Goal: Information Seeking & Learning: Check status

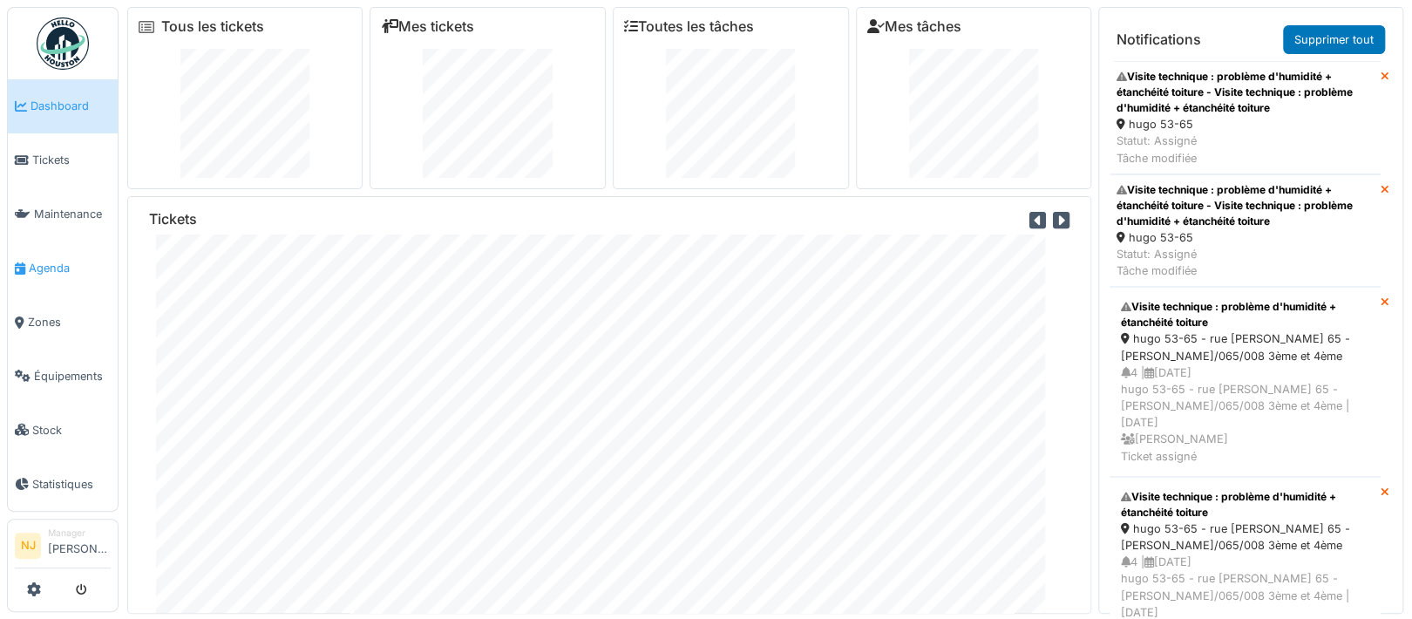
click at [45, 261] on span "Agenda" at bounding box center [70, 268] width 82 height 17
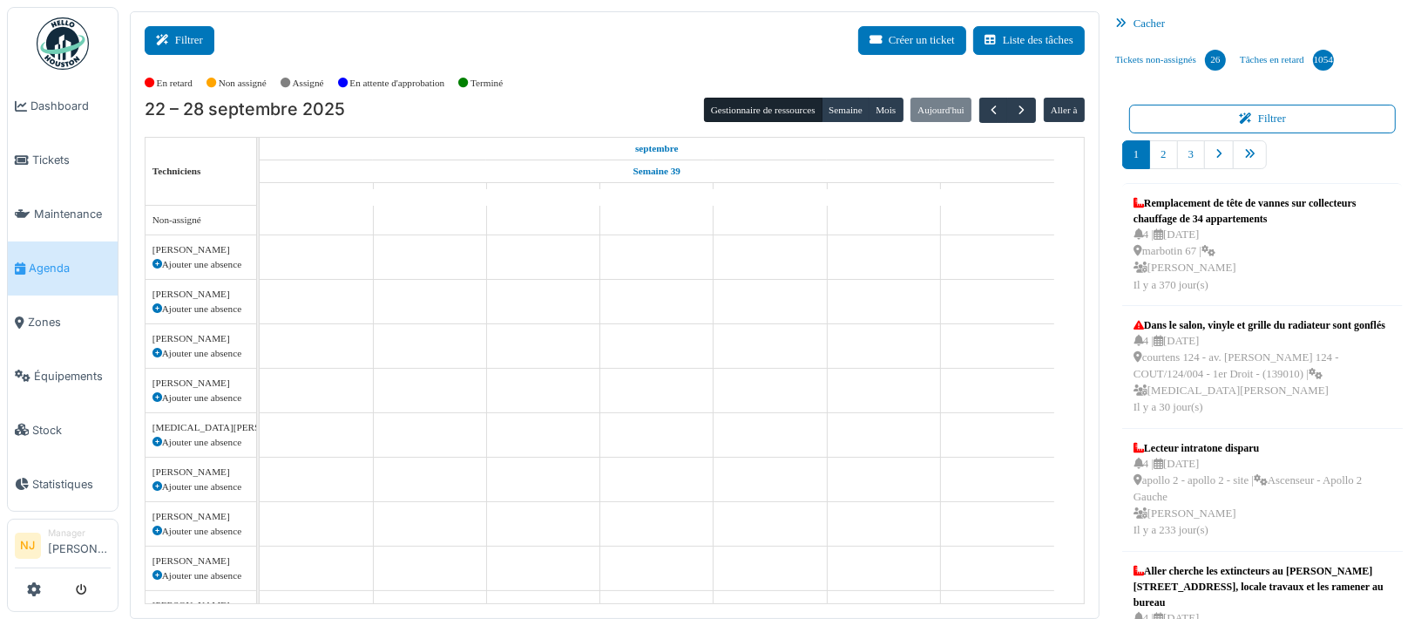
click at [200, 37] on button "Filtrer" at bounding box center [180, 40] width 70 height 29
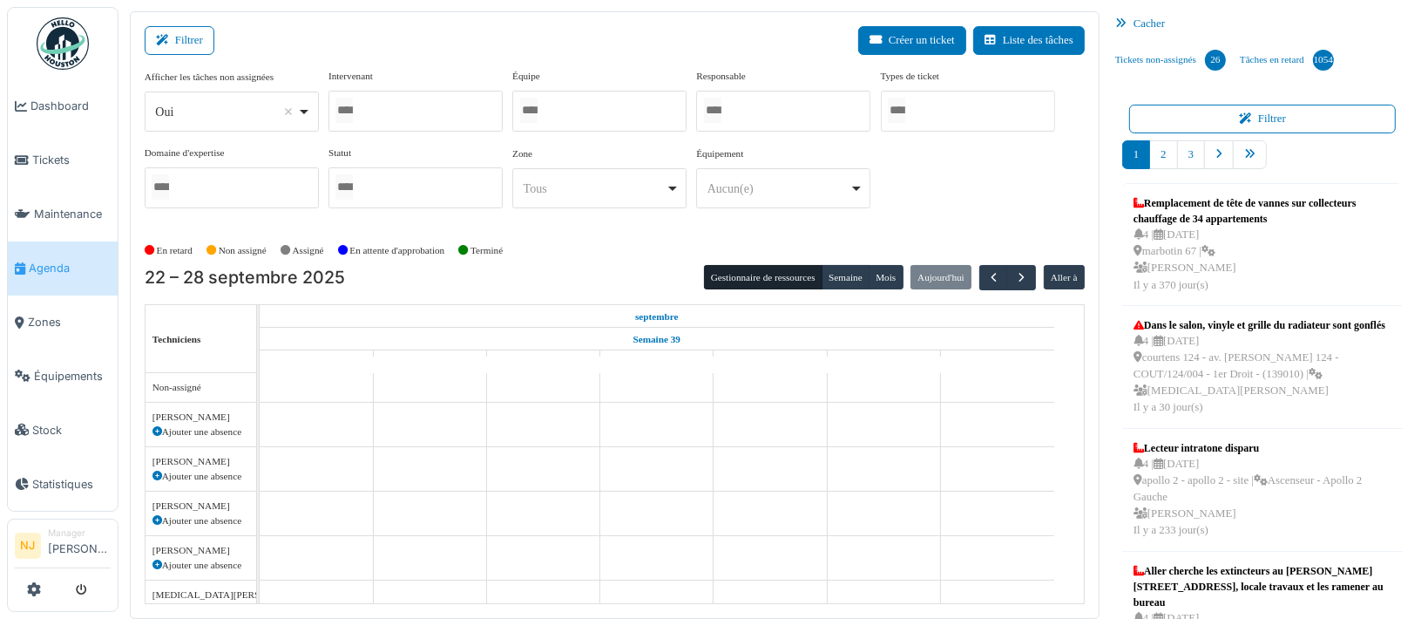
click at [587, 105] on div at bounding box center [599, 111] width 174 height 41
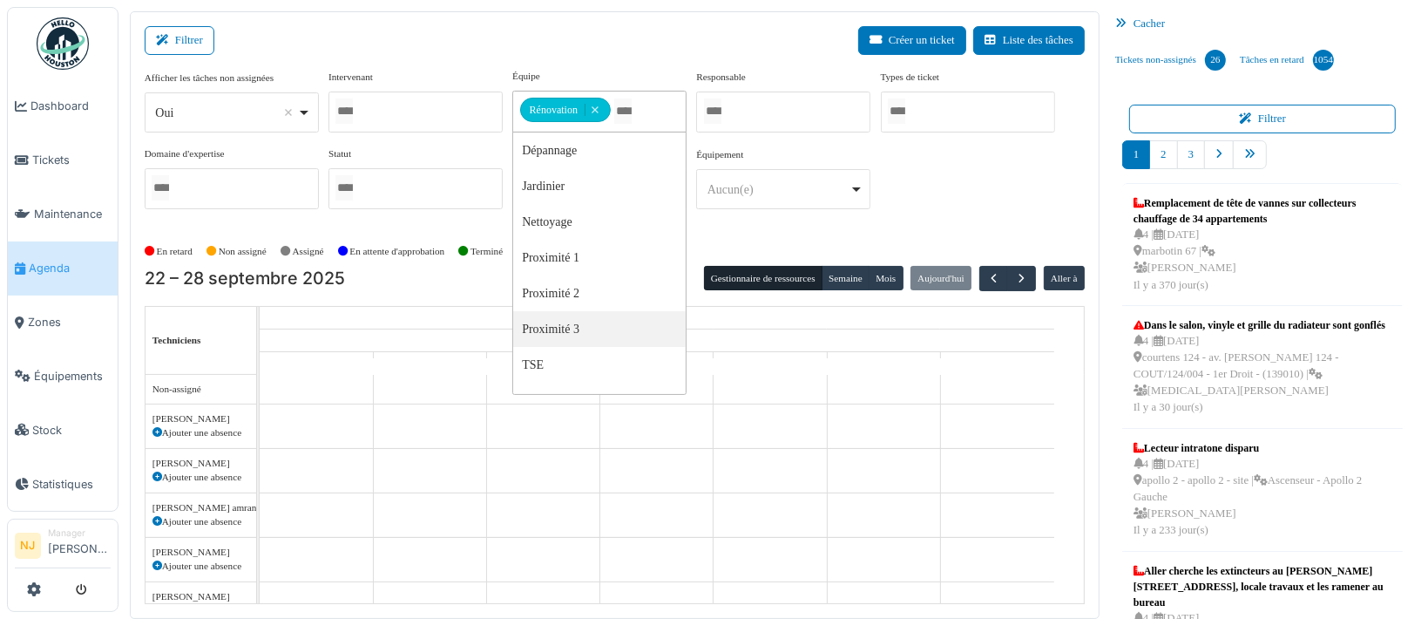
click at [431, 45] on div "Filtrer Créer un ticket Liste des tâches" at bounding box center [615, 47] width 940 height 43
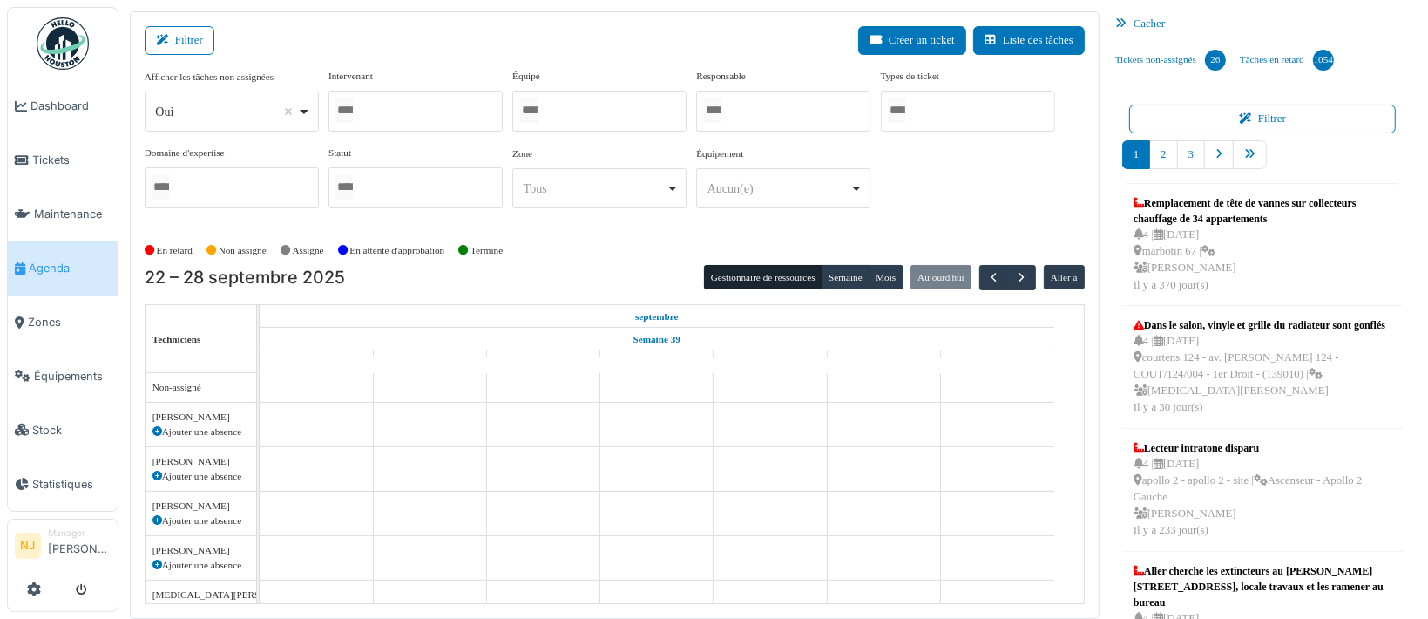
click at [411, 112] on div at bounding box center [416, 111] width 174 height 41
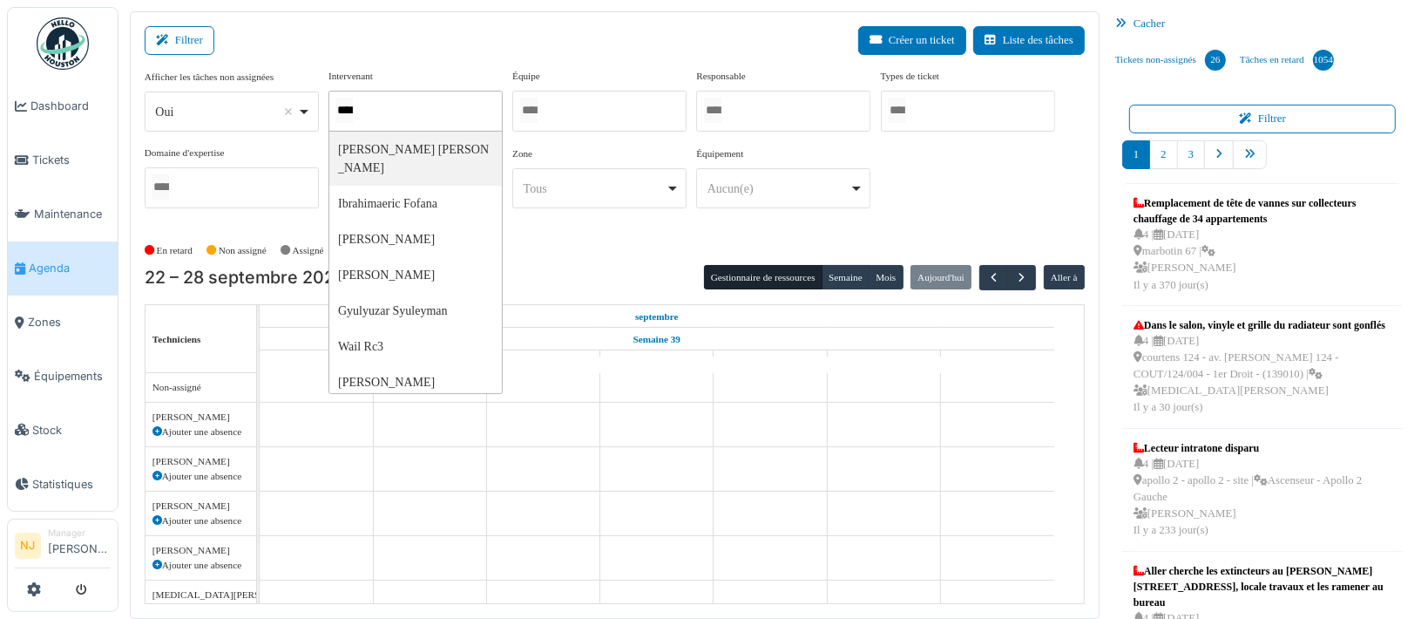
type input "*****"
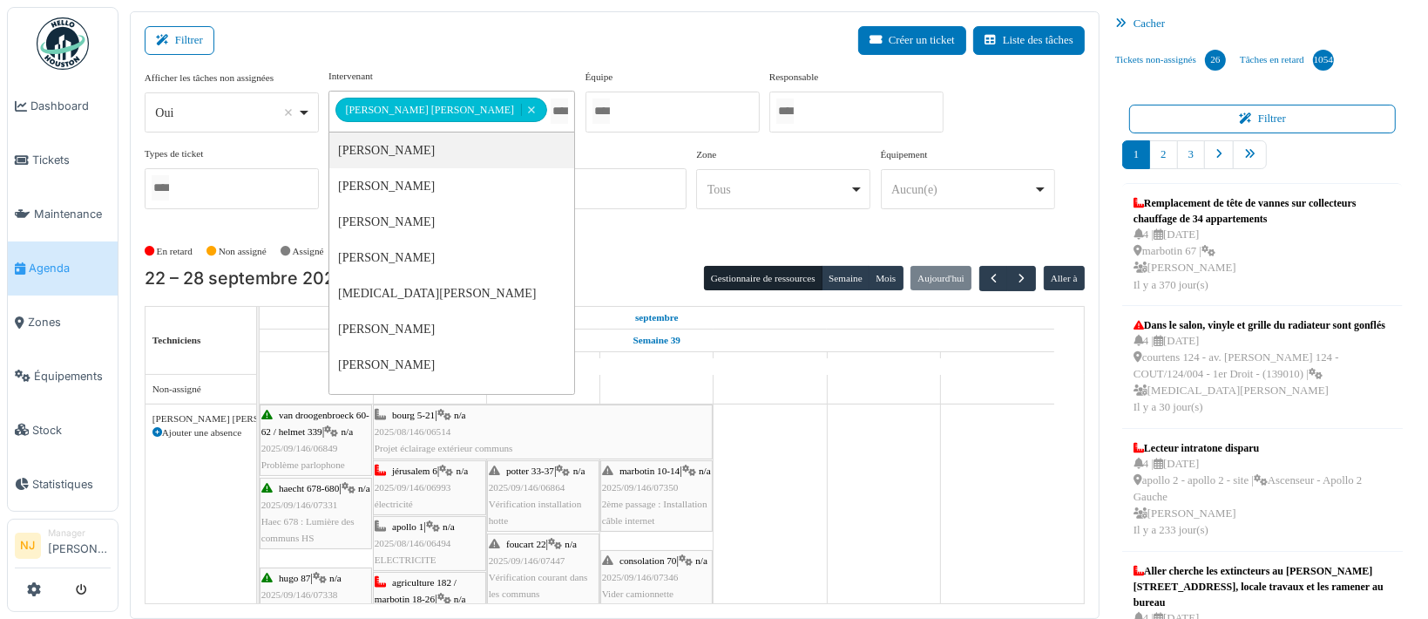
click at [283, 48] on div "Filtrer Créer un ticket Liste des tâches" at bounding box center [615, 47] width 940 height 43
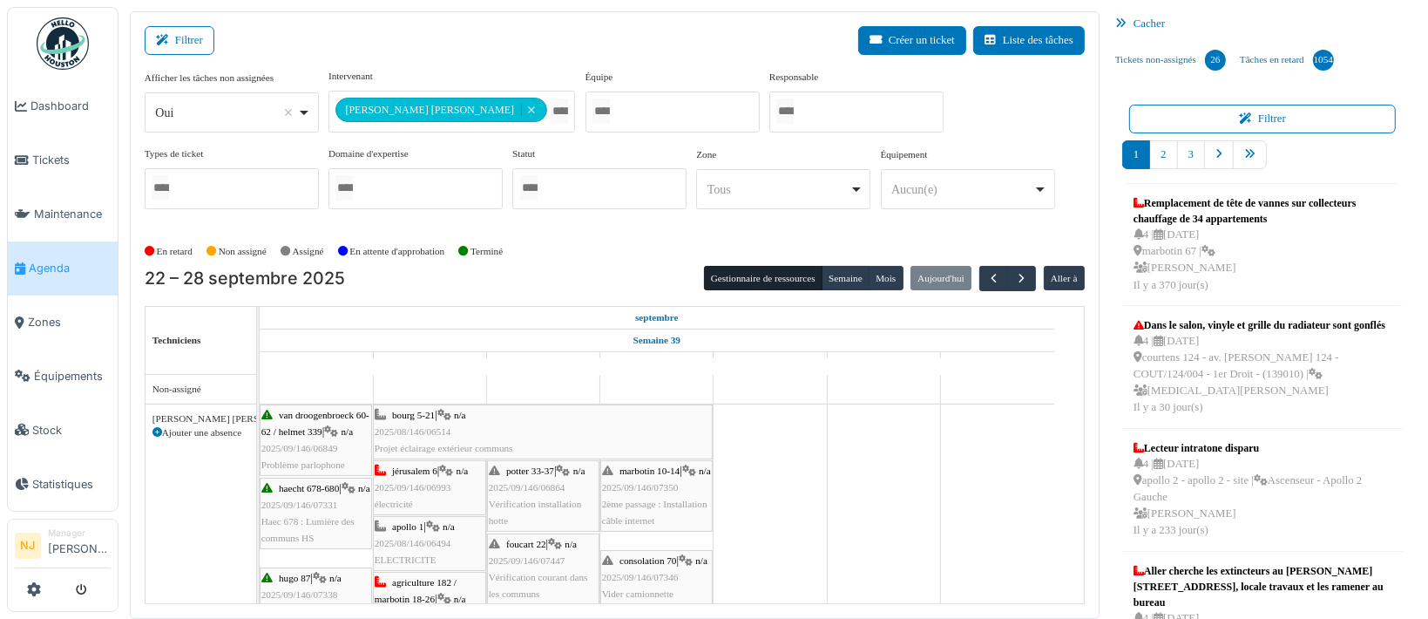
click at [553, 416] on div "bourg 5-21 | n/a 2025/08/146/06514 Projet éclairage extérieur communs" at bounding box center [543, 432] width 336 height 51
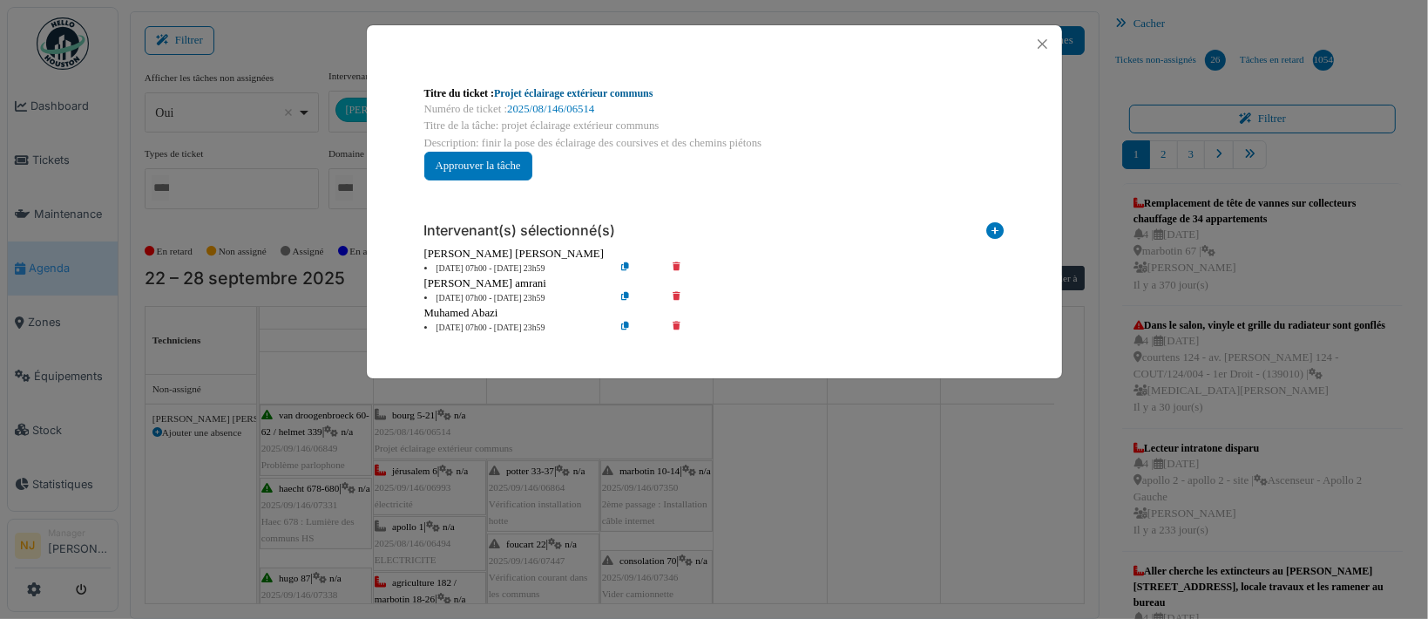
click at [501, 95] on link "Projet éclairage extérieur communs" at bounding box center [573, 93] width 159 height 12
click at [1044, 44] on button "Close" at bounding box center [1043, 44] width 24 height 24
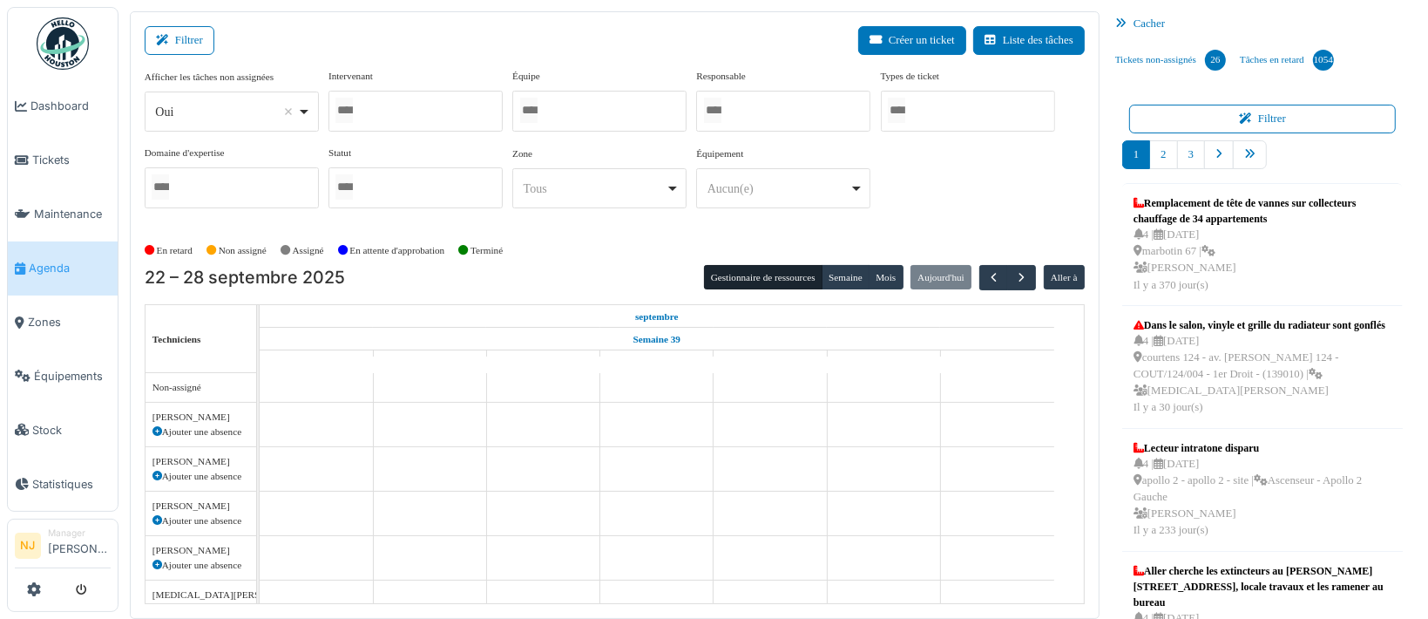
click at [574, 105] on div at bounding box center [599, 111] width 174 height 41
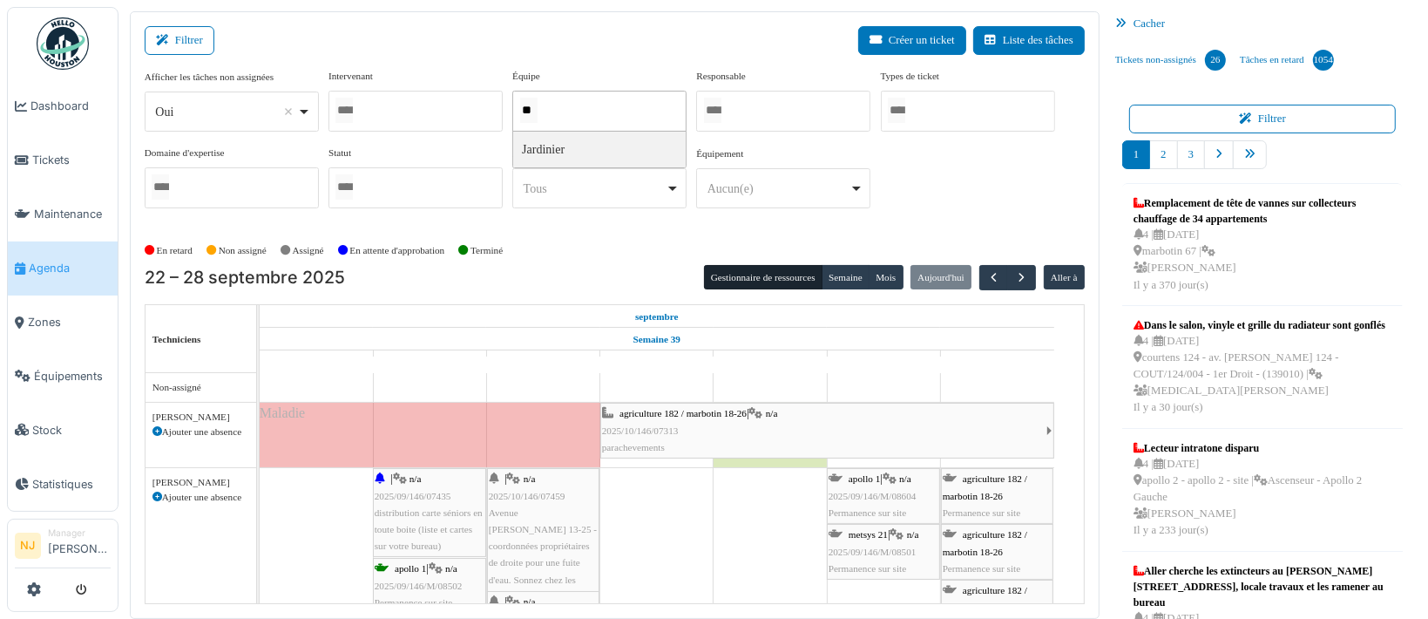
type input "*"
click at [384, 112] on div at bounding box center [416, 111] width 174 height 41
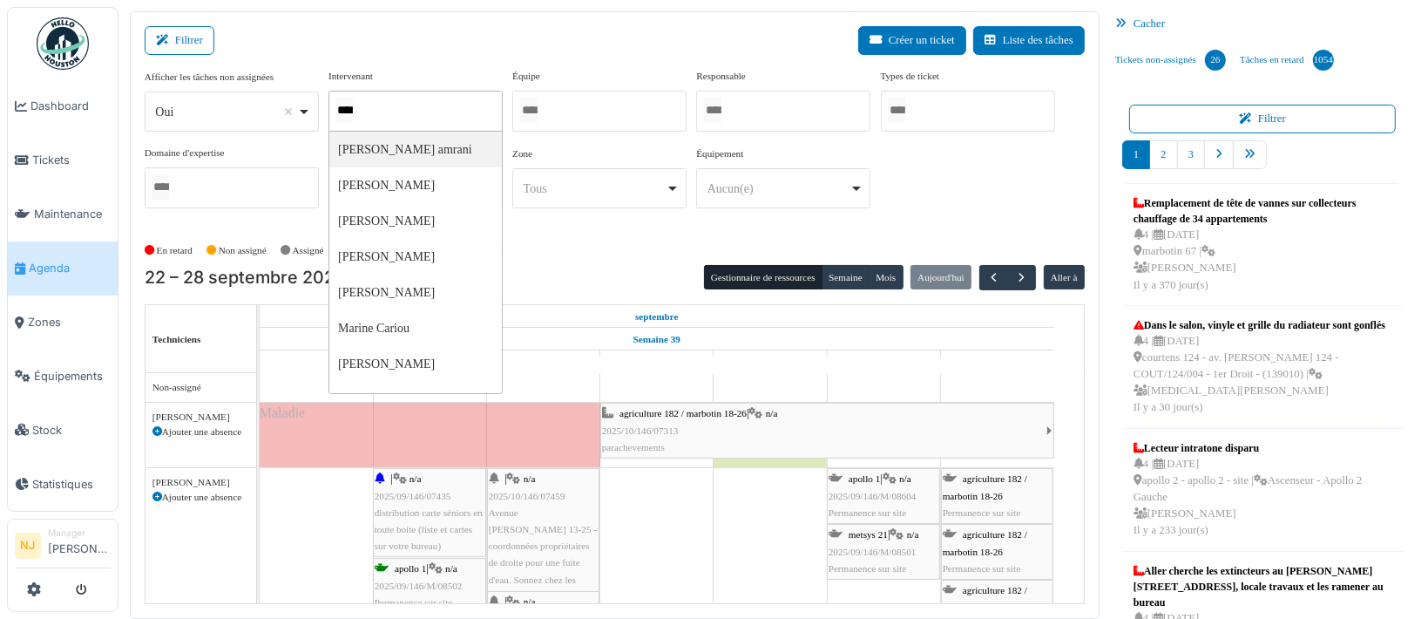
type input "*****"
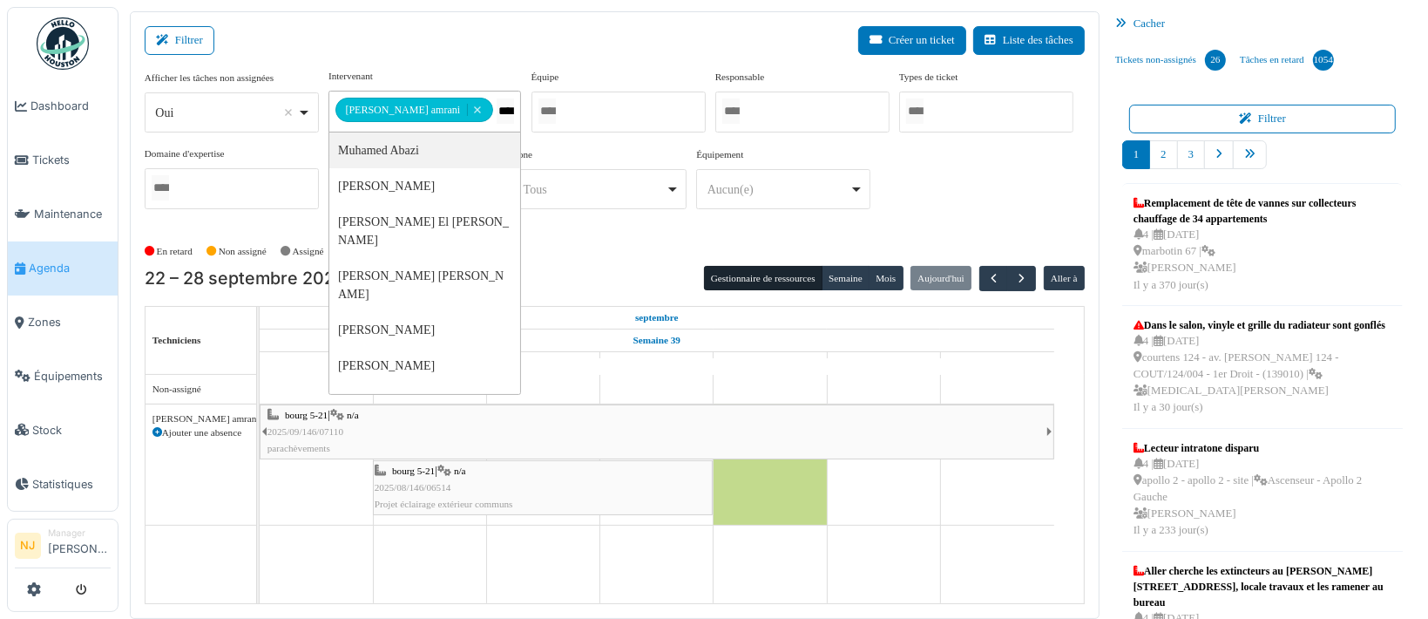
type input "*****"
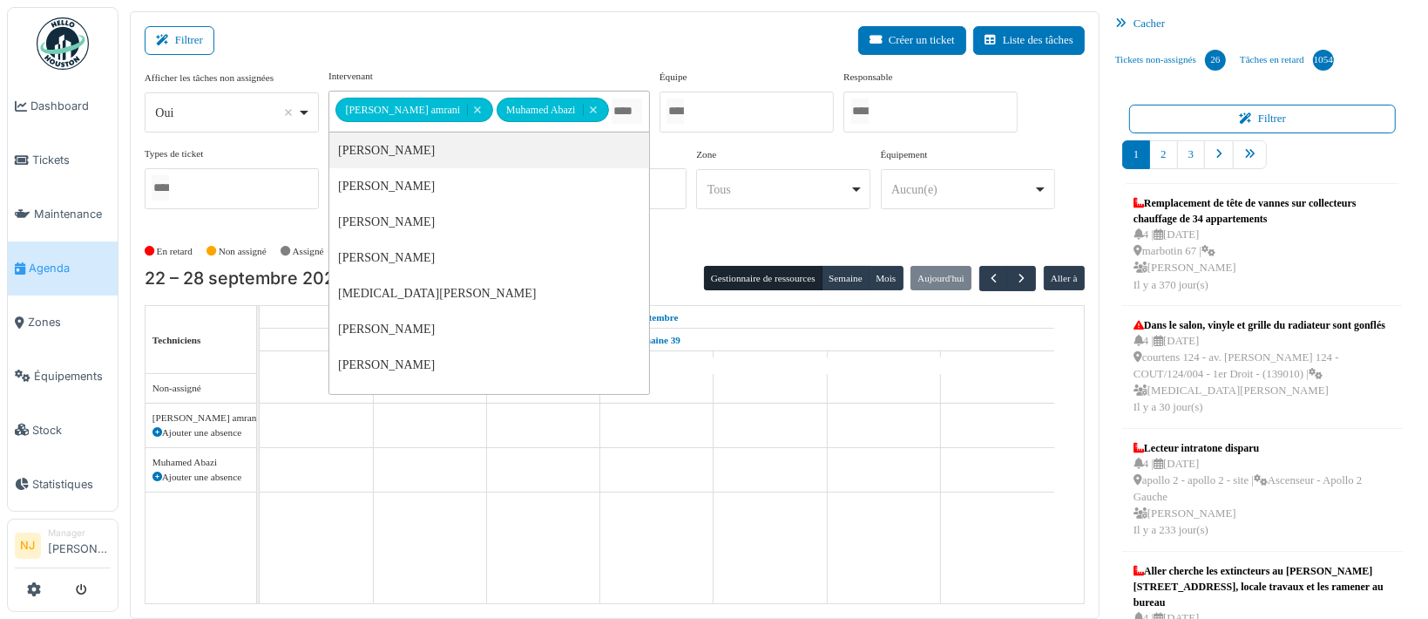
click at [394, 53] on div "Filtrer Créer un ticket Liste des tâches" at bounding box center [615, 47] width 940 height 43
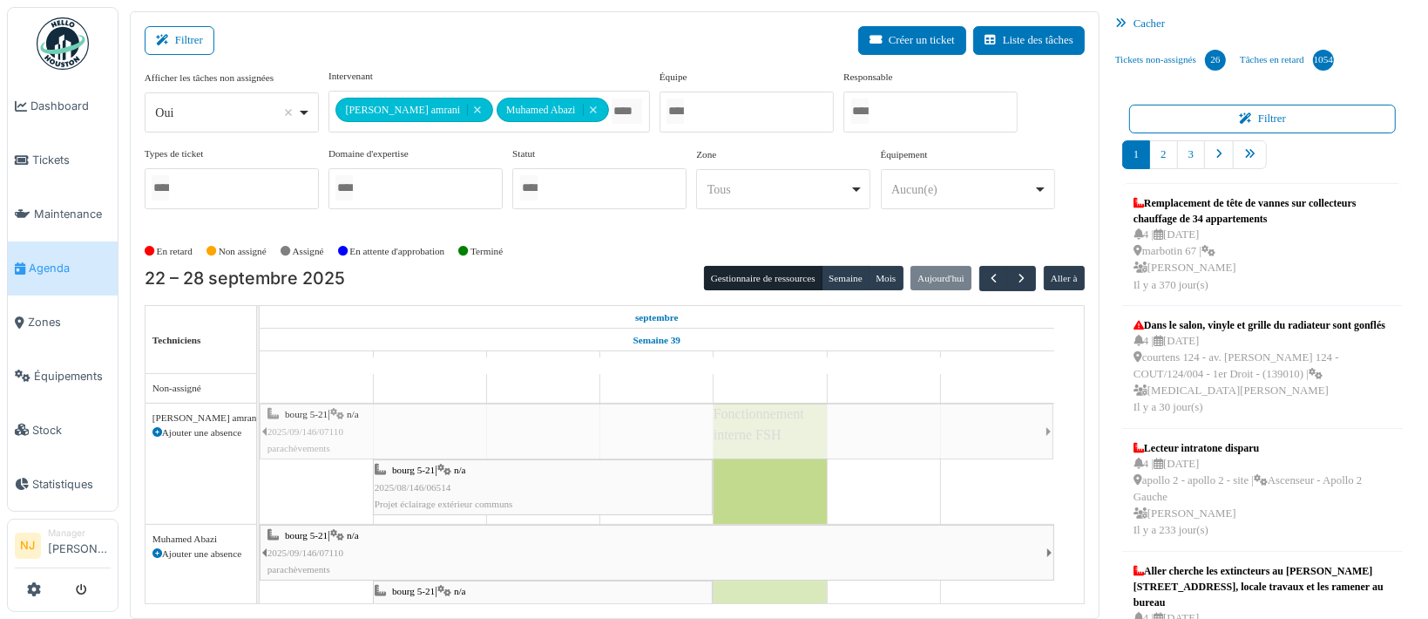
drag, startPoint x: 260, startPoint y: 429, endPoint x: 616, endPoint y: 416, distance: 356.7
click at [260, 416] on div "bourg 5-21 | n/a 2025/09/146/07110 parachèvements bourg 5-21 | n/a 2025/08/146/…" at bounding box center [260, 463] width 0 height 120
drag, startPoint x: 261, startPoint y: 430, endPoint x: 644, endPoint y: 417, distance: 383.6
click at [260, 417] on div "bourg 5-21 | n/a 2025/09/146/07110 parachèvements bourg 5-21 | n/a 2025/08/146/…" at bounding box center [260, 463] width 0 height 120
drag, startPoint x: 259, startPoint y: 428, endPoint x: 657, endPoint y: 425, distance: 398.3
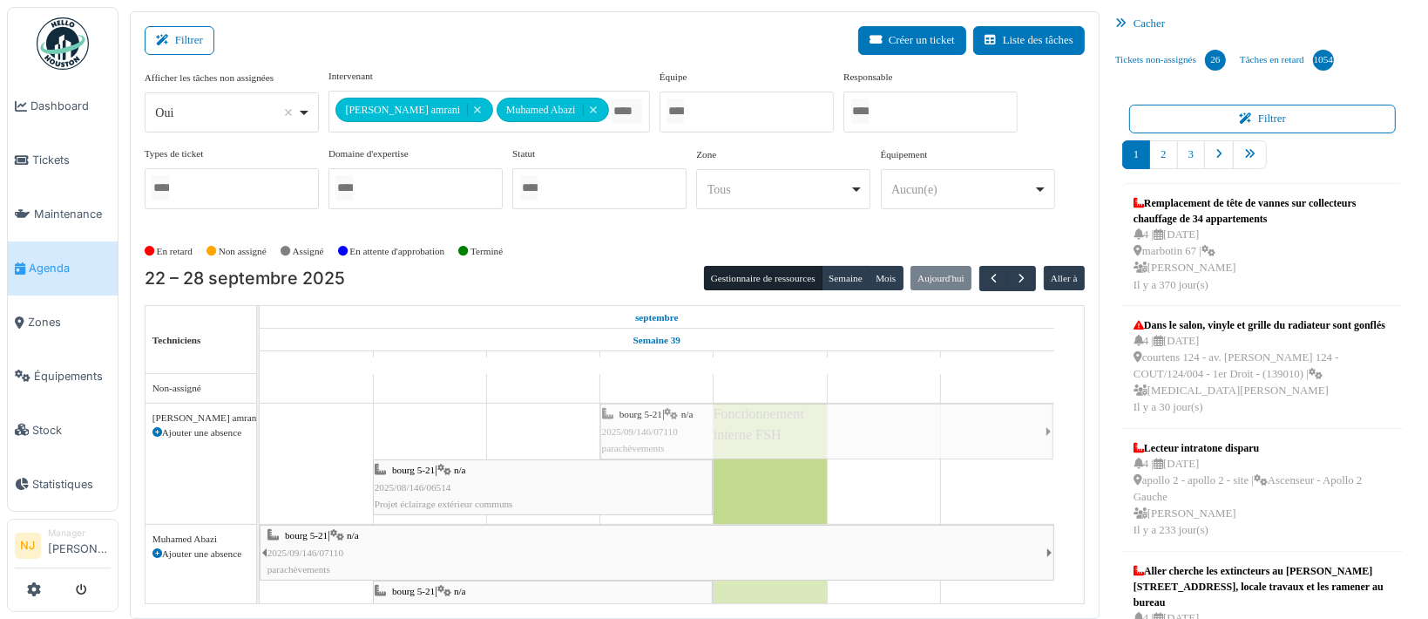
click at [260, 425] on div "bourg 5-21 | n/a 2025/09/146/07110 parachèvements bourg 5-21 | n/a 2025/08/146/…" at bounding box center [260, 463] width 0 height 120
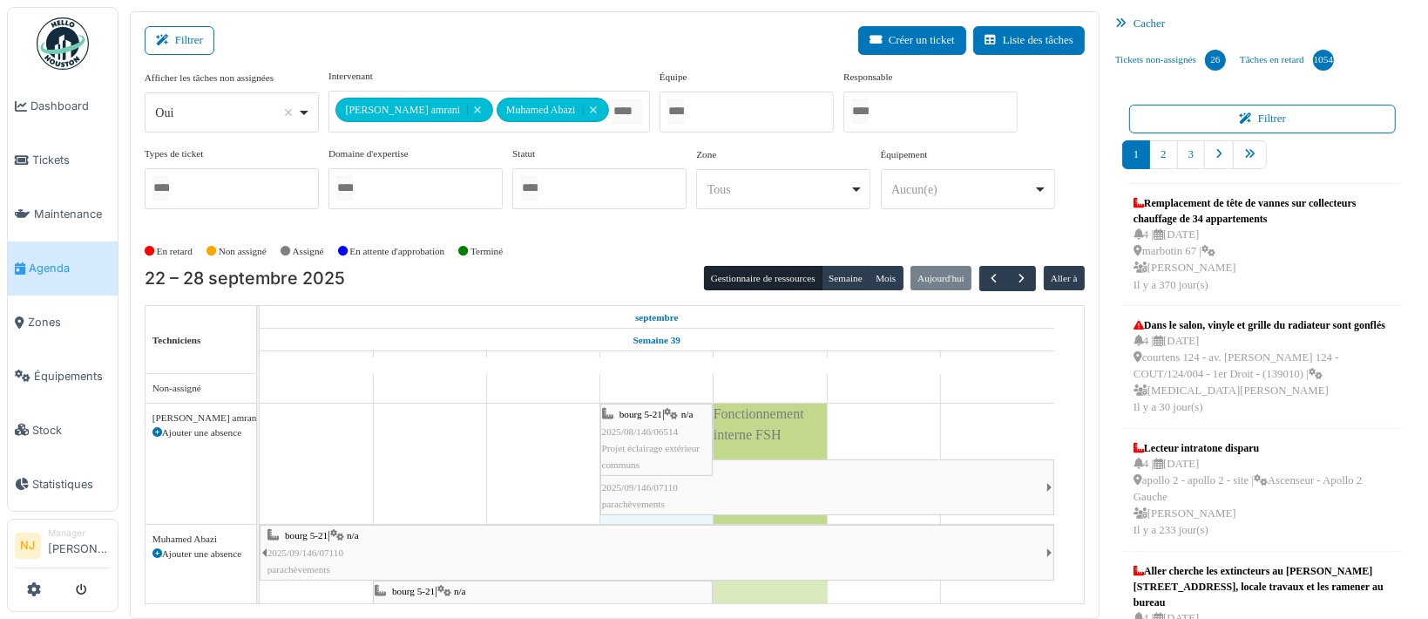
drag, startPoint x: 375, startPoint y: 411, endPoint x: 618, endPoint y: 410, distance: 243.1
click at [260, 410] on div "bourg 5-21 | n/a 2025/08/146/06514 Projet éclairage extérieur communs bourg 5-2…" at bounding box center [260, 463] width 0 height 120
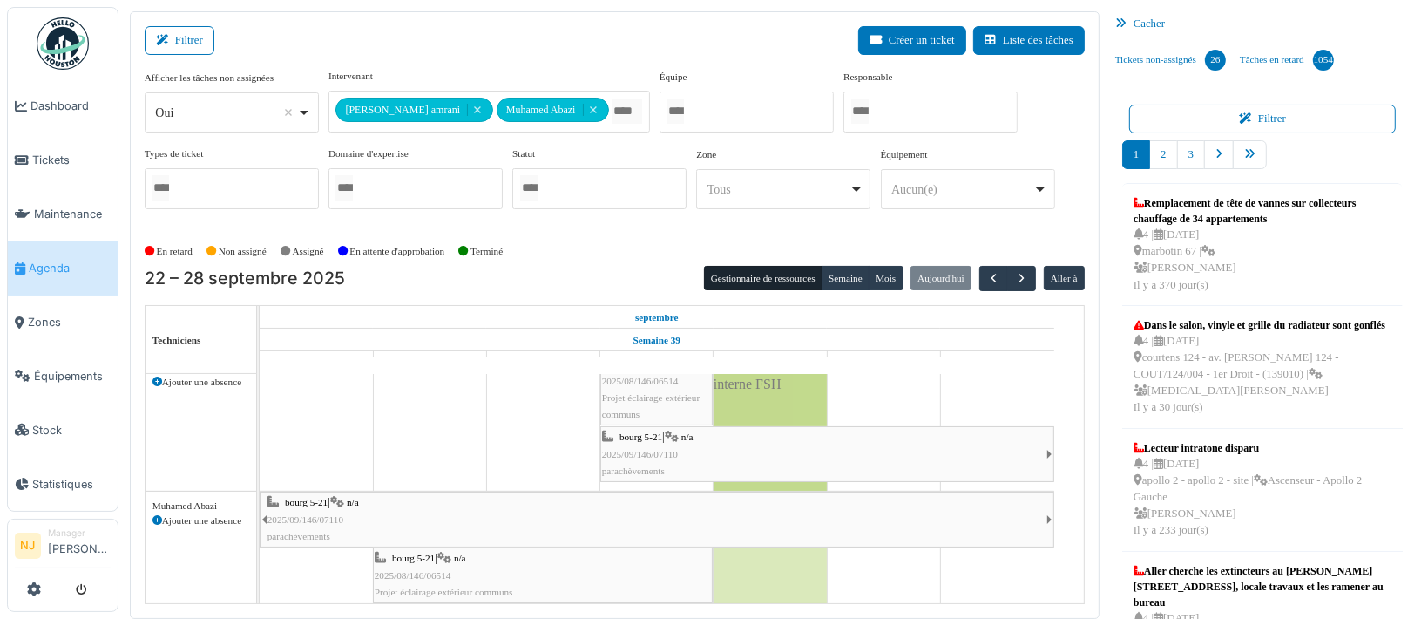
scroll to position [75, 0]
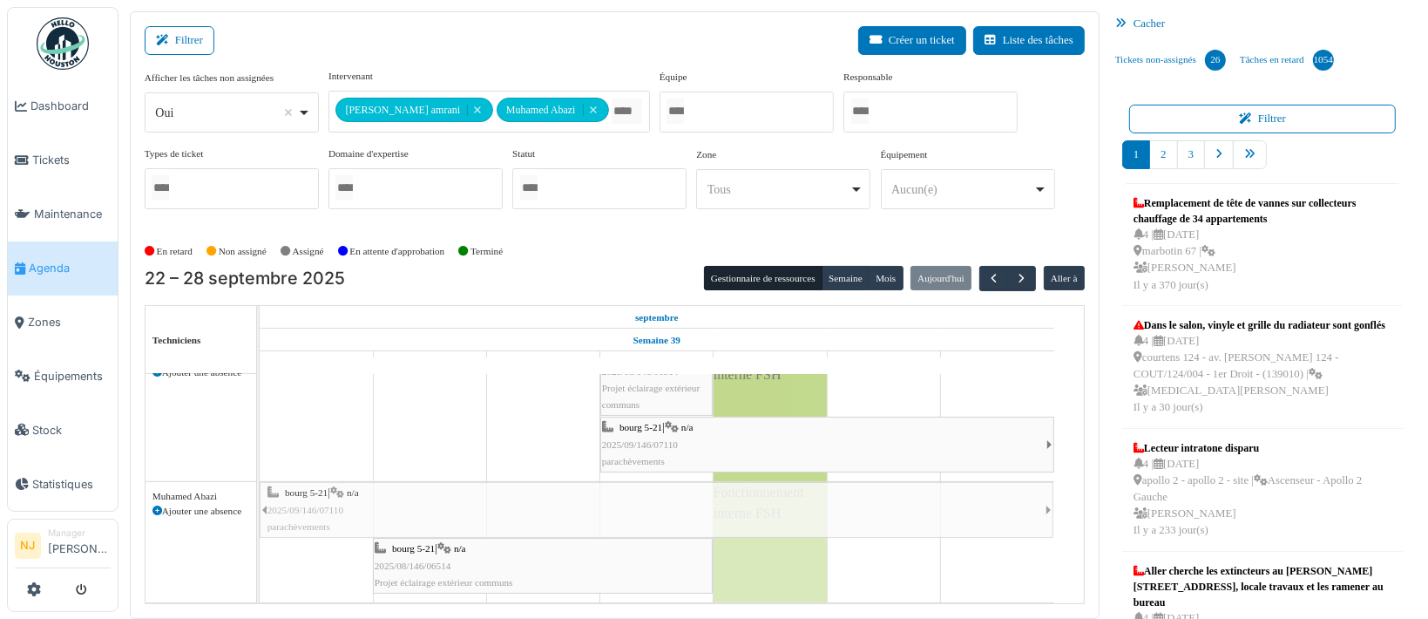
drag, startPoint x: 259, startPoint y: 478, endPoint x: 621, endPoint y: 479, distance: 362.5
click at [260, 482] on div "bourg 5-21 | n/a 2025/09/146/07110 parachèvements bourg 5-21 | n/a 2025/08/146/…" at bounding box center [260, 542] width 0 height 120
drag, startPoint x: 258, startPoint y: 491, endPoint x: 643, endPoint y: 485, distance: 385.2
click at [260, 485] on div "bourg 5-21 | n/a 2025/09/146/07110 parachèvements bourg 5-21 | n/a 2025/08/146/…" at bounding box center [260, 542] width 0 height 120
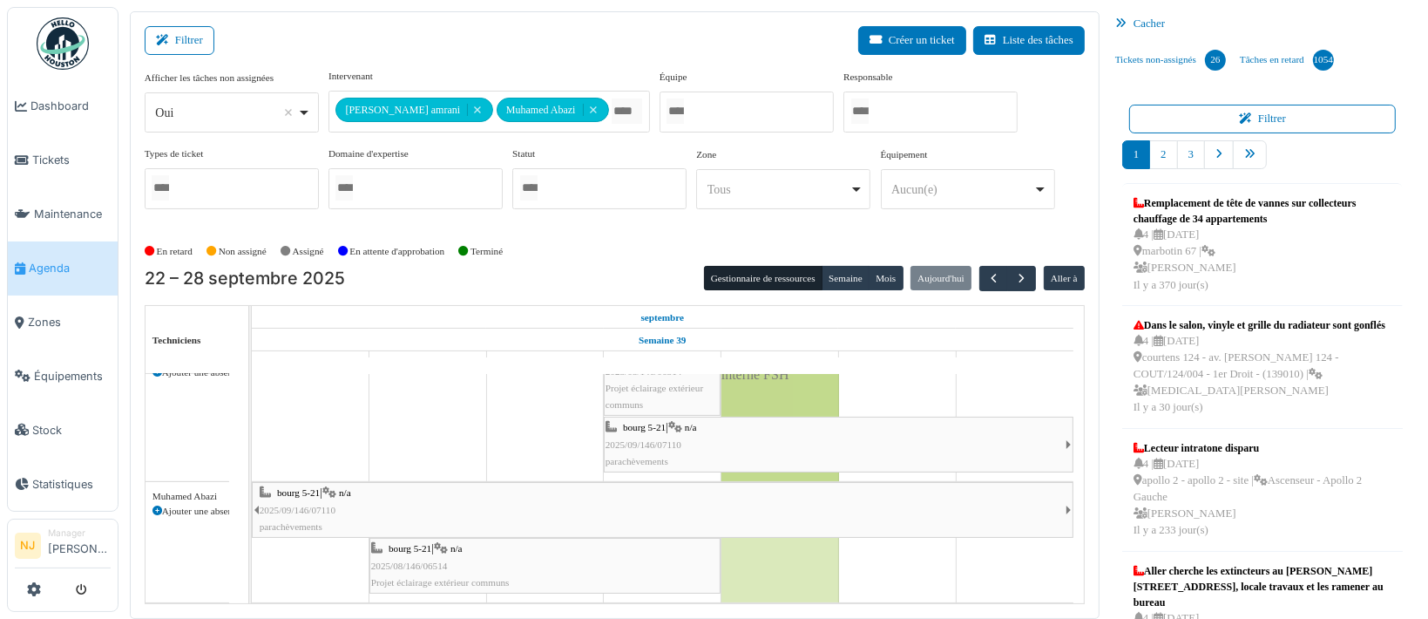
click at [250, 471] on td at bounding box center [250, 489] width 3 height 230
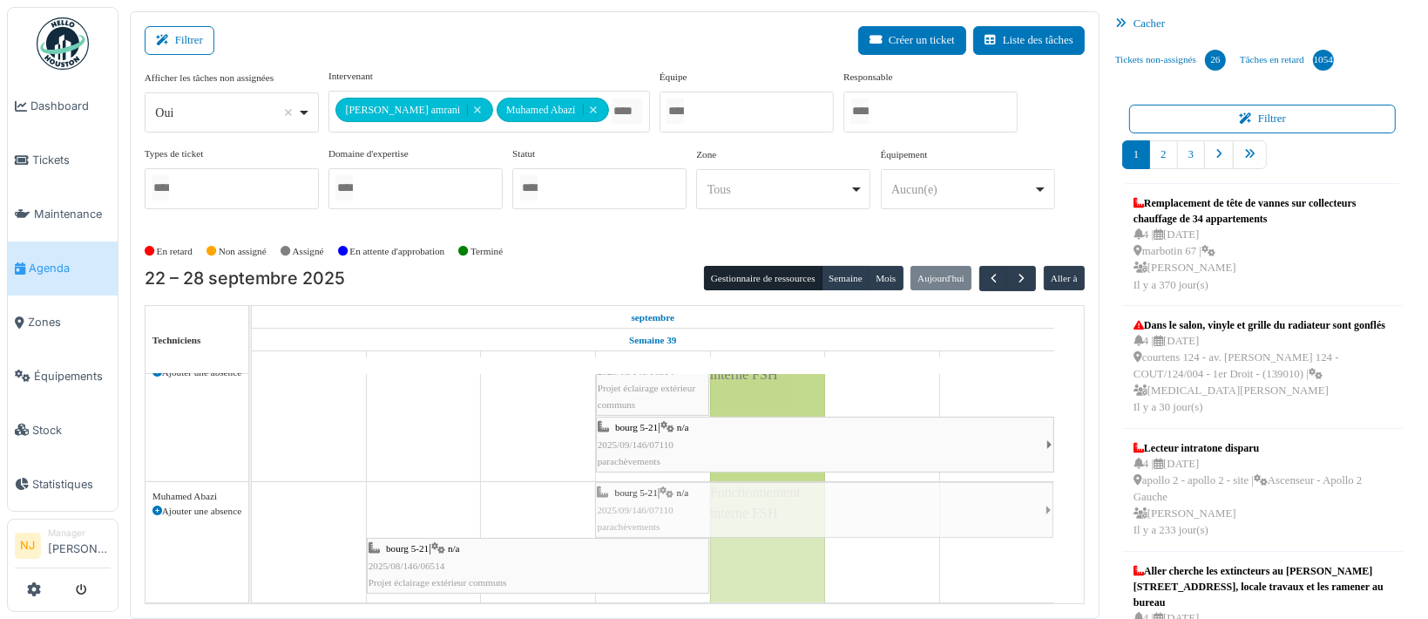
drag, startPoint x: 252, startPoint y: 491, endPoint x: 654, endPoint y: 482, distance: 401.8
click at [252, 482] on div "bourg 5-21 | n/a 2025/09/146/07110 parachèvements bourg 5-21 | n/a 2025/08/146/…" at bounding box center [252, 542] width 0 height 120
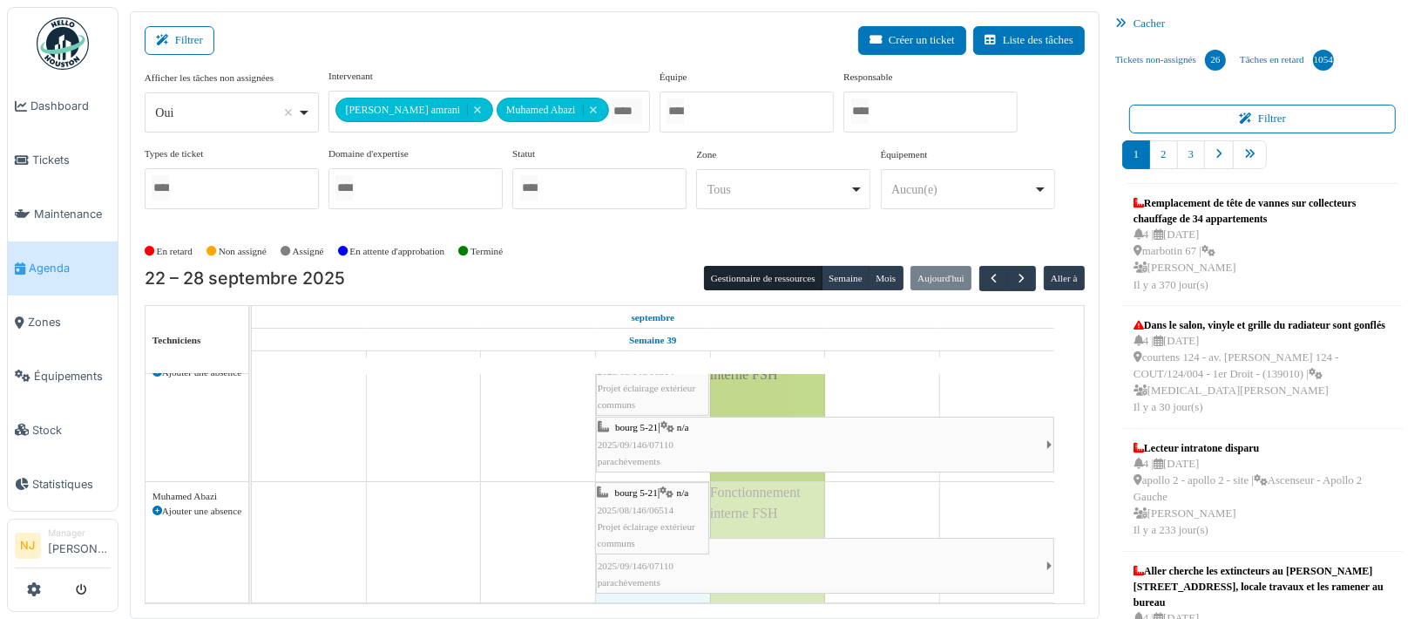
drag, startPoint x: 369, startPoint y: 484, endPoint x: 636, endPoint y: 469, distance: 267.9
click at [252, 482] on div "bourg 5-21 | n/a 2025/08/146/06514 Projet éclairage extérieur communs bourg 5-2…" at bounding box center [252, 542] width 0 height 120
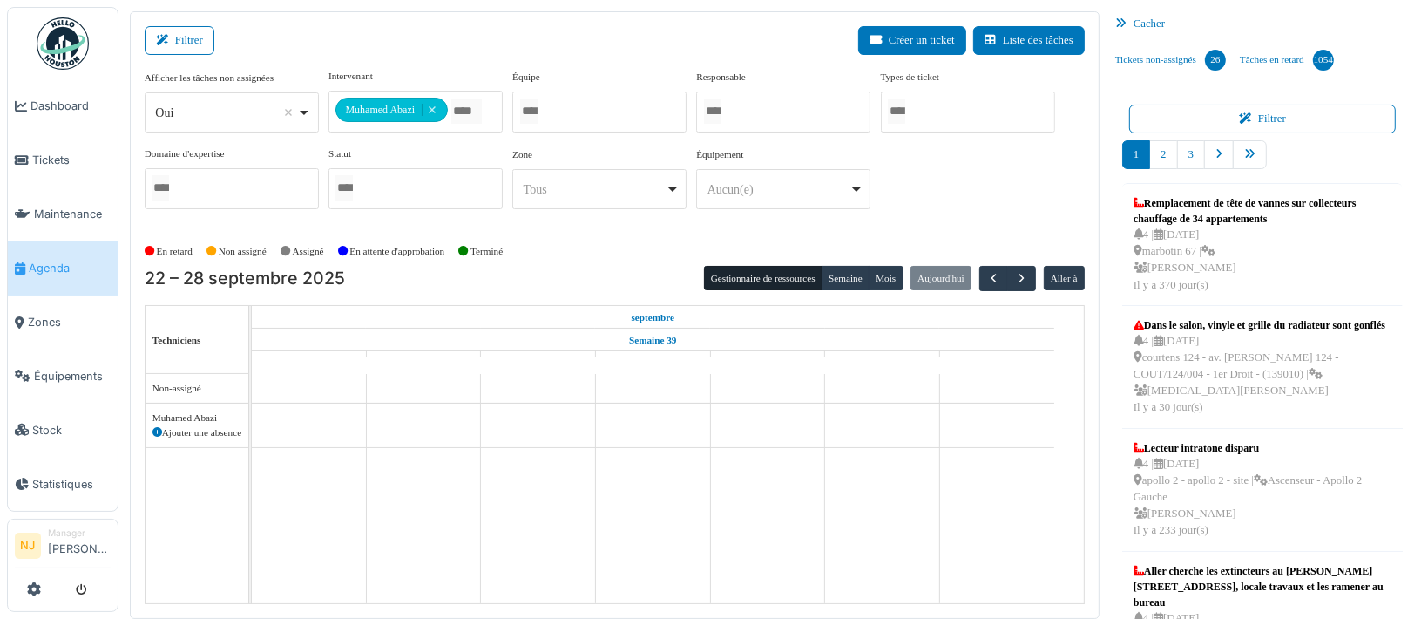
scroll to position [0, 0]
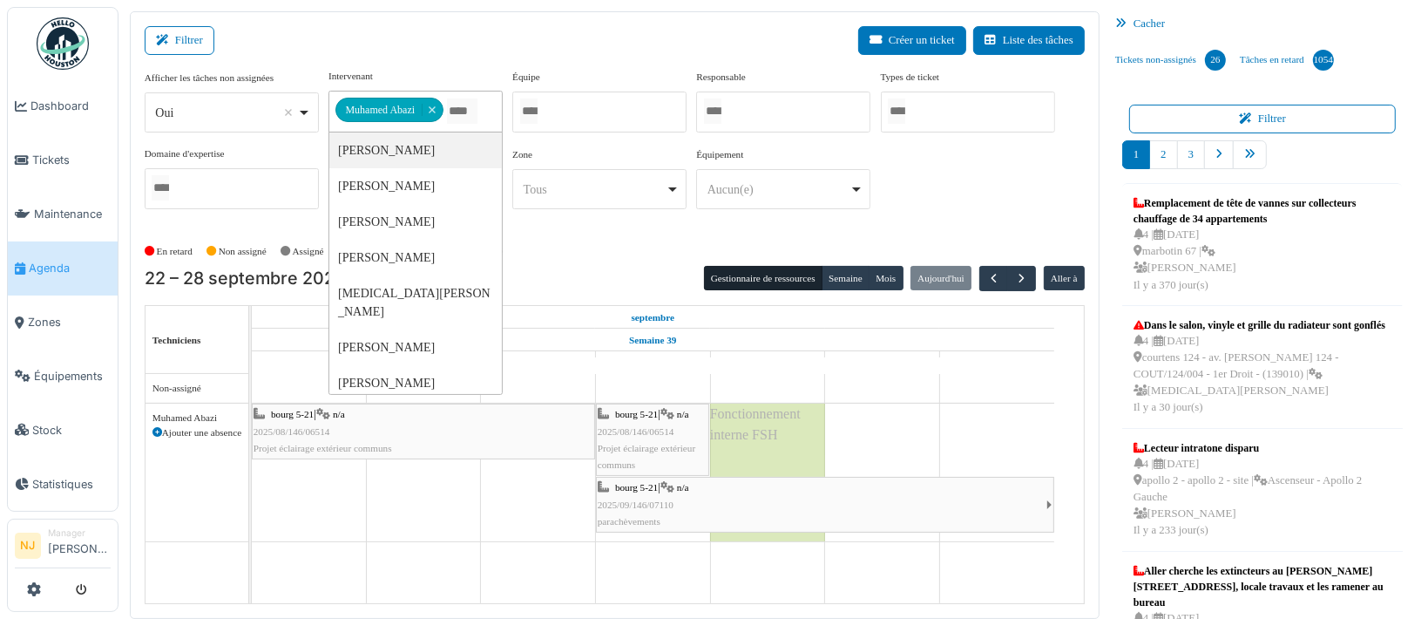
click at [598, 106] on div at bounding box center [599, 112] width 174 height 41
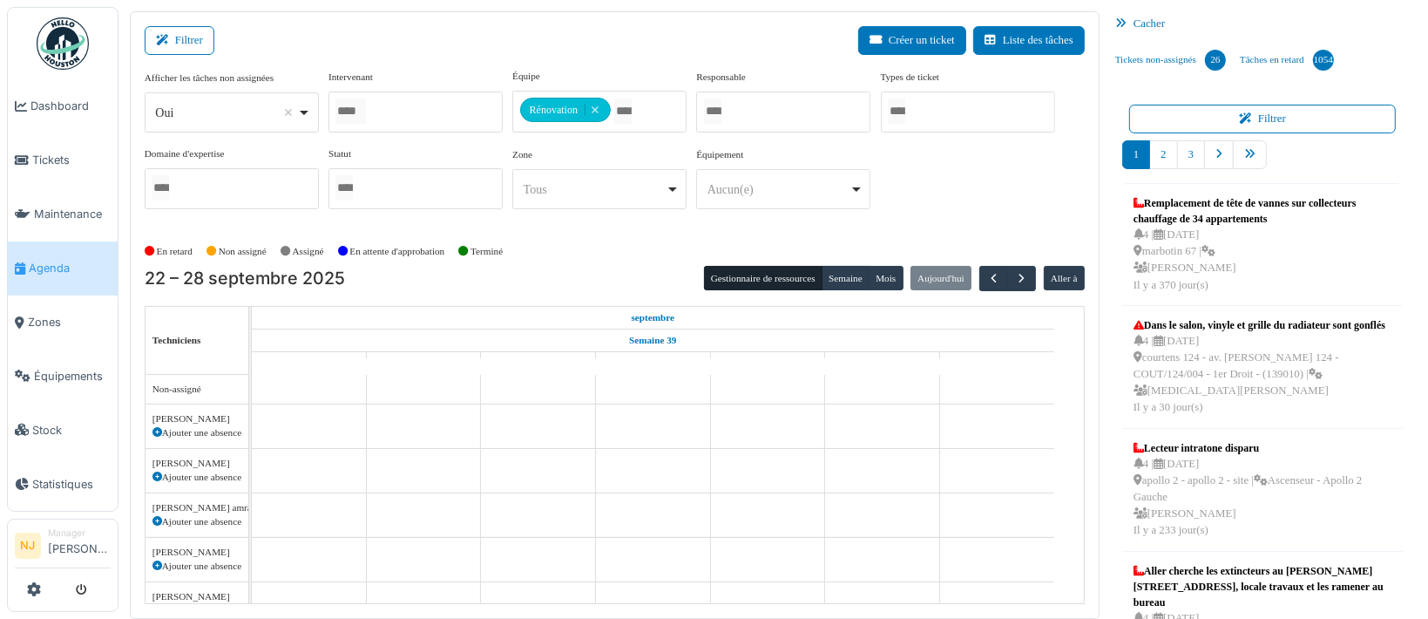
drag, startPoint x: 365, startPoint y: 40, endPoint x: 380, endPoint y: 39, distance: 14.8
click at [381, 38] on div "Filtrer Créer un ticket Liste des tâches" at bounding box center [615, 47] width 940 height 43
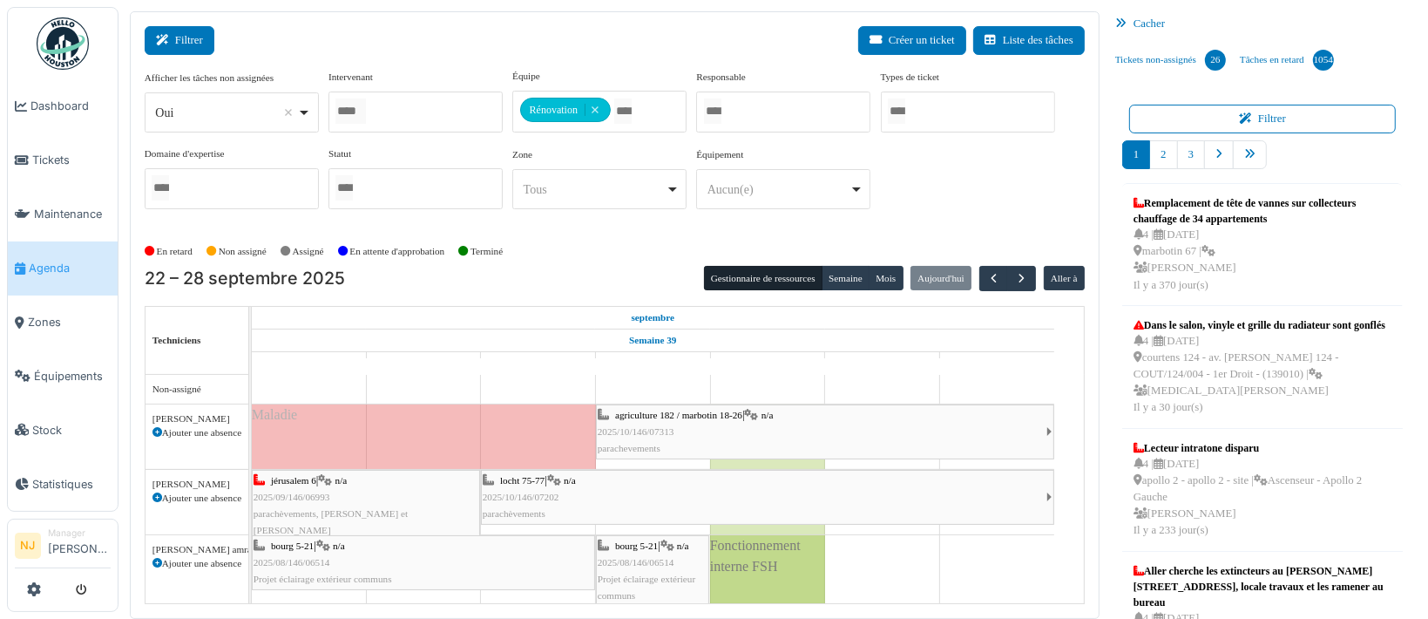
click at [169, 35] on icon at bounding box center [165, 40] width 19 height 11
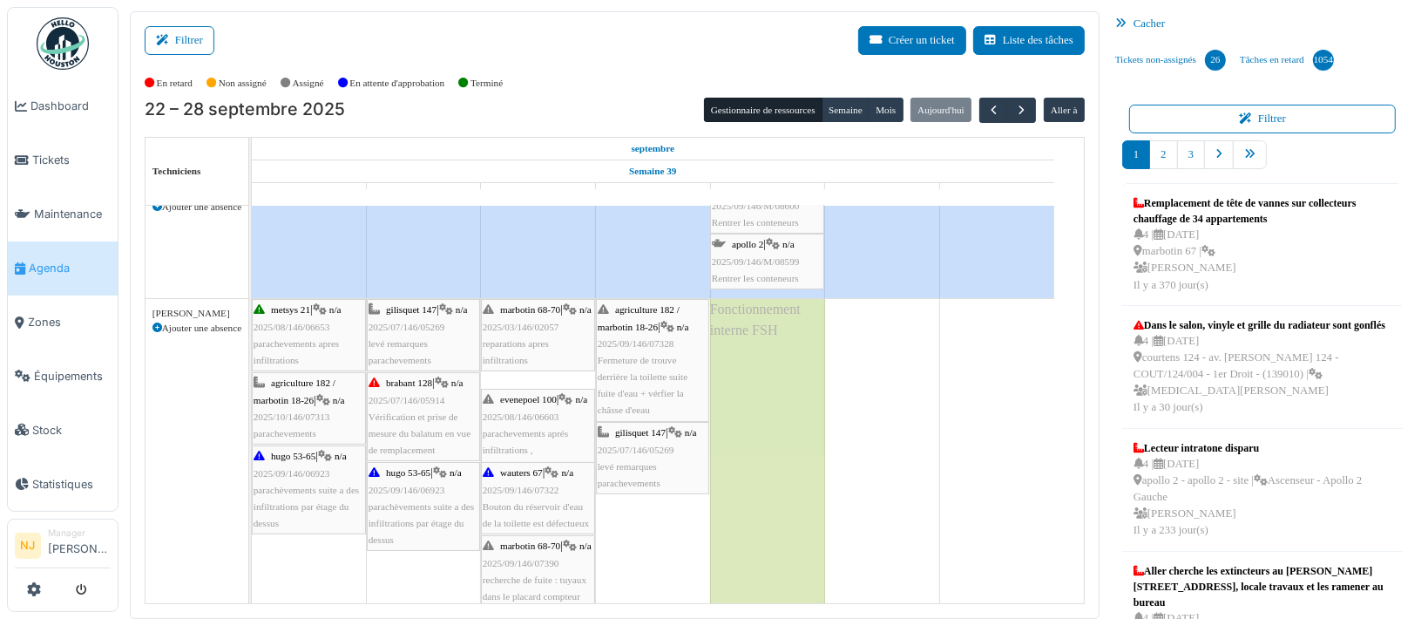
scroll to position [349, 0]
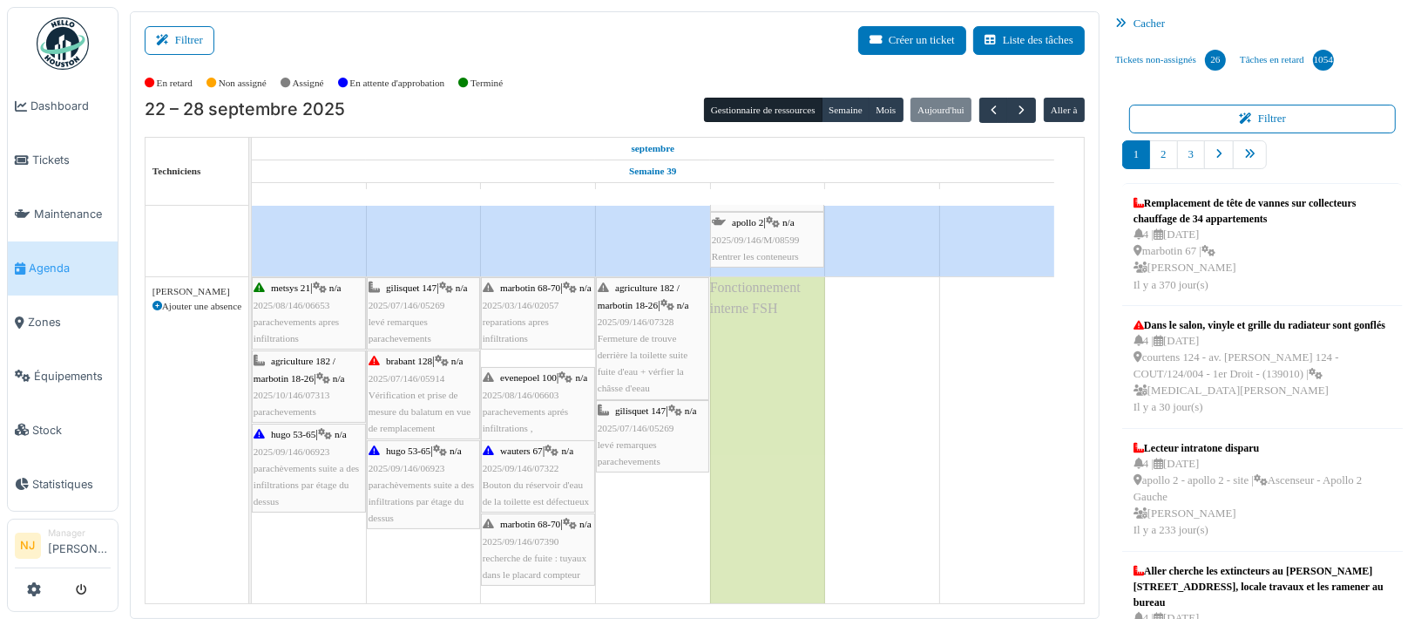
click at [522, 400] on div "evenepoel 100 | n/a 2025/08/146/06603 parachevements aprés infiltrations , Mahf…" at bounding box center [538, 411] width 111 height 84
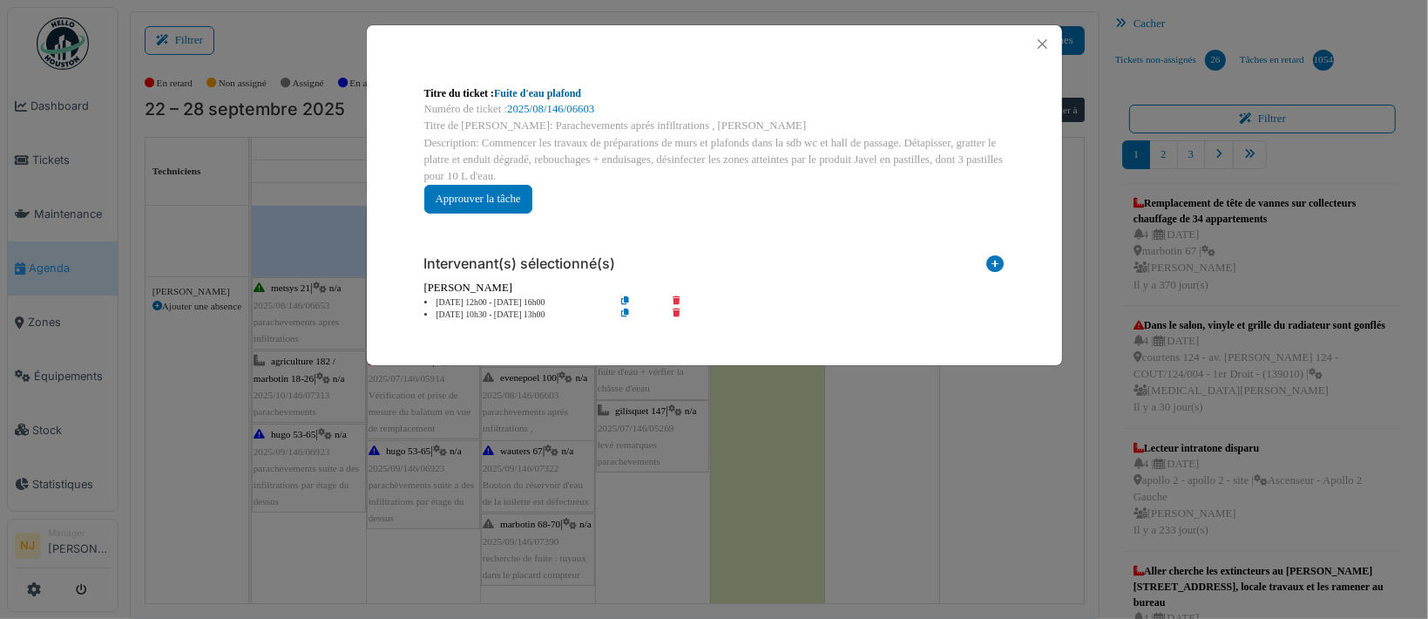
click at [527, 91] on link "Fuite d'eau plafond" at bounding box center [537, 93] width 87 height 12
click at [1043, 40] on button "Close" at bounding box center [1043, 44] width 24 height 24
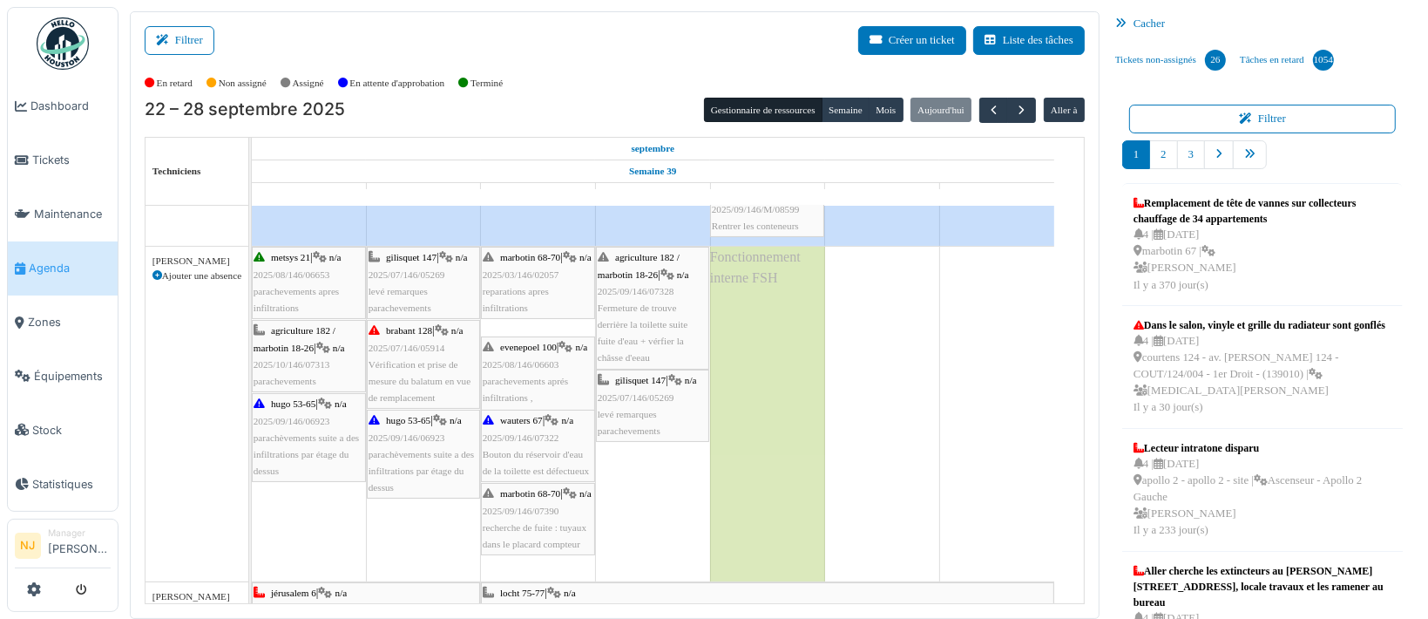
scroll to position [344, 0]
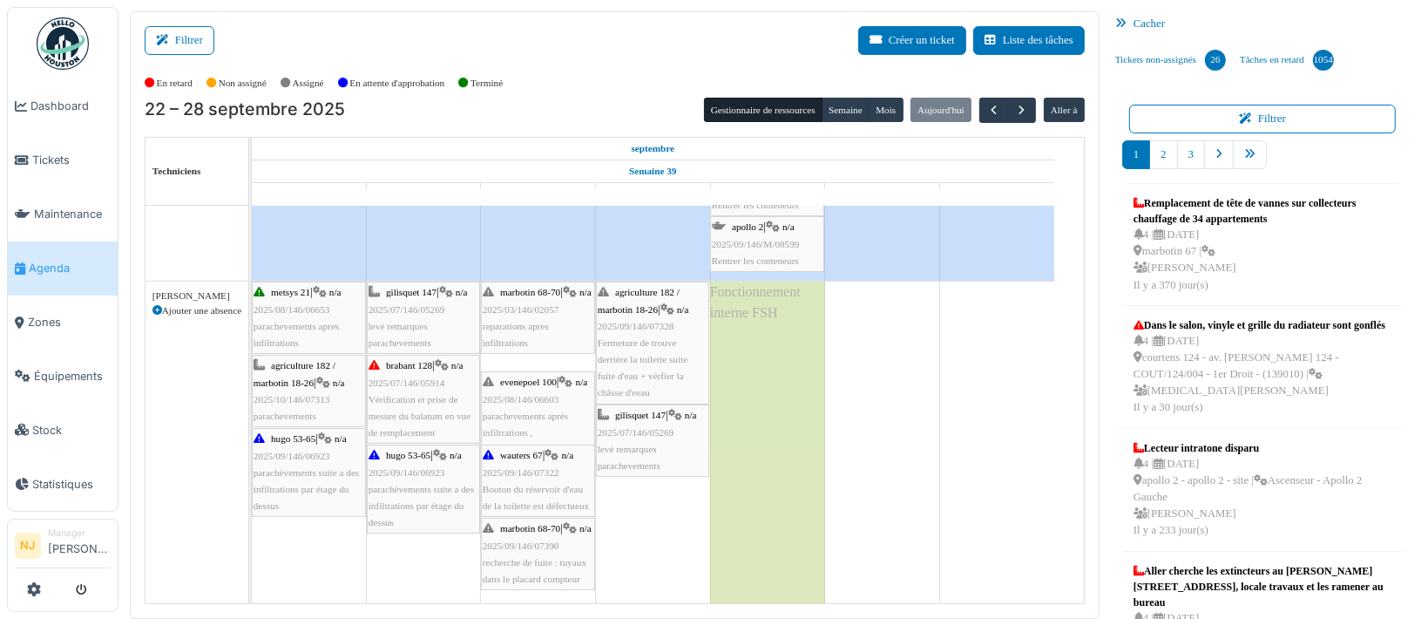
click at [630, 358] on span "Fermeture de trouve derrière la toilette suite fuite d'eau + vérfier la châsse …" at bounding box center [643, 367] width 90 height 61
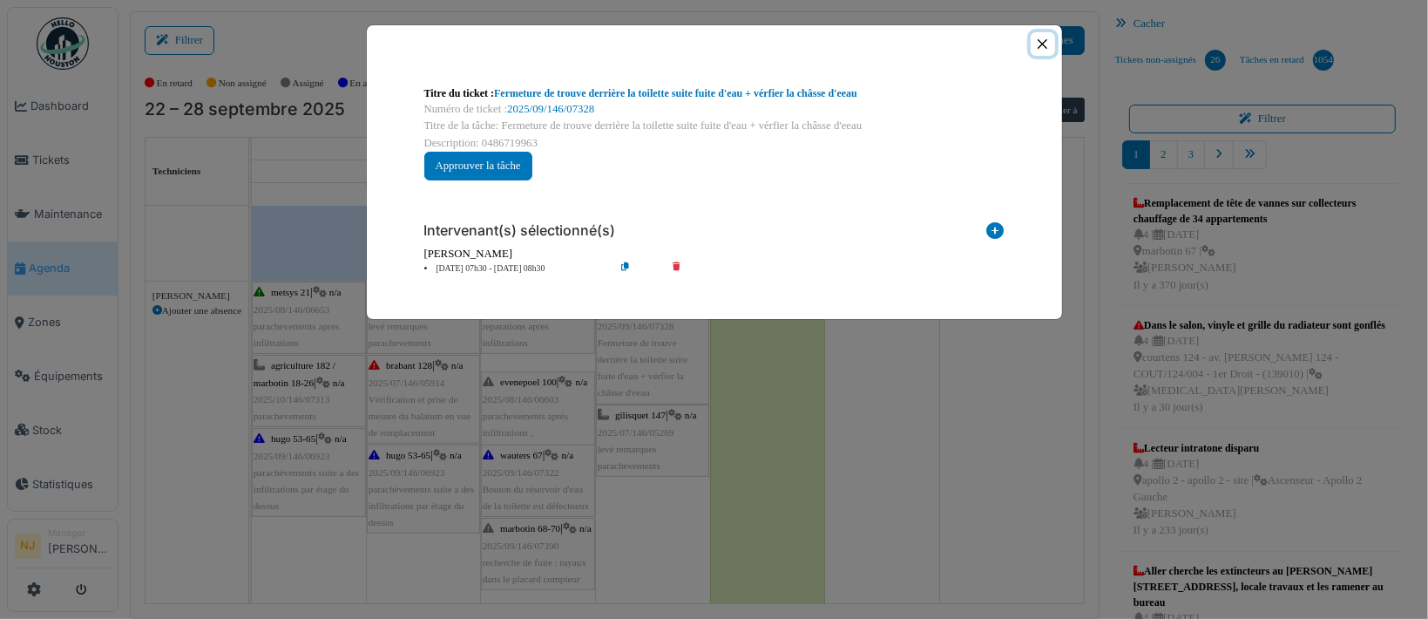
click at [1042, 45] on button "Close" at bounding box center [1043, 44] width 24 height 24
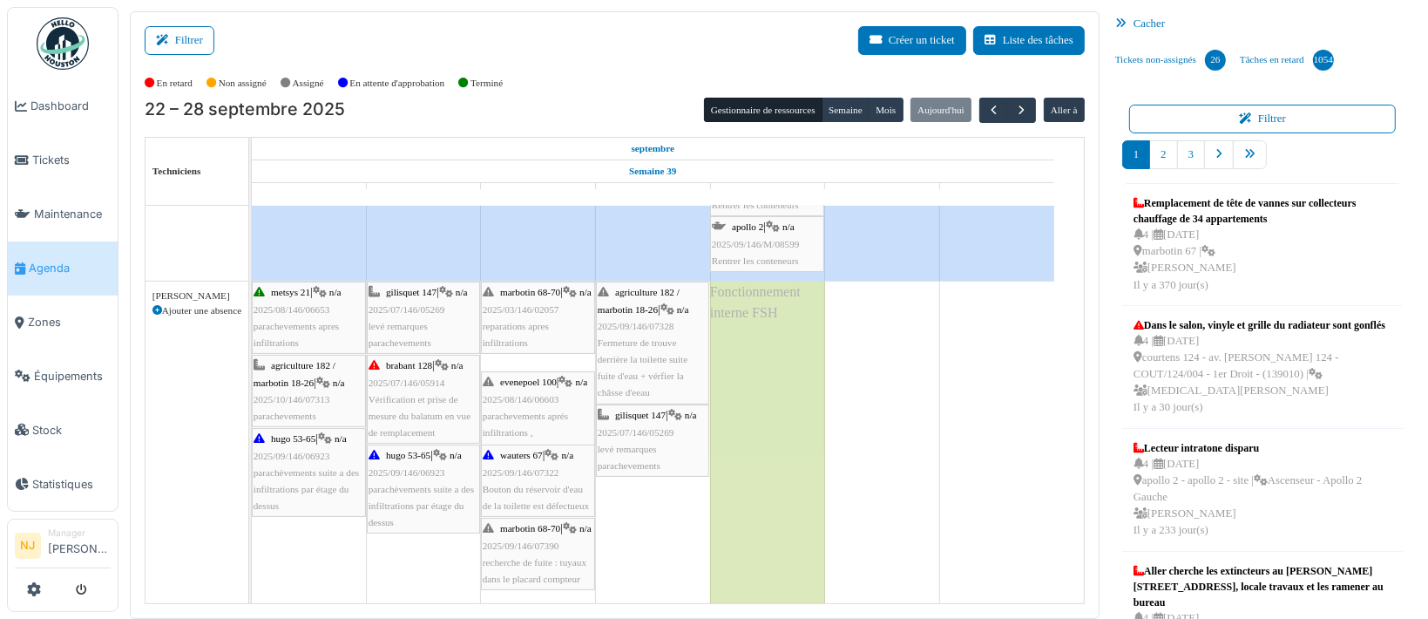
click at [252, 416] on div "metsys 21 | n/a 2025/08/146/06653 parachevements apres infiltrations gilisquet …" at bounding box center [252, 448] width 0 height 335
click at [646, 435] on span "2025/07/146/05269" at bounding box center [636, 432] width 77 height 10
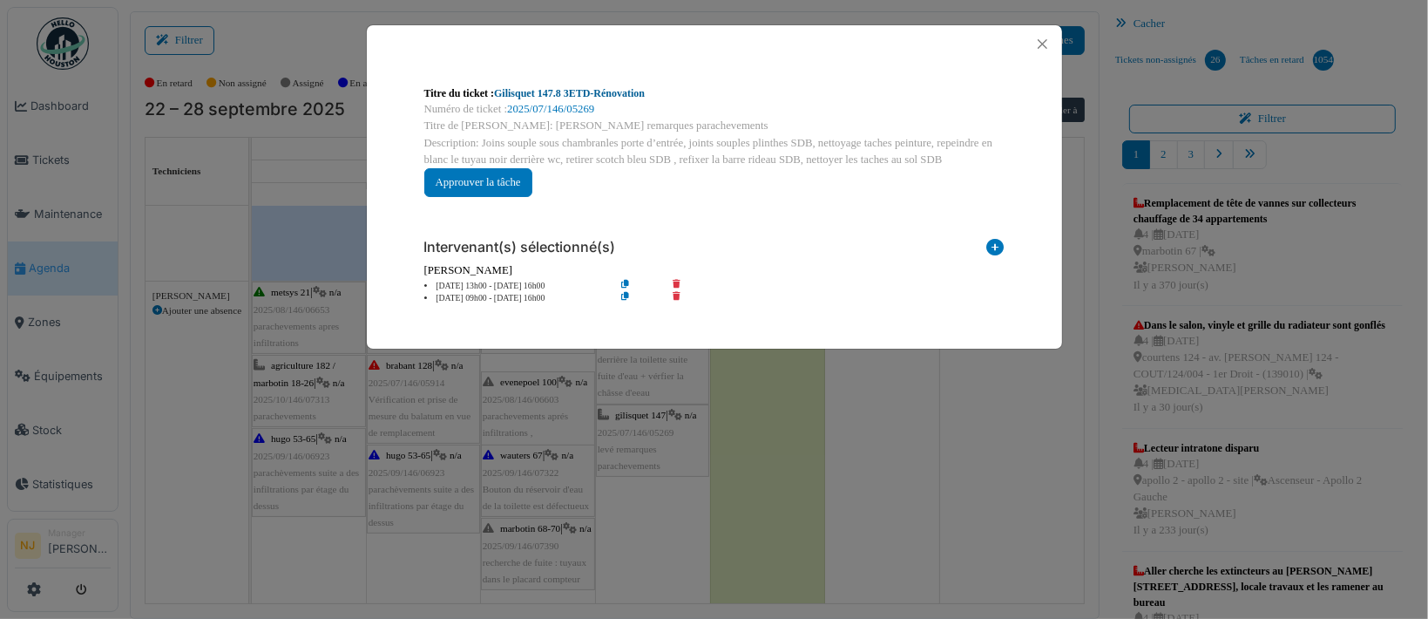
click at [531, 94] on link "Gilisquet 147.8 3ETD-Rénovation" at bounding box center [569, 93] width 151 height 12
click at [1039, 40] on button "Close" at bounding box center [1043, 44] width 24 height 24
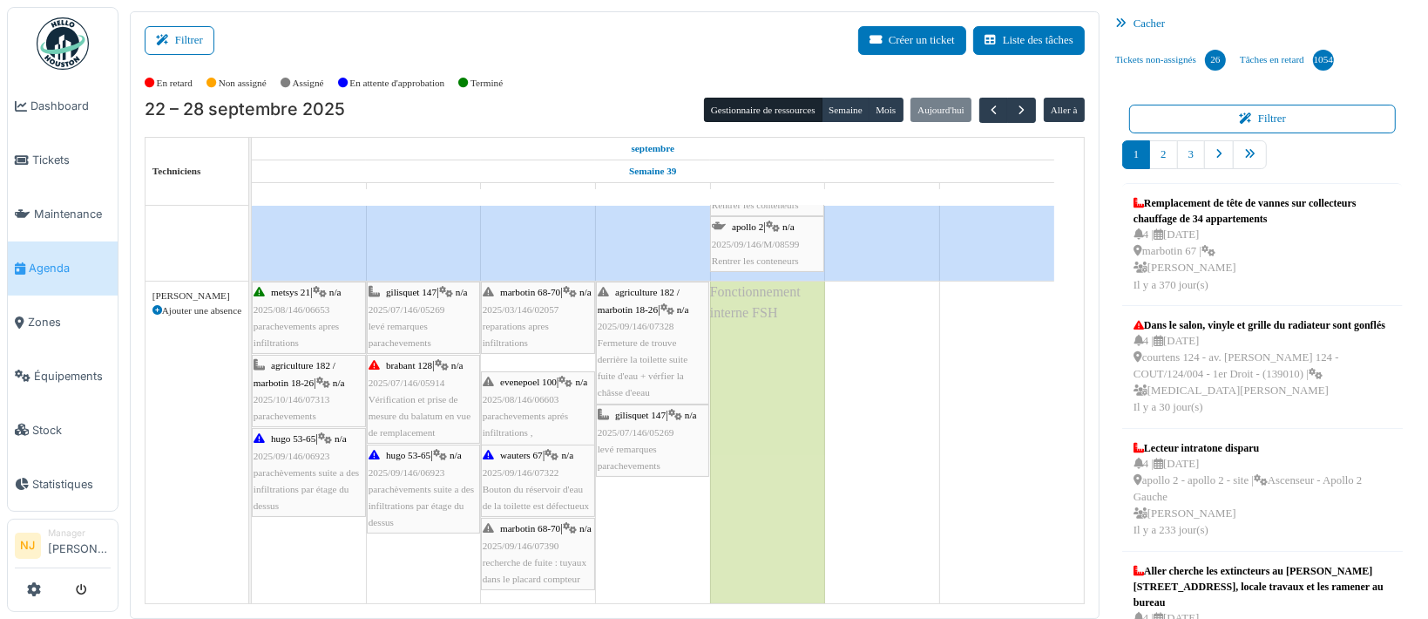
click at [512, 397] on span "2025/08/146/06603" at bounding box center [521, 399] width 77 height 10
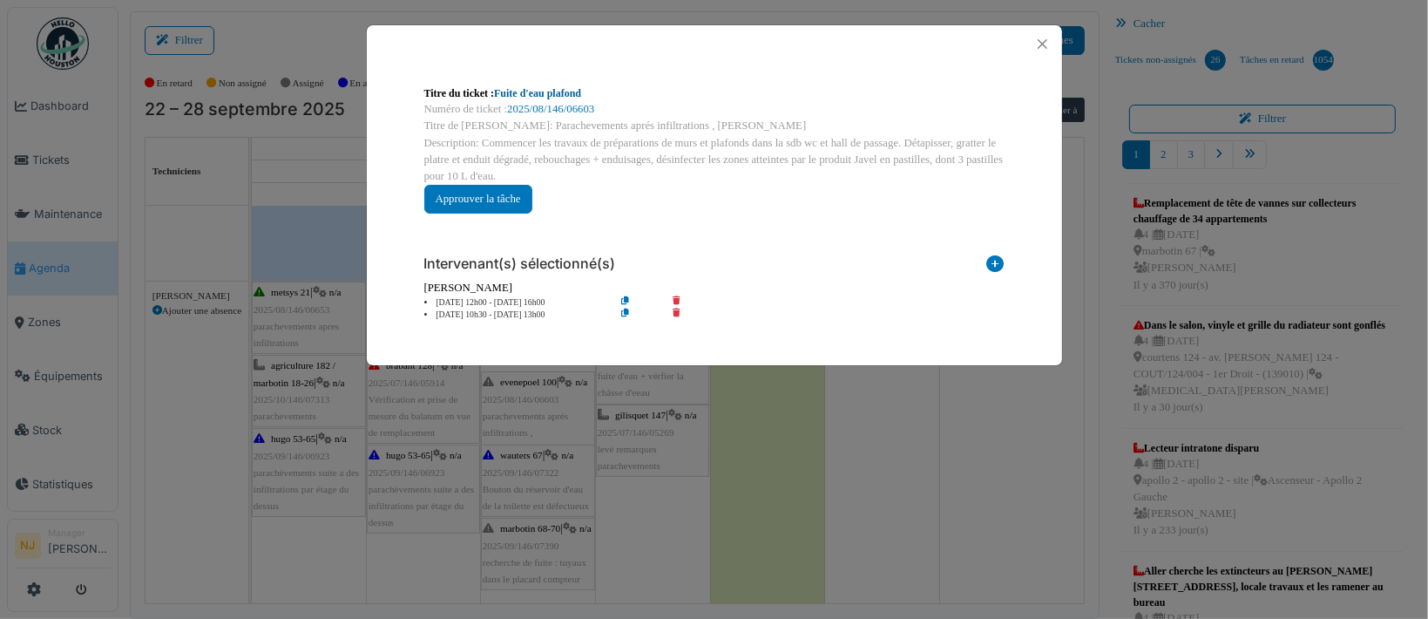
click at [532, 93] on link "Fuite d'eau plafond" at bounding box center [537, 93] width 87 height 12
click at [1047, 44] on button "Close" at bounding box center [1043, 44] width 24 height 24
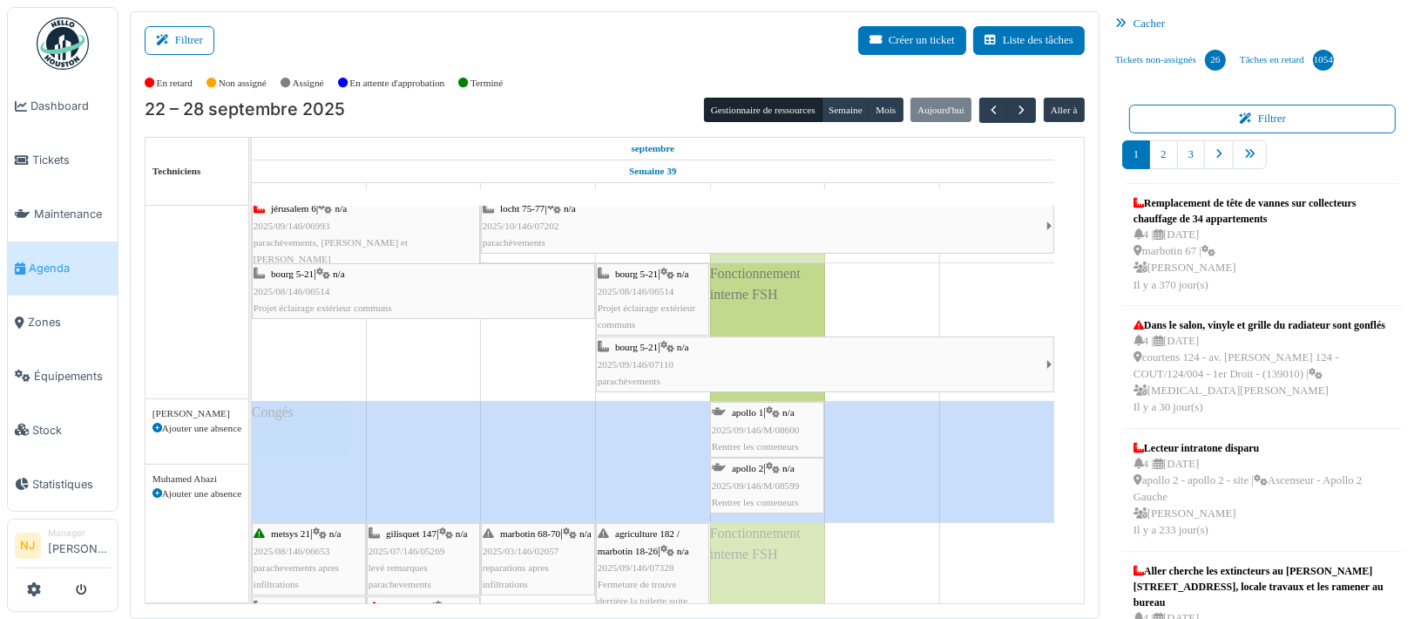
scroll to position [0, 0]
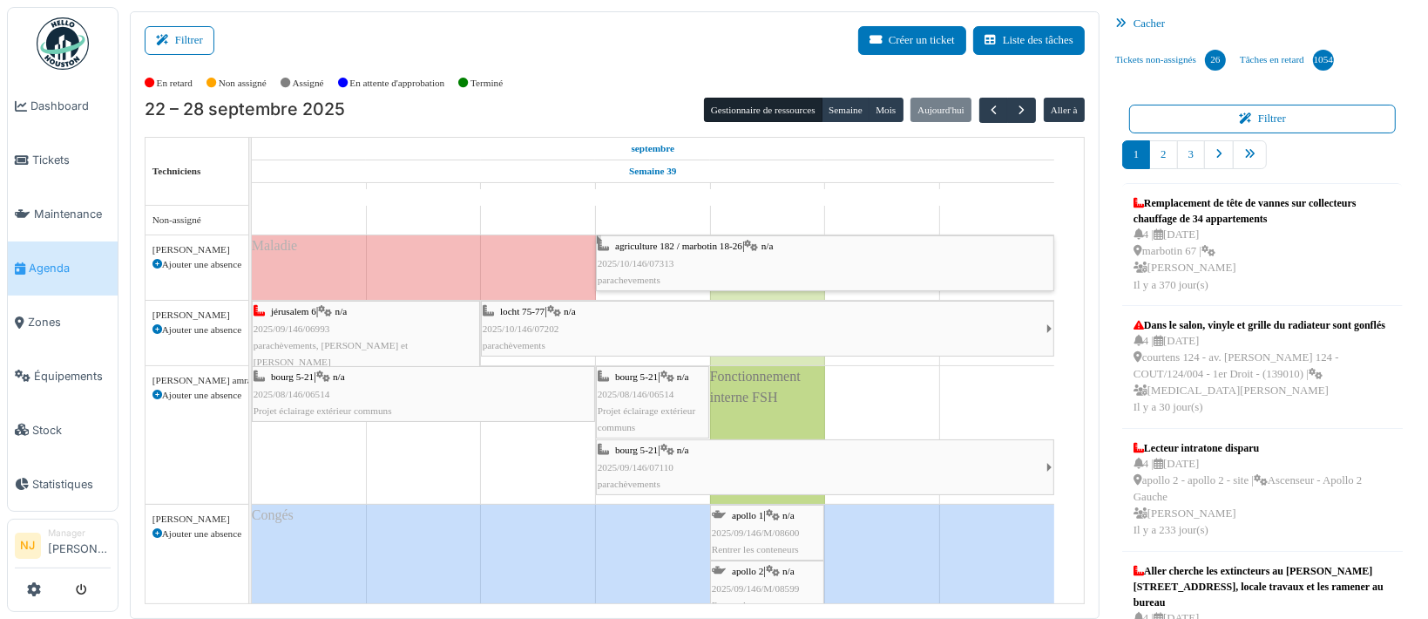
drag, startPoint x: 644, startPoint y: 261, endPoint x: 616, endPoint y: 260, distance: 27.9
click at [616, 260] on link "agriculture 182 / marbotin 18-26 | n/a 2025/10/146/07313 parachevements" at bounding box center [825, 263] width 458 height 56
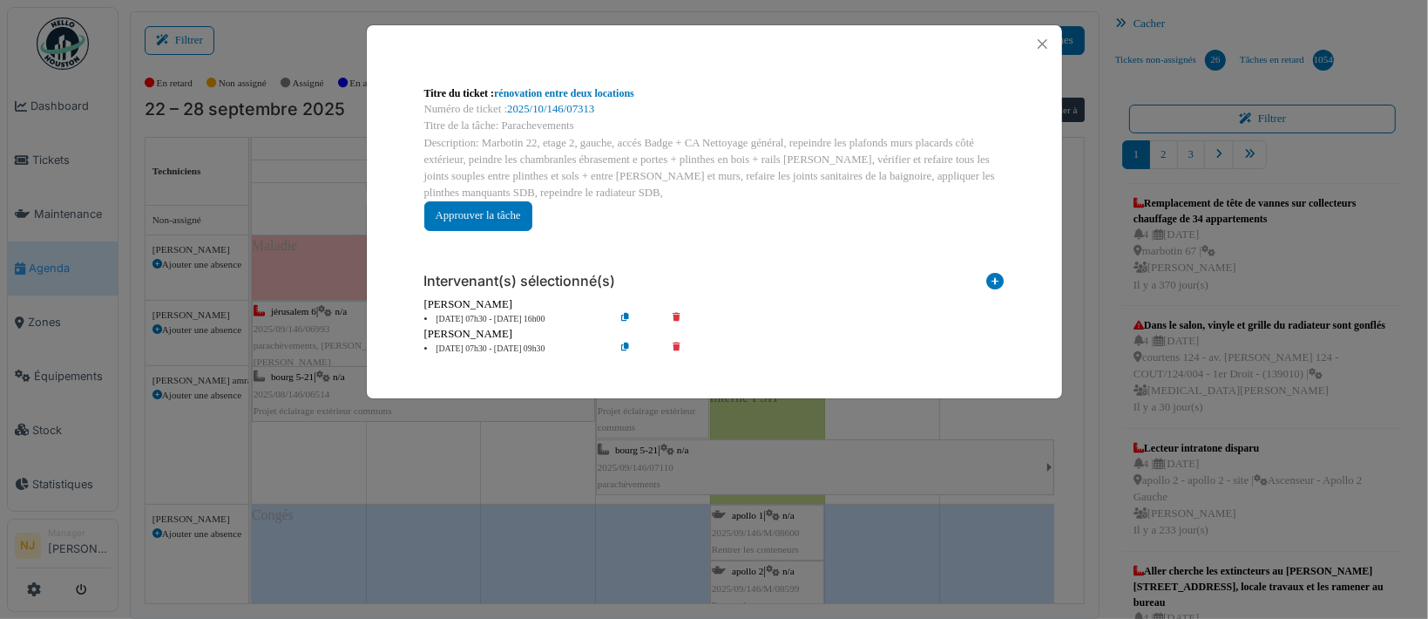
click at [624, 315] on icon at bounding box center [639, 319] width 50 height 13
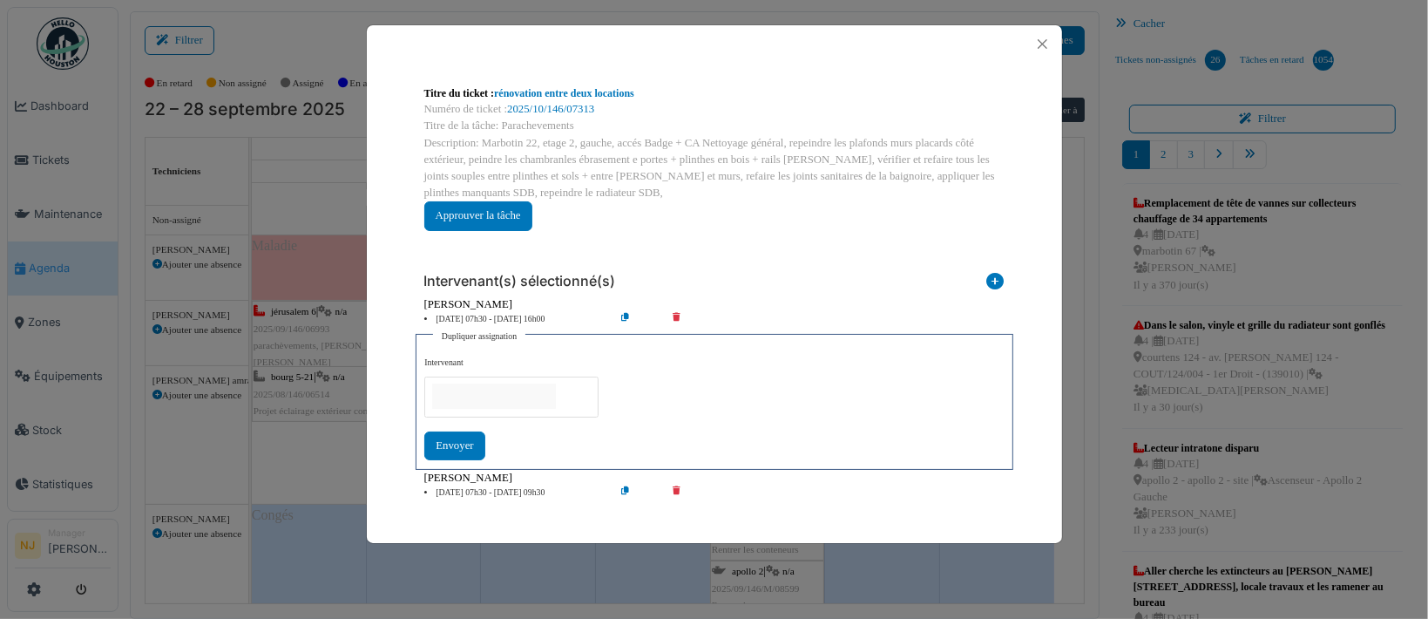
click at [477, 391] on input "null" at bounding box center [494, 395] width 124 height 25
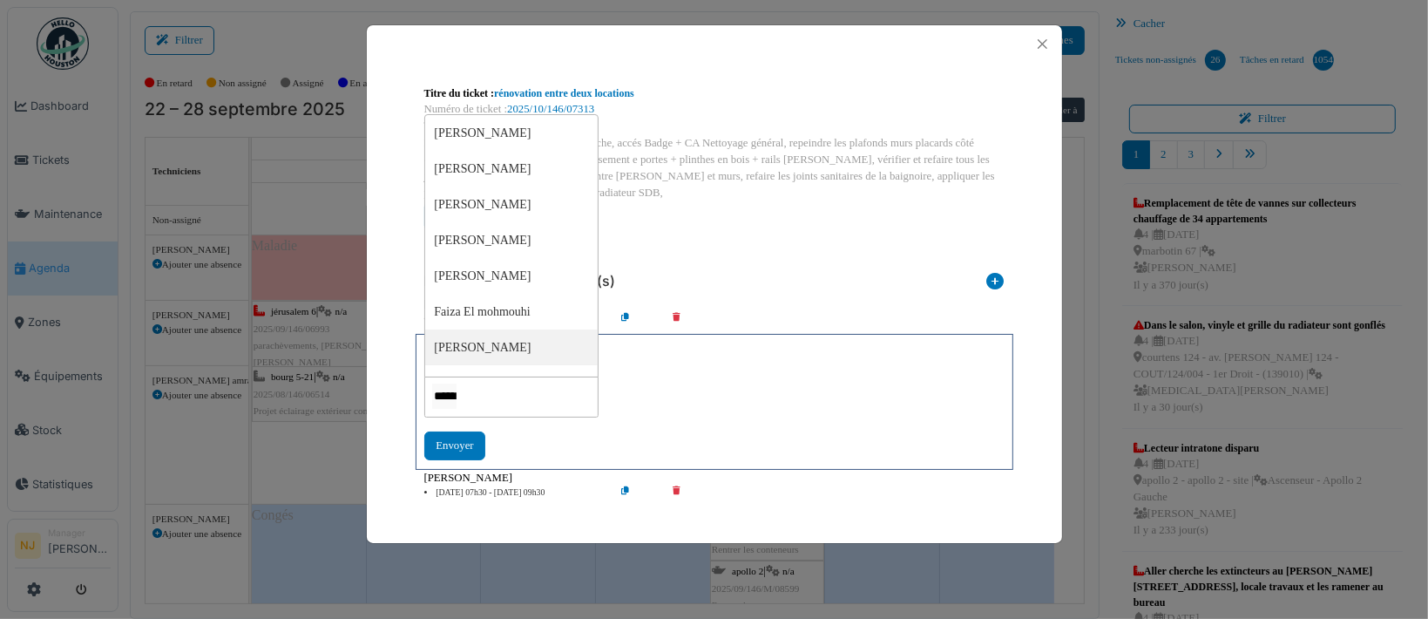
type input "*******"
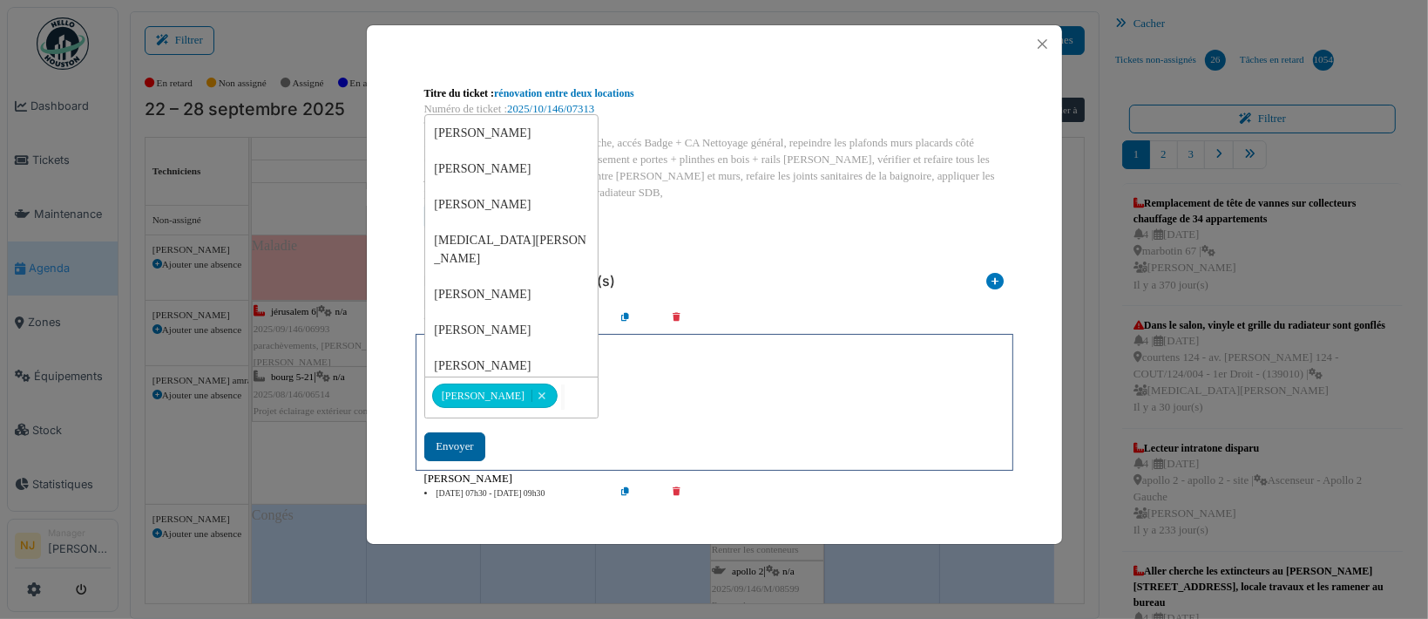
click at [455, 434] on div "Envoyer" at bounding box center [454, 446] width 60 height 29
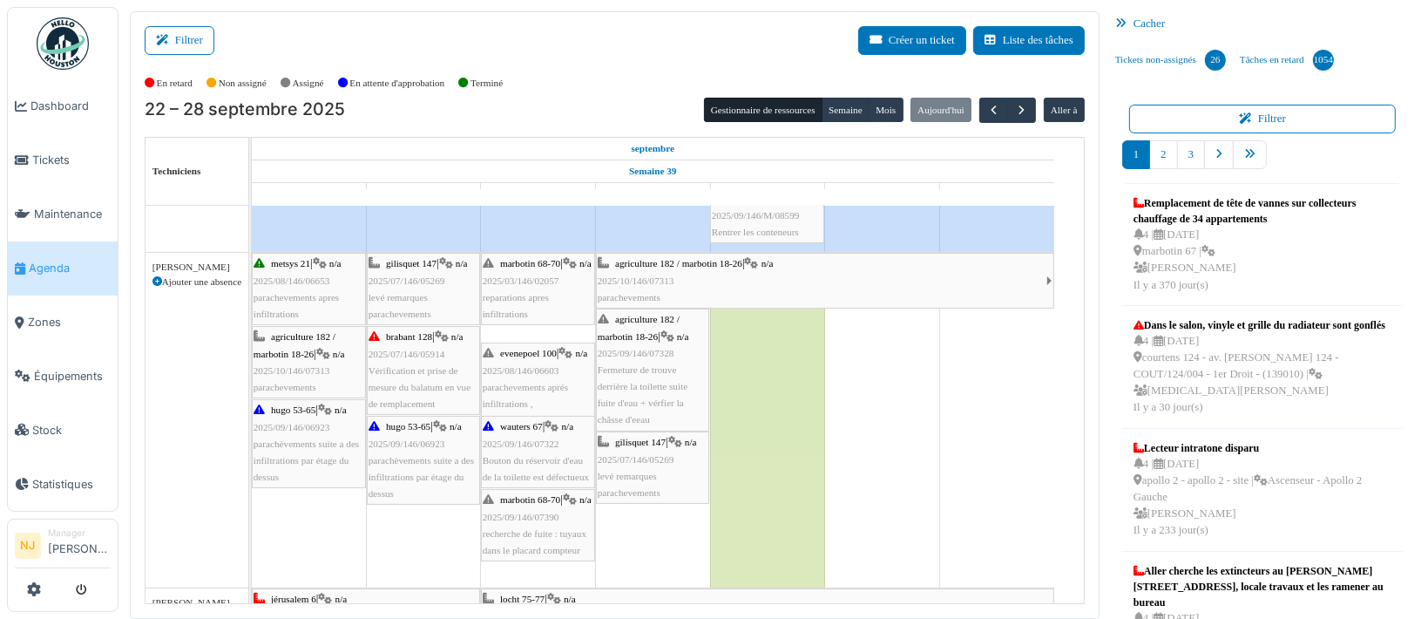
scroll to position [345, 0]
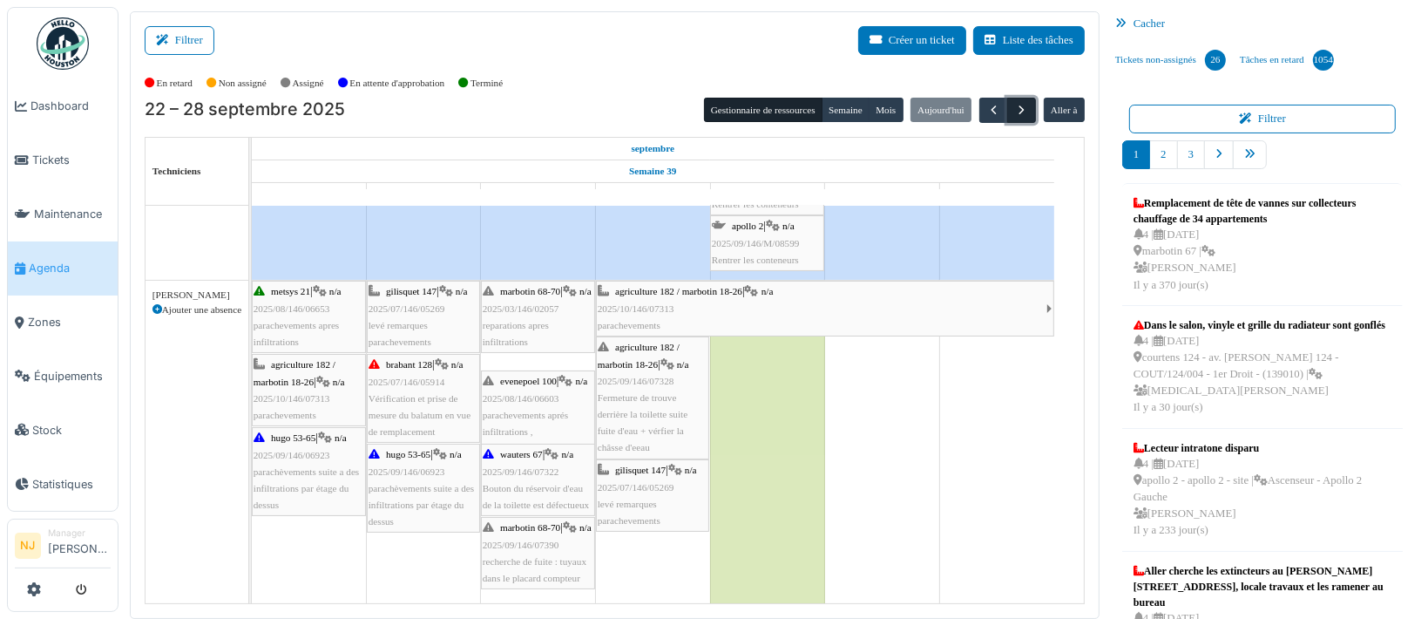
click at [1009, 101] on button "button" at bounding box center [1021, 110] width 29 height 25
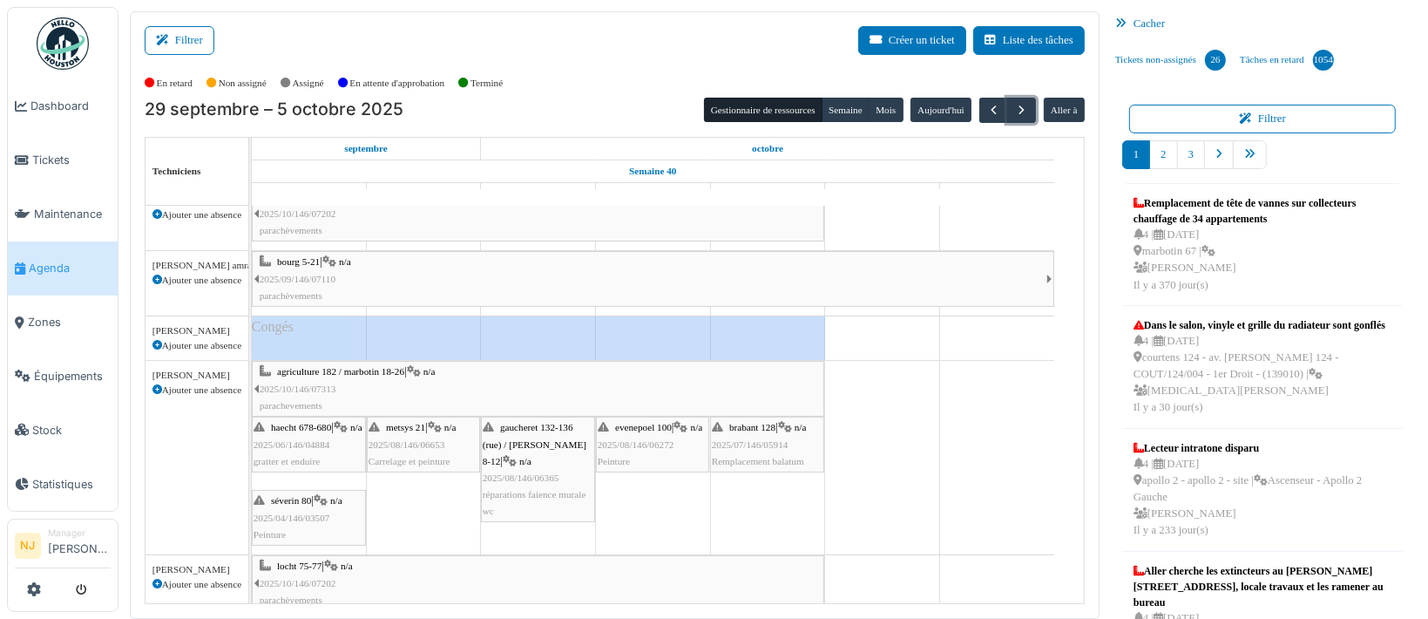
scroll to position [305, 0]
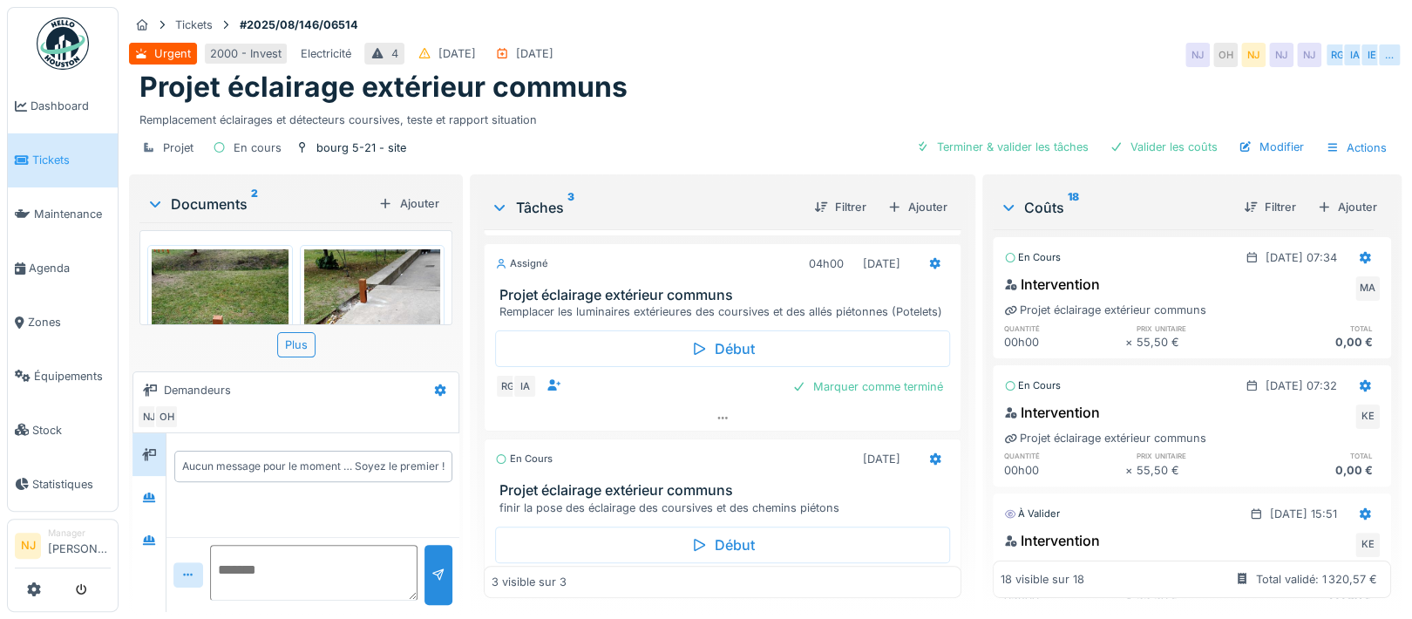
scroll to position [163, 0]
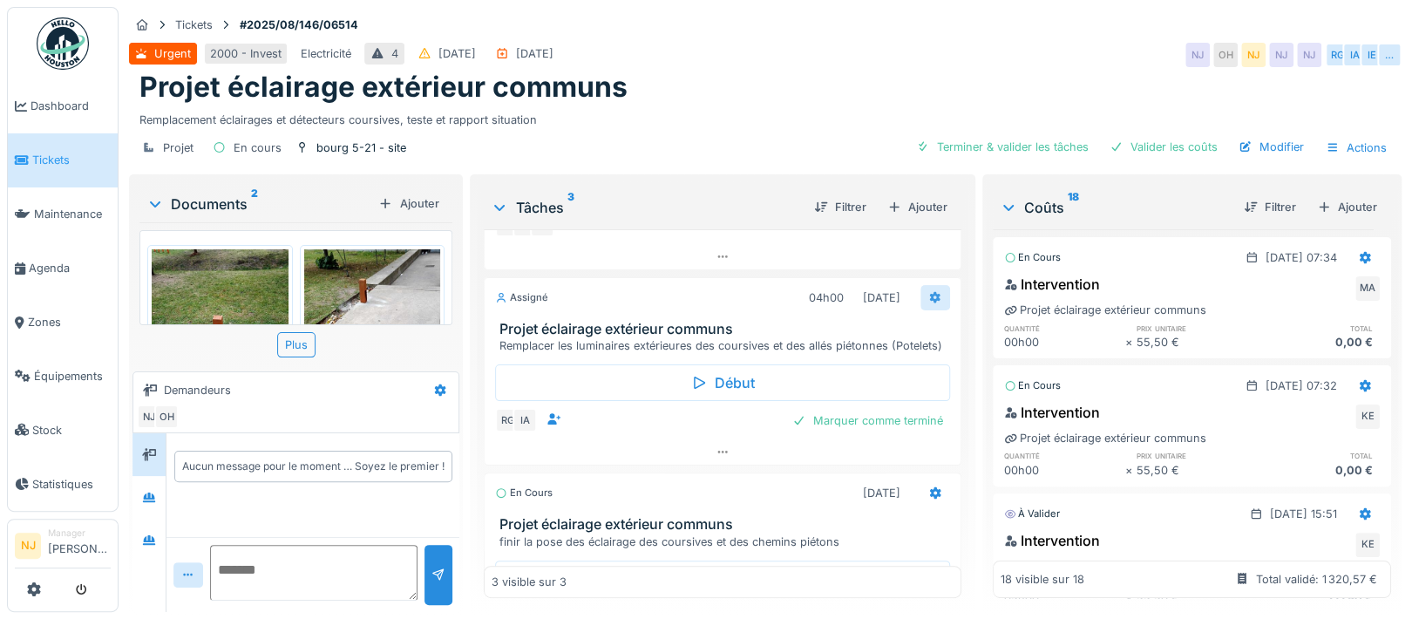
click at [928, 295] on icon at bounding box center [935, 297] width 14 height 11
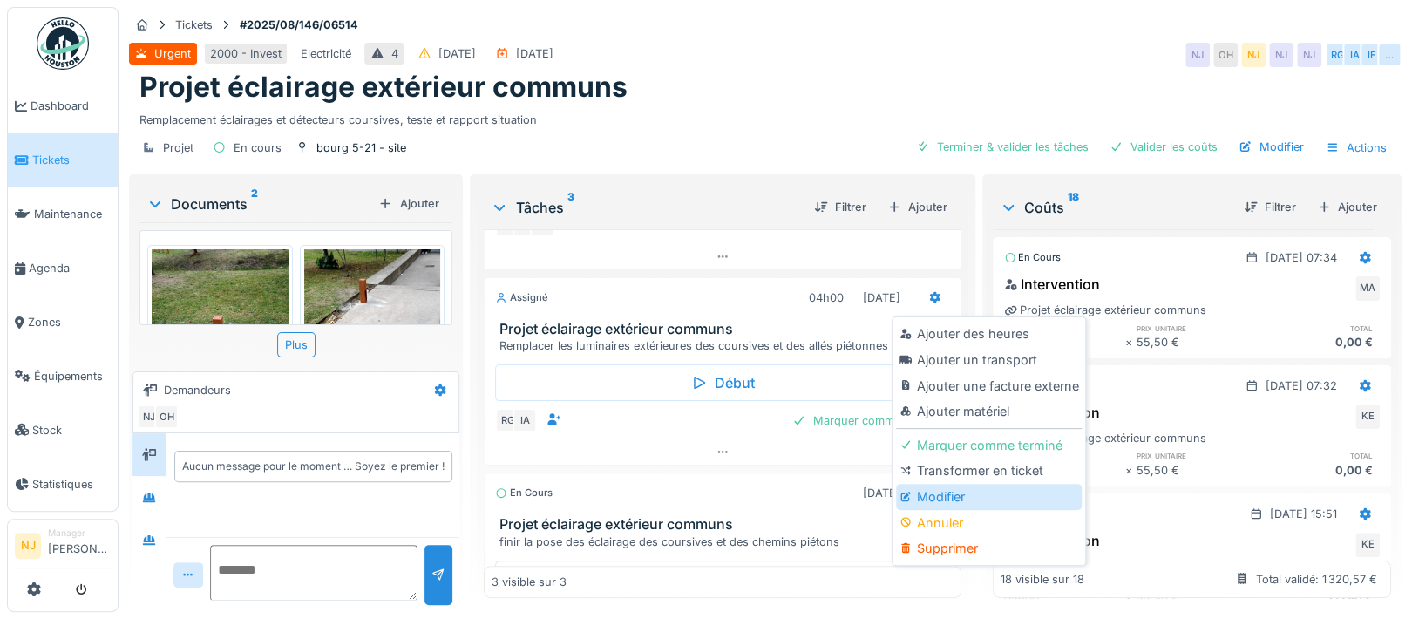
click at [930, 498] on div "Modifier" at bounding box center [989, 497] width 186 height 26
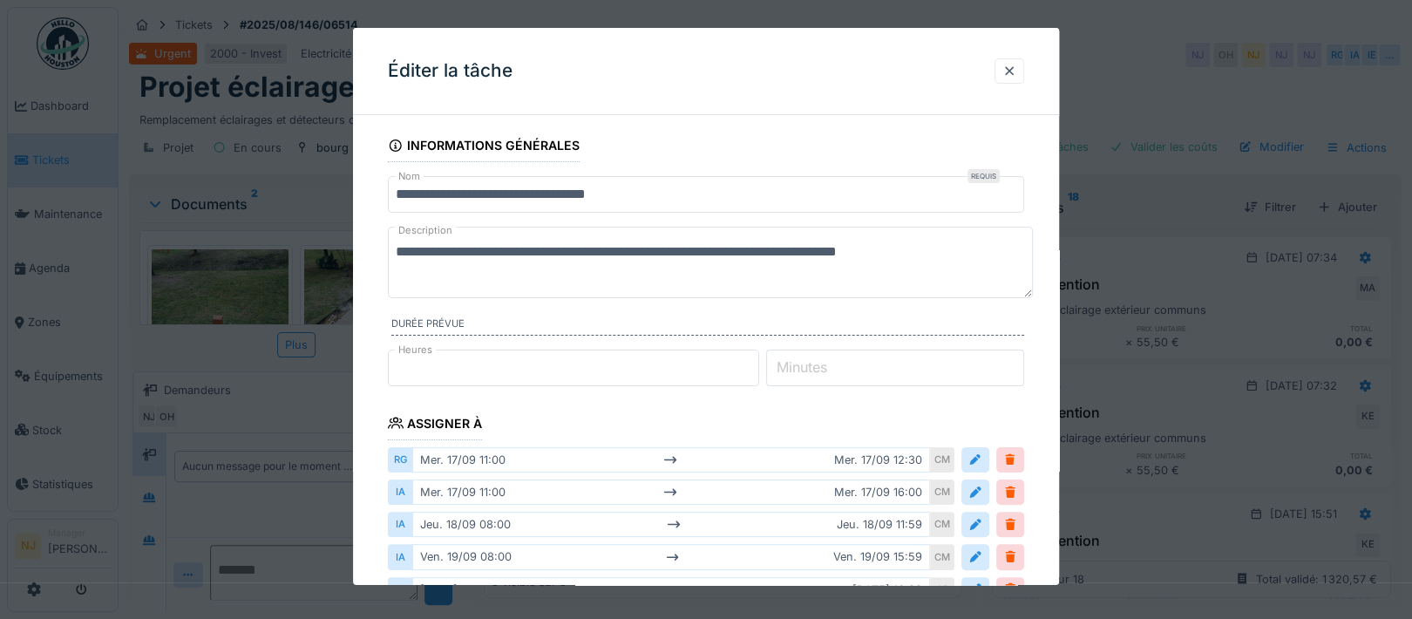
click at [949, 251] on textarea "**********" at bounding box center [710, 262] width 645 height 71
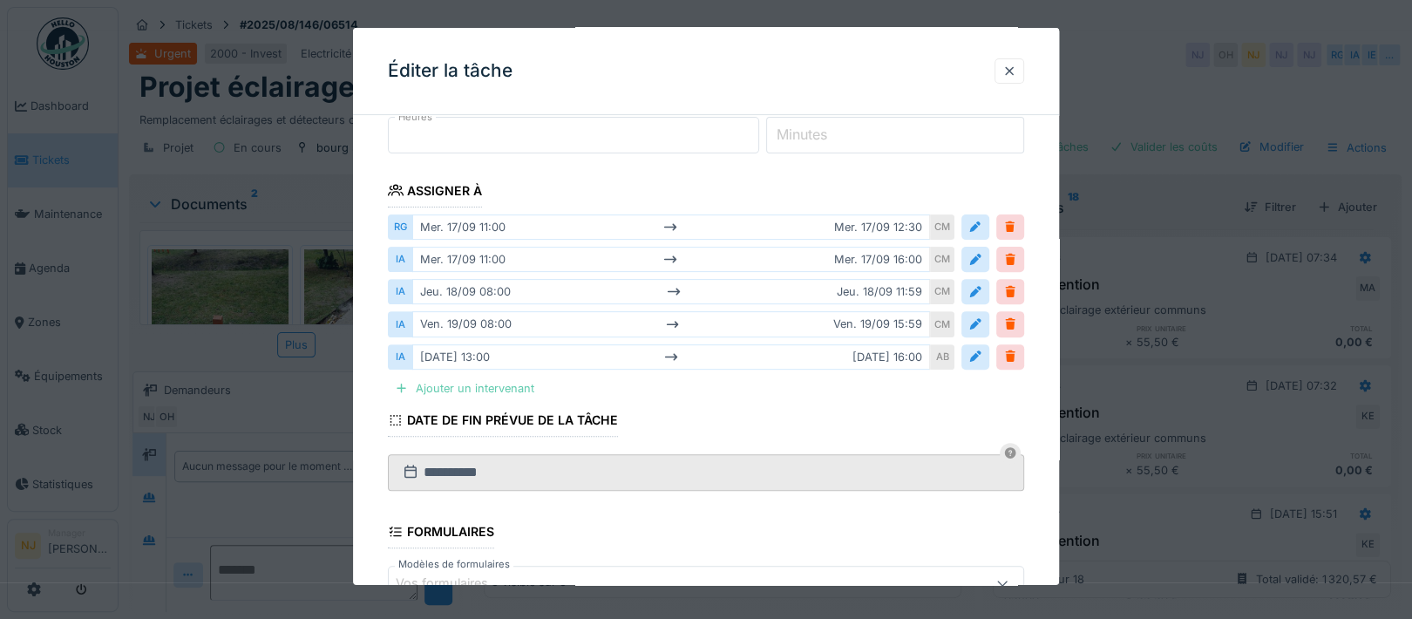
type textarea "**********"
click at [475, 390] on div "Ajouter un intervenant" at bounding box center [464, 388] width 153 height 24
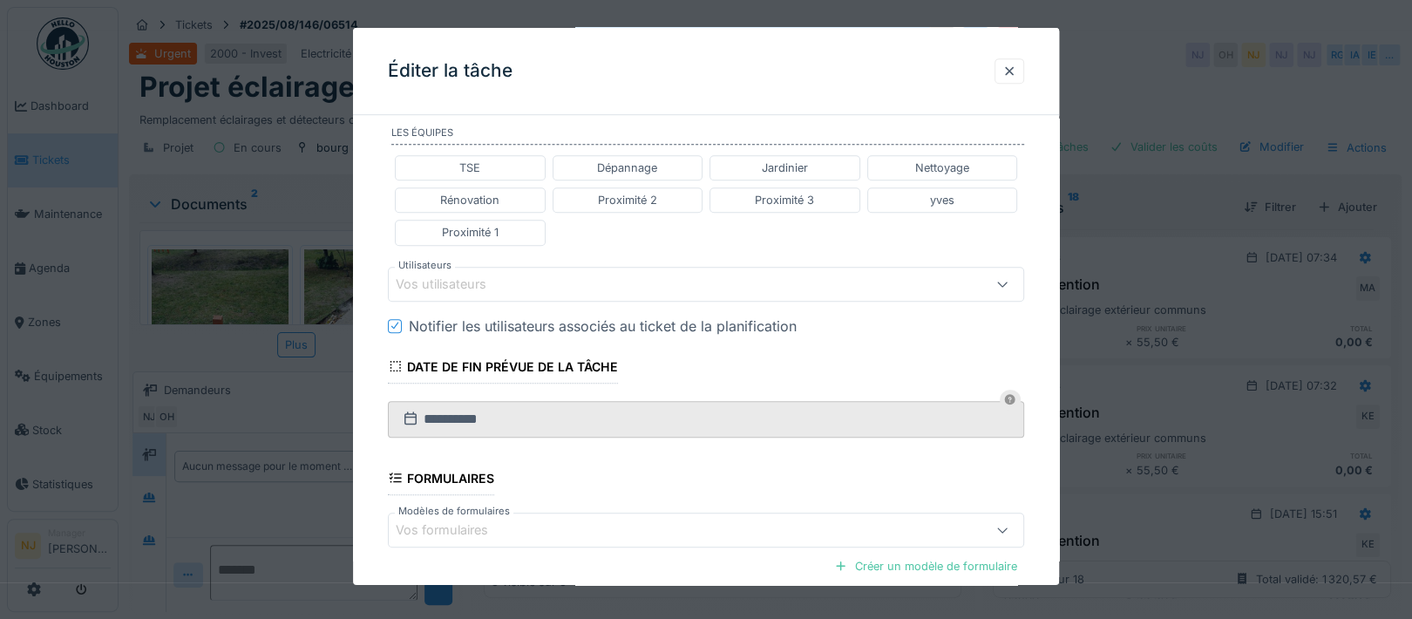
scroll to position [580, 0]
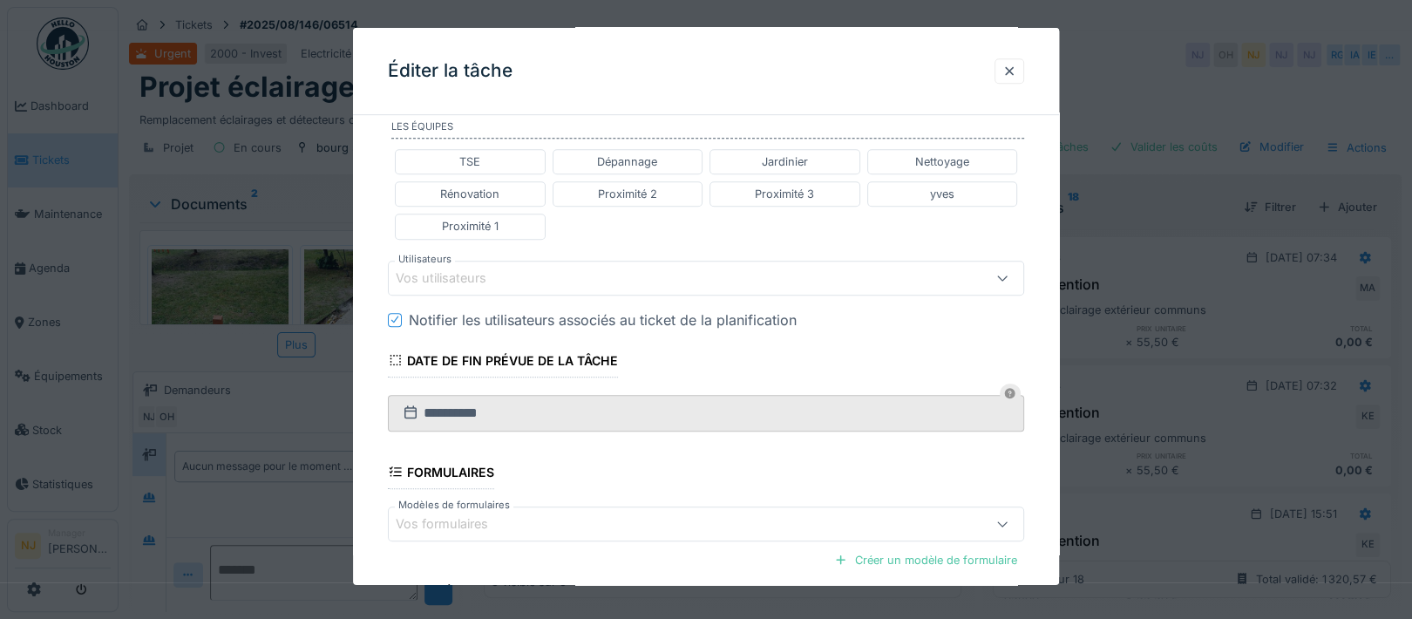
click at [489, 268] on div "Vos utilisateurs" at bounding box center [453, 277] width 115 height 19
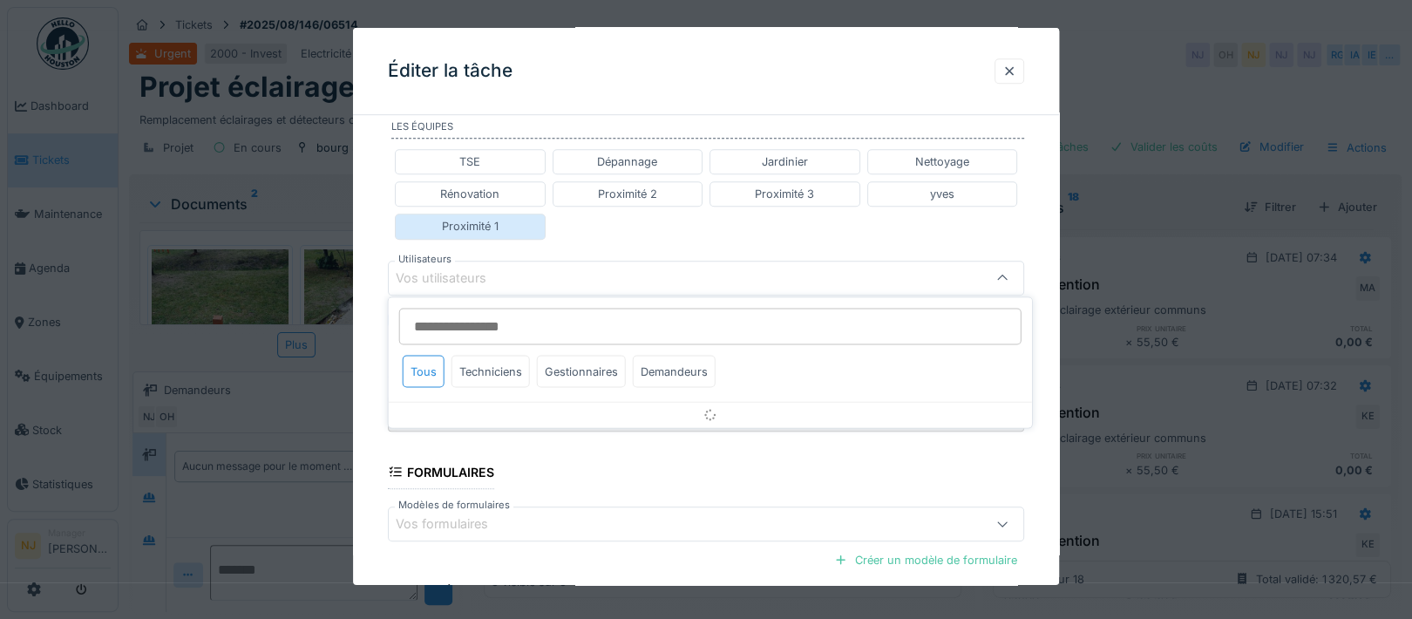
scroll to position [548, 0]
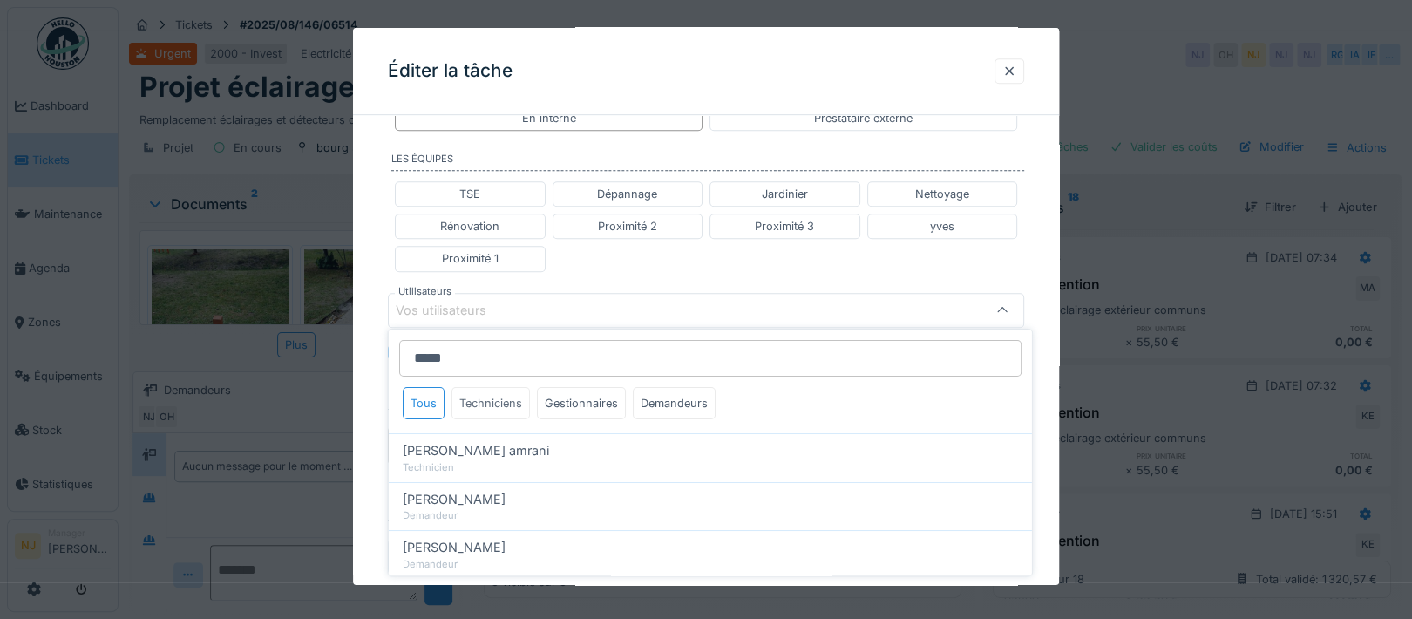
type input "*****"
click at [501, 397] on div "Techniciens" at bounding box center [490, 403] width 78 height 32
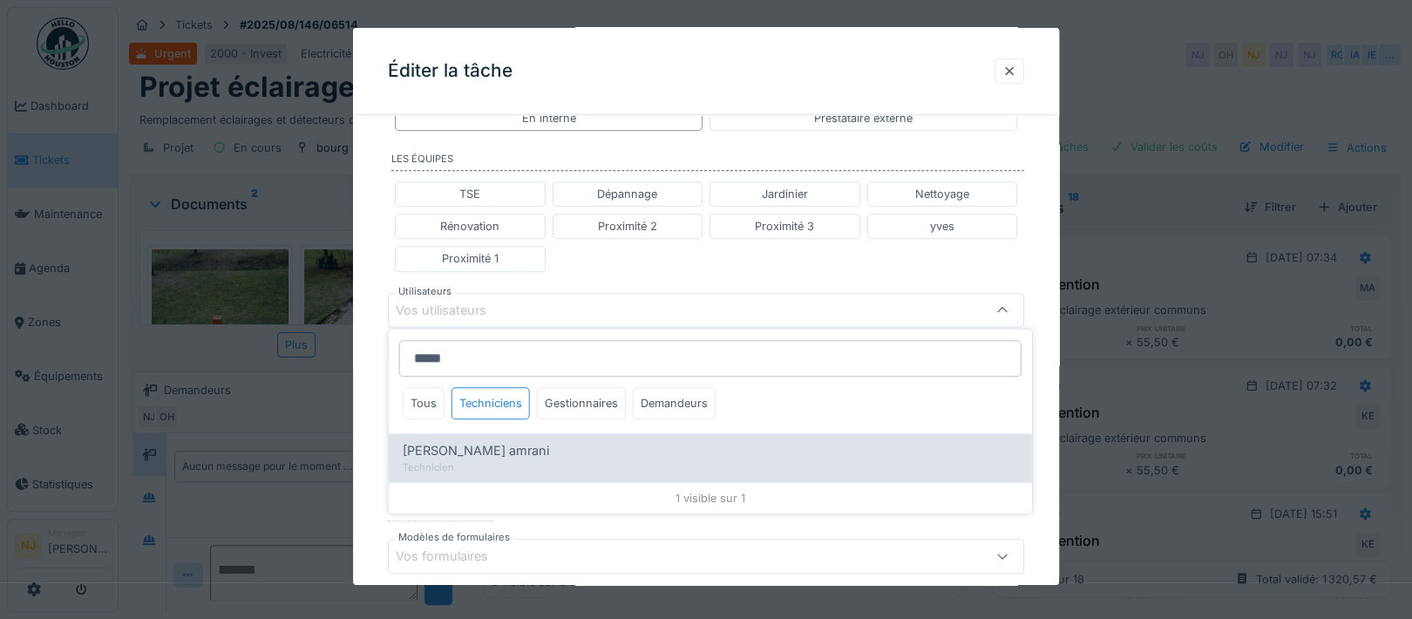
click at [464, 441] on span "Karim El amrani" at bounding box center [476, 450] width 146 height 19
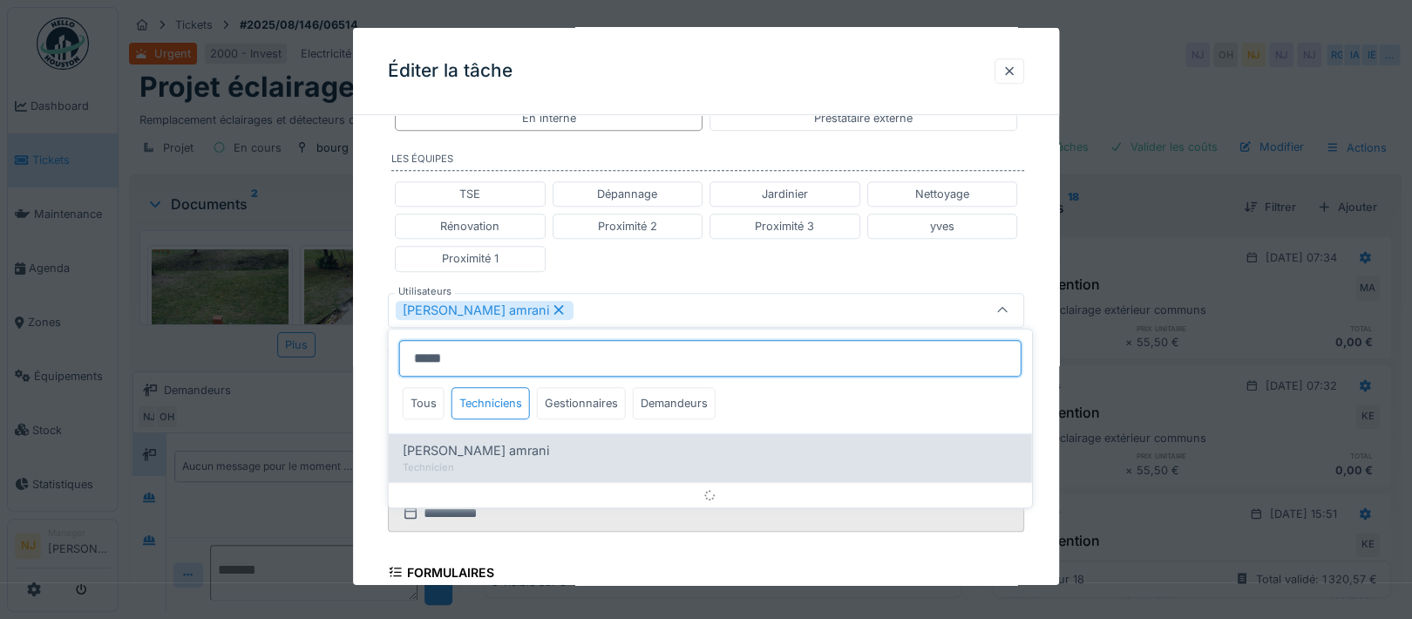
type input "****"
type input "******"
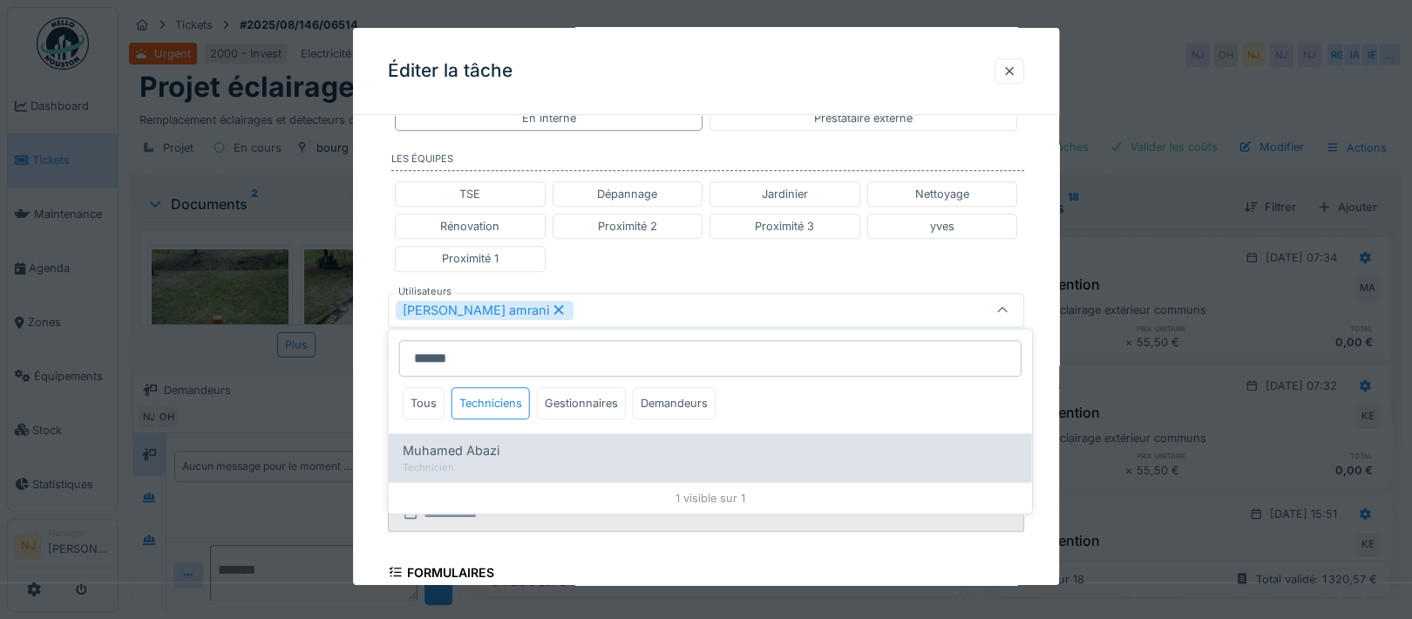
click at [422, 451] on span "Muhamed Abazi" at bounding box center [451, 450] width 97 height 19
type input "*********"
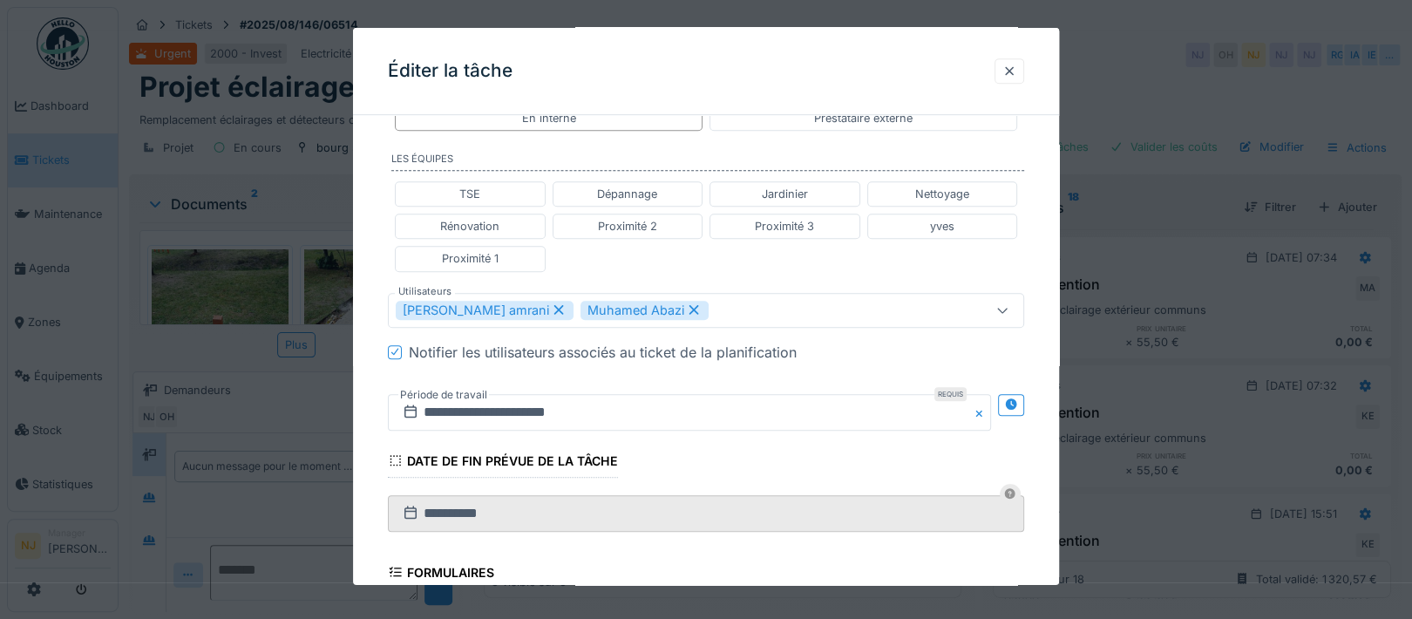
click at [374, 414] on div "**********" at bounding box center [706, 220] width 706 height 1279
click at [1011, 397] on div at bounding box center [1011, 405] width 26 height 22
click at [519, 415] on input "**********" at bounding box center [532, 412] width 289 height 37
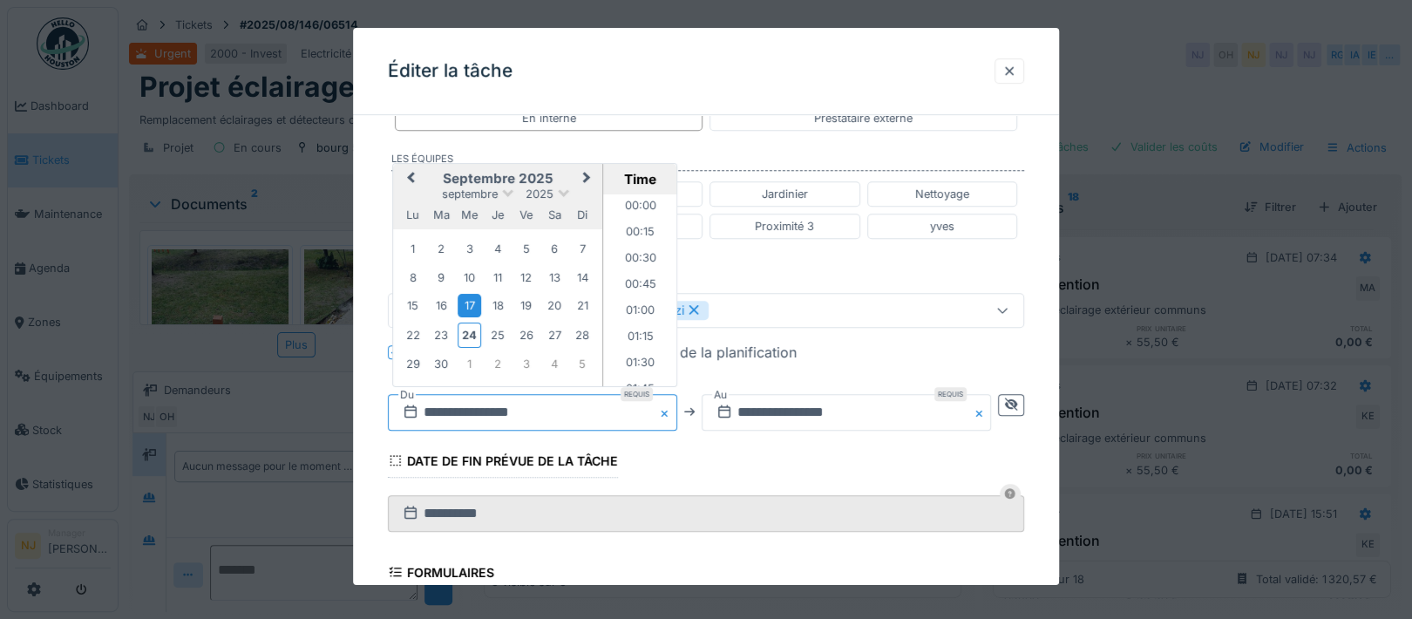
scroll to position [1068, 0]
click at [413, 328] on div "22" at bounding box center [413, 334] width 24 height 24
click at [628, 261] on li "07:30" at bounding box center [640, 272] width 74 height 26
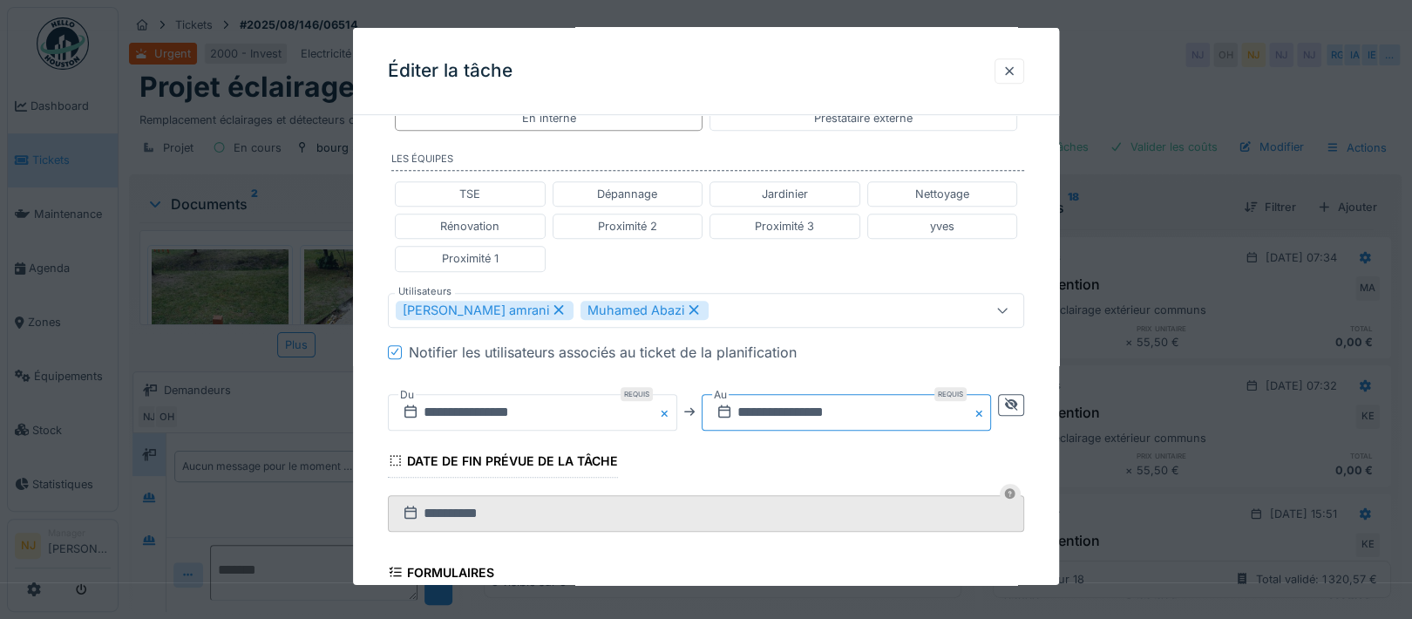
click at [793, 398] on input "**********" at bounding box center [846, 412] width 289 height 37
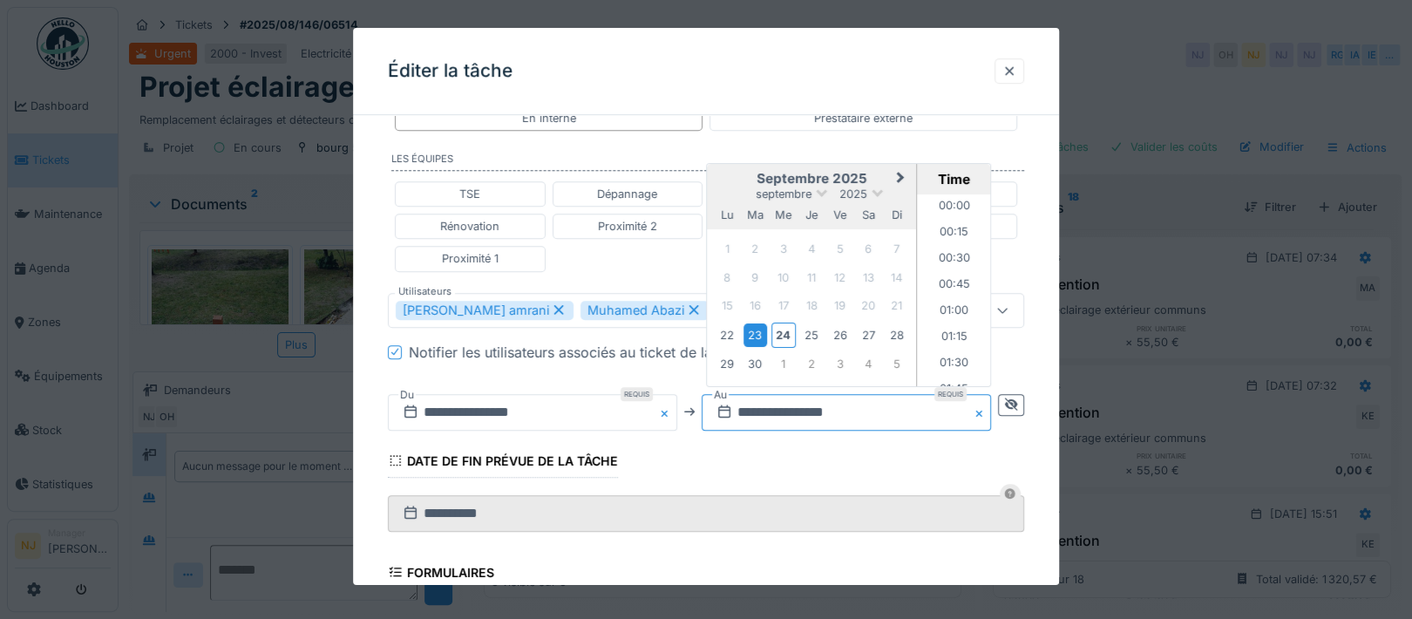
scroll to position [1590, 0]
click at [785, 333] on div "24" at bounding box center [783, 334] width 24 height 25
click at [946, 276] on li "16:00" at bounding box center [955, 289] width 74 height 26
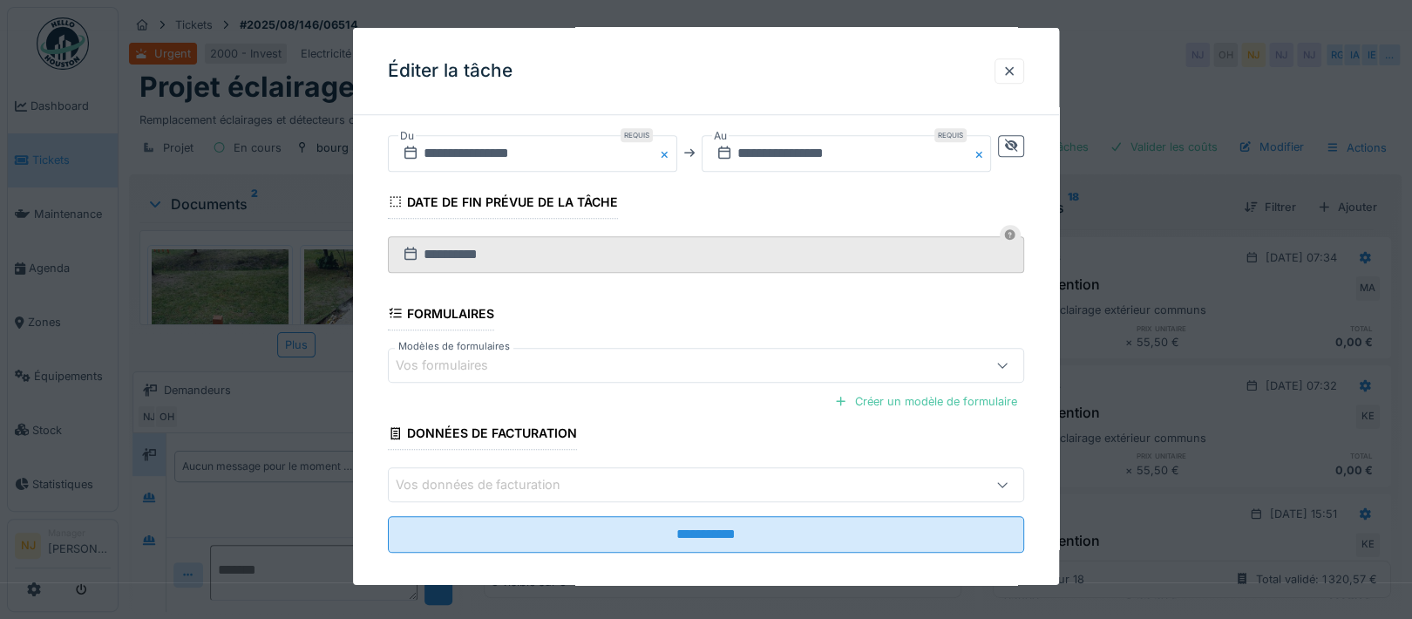
scroll to position [819, 0]
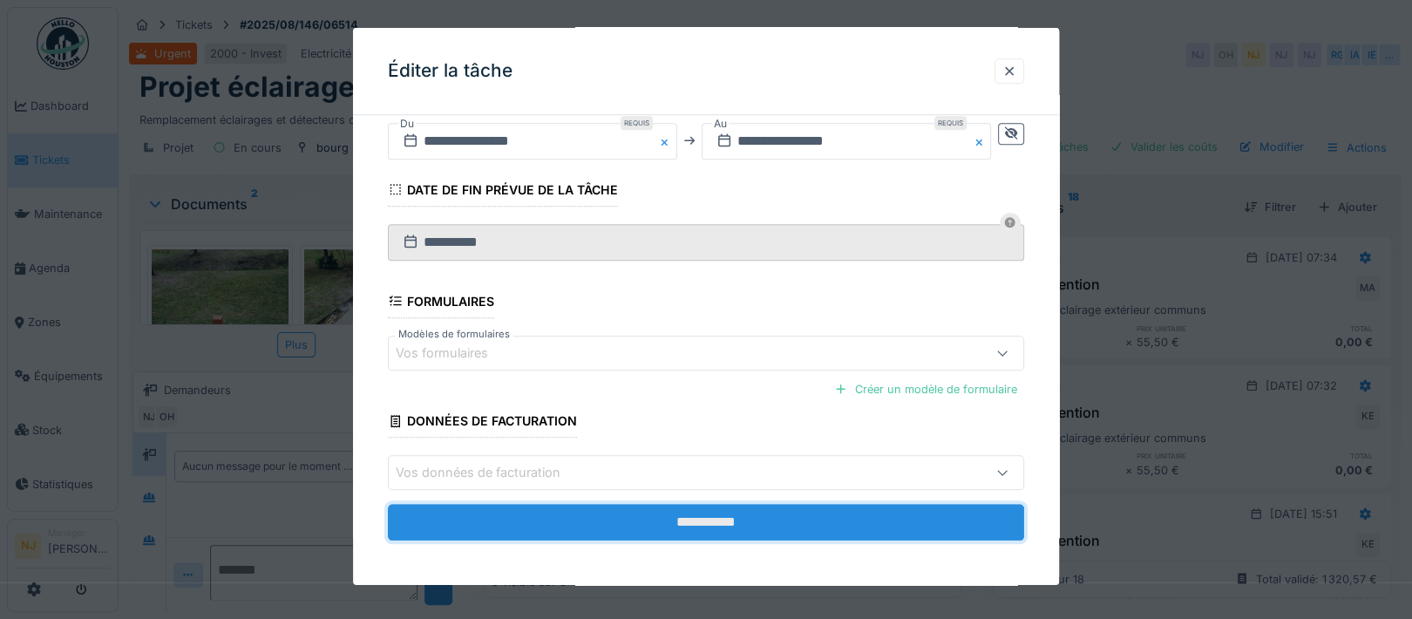
click at [699, 516] on input "**********" at bounding box center [706, 522] width 636 height 37
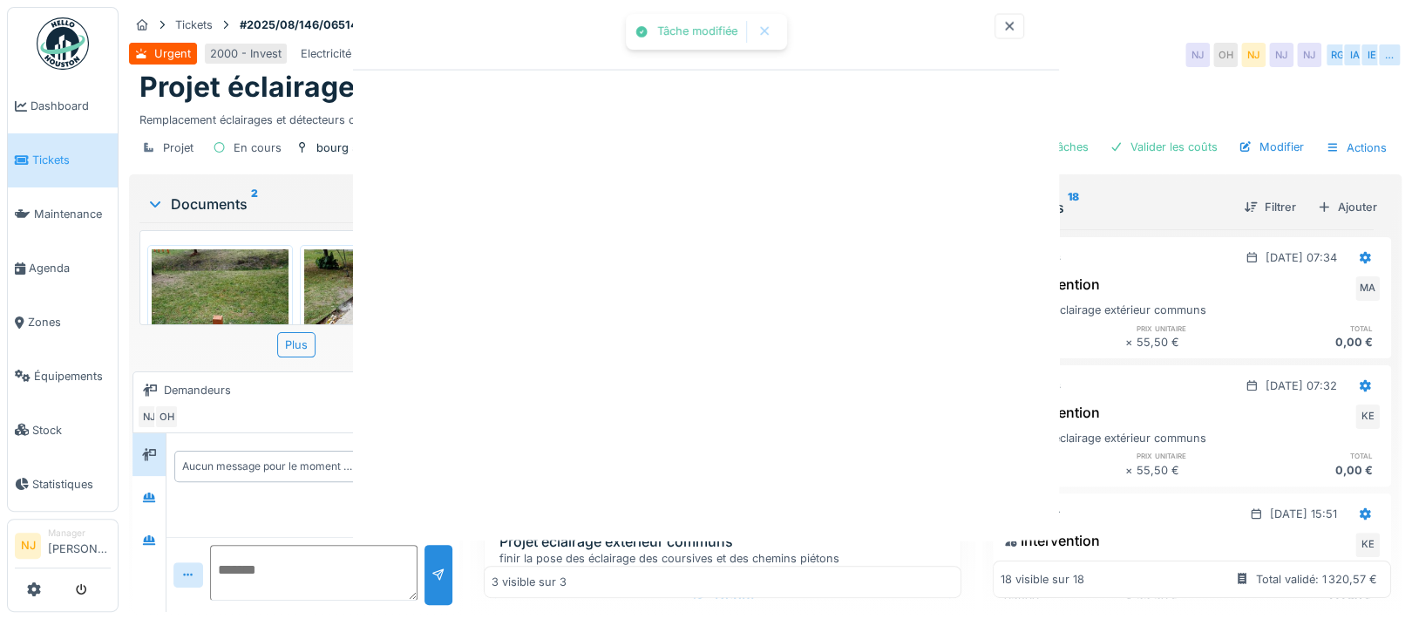
scroll to position [0, 0]
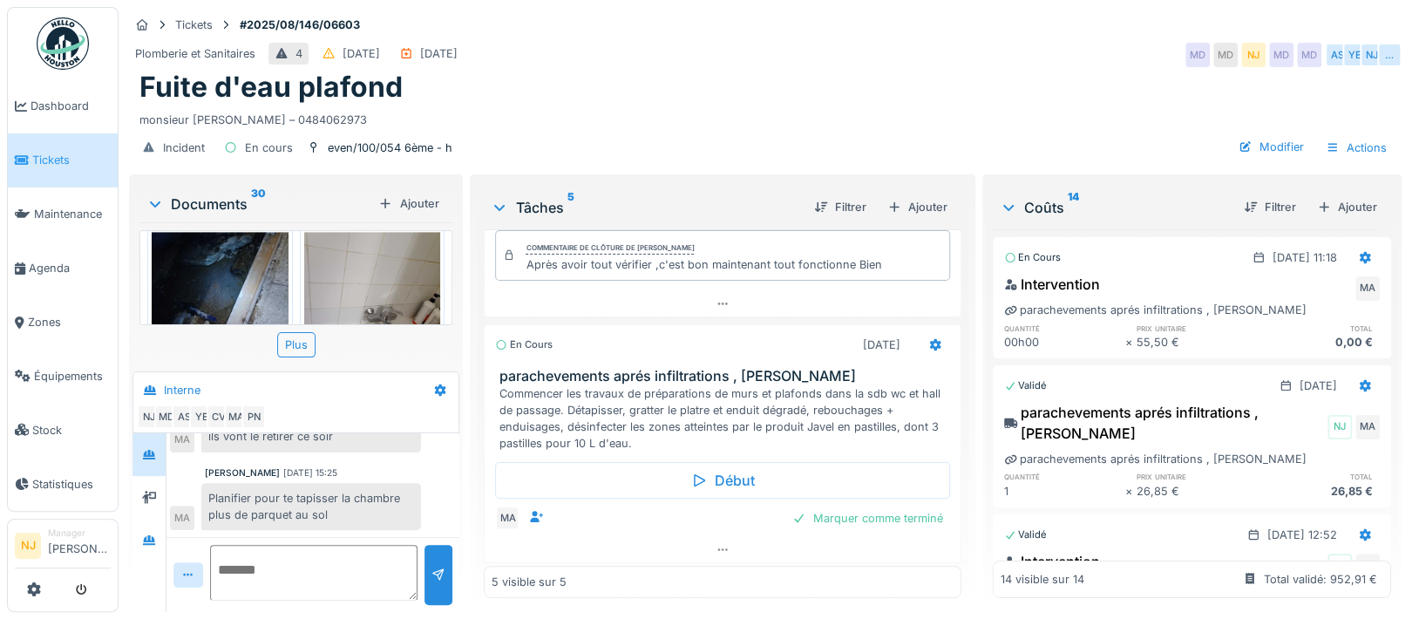
scroll to position [17, 0]
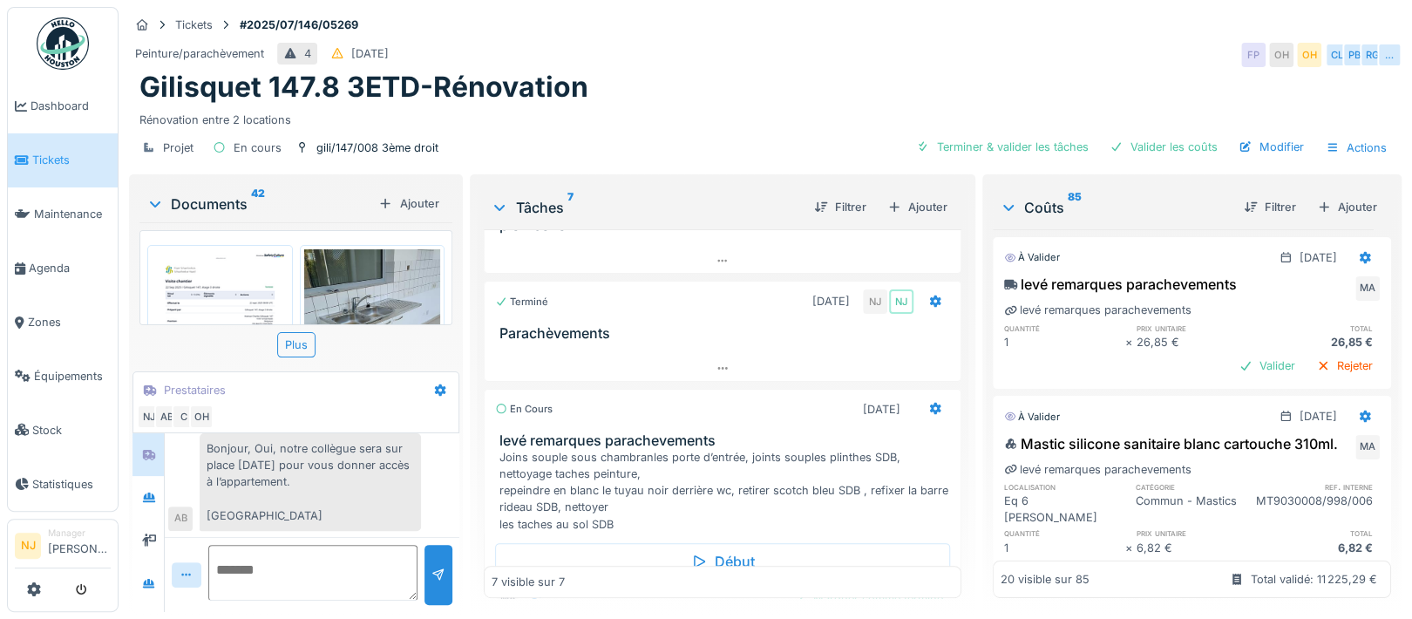
scroll to position [777, 0]
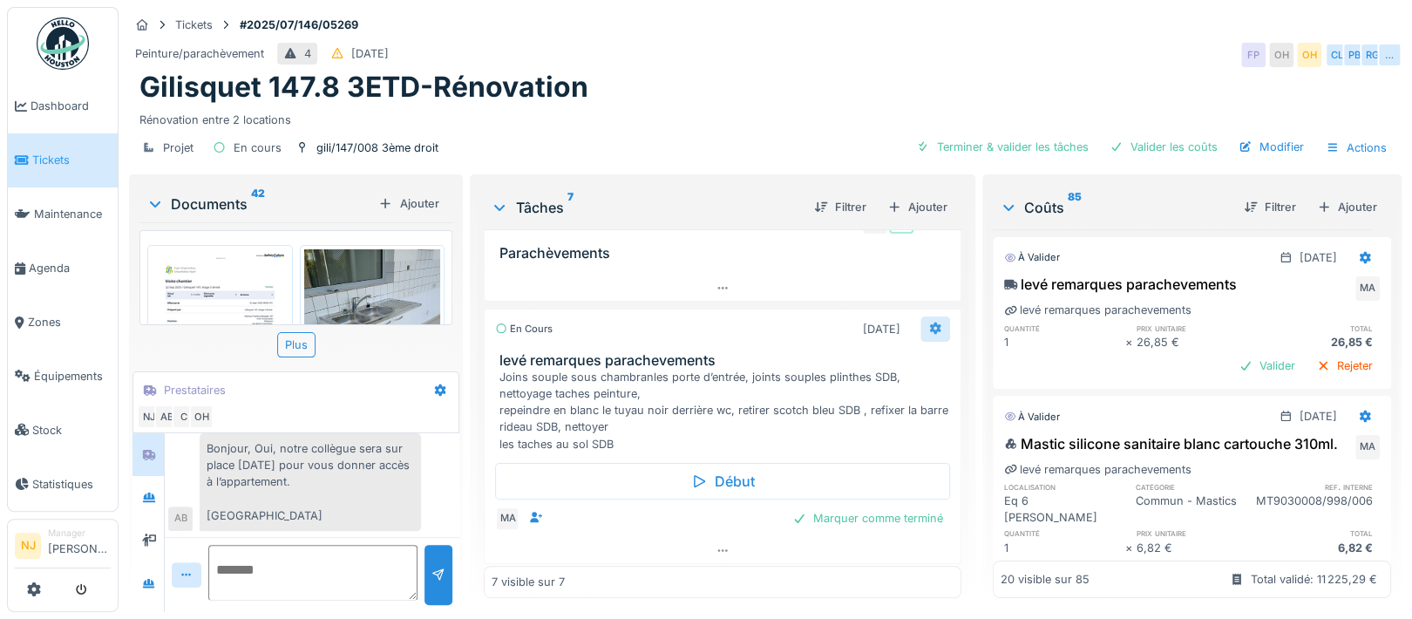
click at [929, 324] on icon at bounding box center [934, 328] width 11 height 12
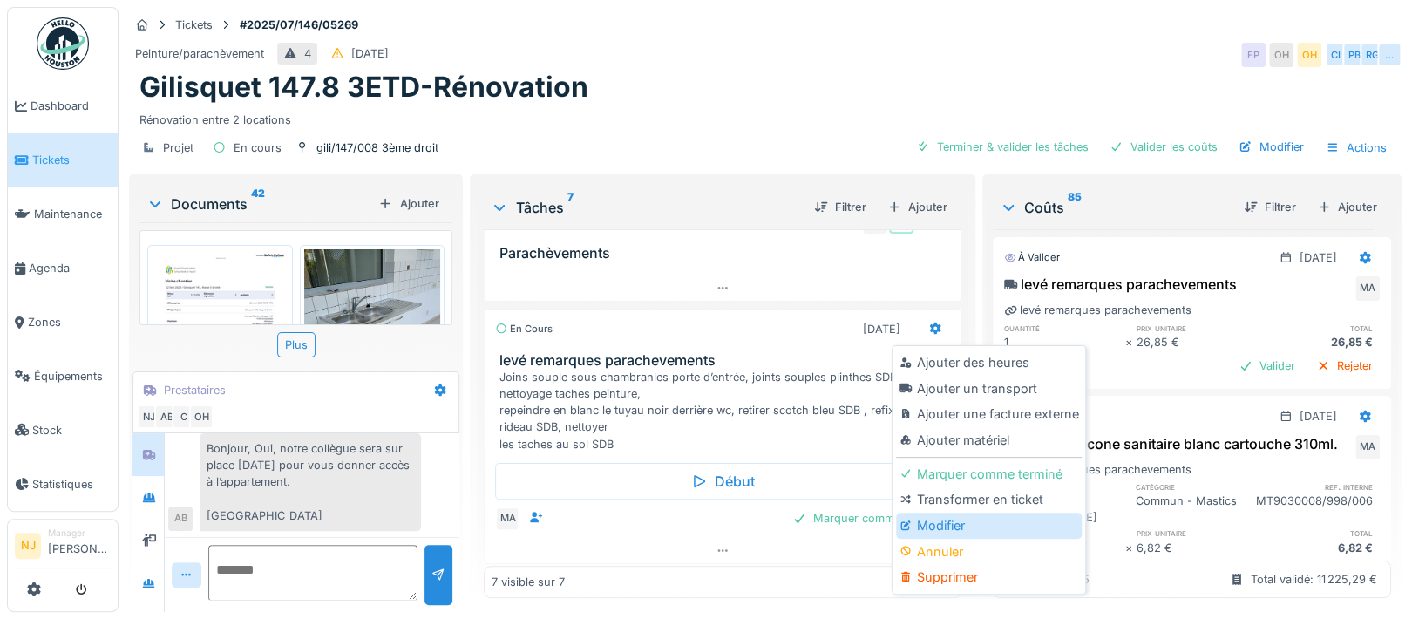
click at [962, 519] on div "Modifier" at bounding box center [989, 525] width 186 height 26
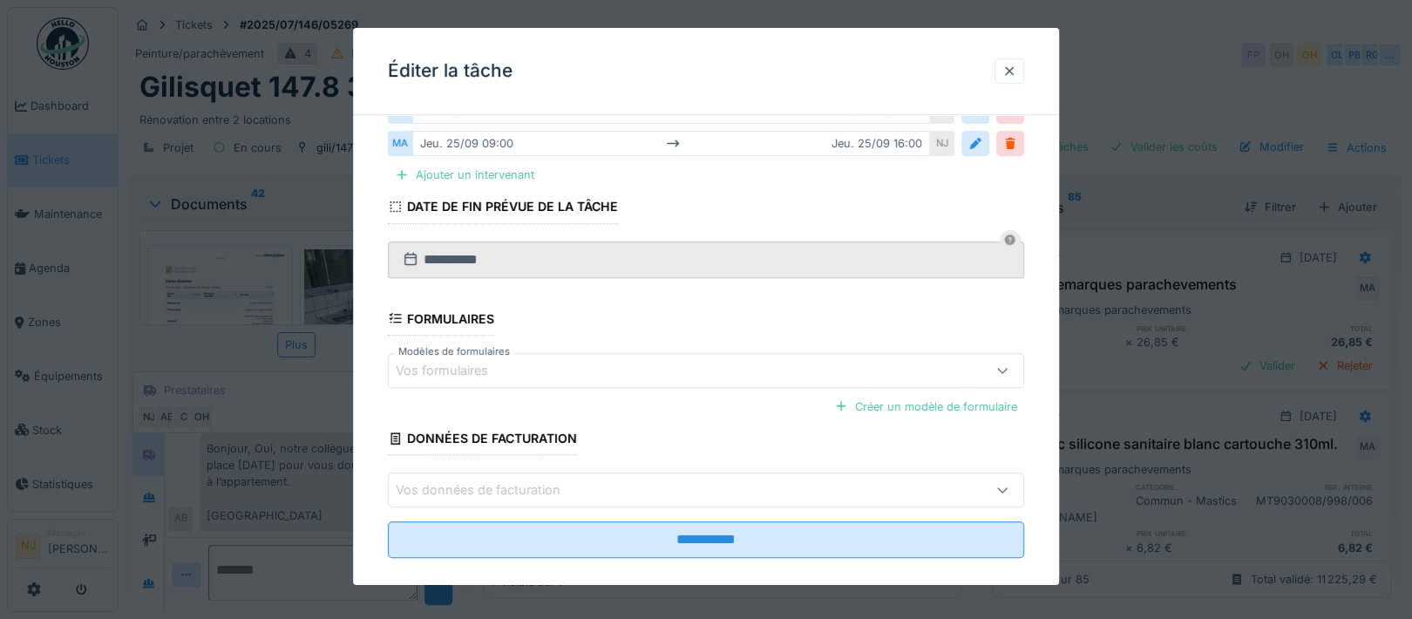
scroll to position [116, 0]
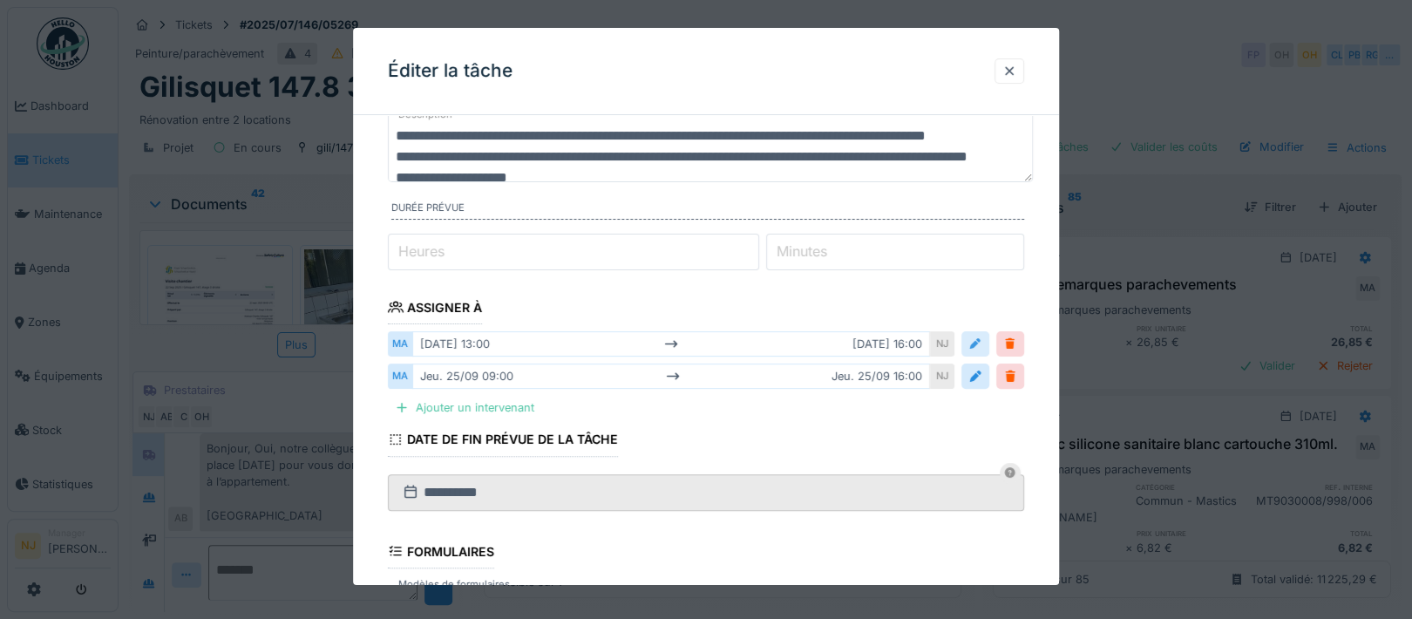
click at [978, 342] on div at bounding box center [975, 344] width 14 height 17
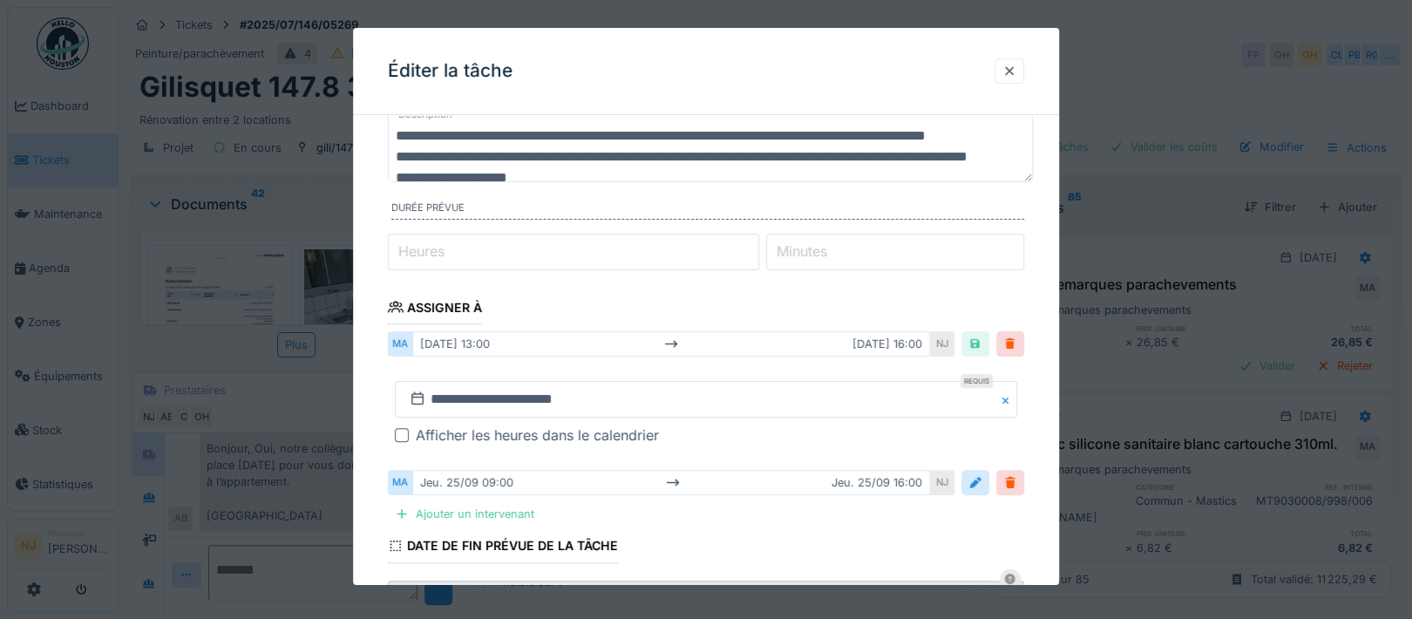
click at [491, 339] on div "mar. 23/09 13:00 mar. 23/09 16:00" at bounding box center [671, 343] width 518 height 25
click at [947, 343] on div "NJ" at bounding box center [942, 343] width 24 height 25
click at [902, 344] on div "mar. 23/09 13:00 mar. 23/09 16:00" at bounding box center [671, 343] width 518 height 25
drag, startPoint x: 930, startPoint y: 344, endPoint x: 944, endPoint y: 339, distance: 14.9
click at [930, 343] on div "mar. 23/09 13:00 mar. 23/09 16:00" at bounding box center [671, 343] width 518 height 25
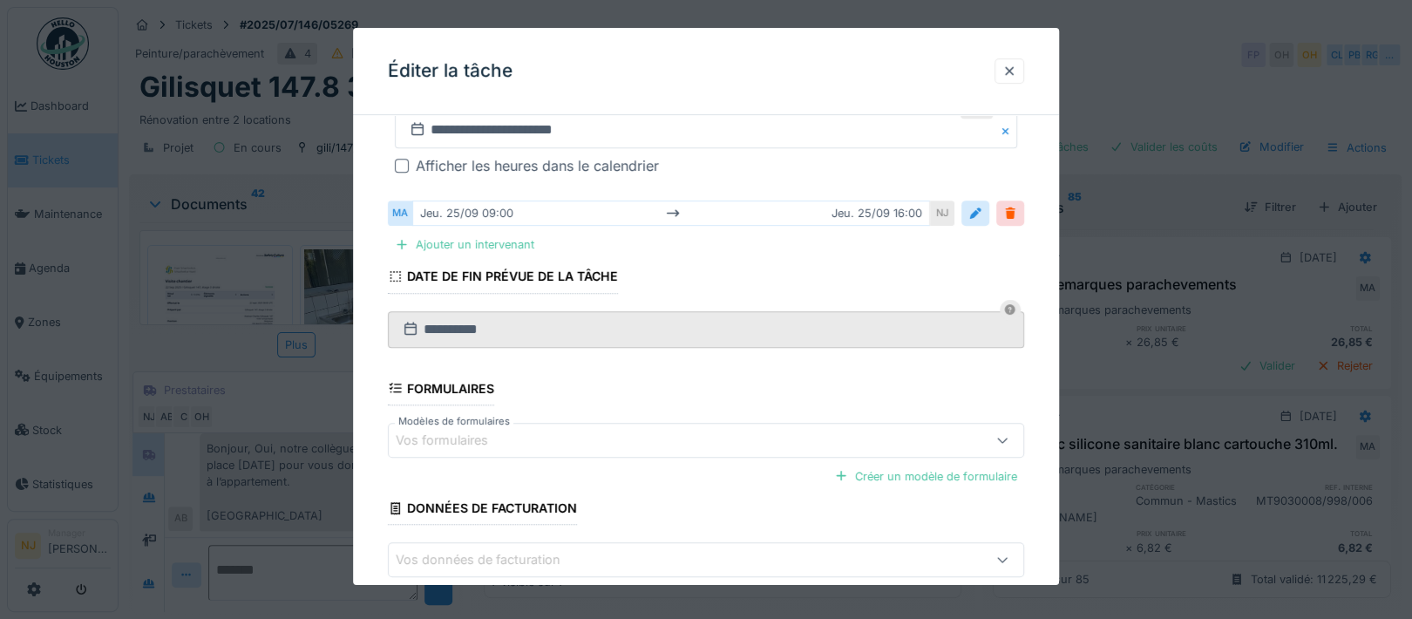
scroll to position [358, 0]
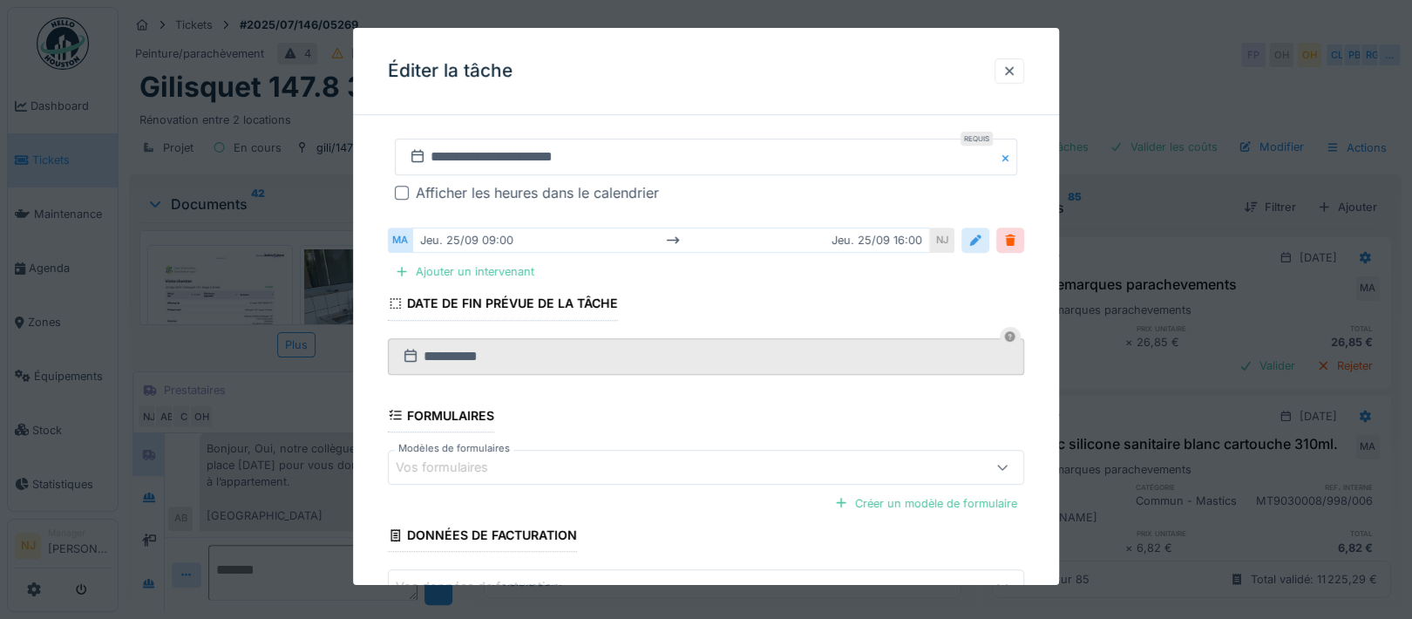
click at [982, 236] on div at bounding box center [975, 240] width 14 height 17
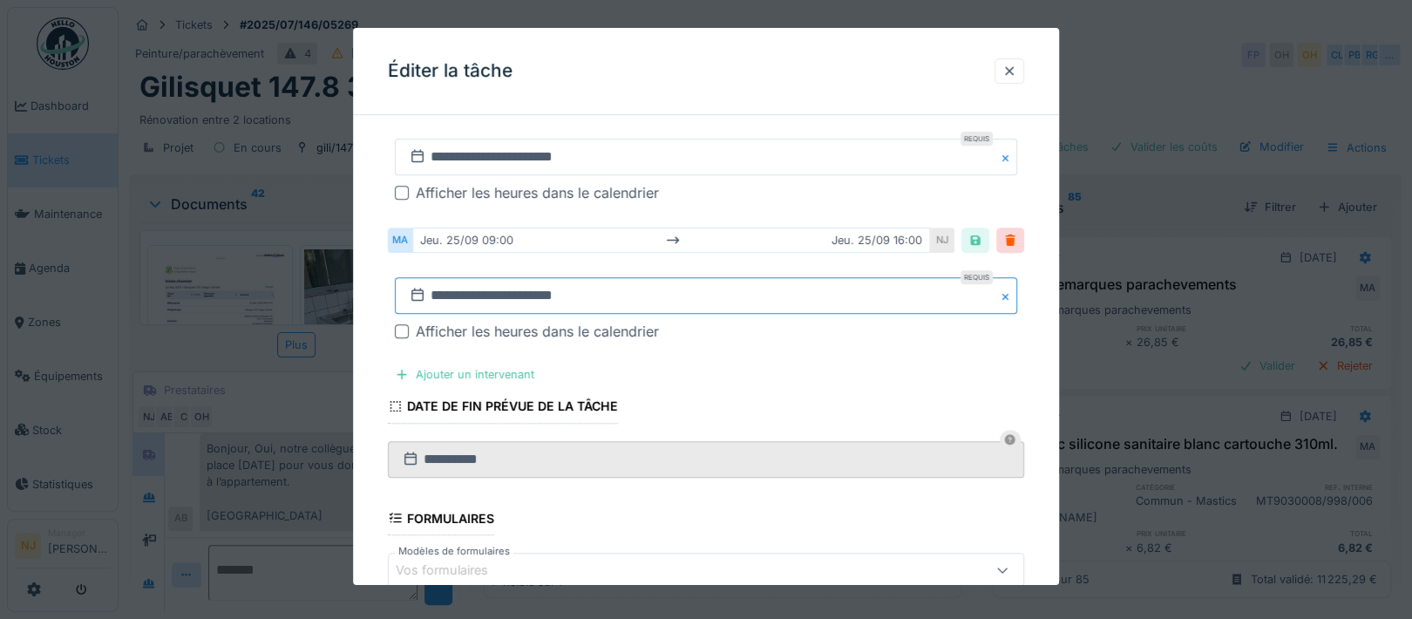
click at [618, 295] on input "**********" at bounding box center [706, 295] width 622 height 37
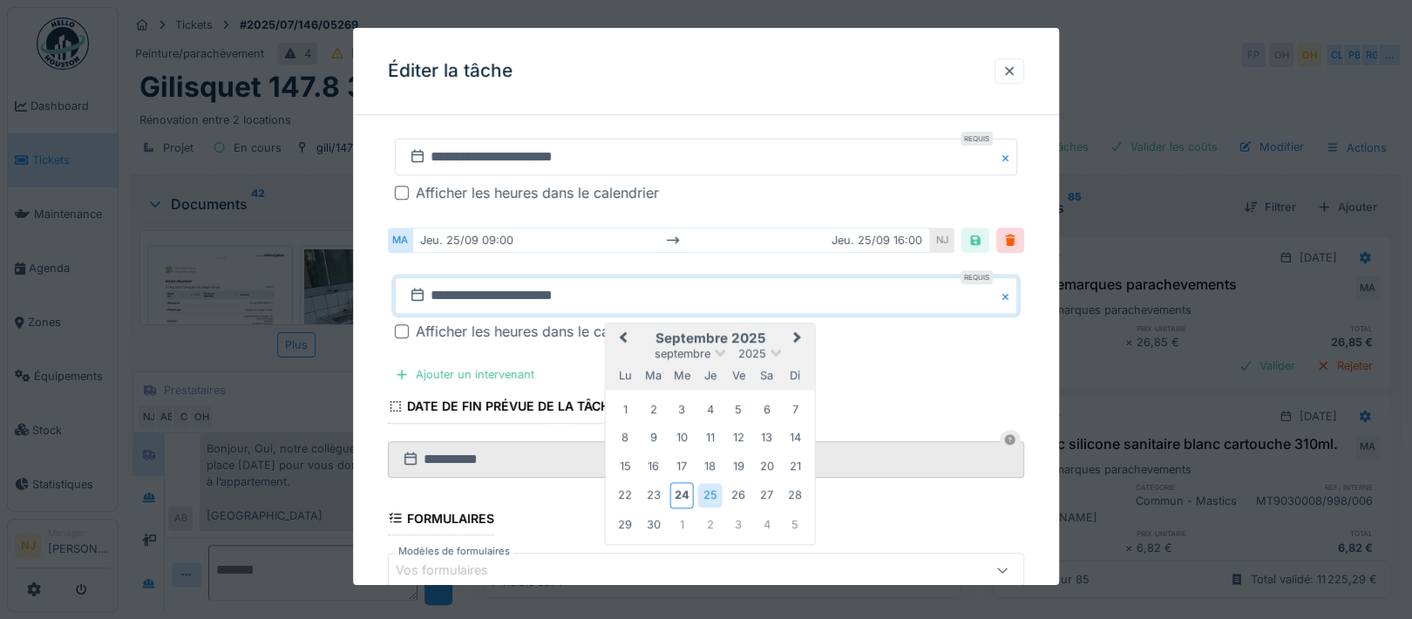
click at [689, 251] on div "jeu. 25/09 09:00 jeu. 25/09 16:00" at bounding box center [671, 239] width 518 height 25
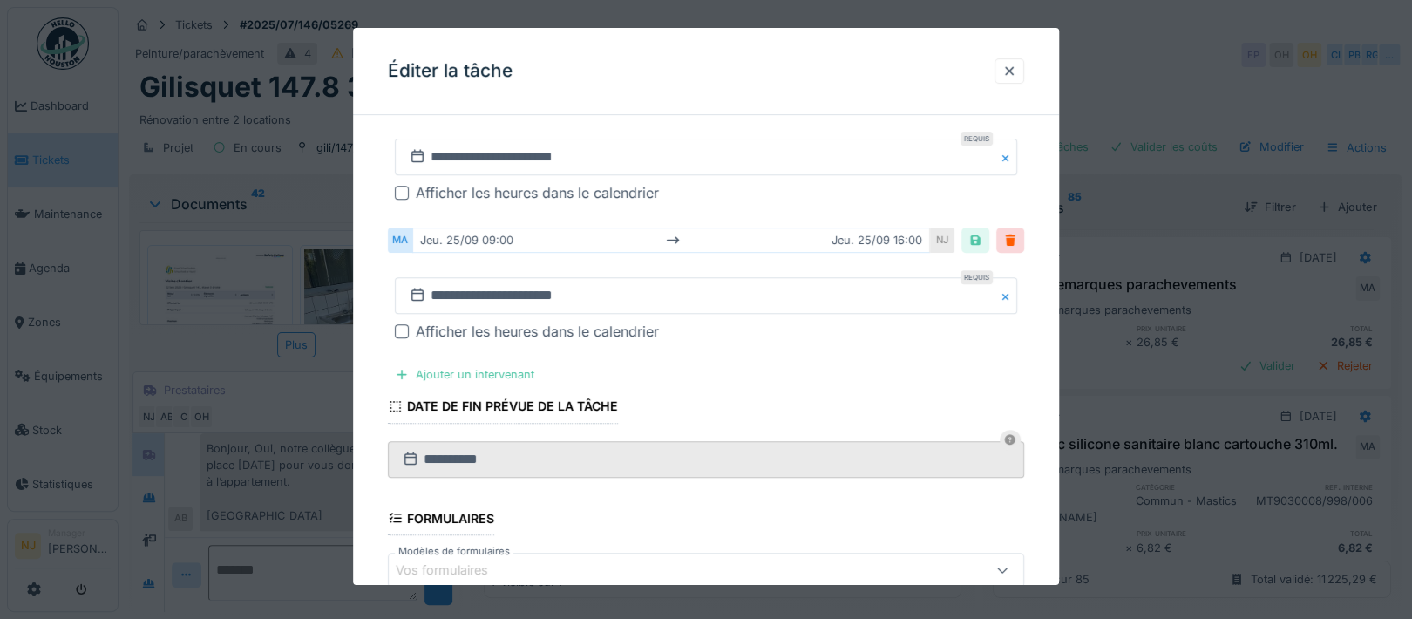
click at [1010, 295] on button "Close" at bounding box center [1007, 295] width 19 height 37
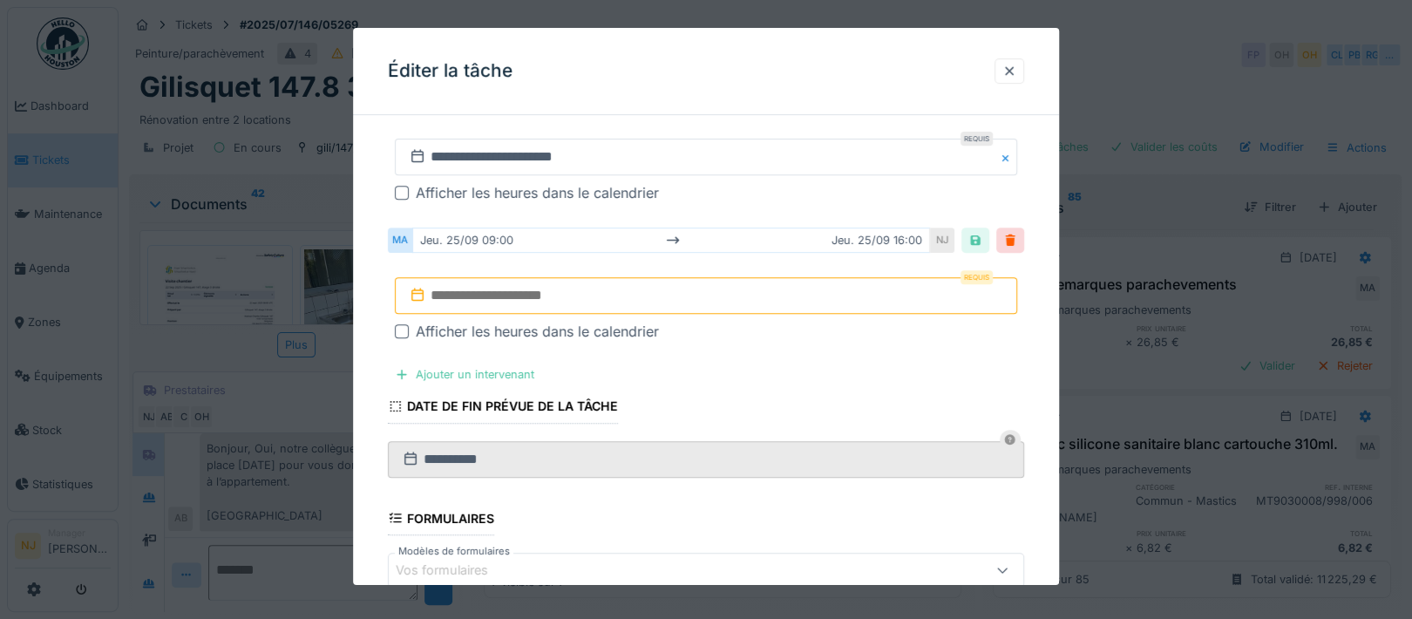
click at [505, 287] on input "text" at bounding box center [706, 295] width 622 height 37
click at [959, 323] on div "Afficher les heures dans le calendrier" at bounding box center [716, 331] width 601 height 21
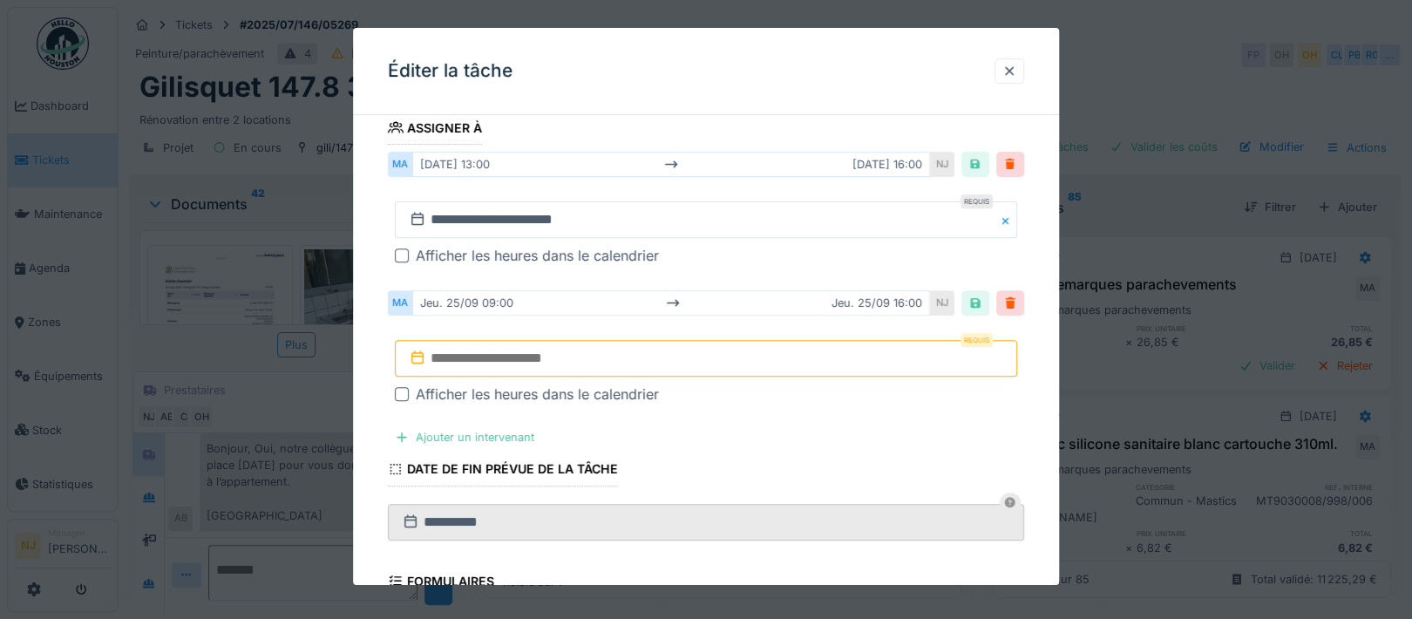
scroll to position [227, 0]
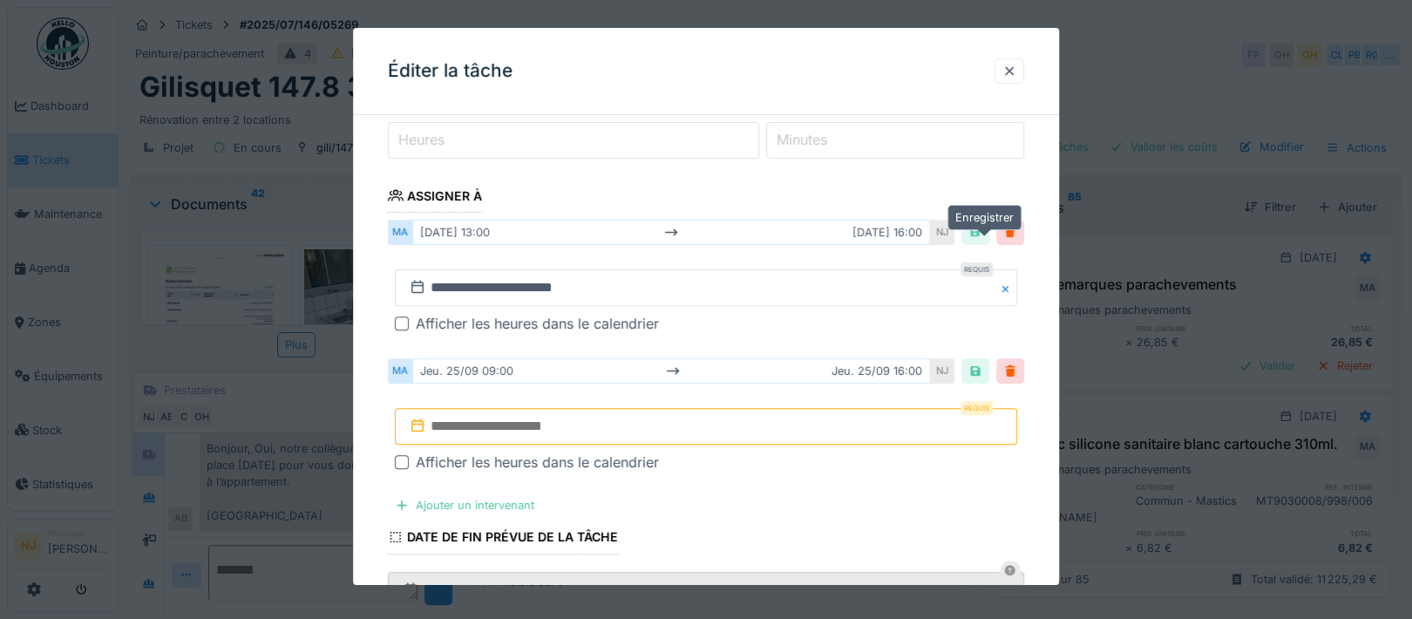
click at [982, 232] on div at bounding box center [975, 232] width 14 height 17
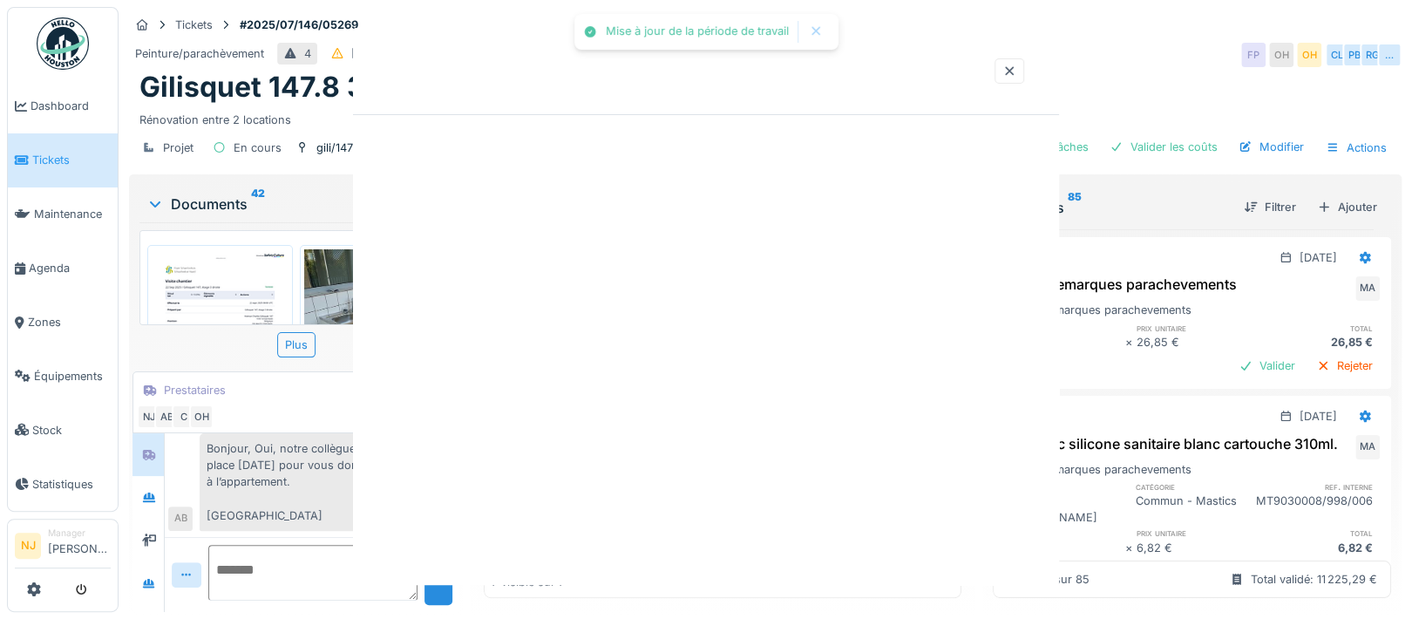
scroll to position [0, 0]
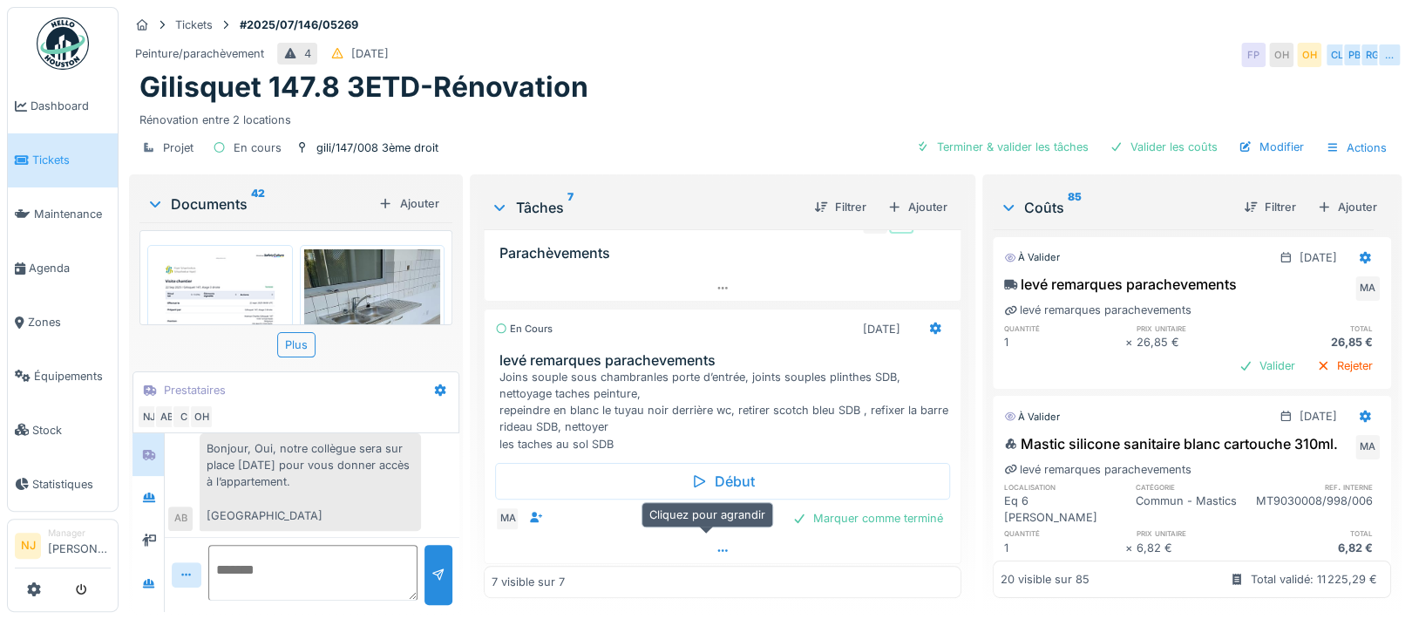
click at [715, 545] on icon at bounding box center [722, 550] width 14 height 11
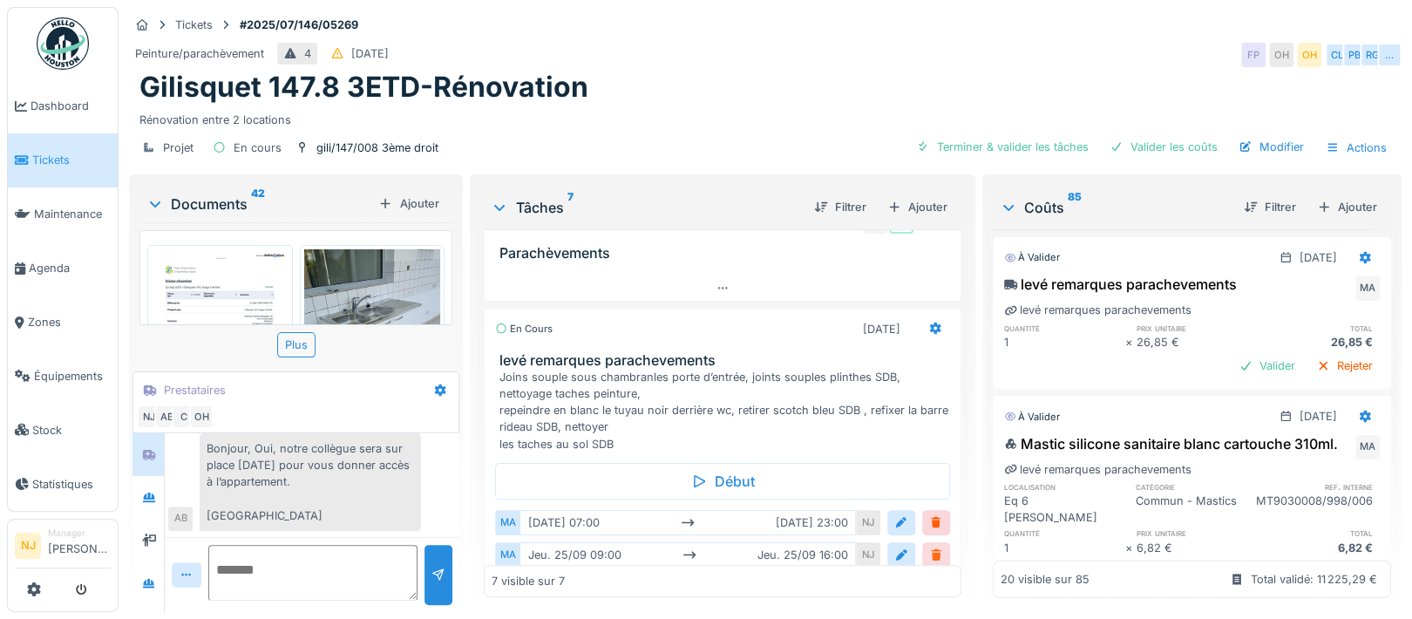
click at [929, 546] on div at bounding box center [936, 554] width 14 height 17
click at [929, 322] on icon at bounding box center [934, 328] width 11 height 12
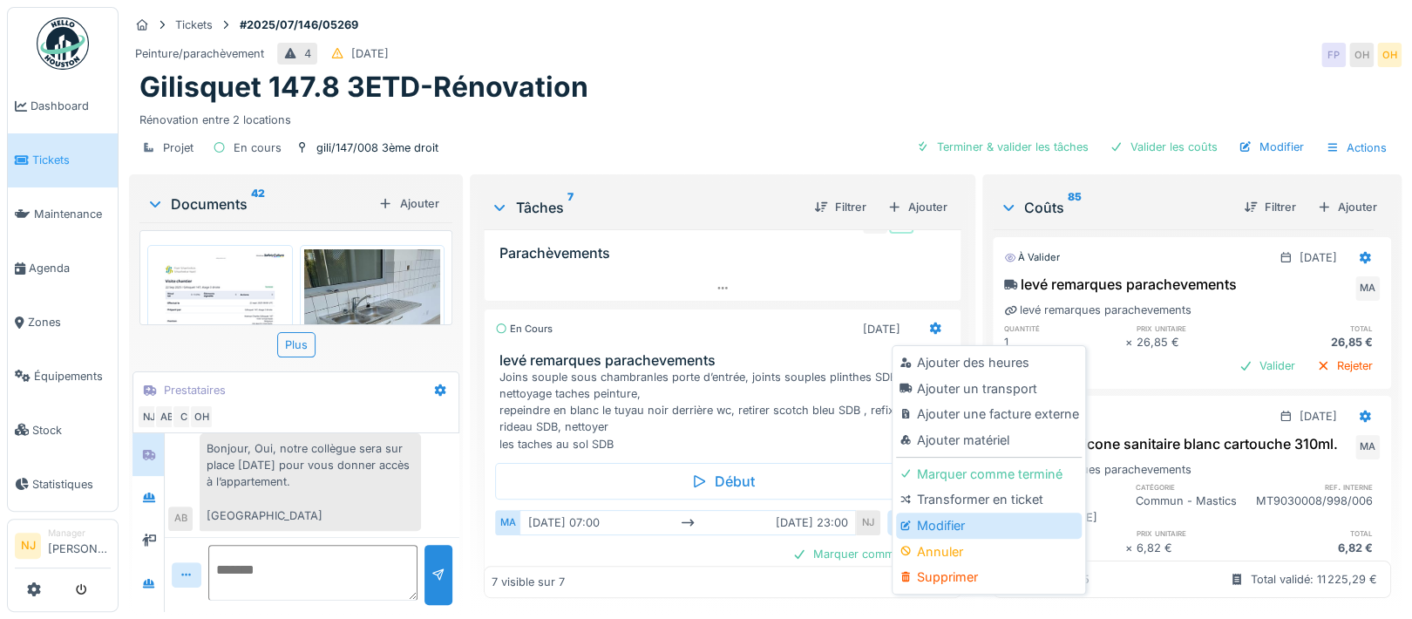
click at [937, 512] on div "Modifier" at bounding box center [989, 525] width 186 height 26
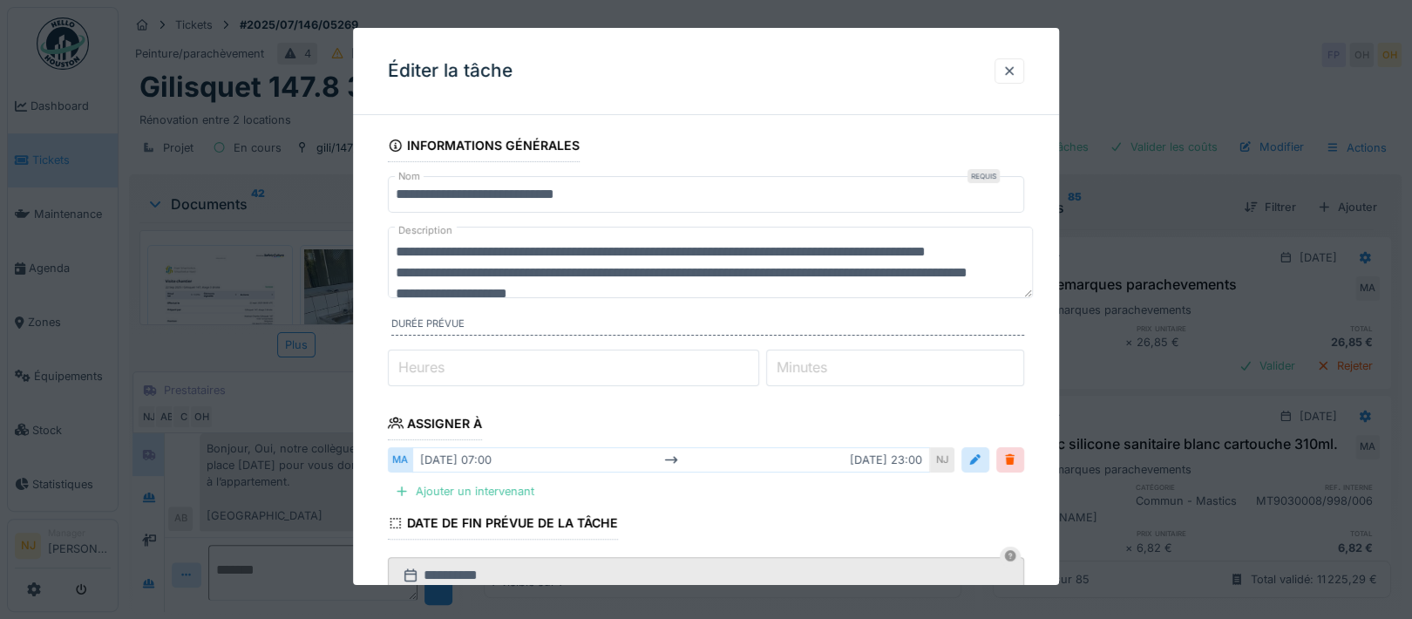
scroll to position [116, 0]
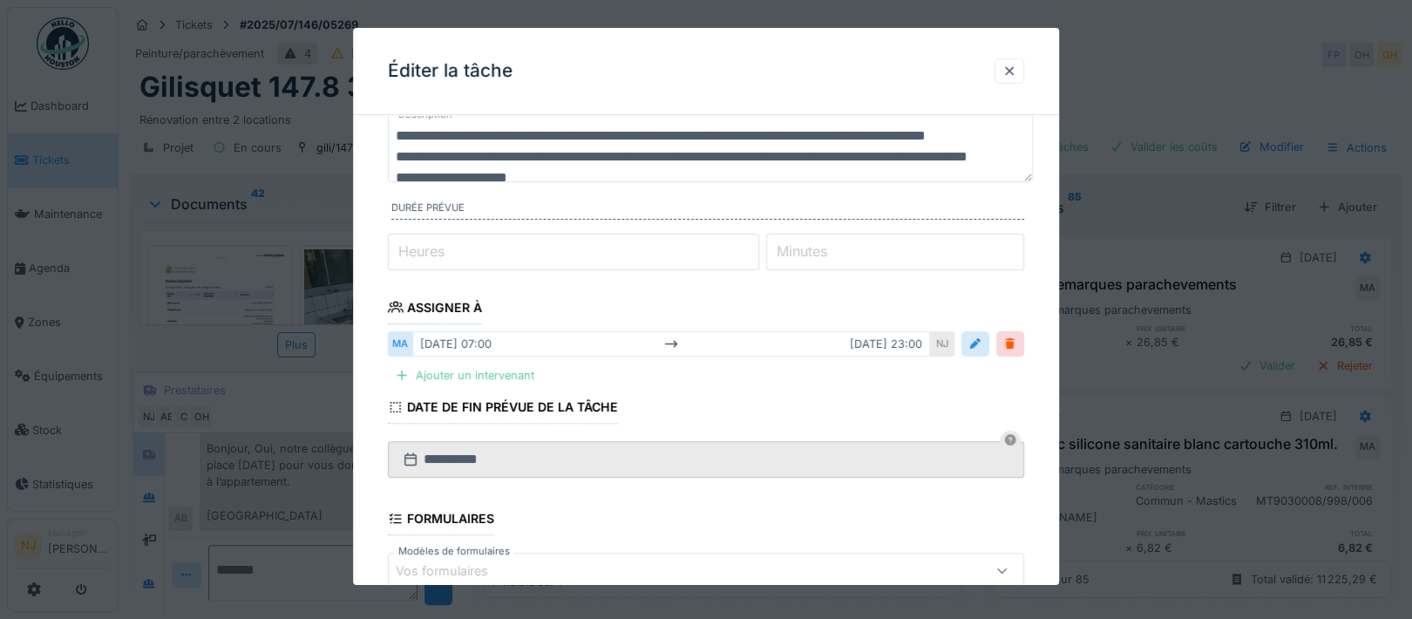
click at [472, 371] on div "Ajouter un intervenant" at bounding box center [464, 375] width 153 height 24
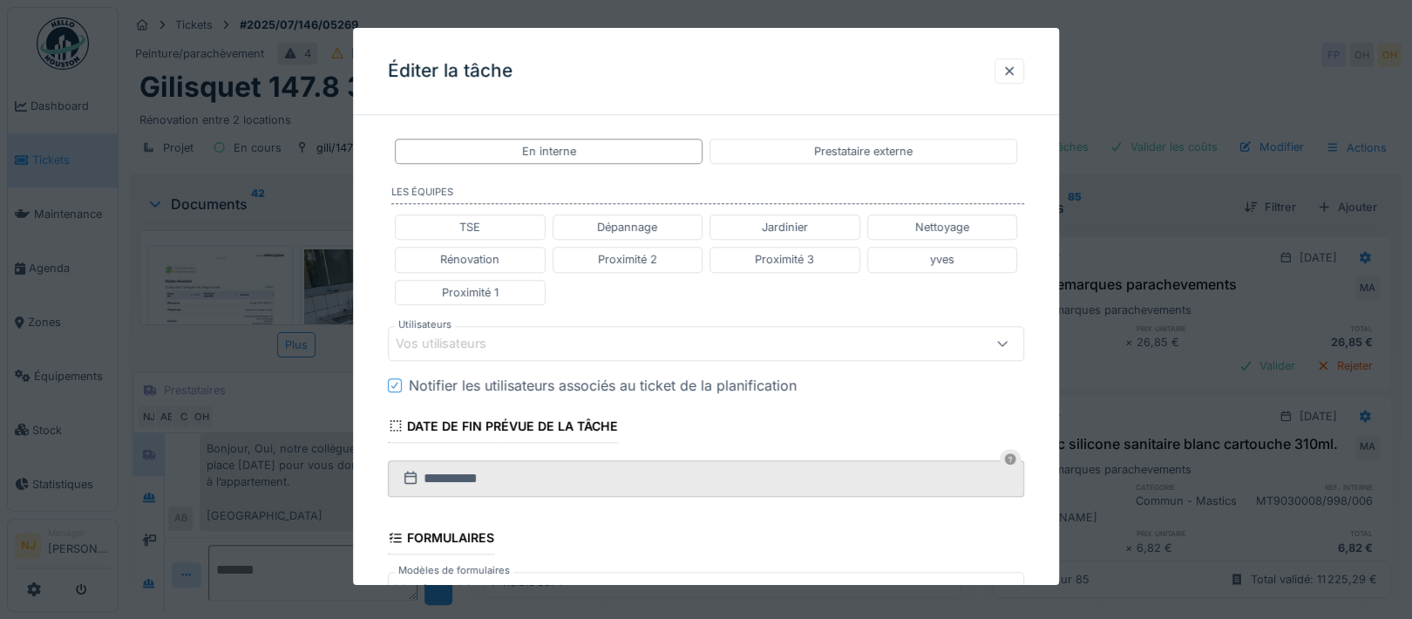
scroll to position [464, 0]
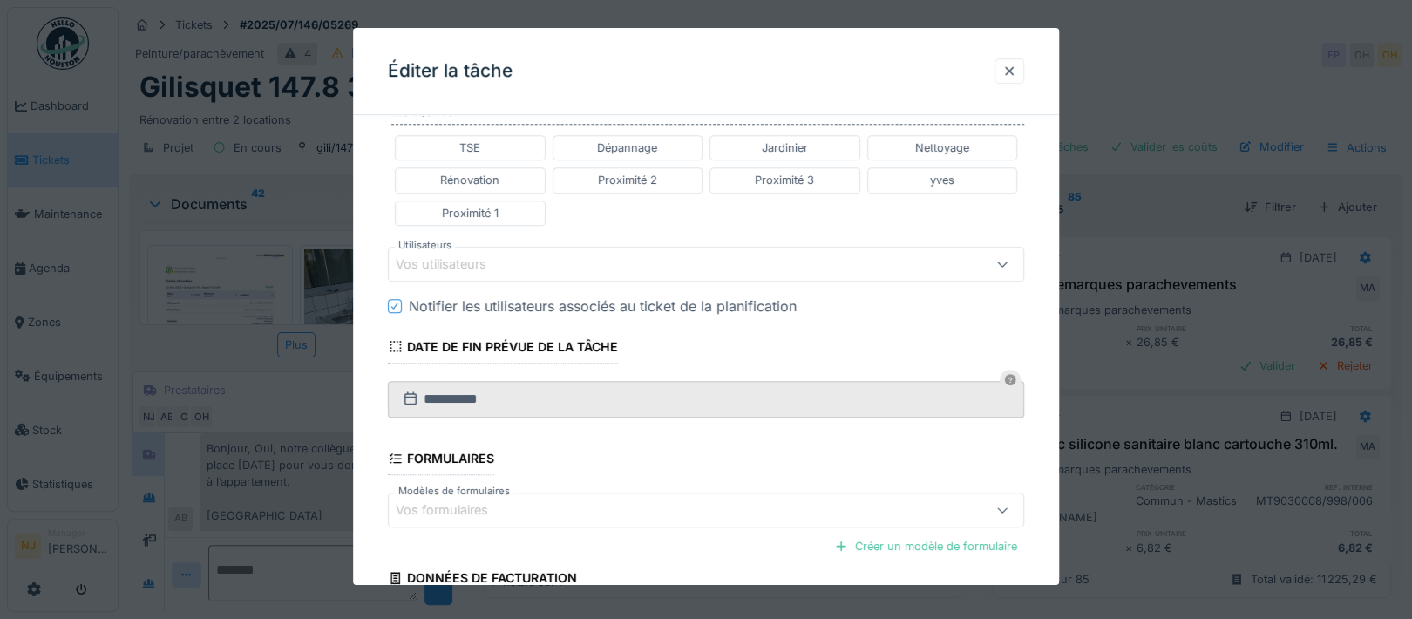
click at [460, 249] on div "Vos utilisateurs" at bounding box center [706, 264] width 636 height 35
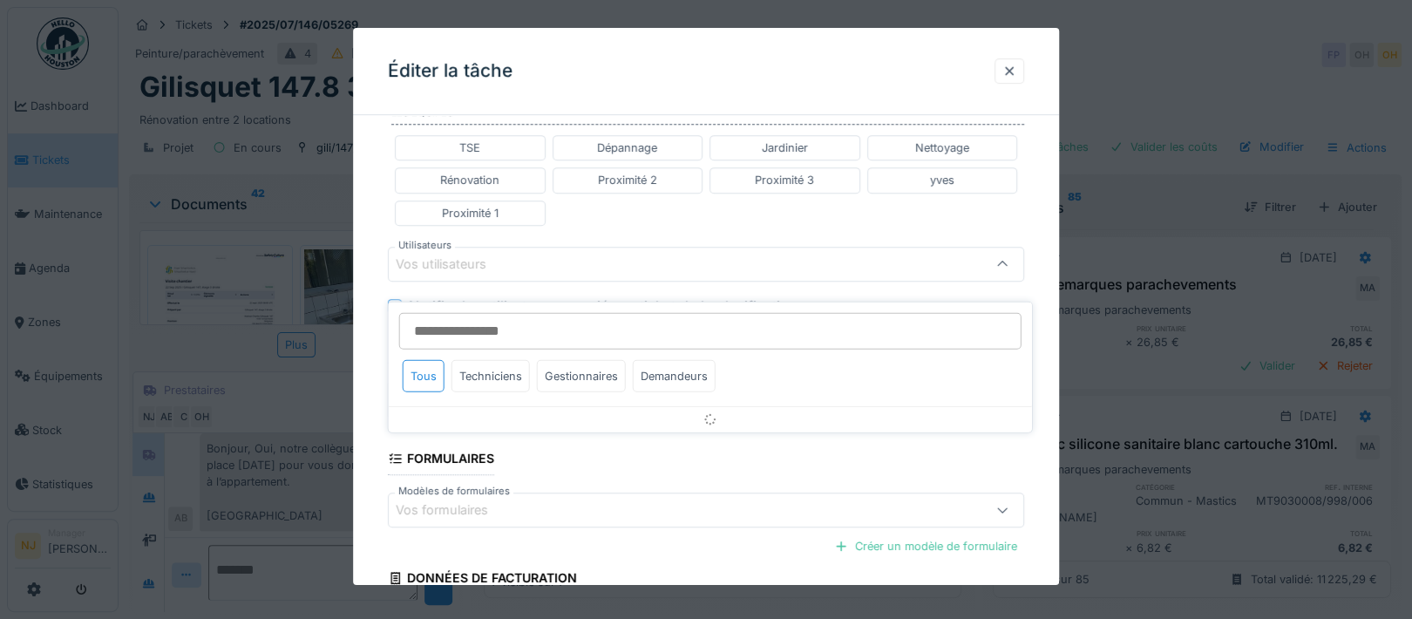
scroll to position [420, 0]
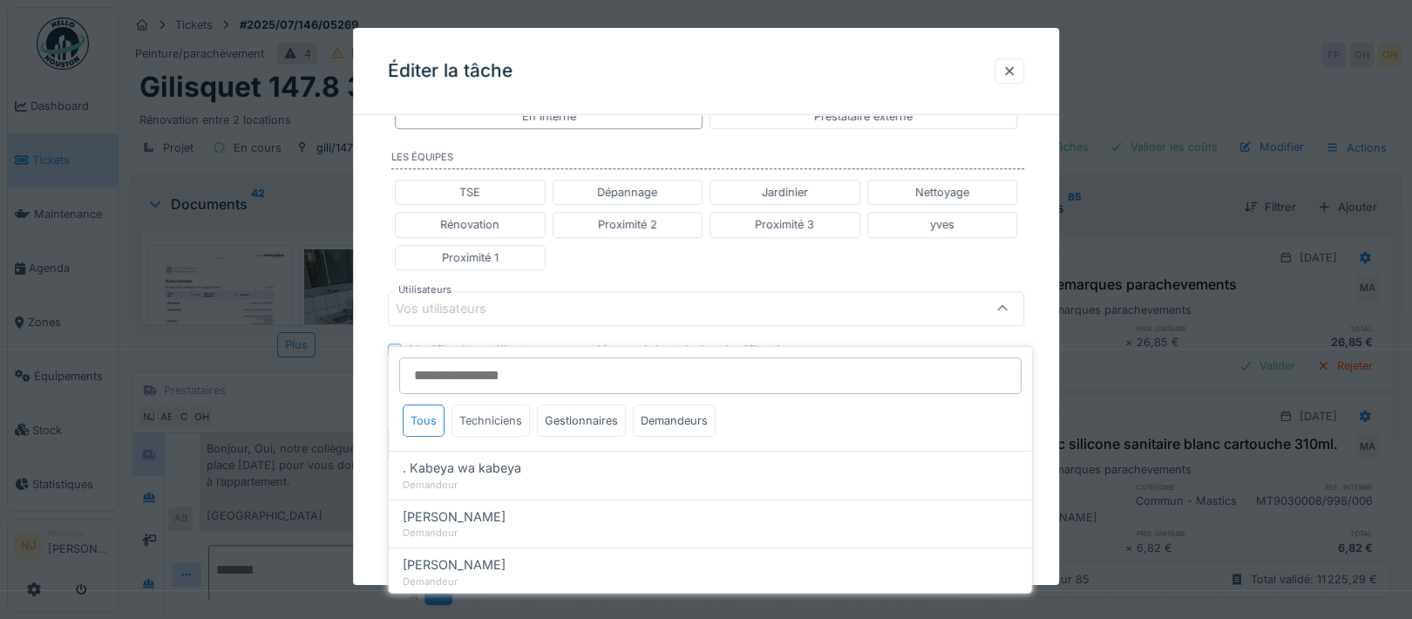
click at [497, 408] on div "Techniciens" at bounding box center [490, 420] width 78 height 32
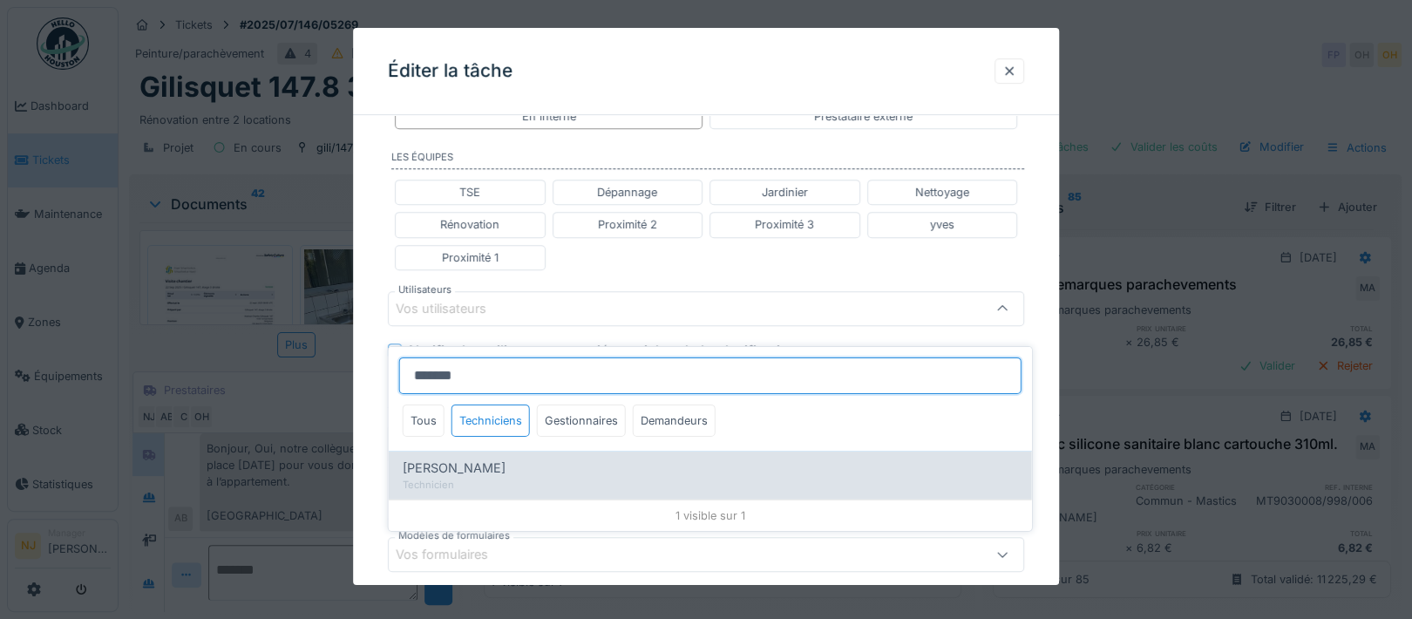
type input "*******"
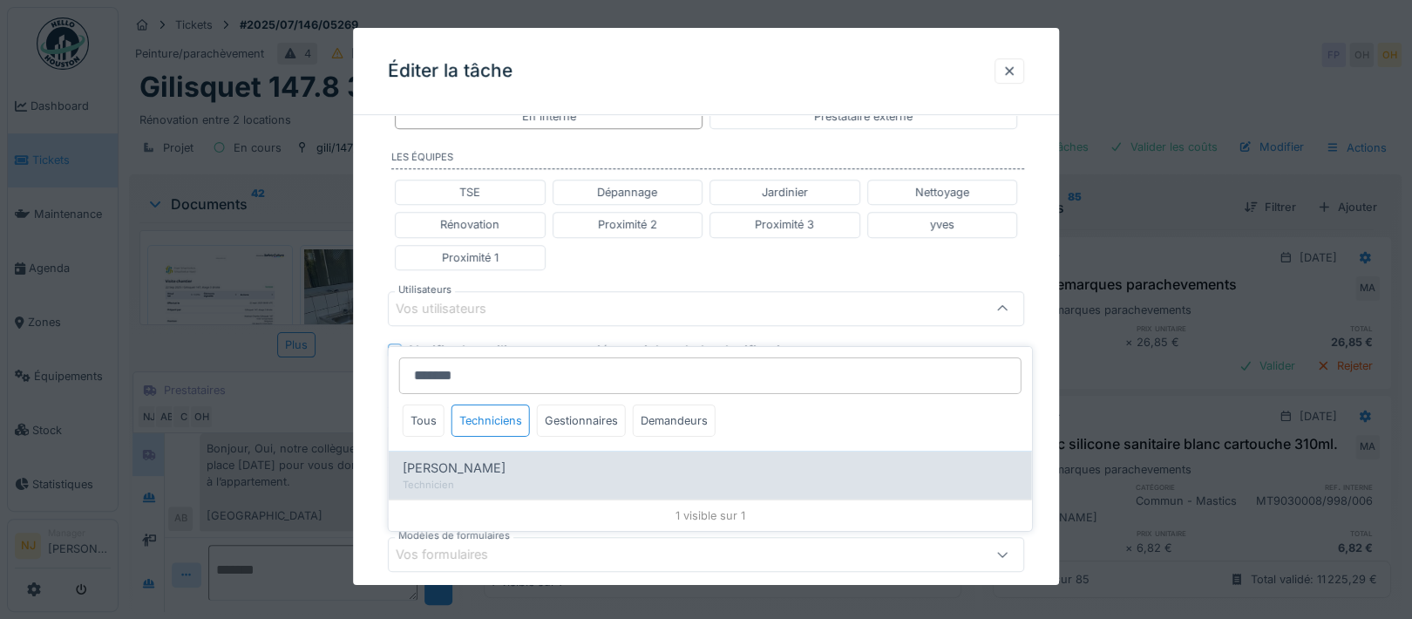
click at [467, 458] on span "[PERSON_NAME]" at bounding box center [454, 467] width 103 height 19
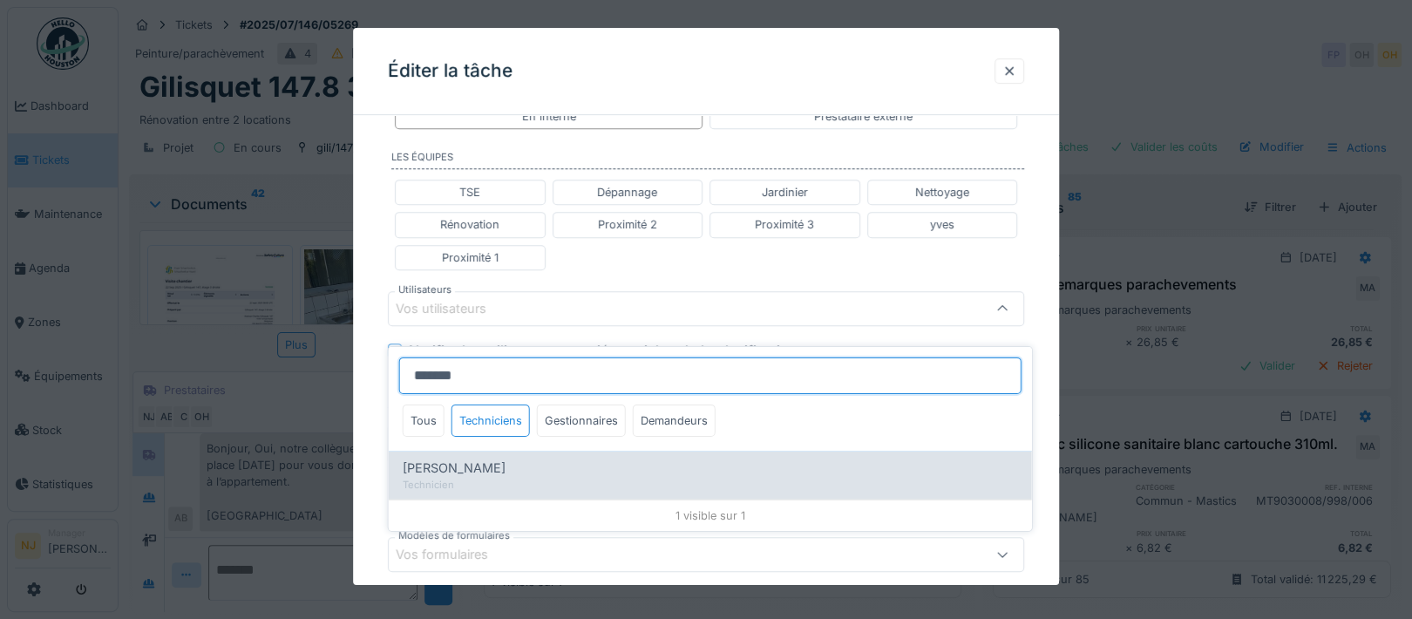
type input "****"
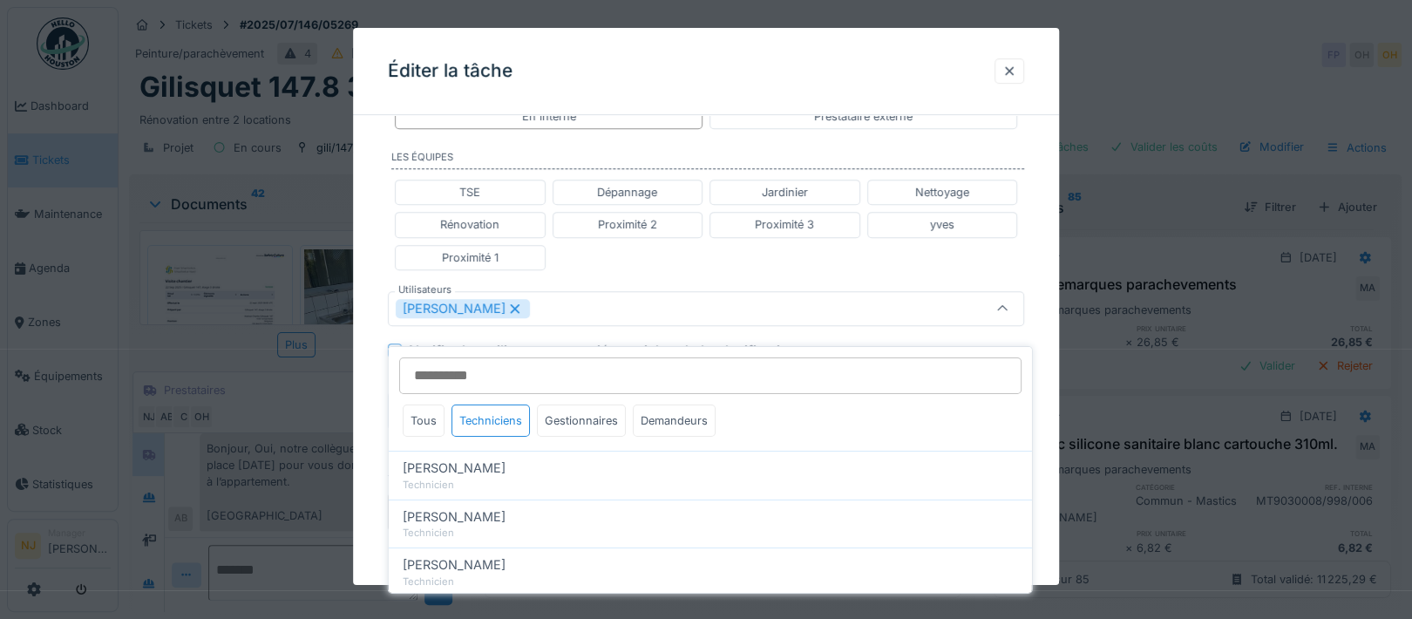
click at [376, 416] on div "**********" at bounding box center [706, 283] width 706 height 1149
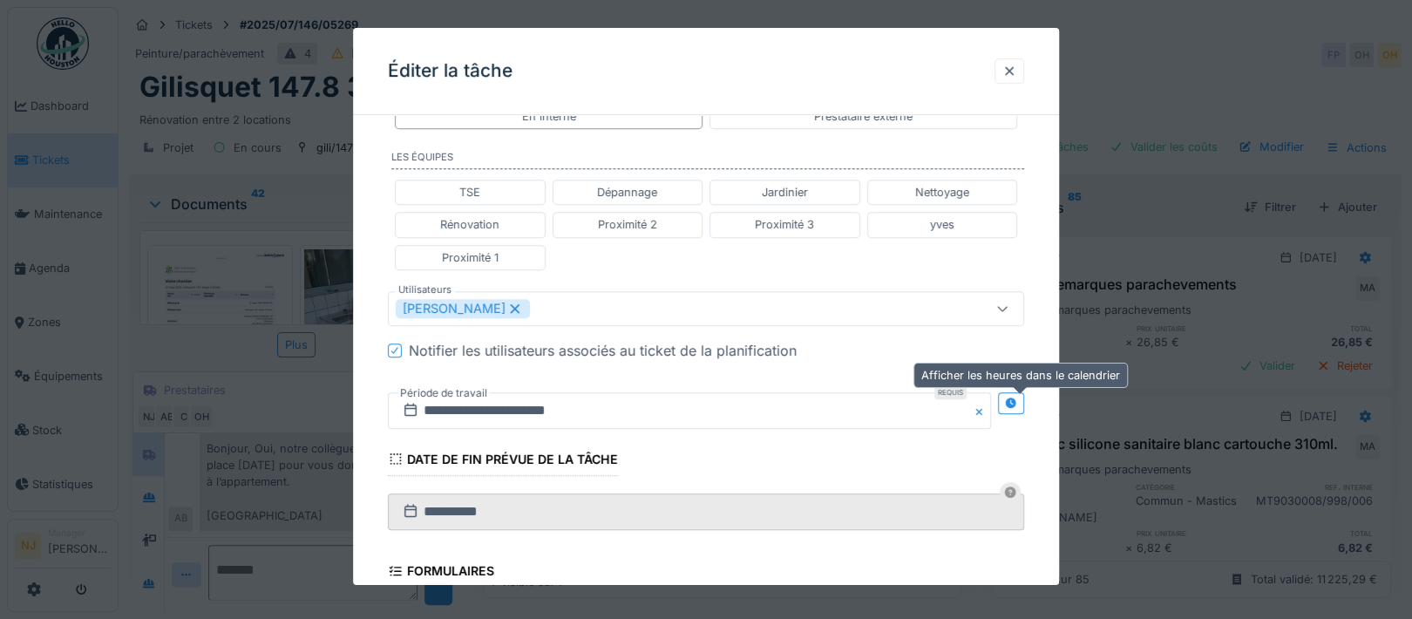
click at [1017, 397] on icon at bounding box center [1011, 402] width 11 height 11
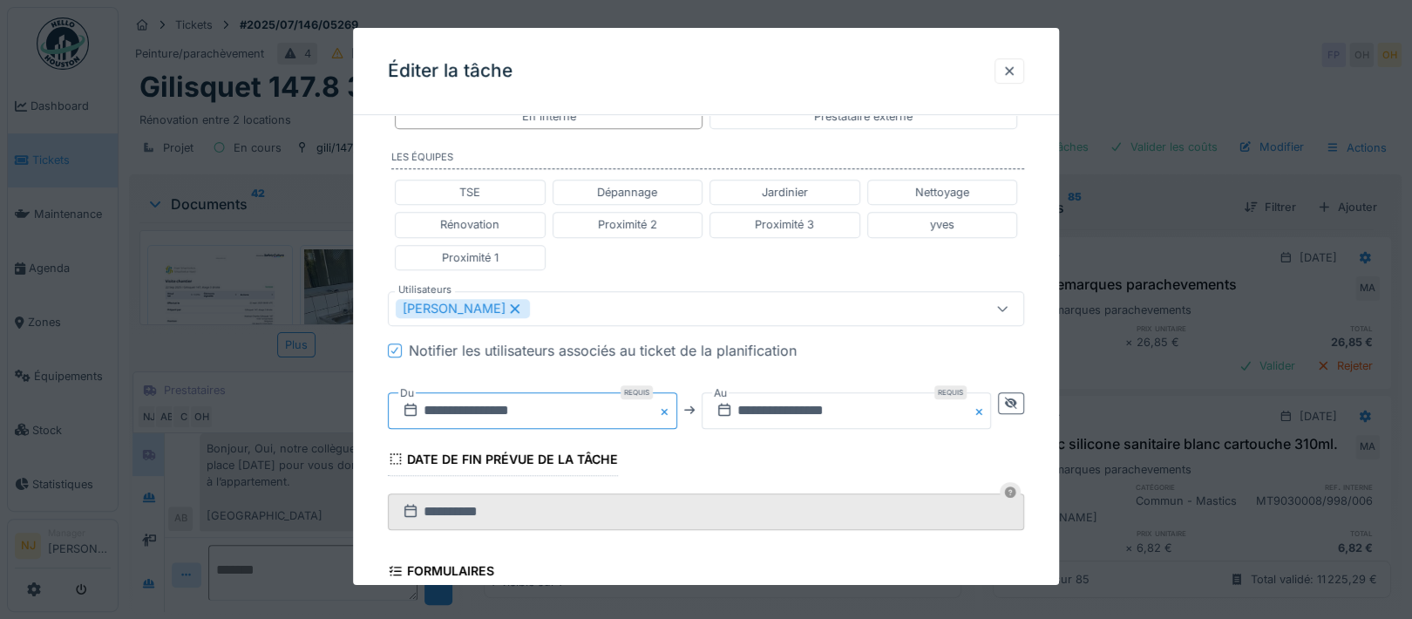
click at [458, 405] on input "**********" at bounding box center [532, 410] width 289 height 37
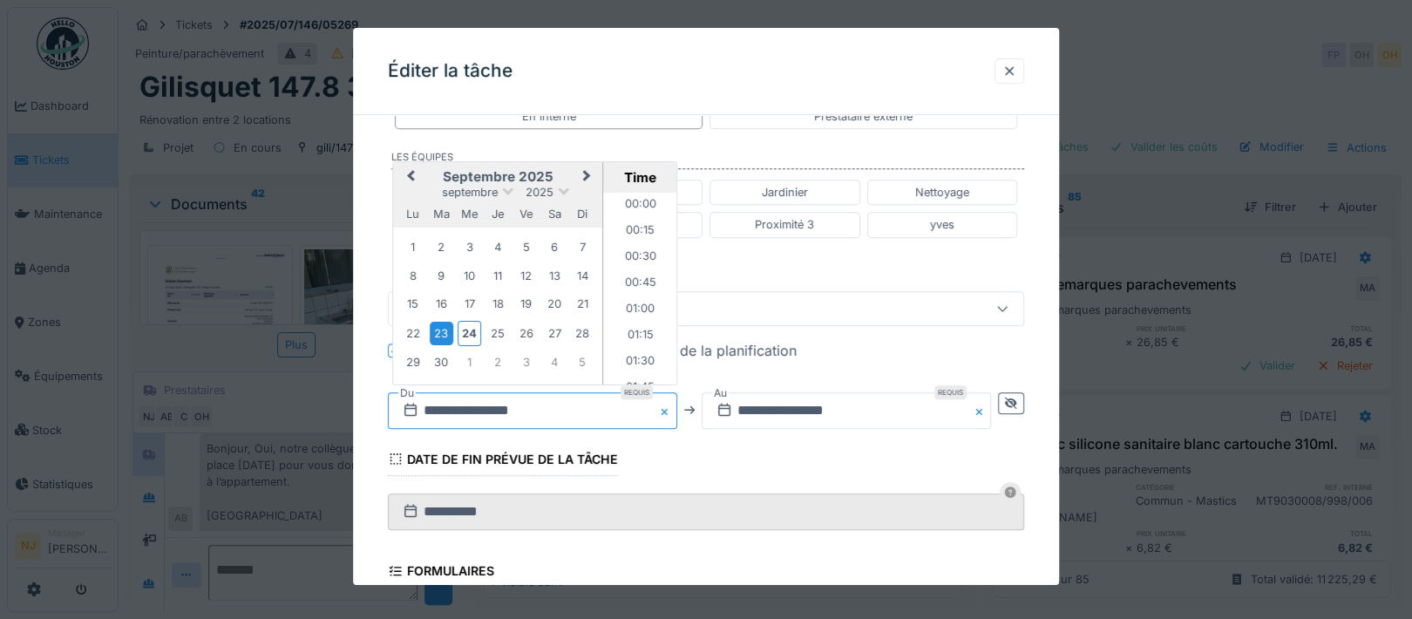
scroll to position [648, 0]
click at [497, 329] on div "25" at bounding box center [498, 334] width 24 height 24
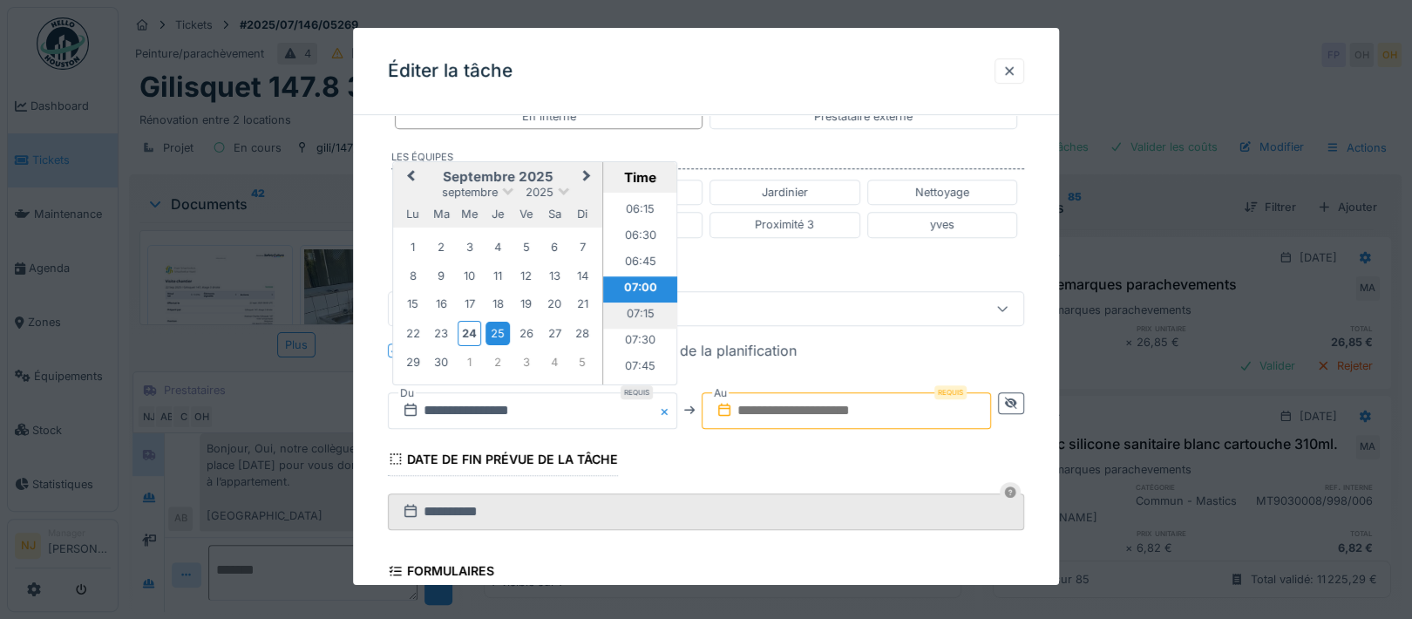
scroll to position [765, 0]
click at [629, 269] on li "08:00" at bounding box center [640, 277] width 74 height 26
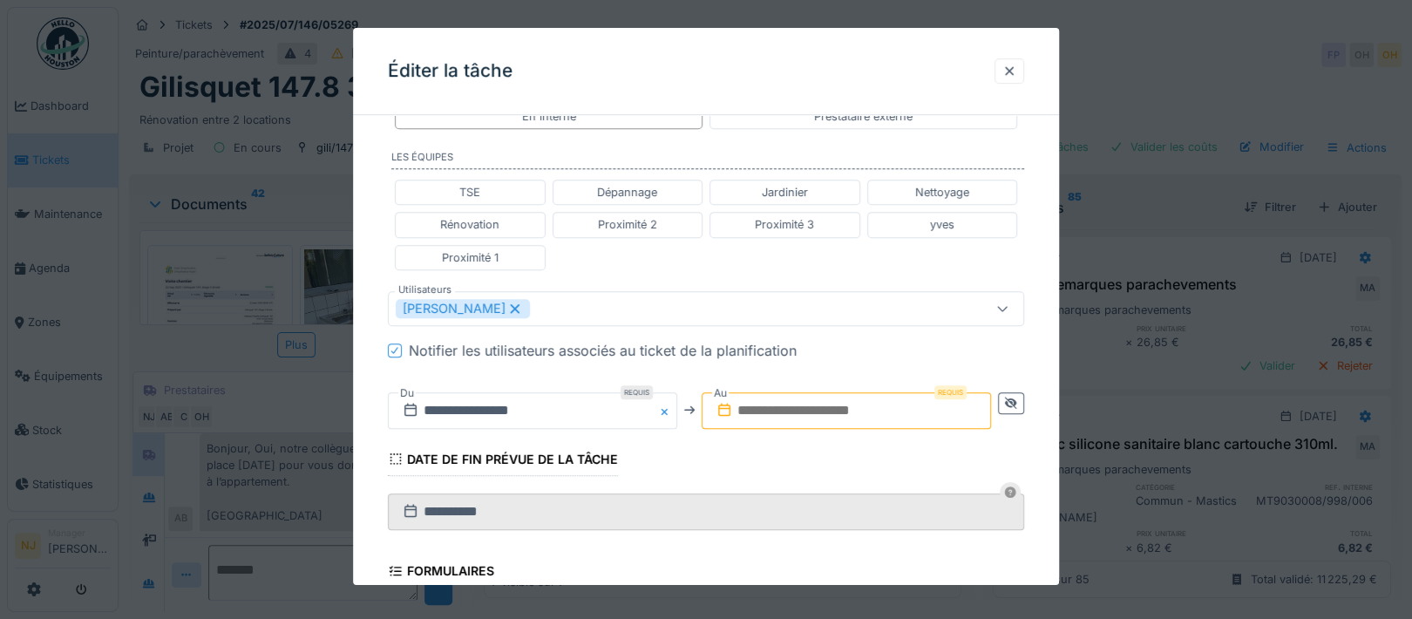
click at [865, 410] on input "text" at bounding box center [846, 410] width 289 height 37
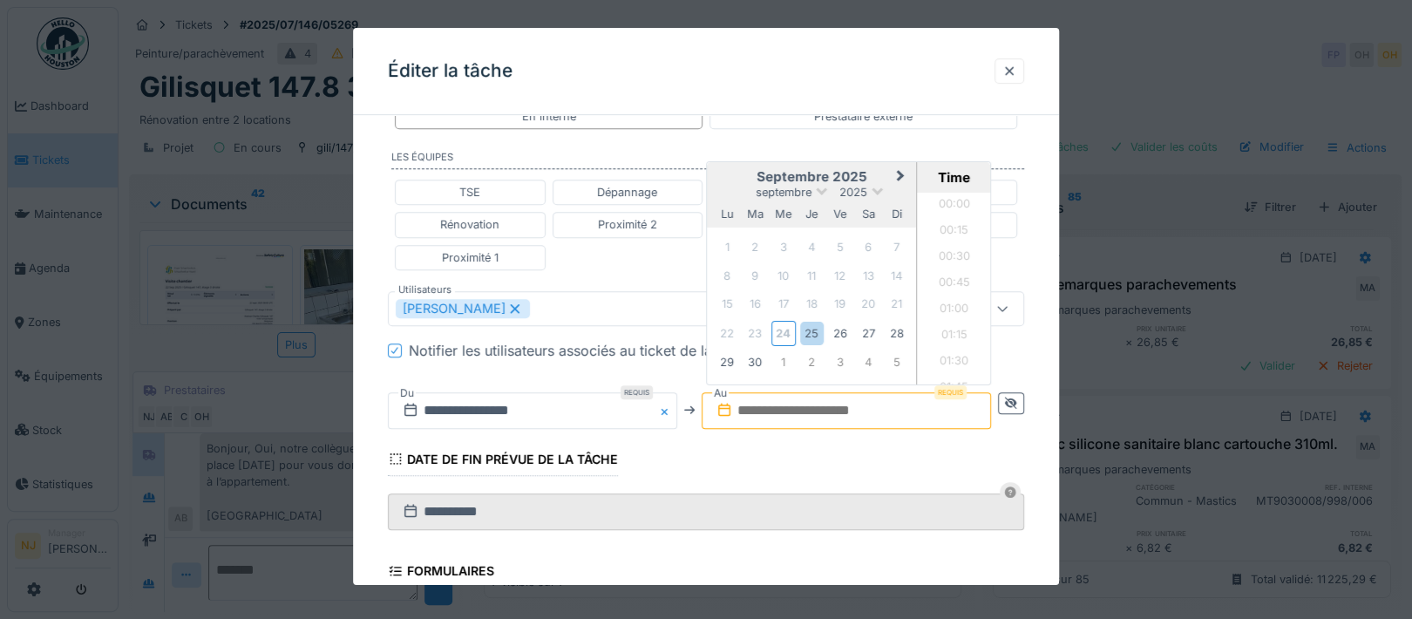
scroll to position [1120, 0]
click at [809, 330] on div "25" at bounding box center [812, 334] width 24 height 24
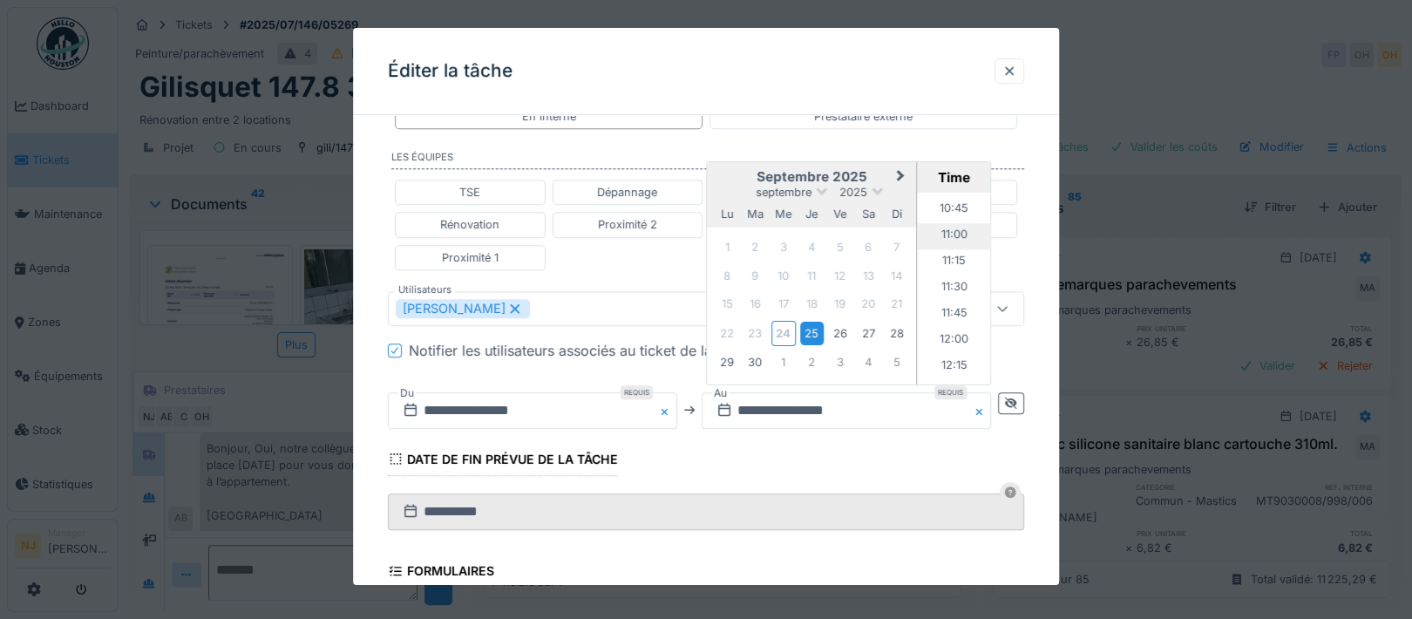
click at [947, 232] on li "11:00" at bounding box center [955, 236] width 74 height 26
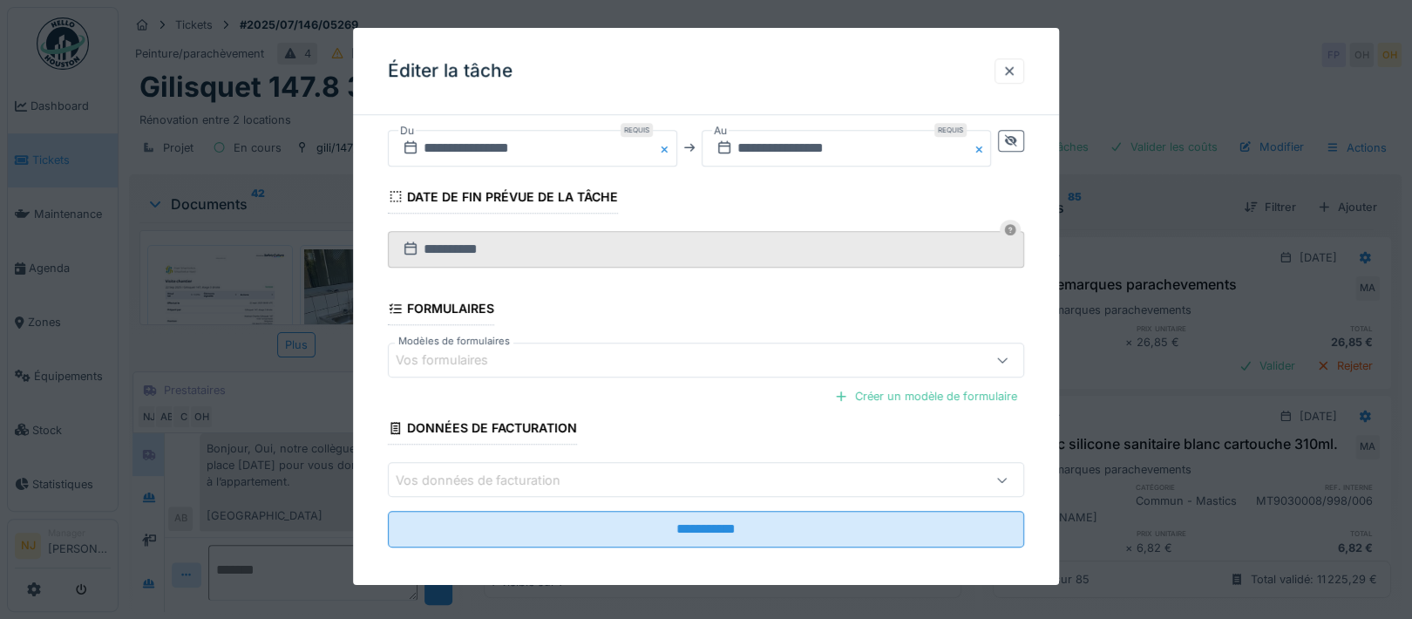
scroll to position [690, 0]
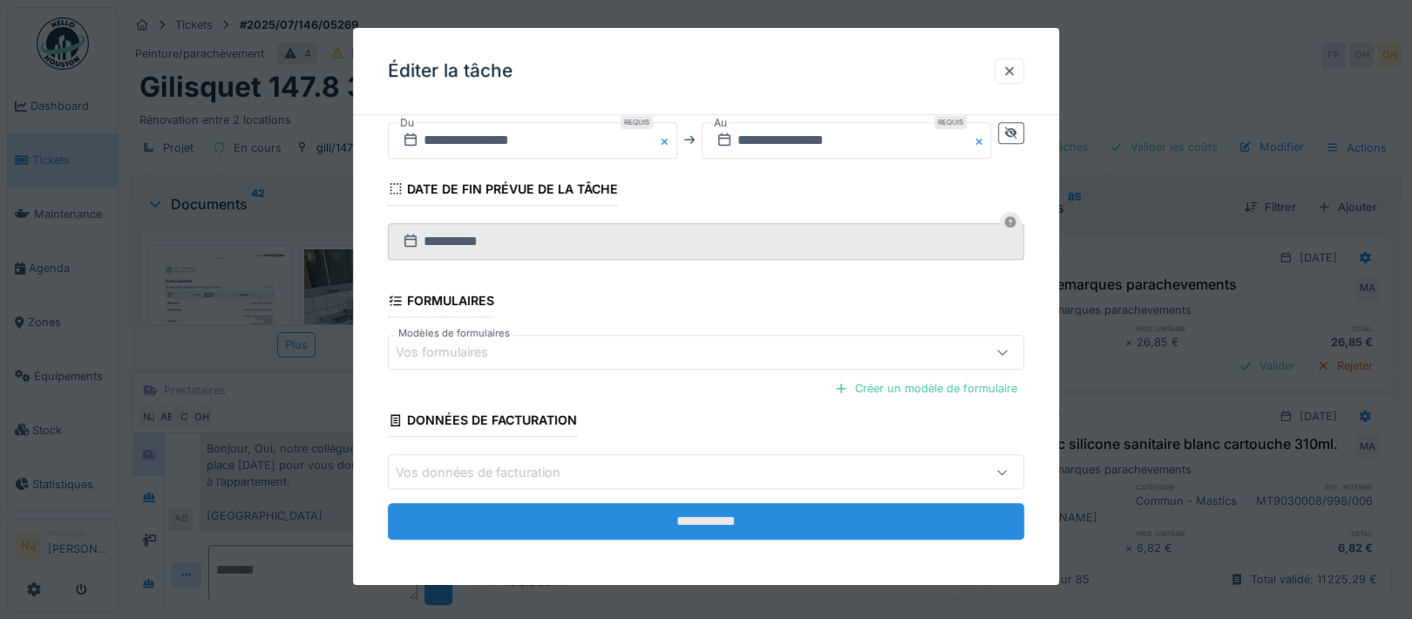
click at [713, 517] on input "**********" at bounding box center [706, 521] width 636 height 37
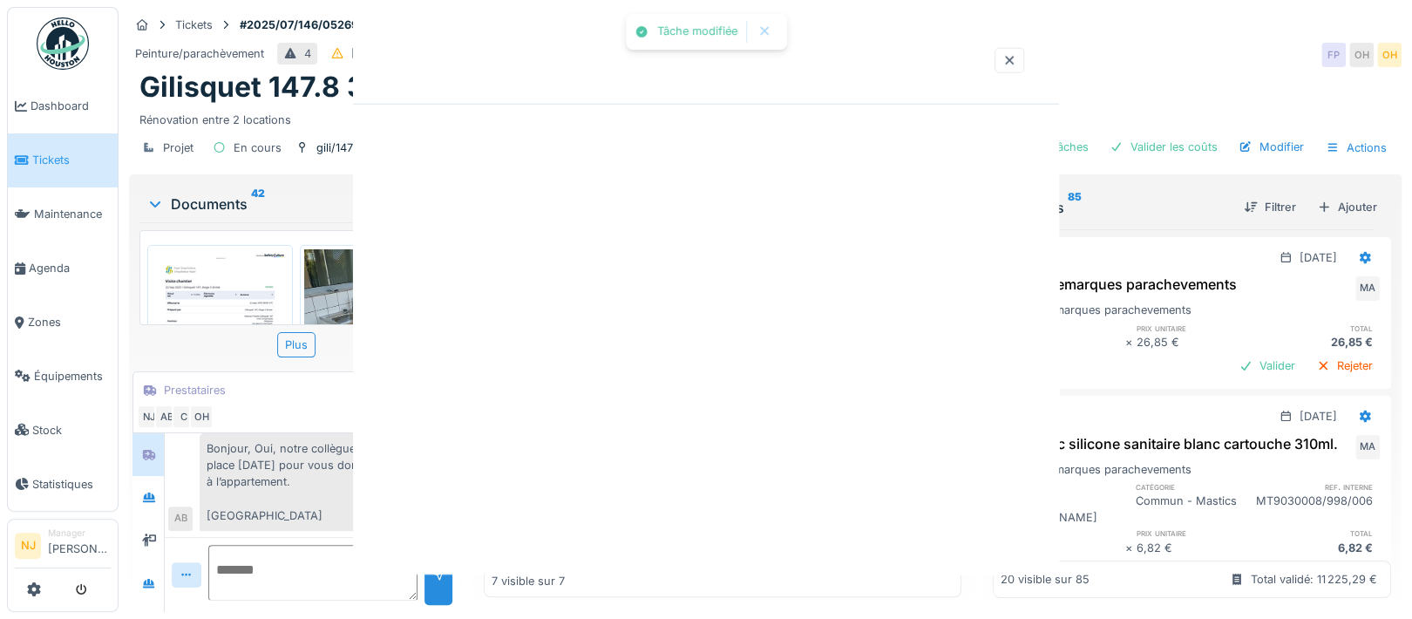
scroll to position [0, 0]
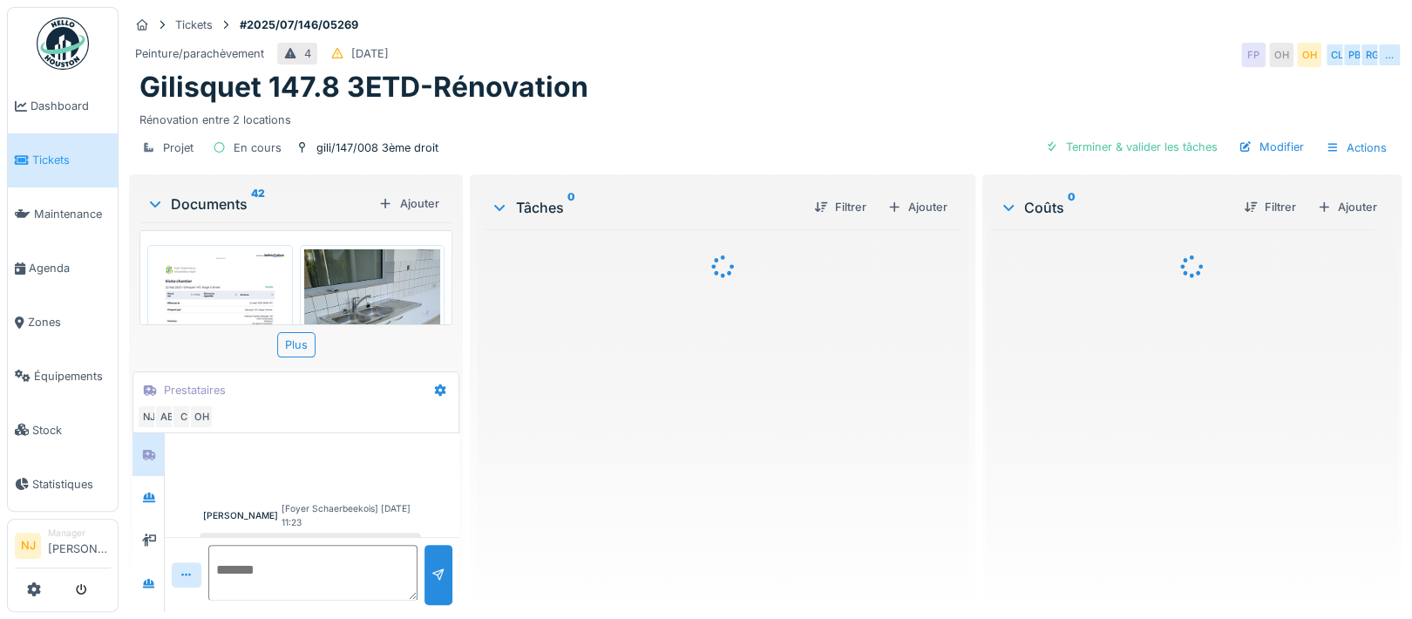
scroll to position [1262, 0]
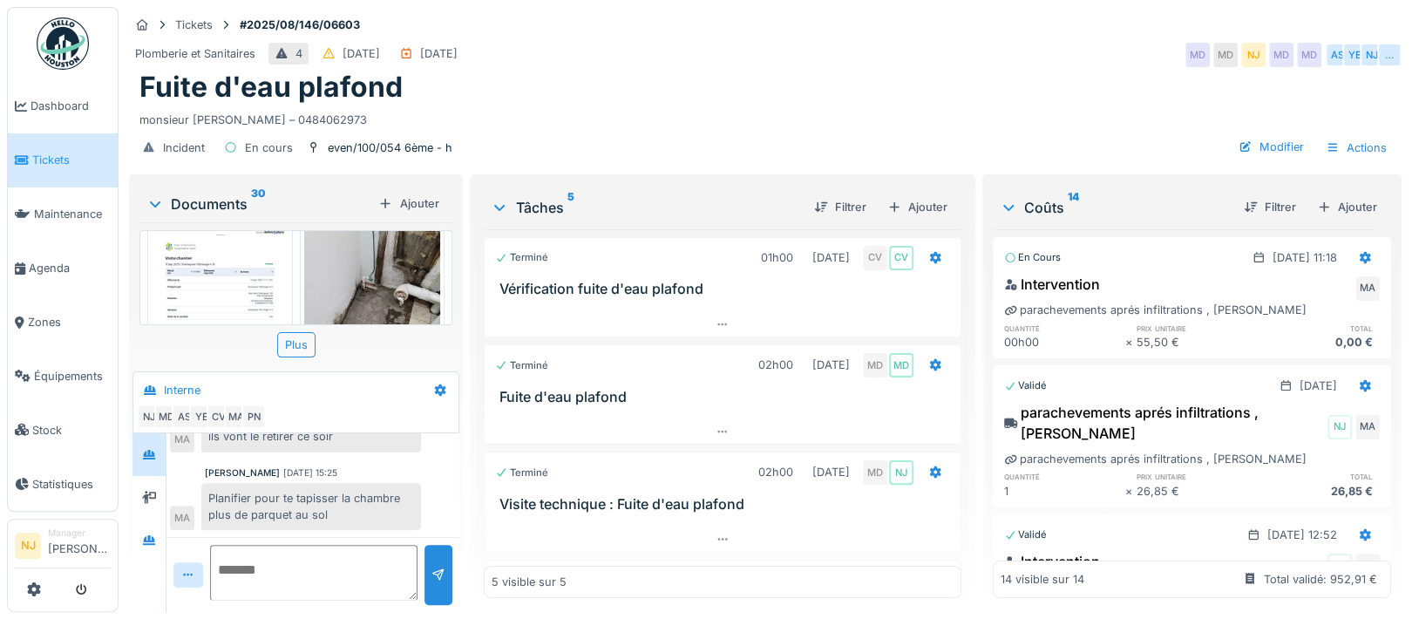
scroll to position [1278, 0]
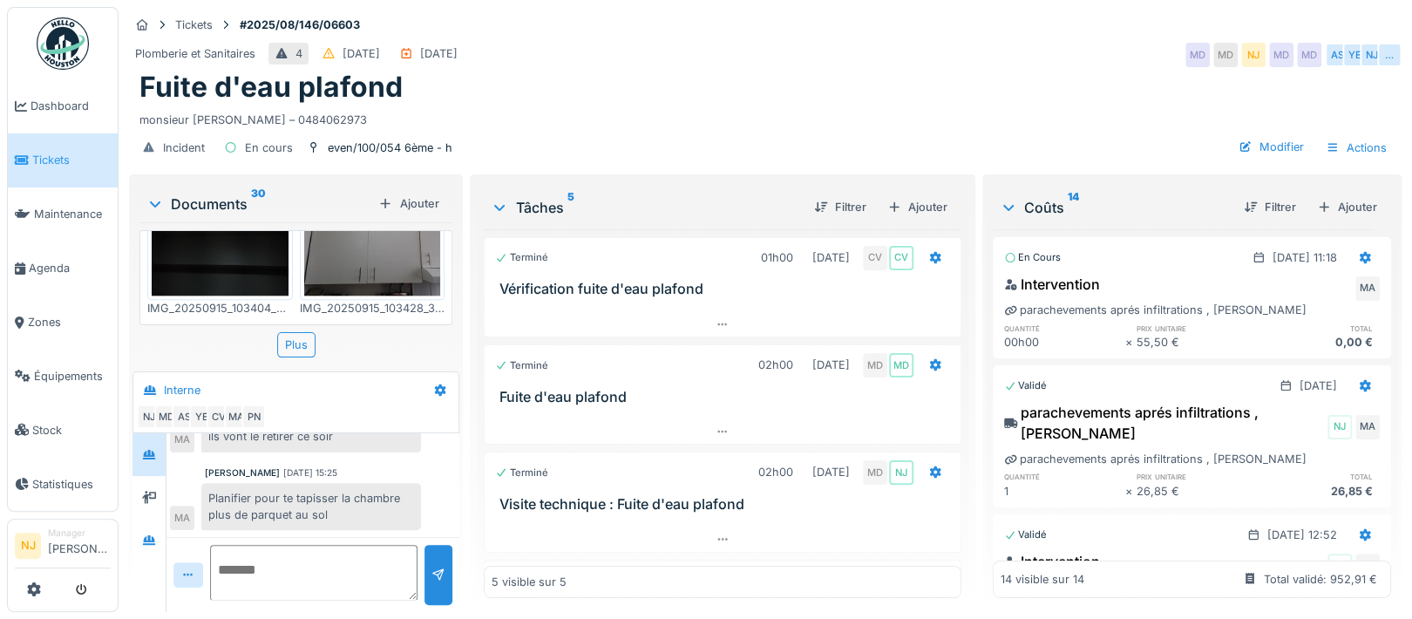
click at [383, 342] on img at bounding box center [372, 433] width 137 height 182
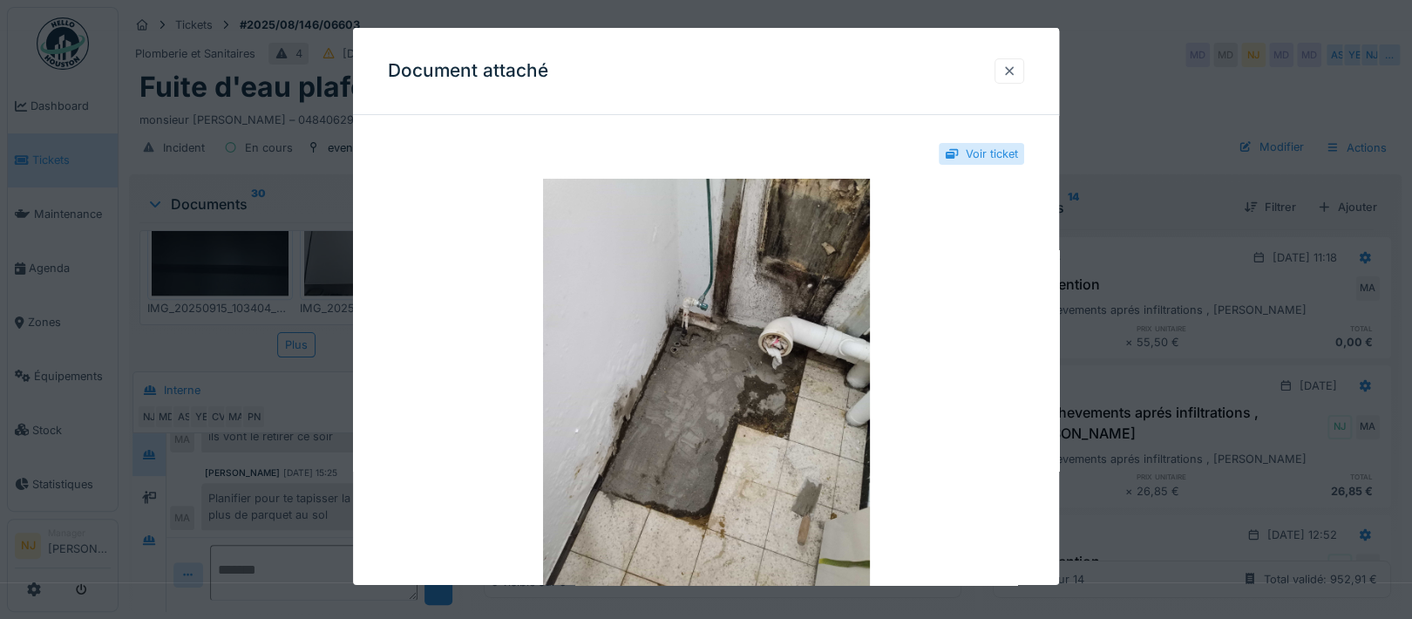
click at [1012, 66] on div at bounding box center [1009, 71] width 14 height 17
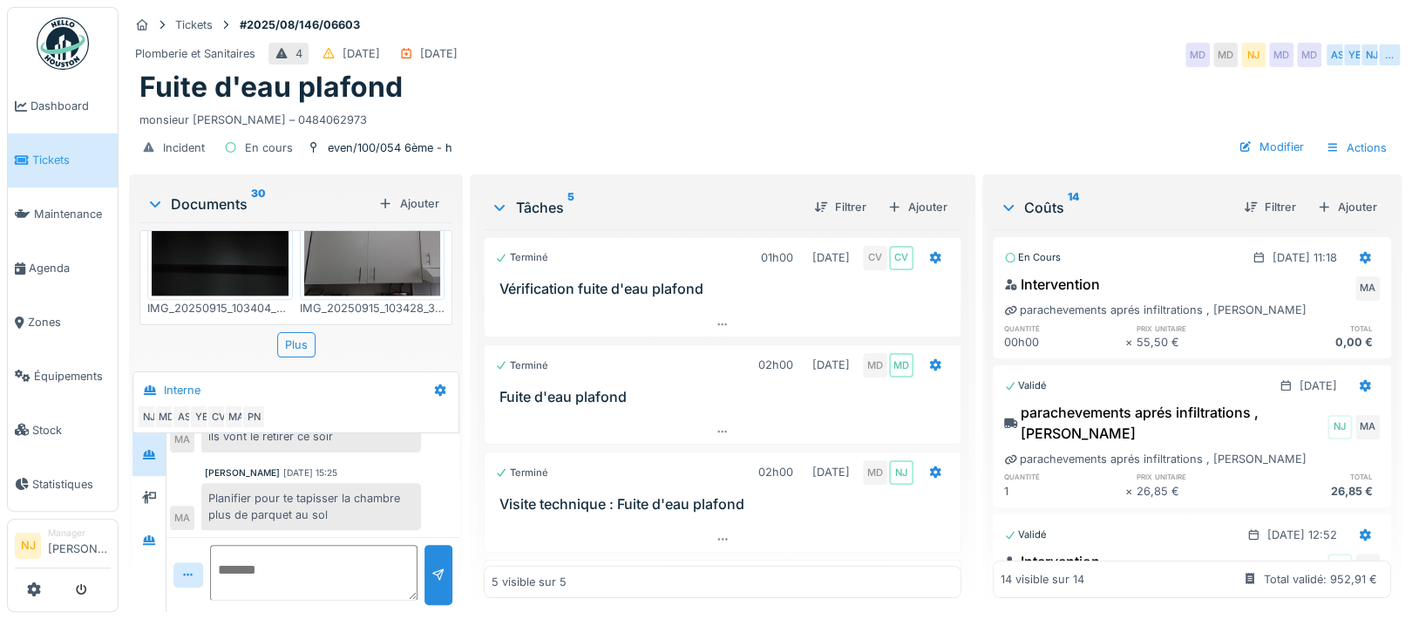
click at [187, 342] on img at bounding box center [220, 438] width 137 height 193
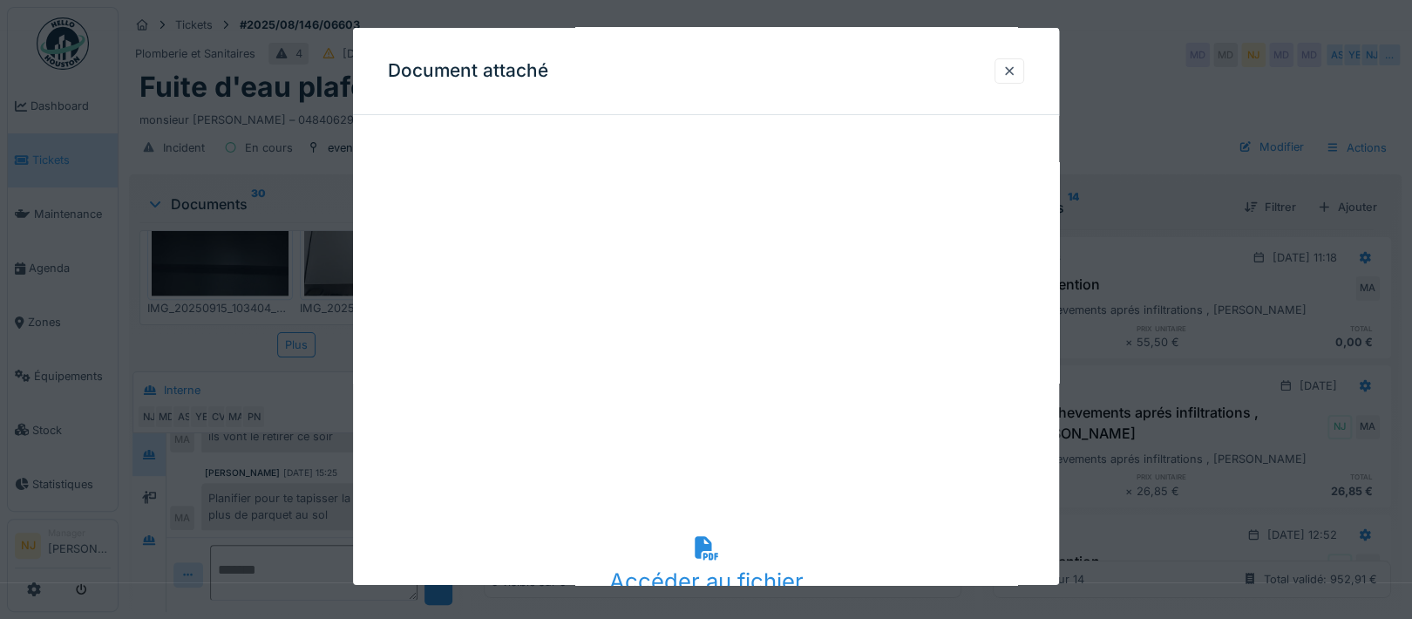
scroll to position [116, 0]
click at [1016, 71] on div at bounding box center [1009, 71] width 14 height 17
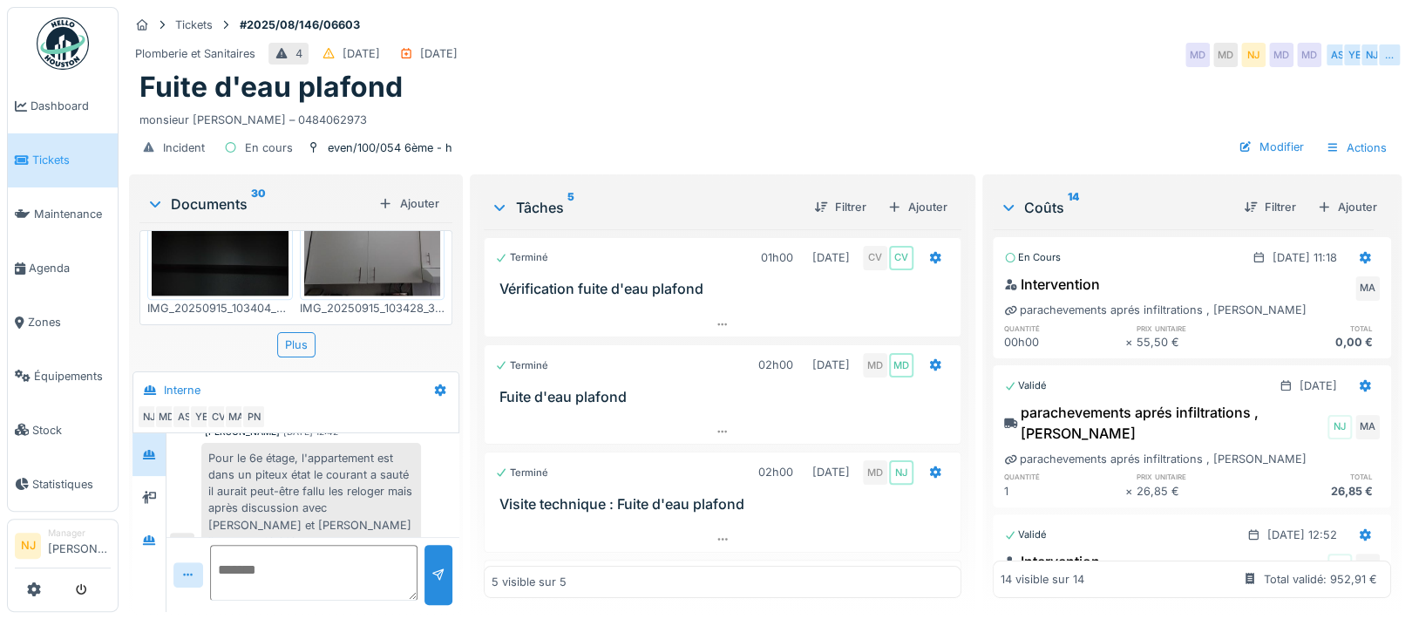
scroll to position [543, 0]
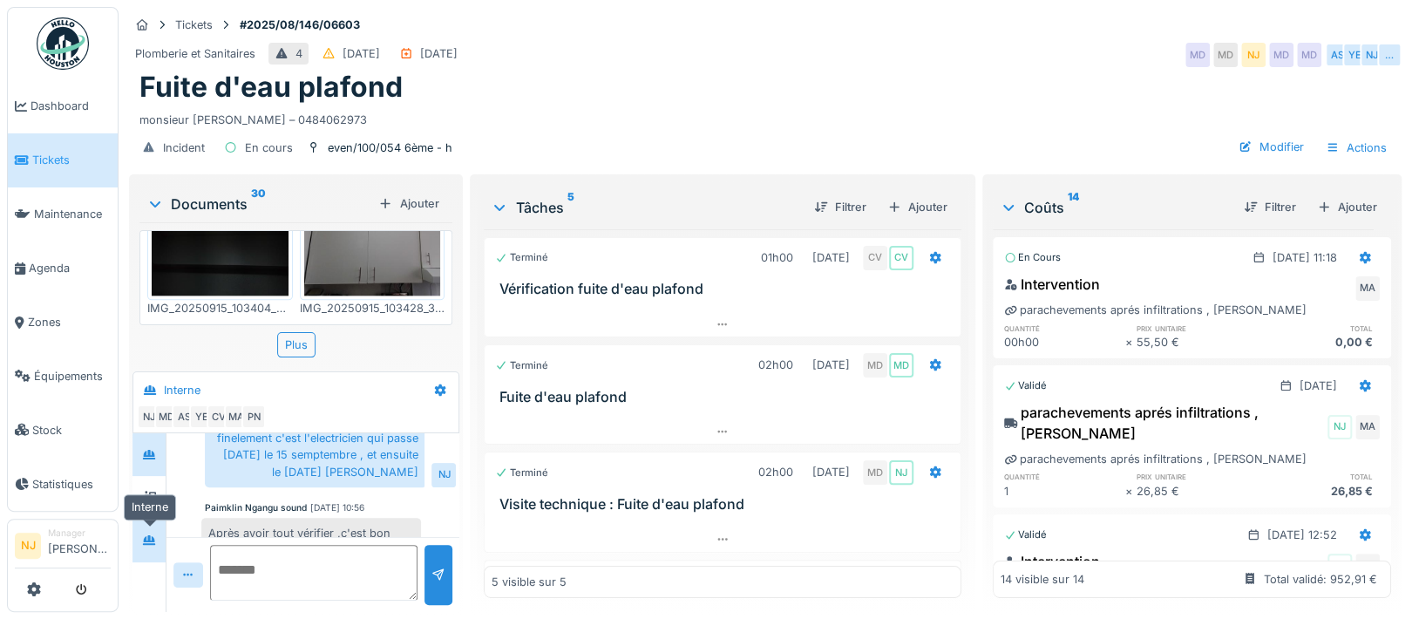
click at [144, 538] on icon at bounding box center [149, 540] width 12 height 10
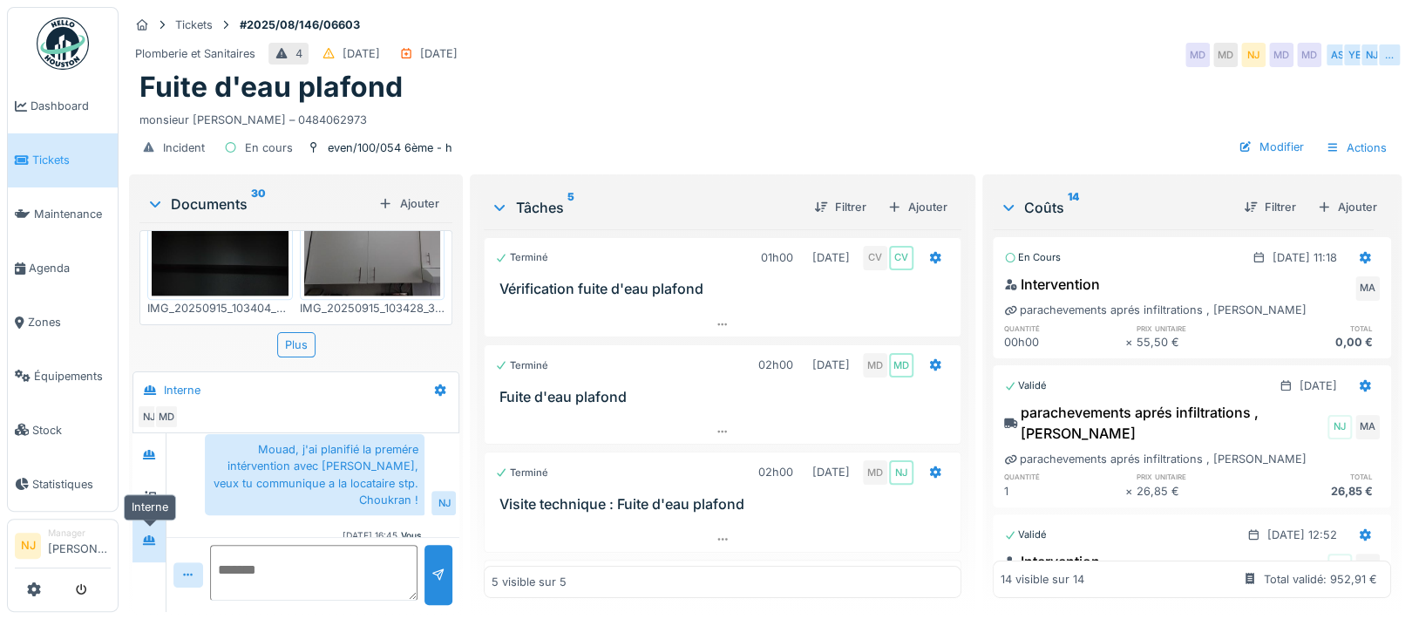
scroll to position [763, 0]
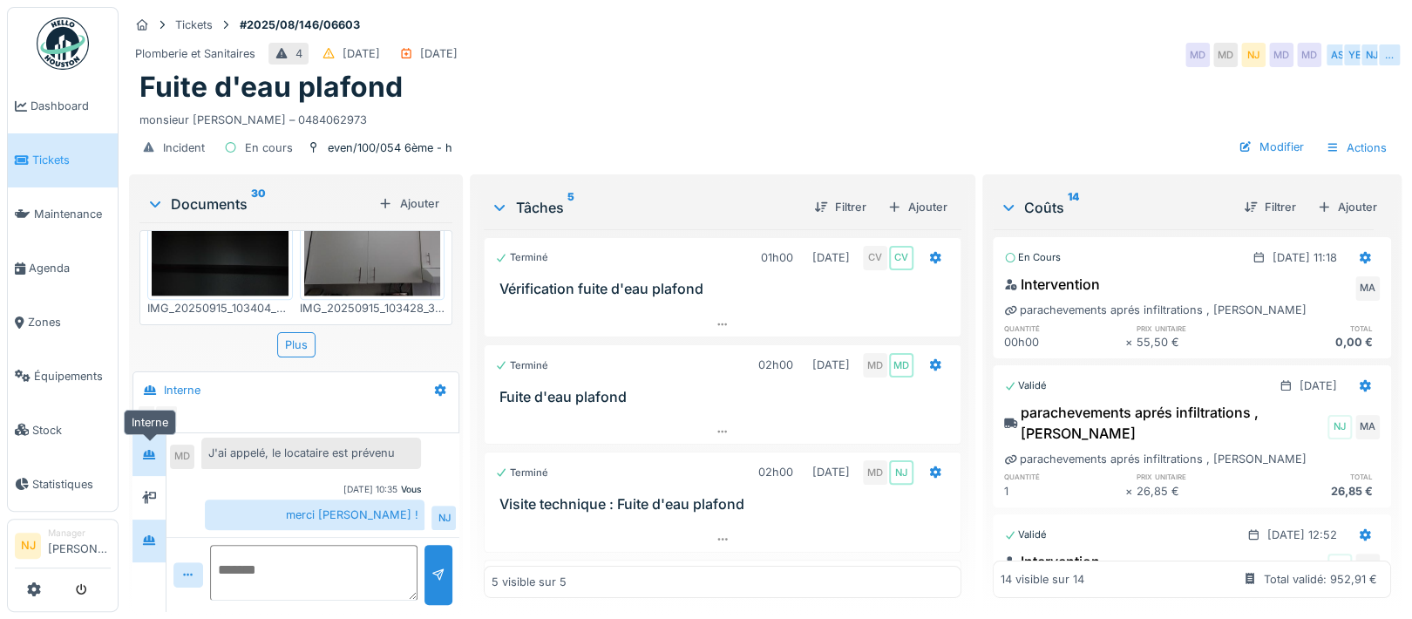
click at [153, 455] on icon at bounding box center [149, 455] width 12 height 10
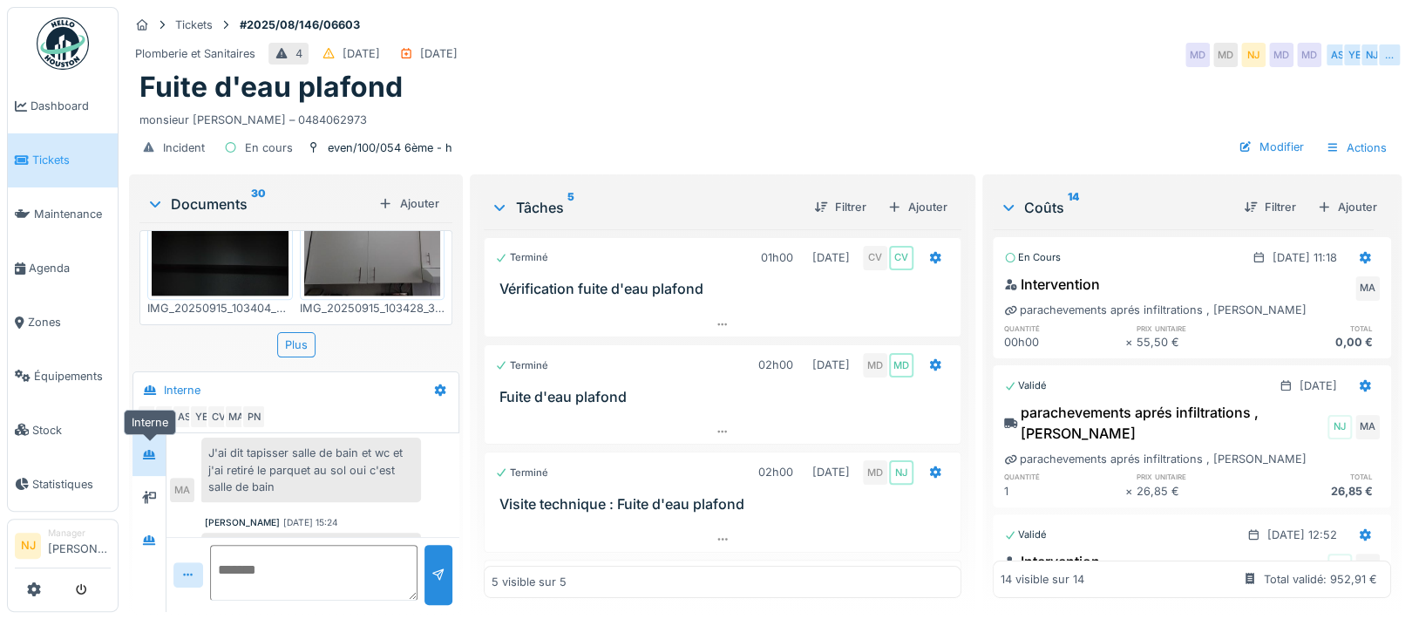
scroll to position [891, 0]
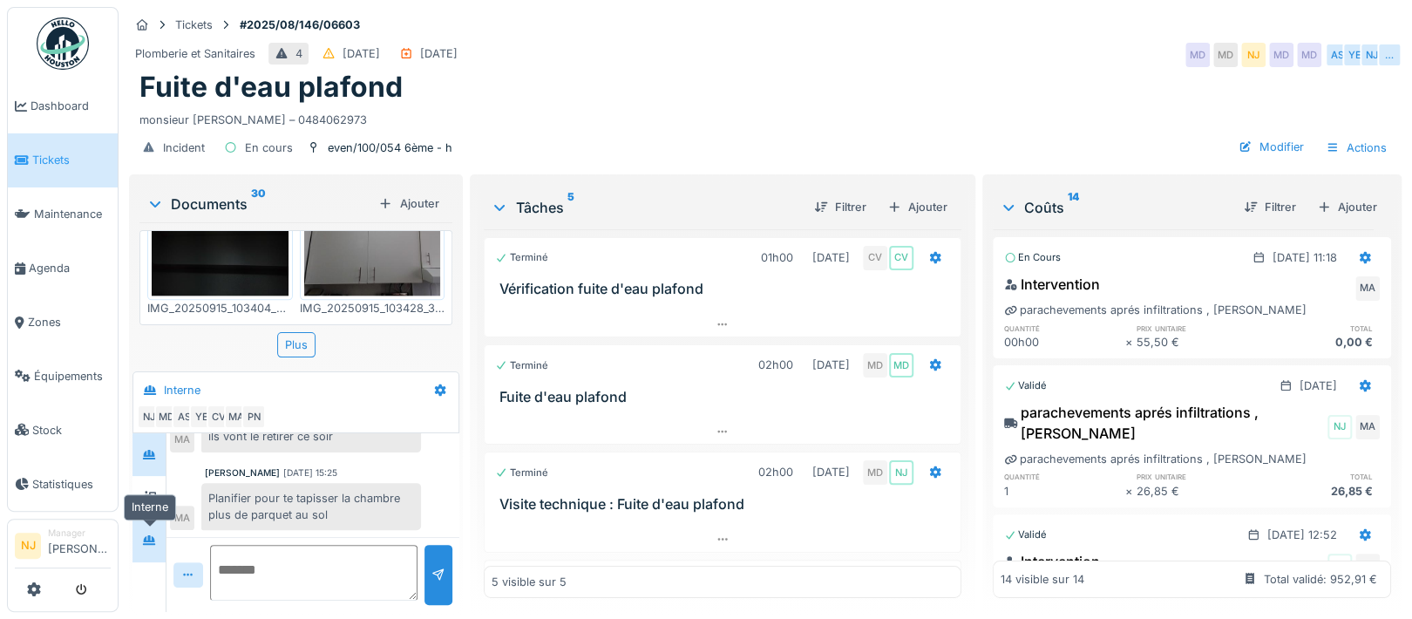
click at [152, 539] on icon at bounding box center [149, 539] width 14 height 11
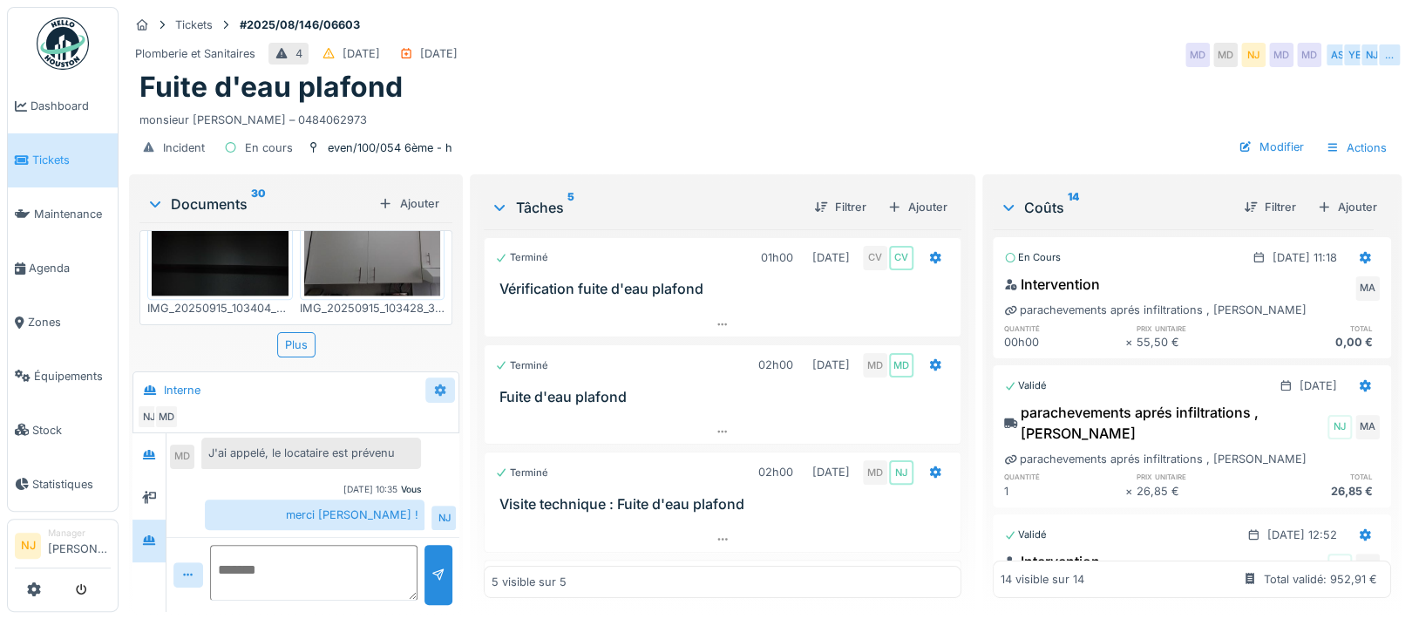
click at [437, 388] on icon at bounding box center [440, 389] width 14 height 11
click at [506, 451] on div "Créer une conversation" at bounding box center [507, 454] width 163 height 26
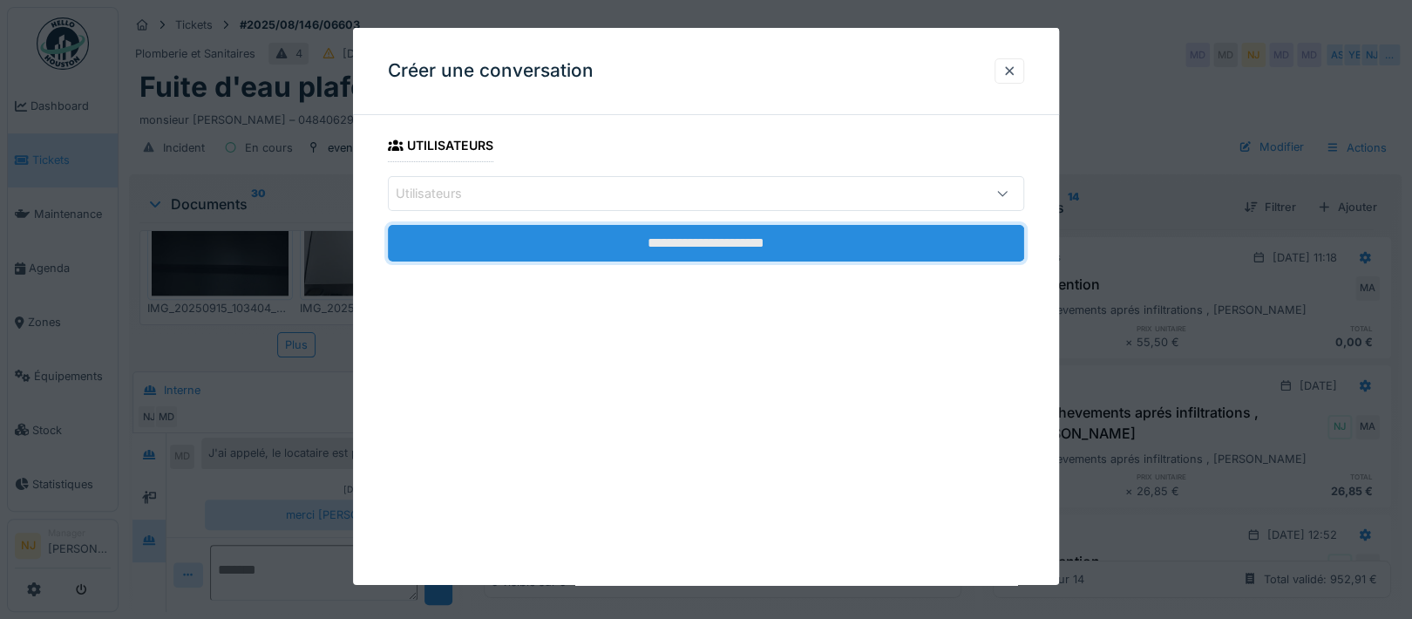
click at [552, 234] on input "**********" at bounding box center [706, 243] width 636 height 37
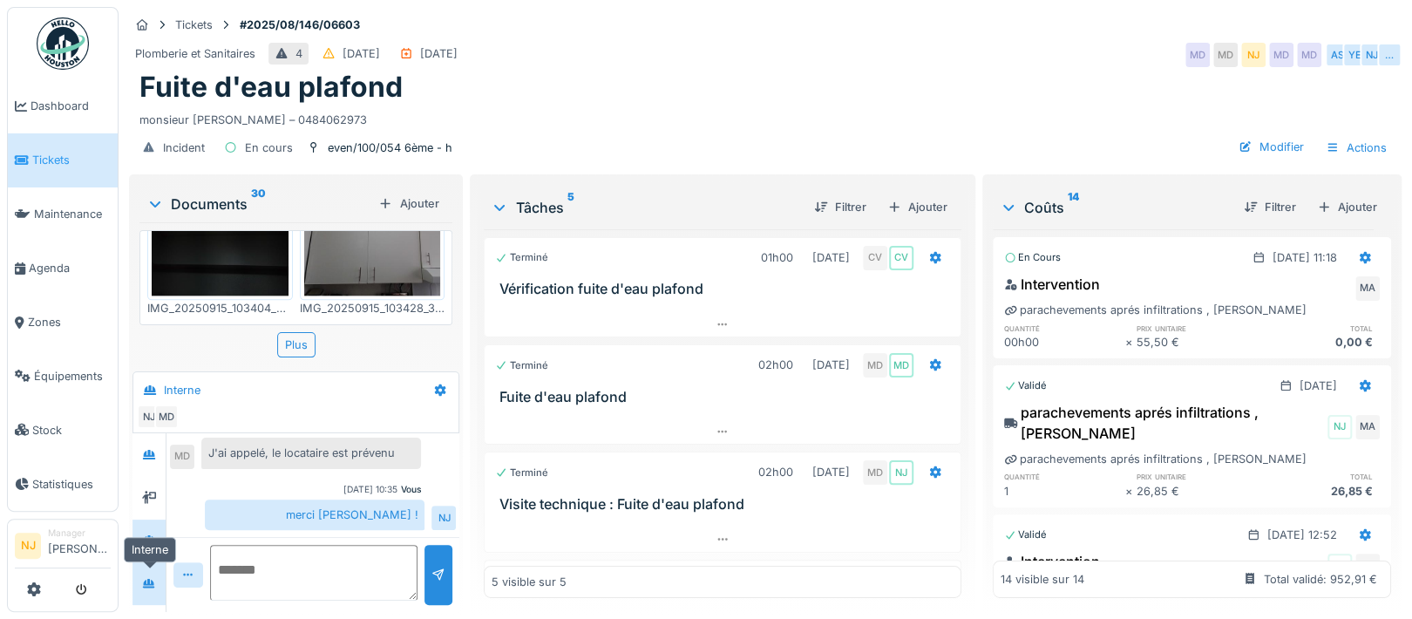
click at [135, 567] on div at bounding box center [148, 583] width 33 height 43
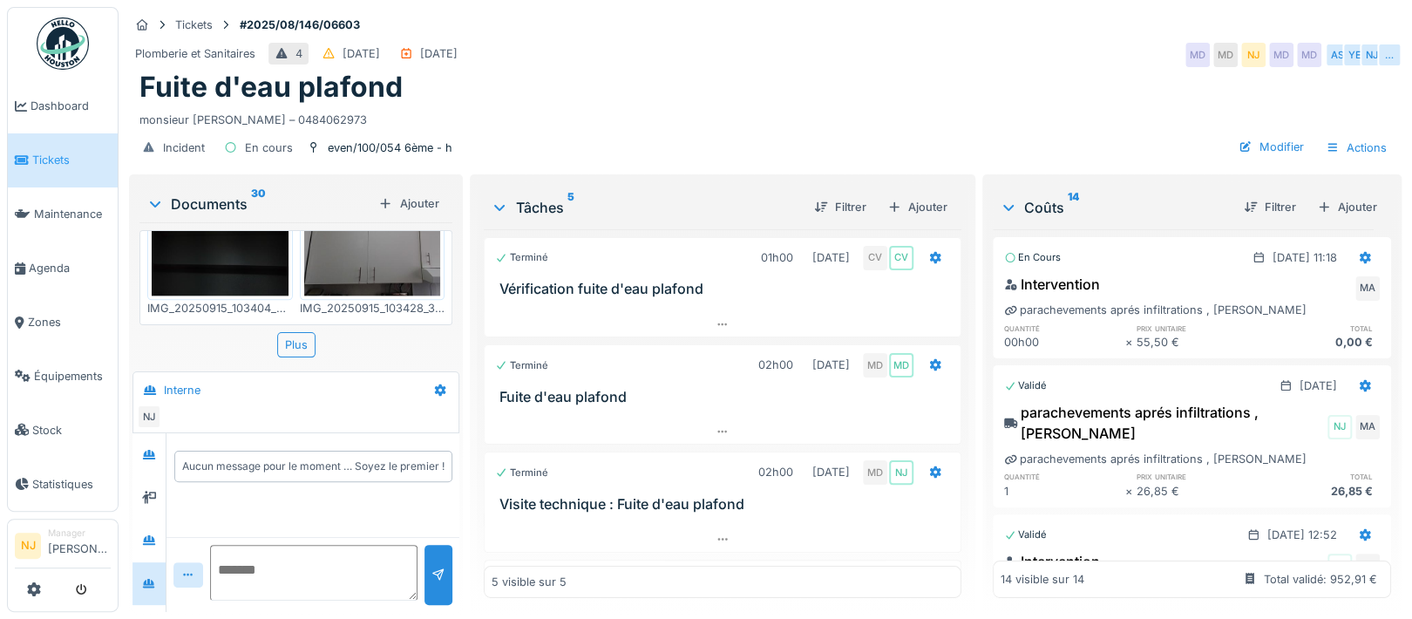
scroll to position [17, 0]
click at [438, 383] on icon at bounding box center [440, 389] width 11 height 12
click at [467, 441] on div "Créer une conversation" at bounding box center [507, 454] width 163 height 26
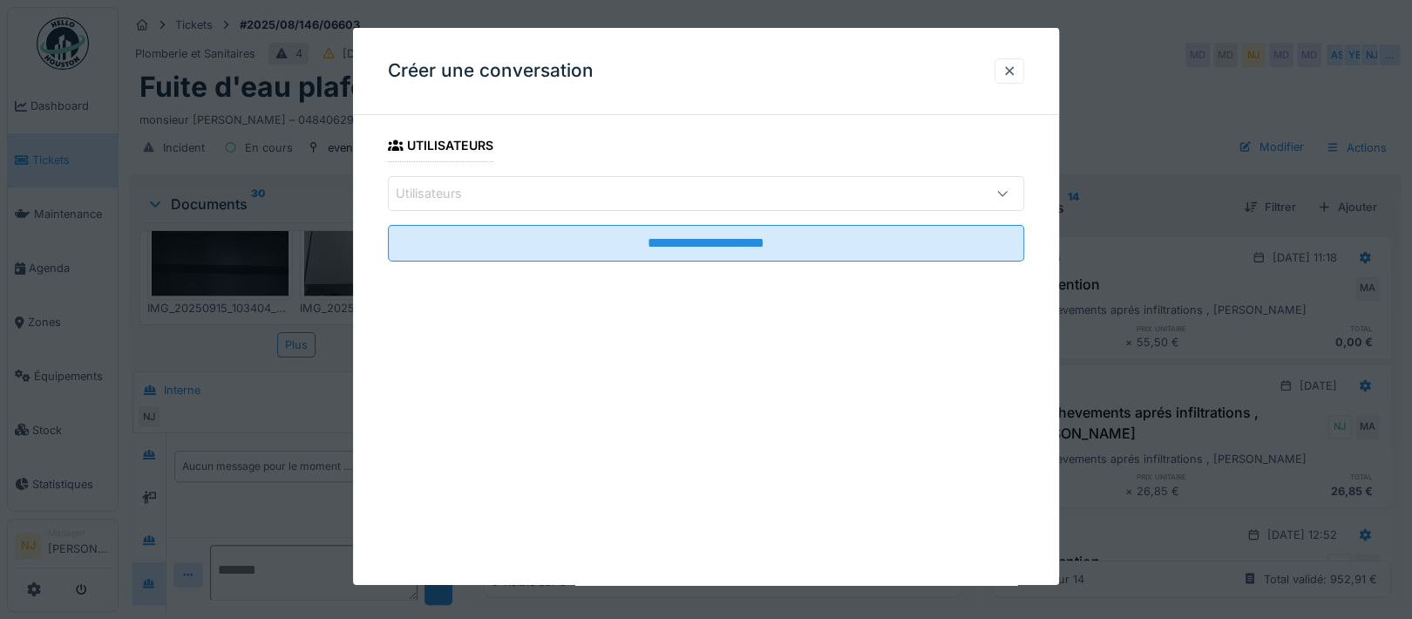
click at [497, 190] on div "Utilisateurs" at bounding box center [668, 193] width 545 height 19
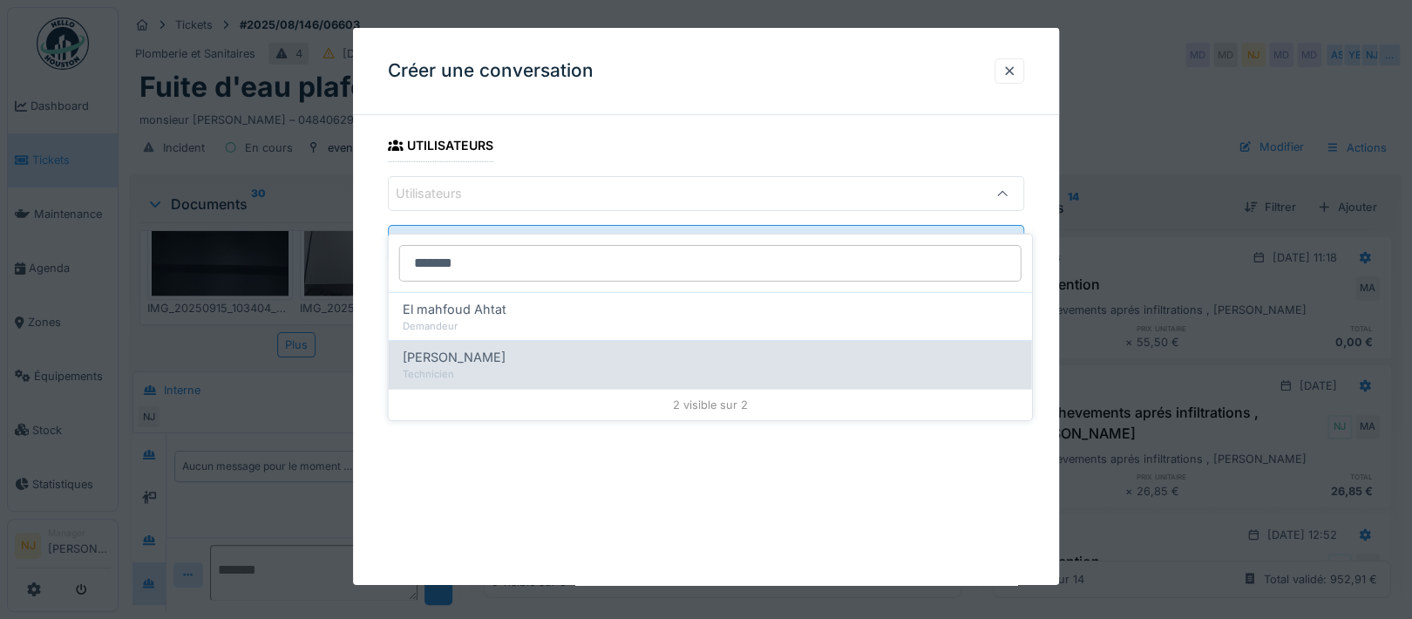
type input "*******"
click at [438, 348] on span "[PERSON_NAME]" at bounding box center [454, 357] width 103 height 19
type input "****"
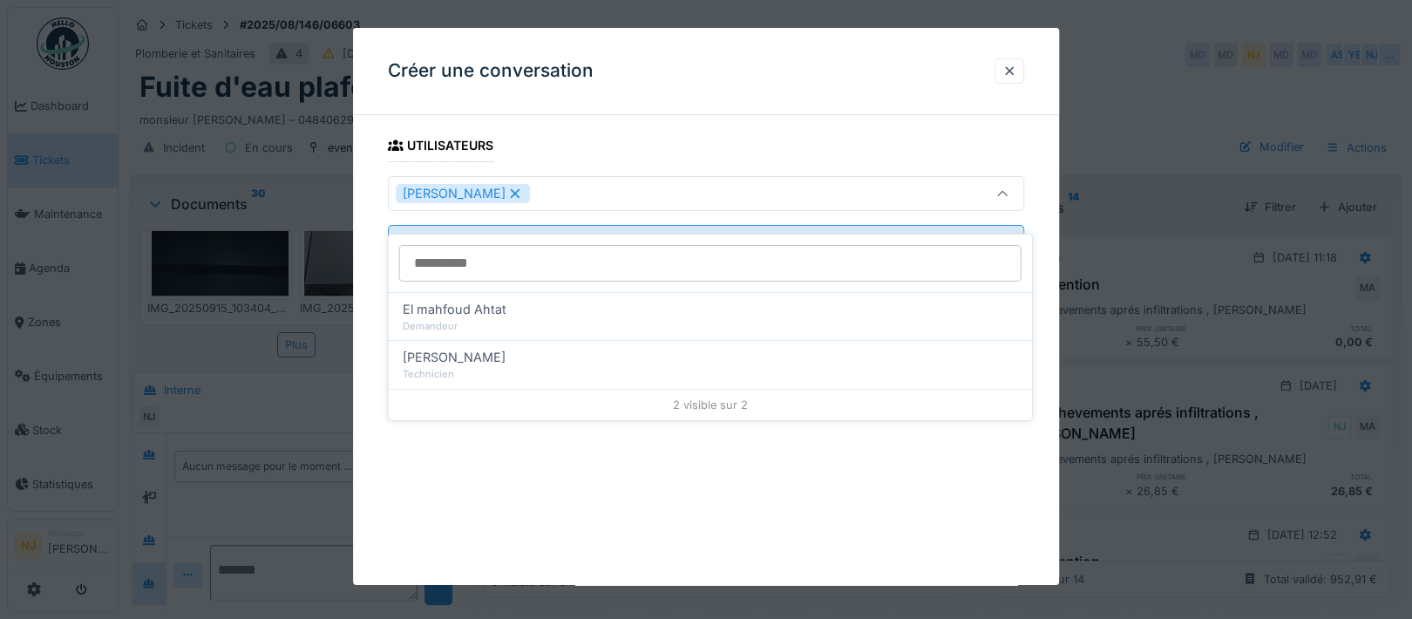
click at [368, 340] on div "**********" at bounding box center [706, 306] width 706 height 557
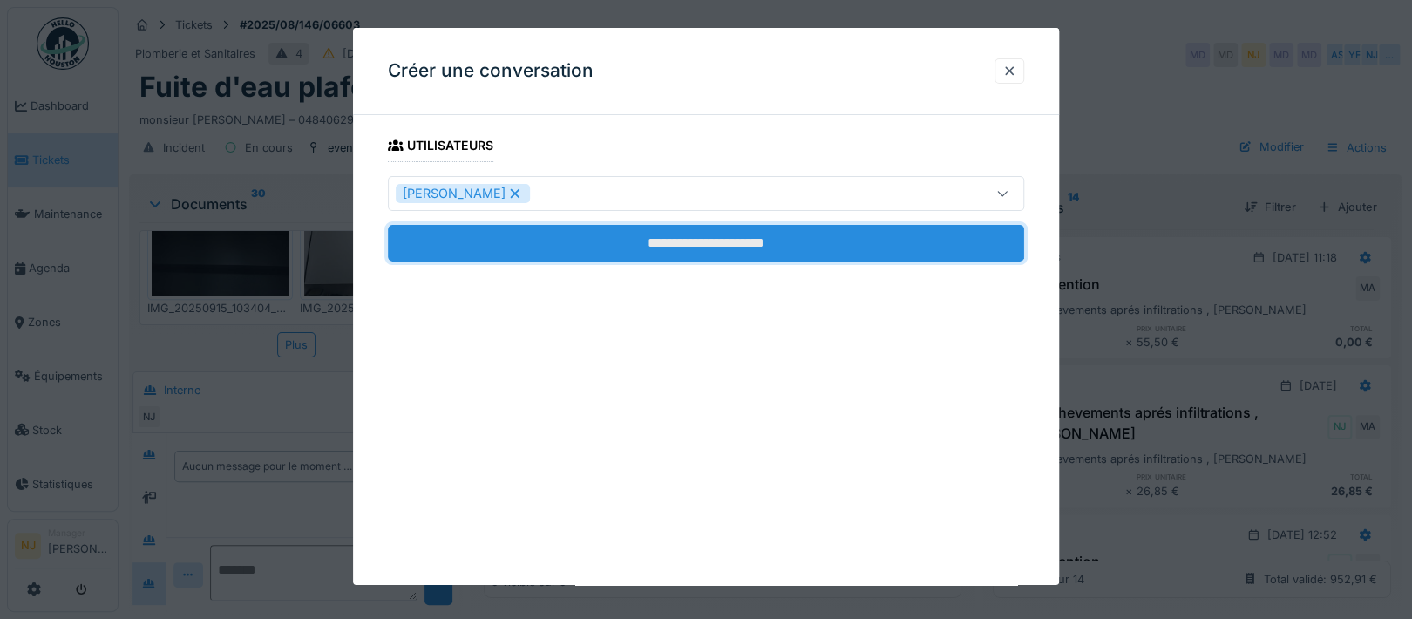
click at [693, 242] on input "**********" at bounding box center [706, 243] width 636 height 37
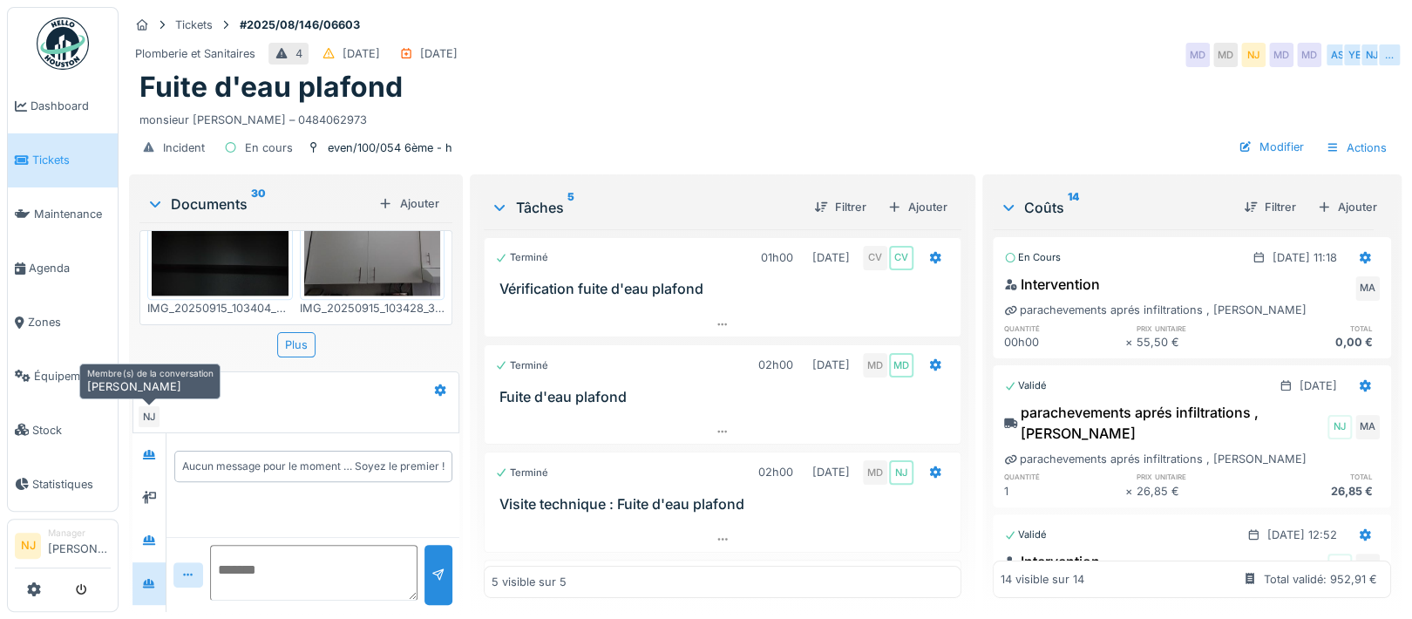
click at [147, 404] on div "NJ" at bounding box center [149, 416] width 24 height 24
click at [151, 578] on icon at bounding box center [149, 583] width 12 height 10
click at [436, 384] on icon at bounding box center [440, 389] width 14 height 11
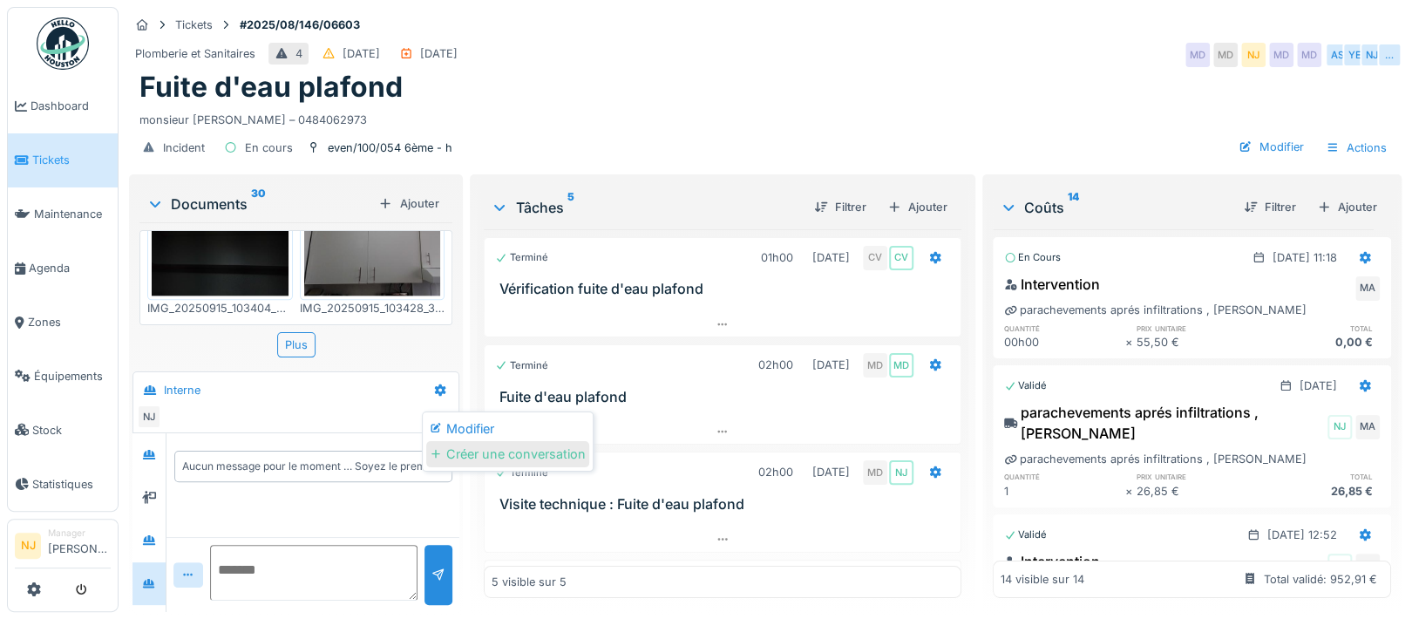
click at [472, 441] on div "Créer une conversation" at bounding box center [507, 454] width 163 height 26
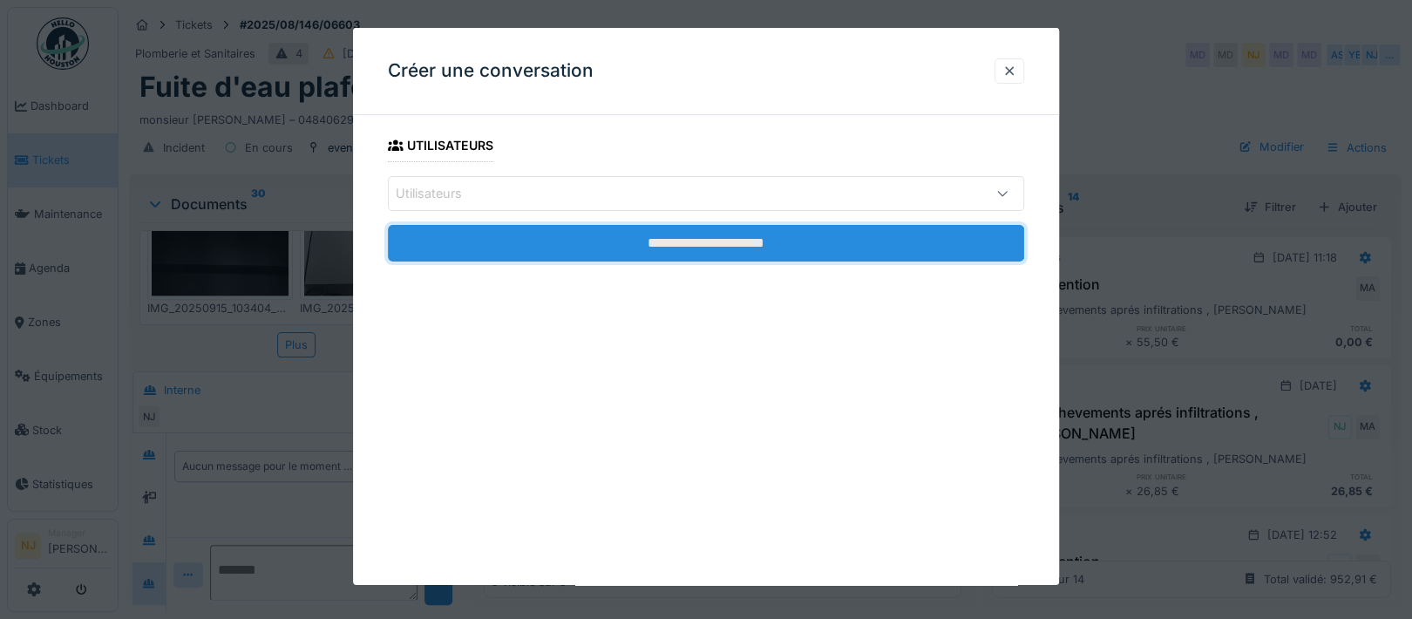
click at [544, 232] on input "**********" at bounding box center [706, 243] width 636 height 37
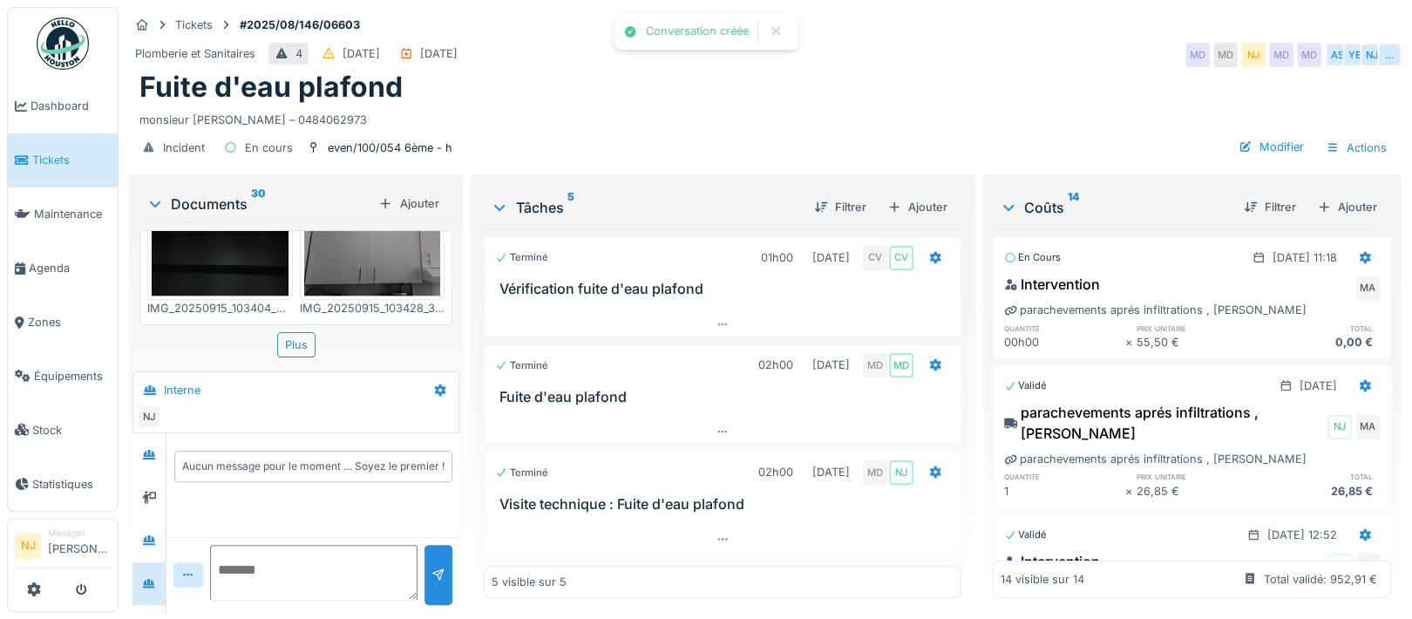
click at [778, 17] on div "Conversation créée" at bounding box center [706, 32] width 184 height 36
click at [773, 36] on div at bounding box center [776, 31] width 14 height 15
click at [150, 534] on icon at bounding box center [149, 539] width 14 height 11
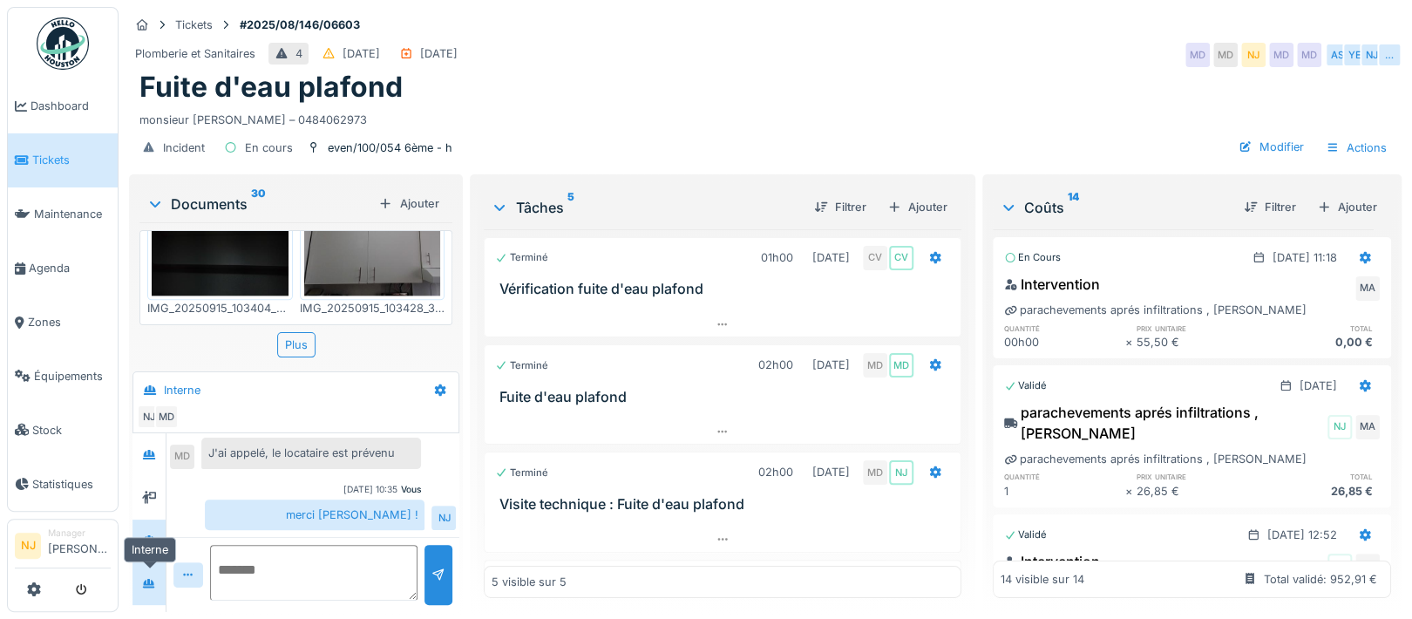
click at [146, 578] on icon at bounding box center [149, 583] width 14 height 11
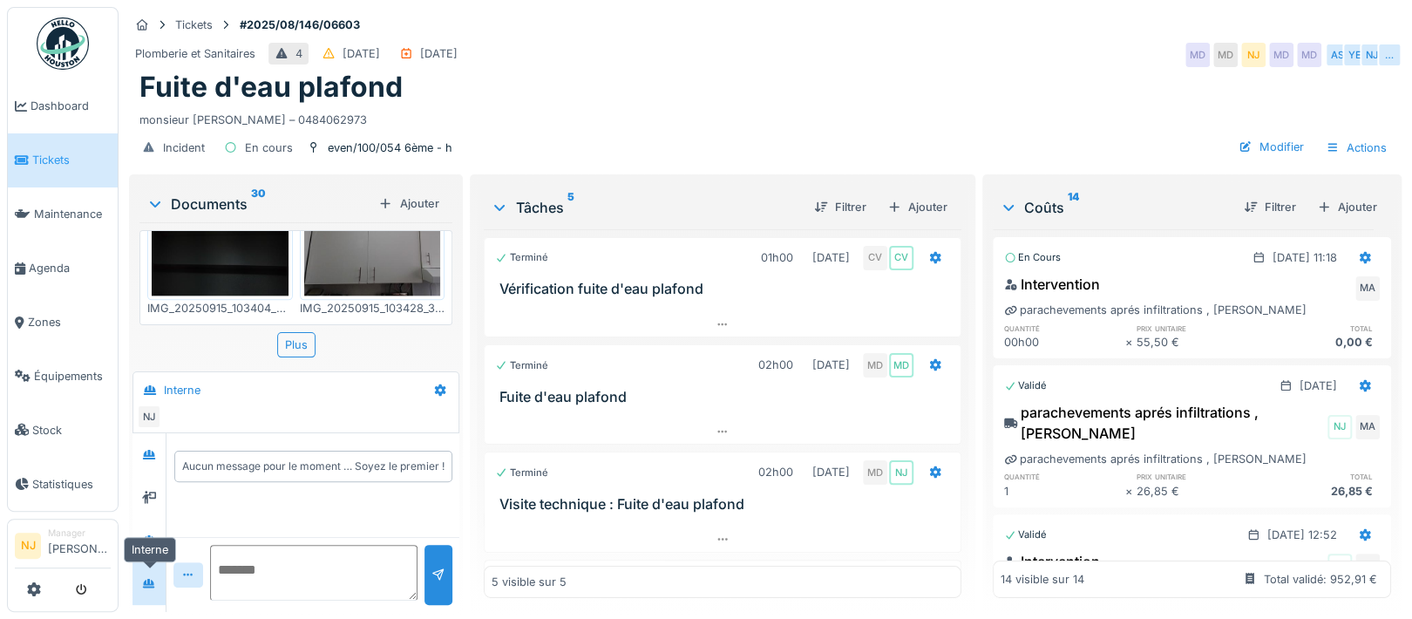
scroll to position [0, 0]
click at [437, 383] on icon at bounding box center [440, 389] width 11 height 12
click at [481, 416] on div "Modifier" at bounding box center [507, 429] width 163 height 26
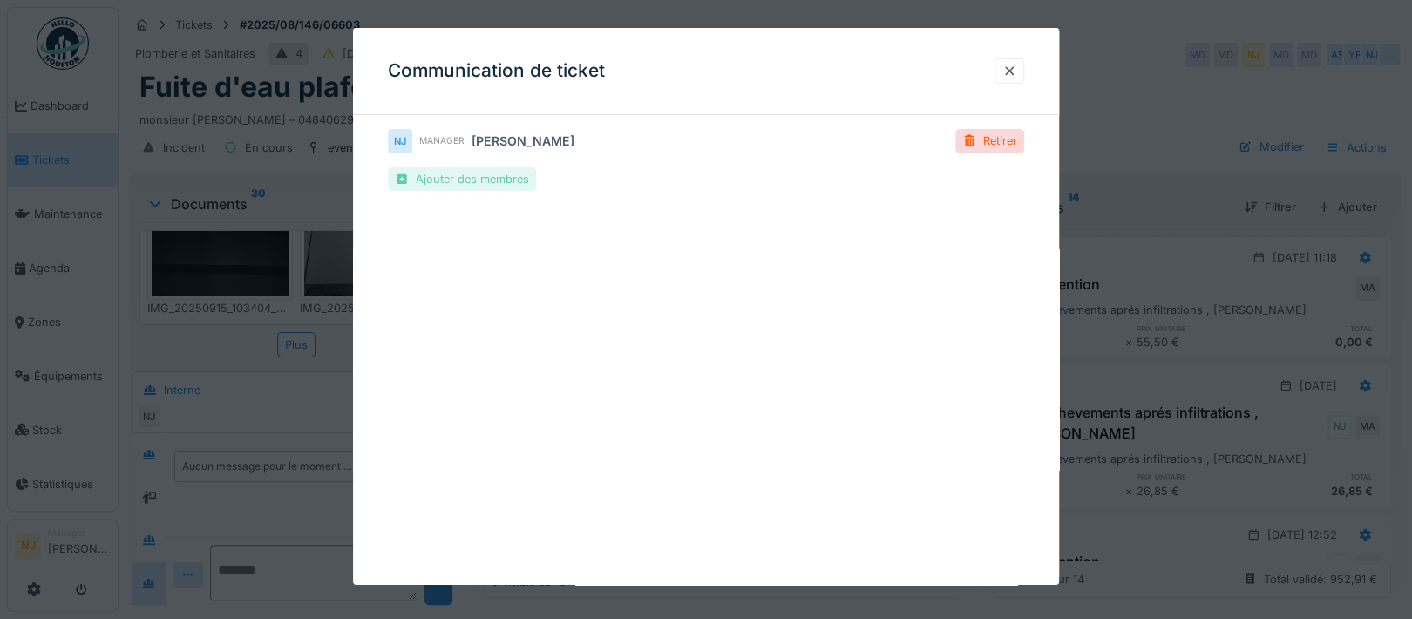
click at [396, 182] on div at bounding box center [402, 179] width 14 height 17
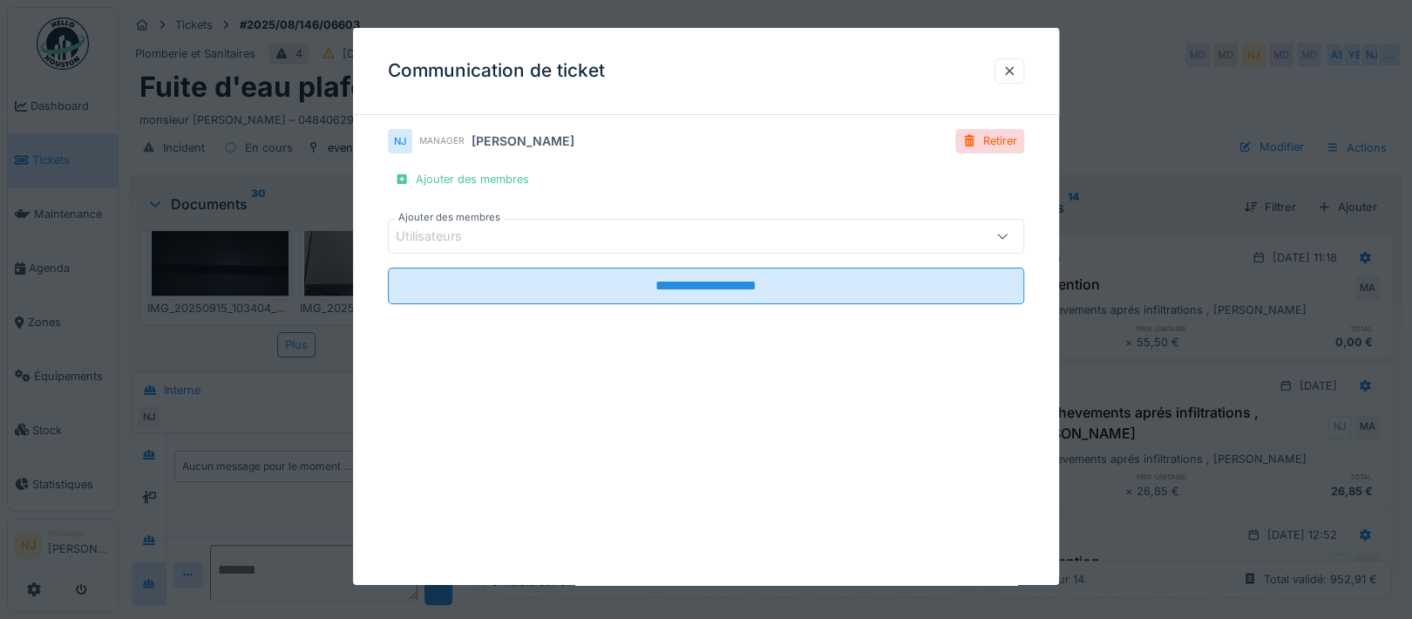
click at [553, 221] on div "Utilisateurs" at bounding box center [706, 236] width 636 height 35
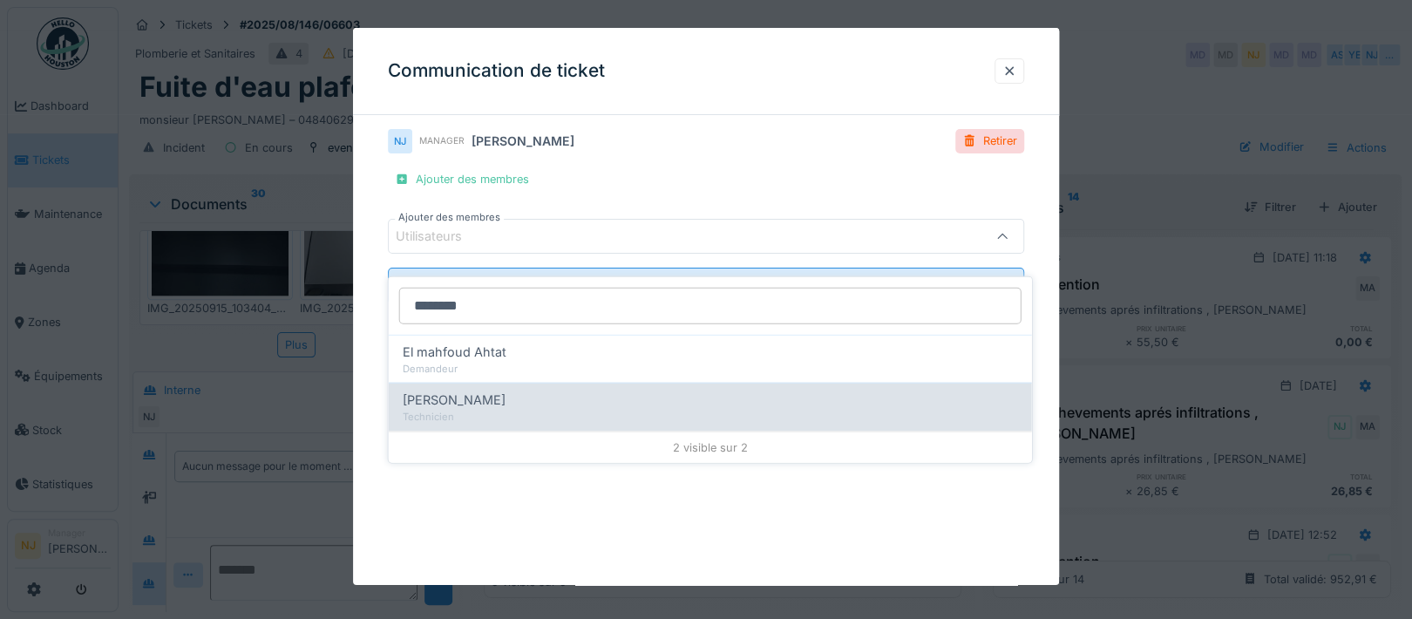
type input "********"
click at [437, 390] on span "[PERSON_NAME]" at bounding box center [454, 399] width 103 height 19
type input "****"
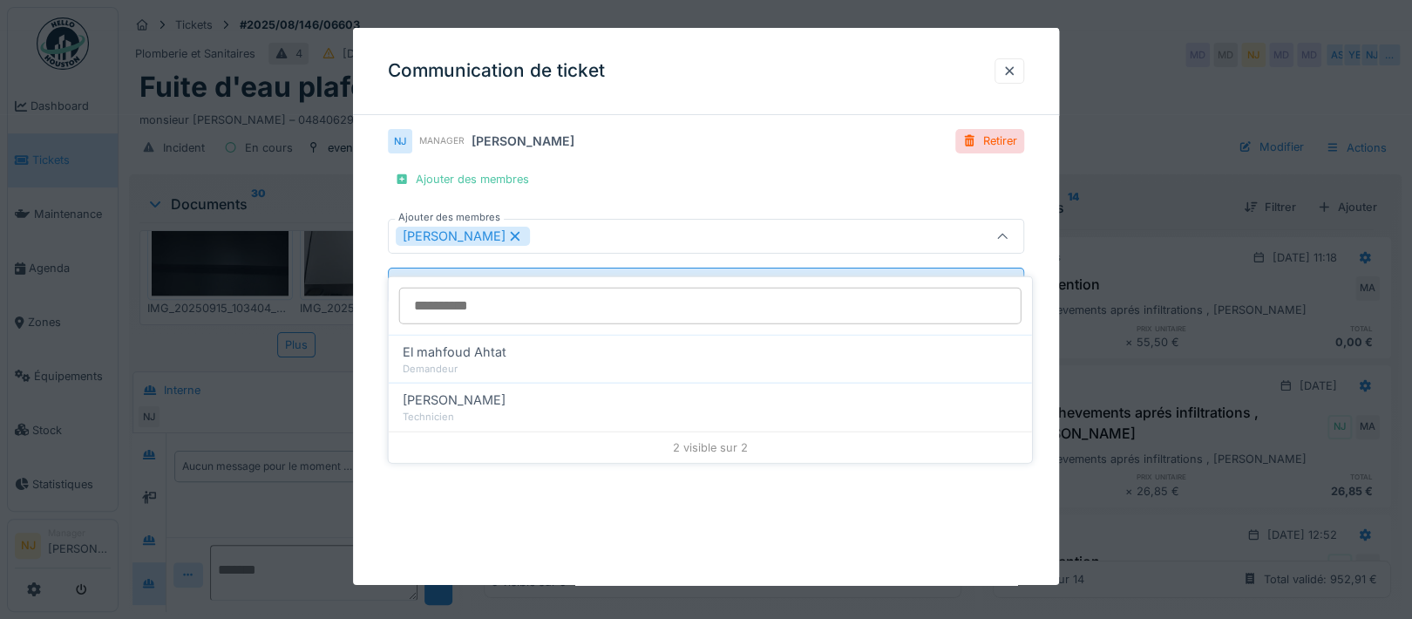
click at [369, 281] on div "**********" at bounding box center [706, 241] width 706 height 224
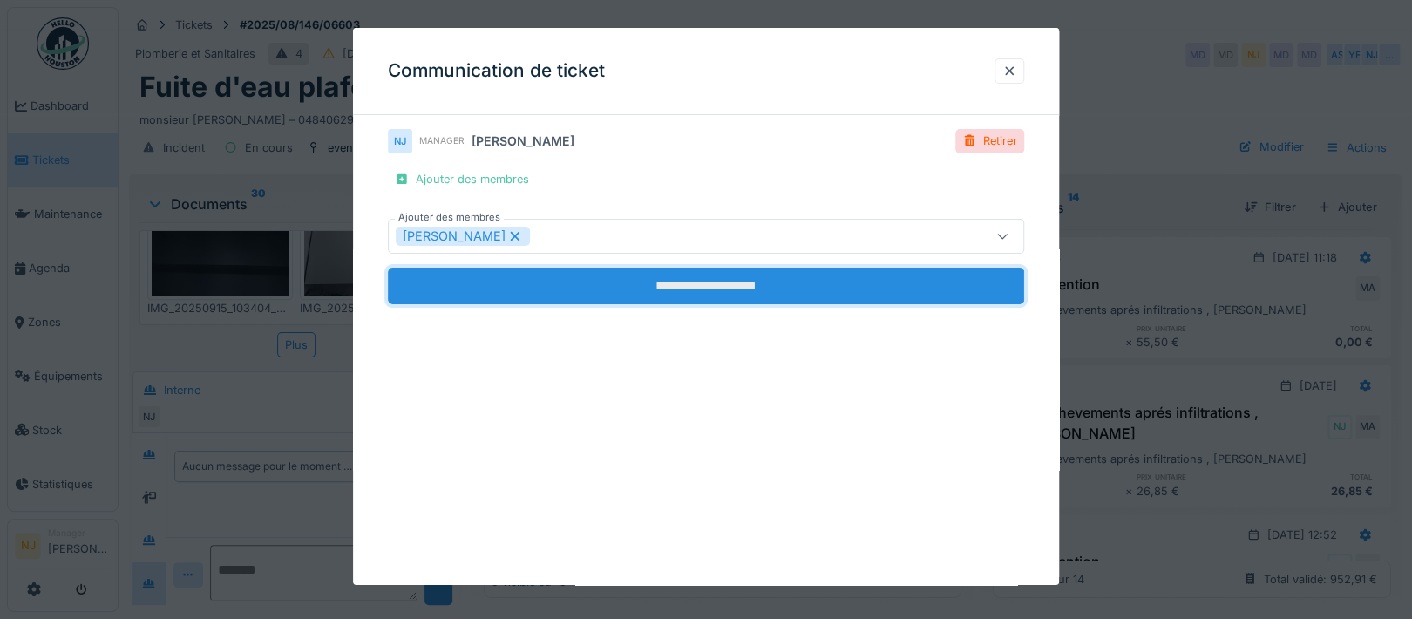
click at [684, 288] on input "**********" at bounding box center [706, 286] width 636 height 37
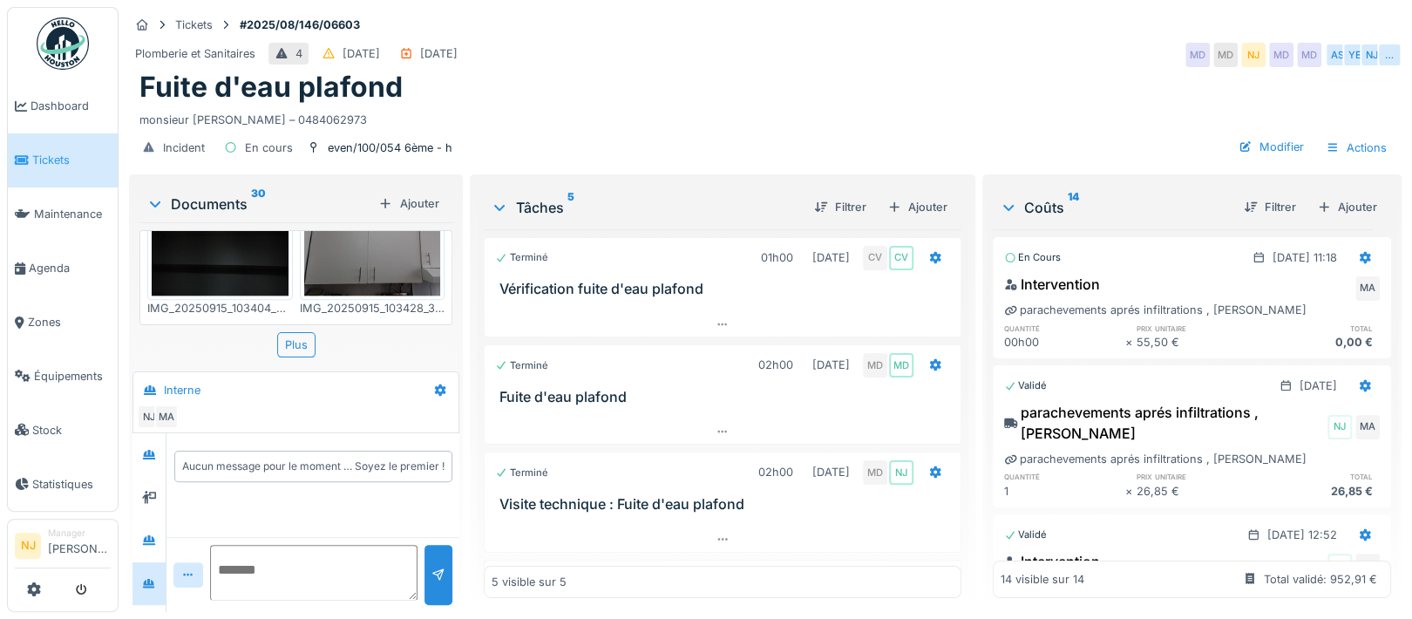
click at [253, 545] on textarea at bounding box center [313, 573] width 207 height 56
type textarea "*"
type textarea "**********"
click at [435, 566] on div at bounding box center [438, 574] width 14 height 17
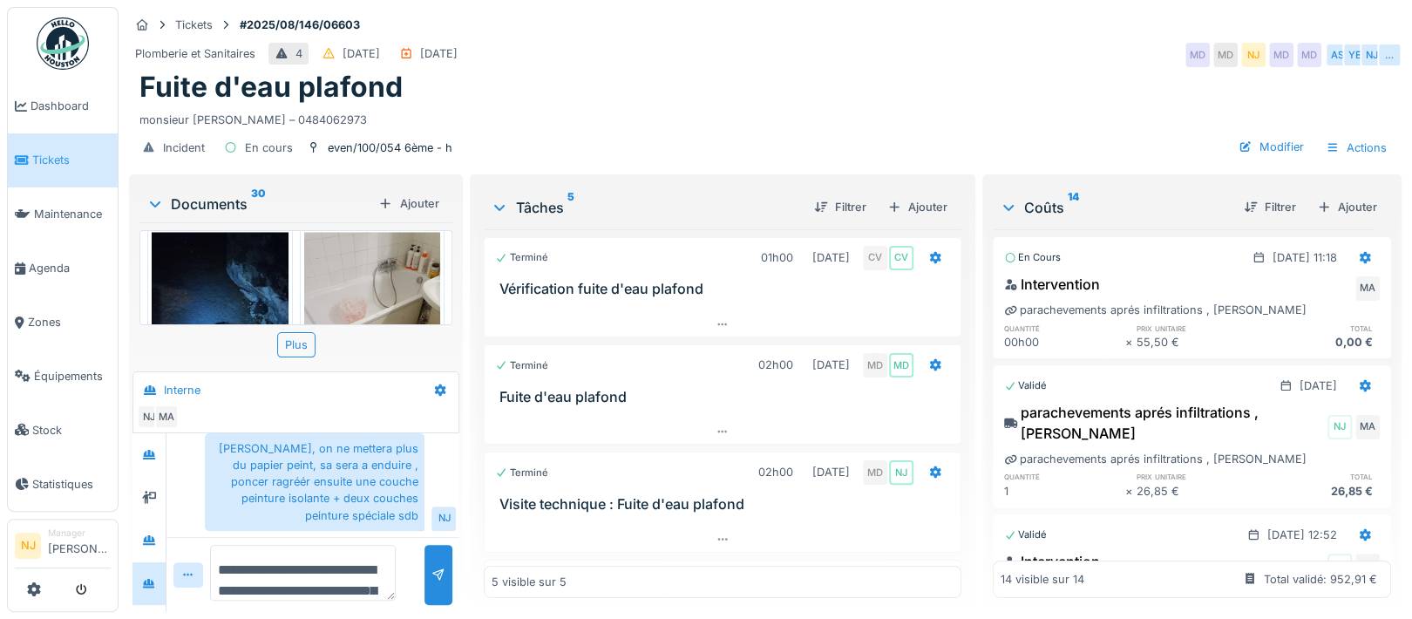
scroll to position [1859, 0]
click at [233, 545] on textarea "**********" at bounding box center [303, 573] width 186 height 56
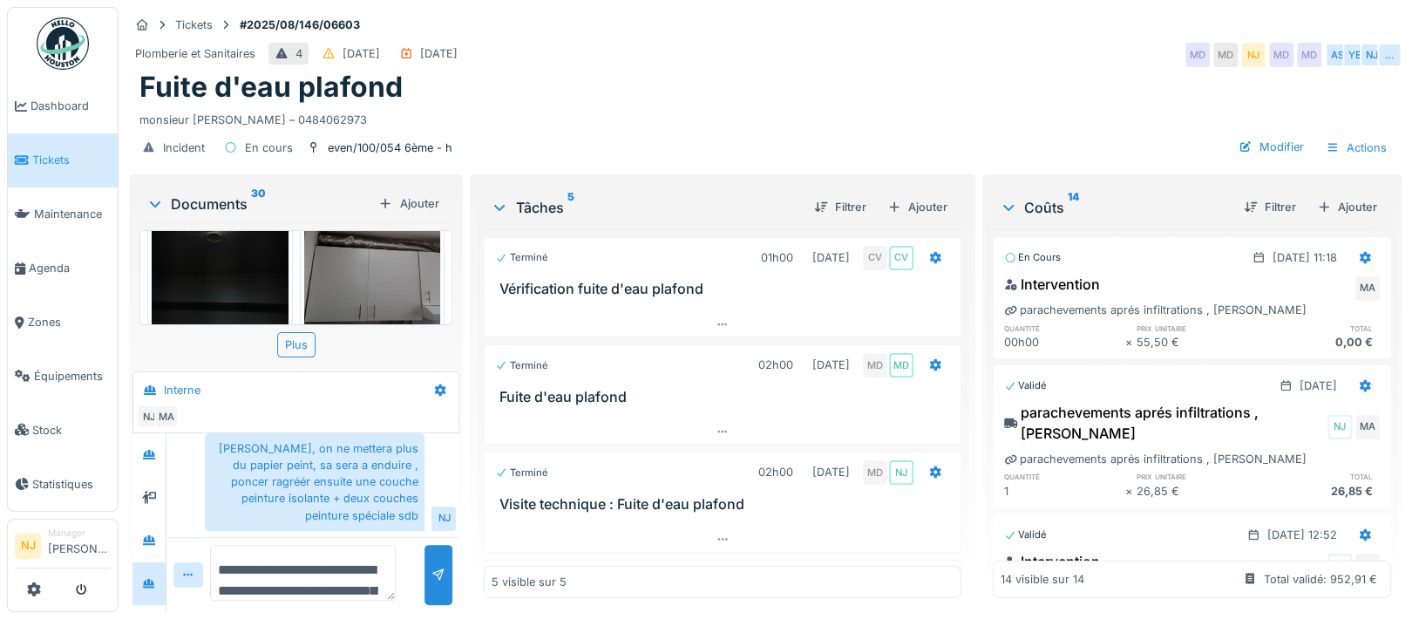
scroll to position [1278, 0]
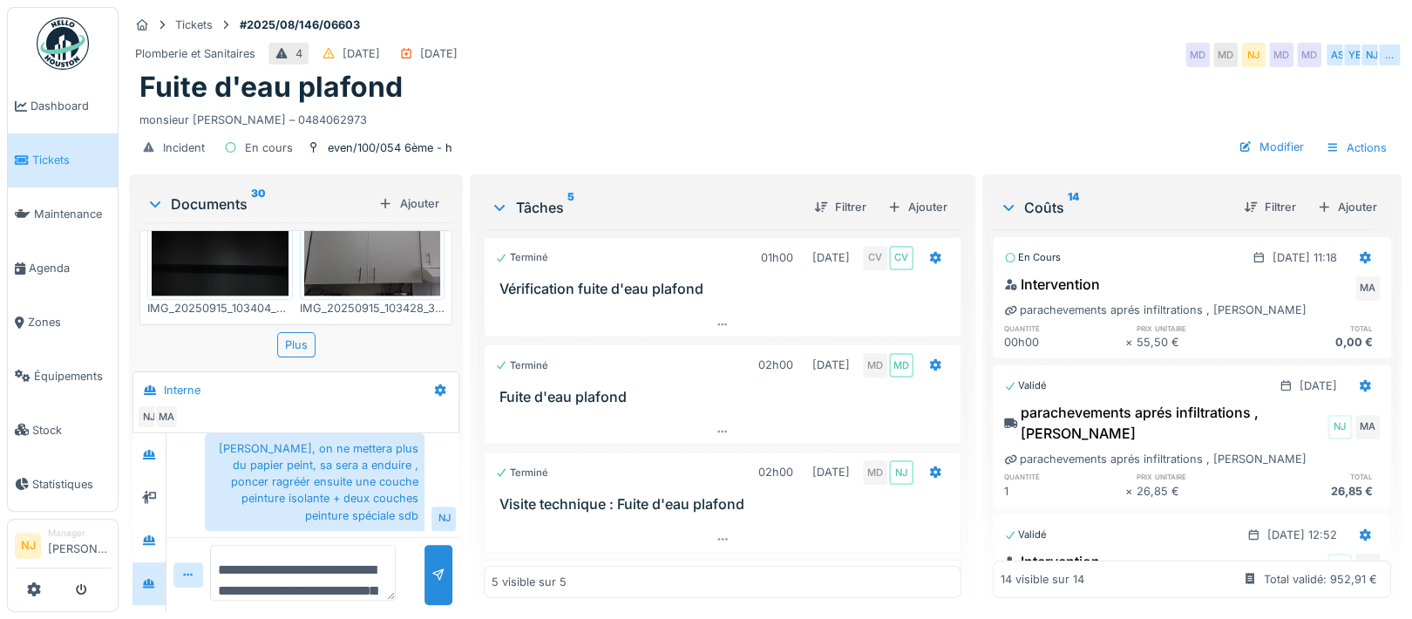
click at [230, 342] on img at bounding box center [220, 438] width 137 height 193
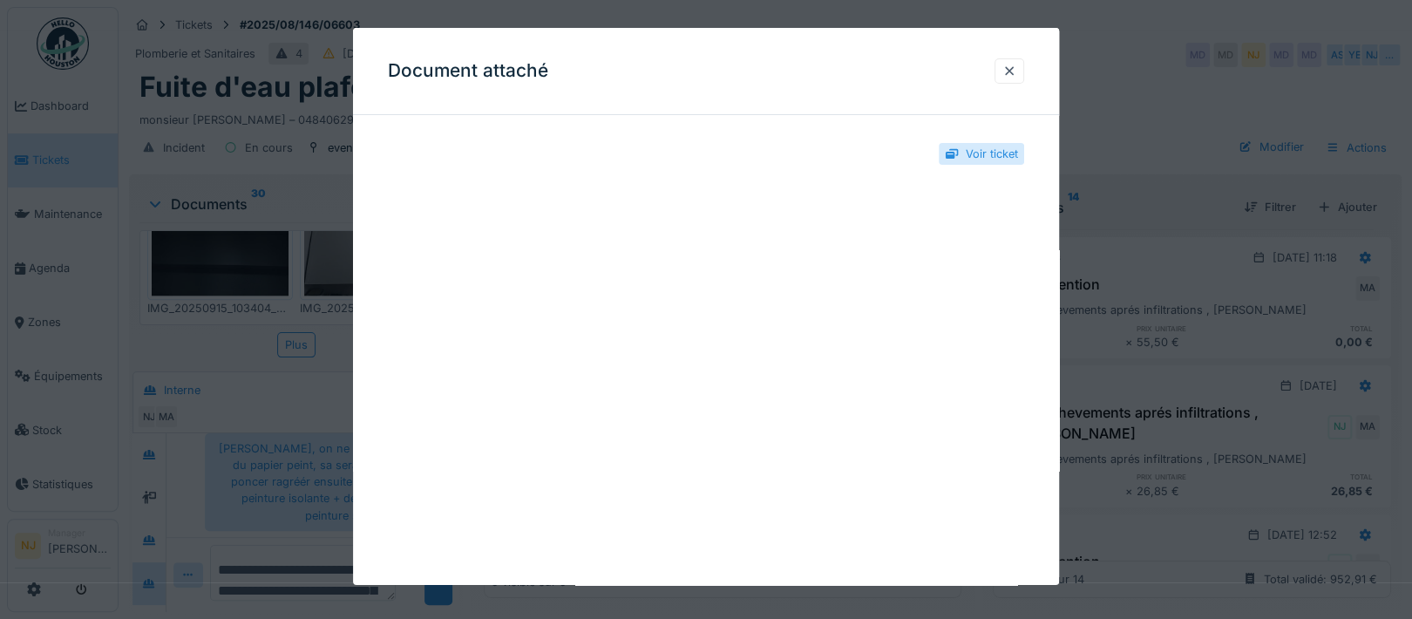
click at [1013, 79] on div at bounding box center [1009, 70] width 30 height 25
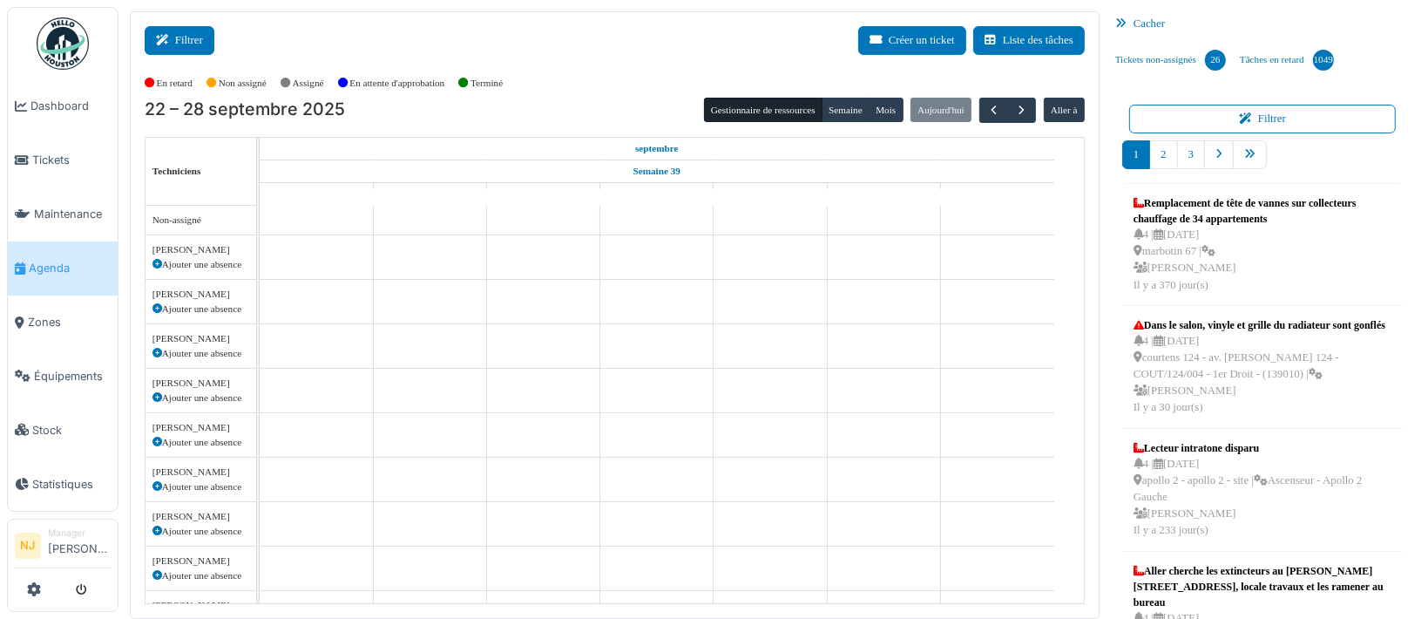
click at [182, 34] on button "Filtrer" at bounding box center [180, 40] width 70 height 29
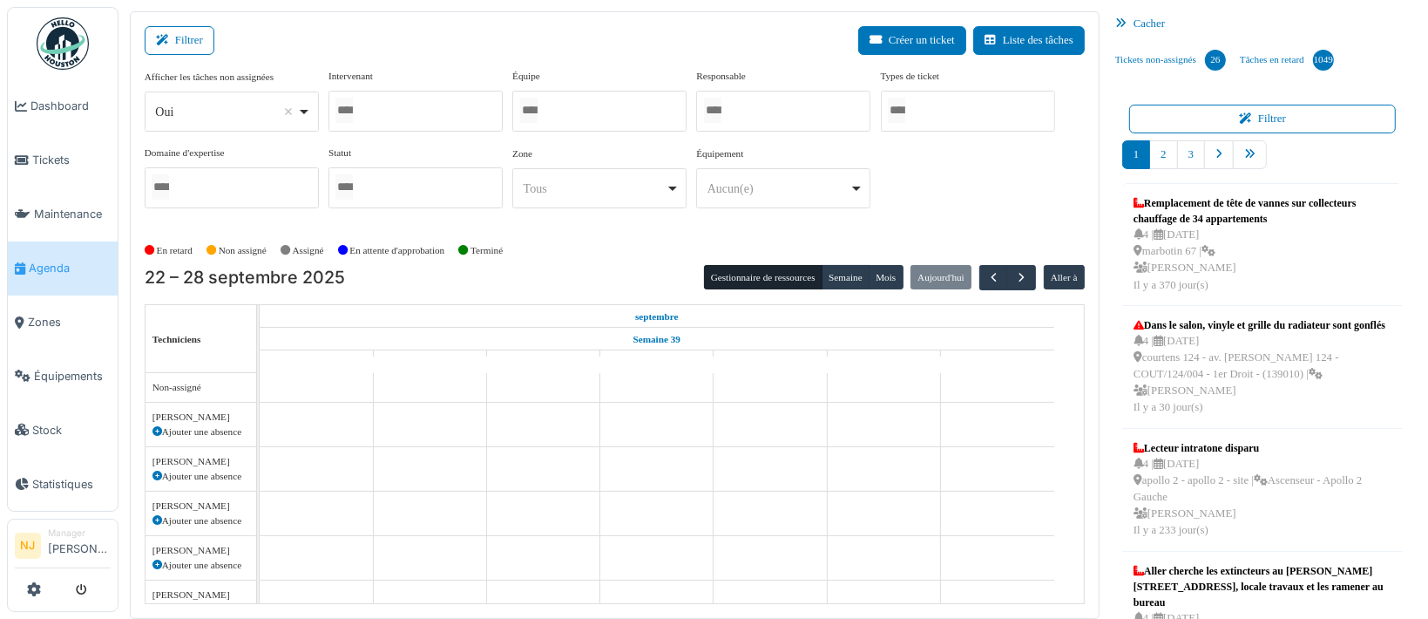
click at [557, 106] on div at bounding box center [599, 111] width 174 height 41
click at [585, 32] on div "Filtrer Créer un ticket Liste des tâches" at bounding box center [615, 47] width 940 height 43
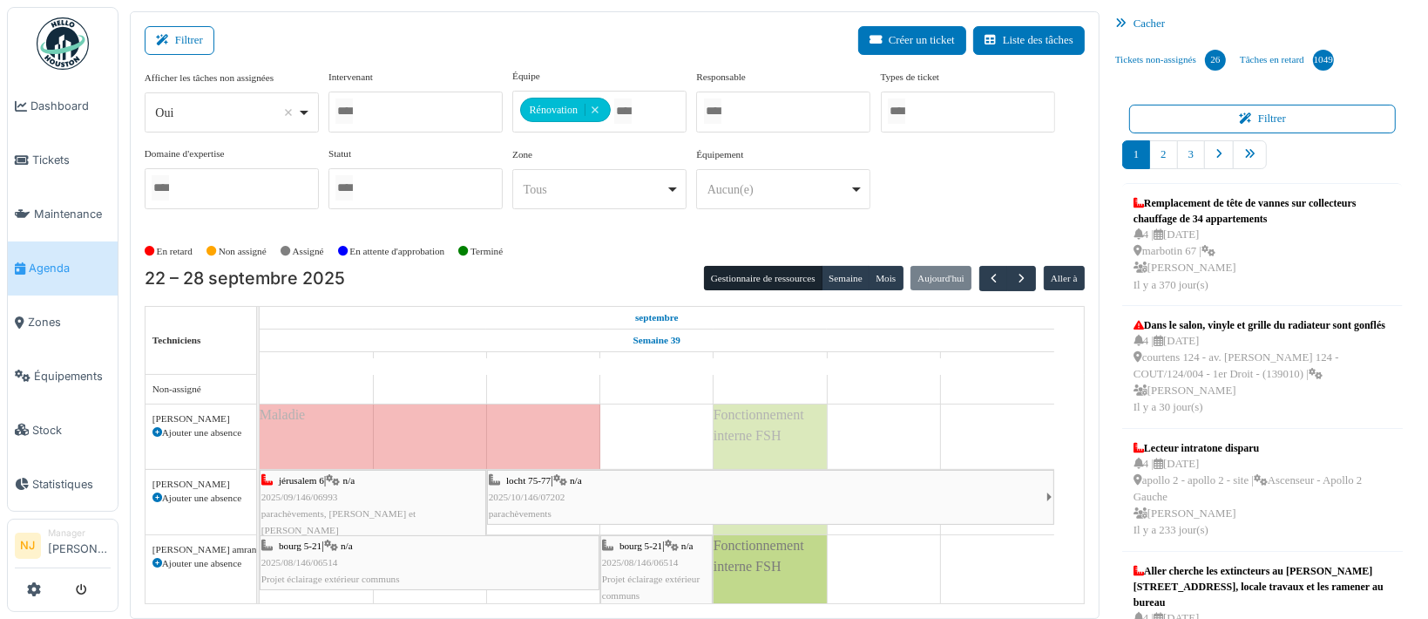
drag, startPoint x: 600, startPoint y: 433, endPoint x: 1021, endPoint y: 425, distance: 421.9
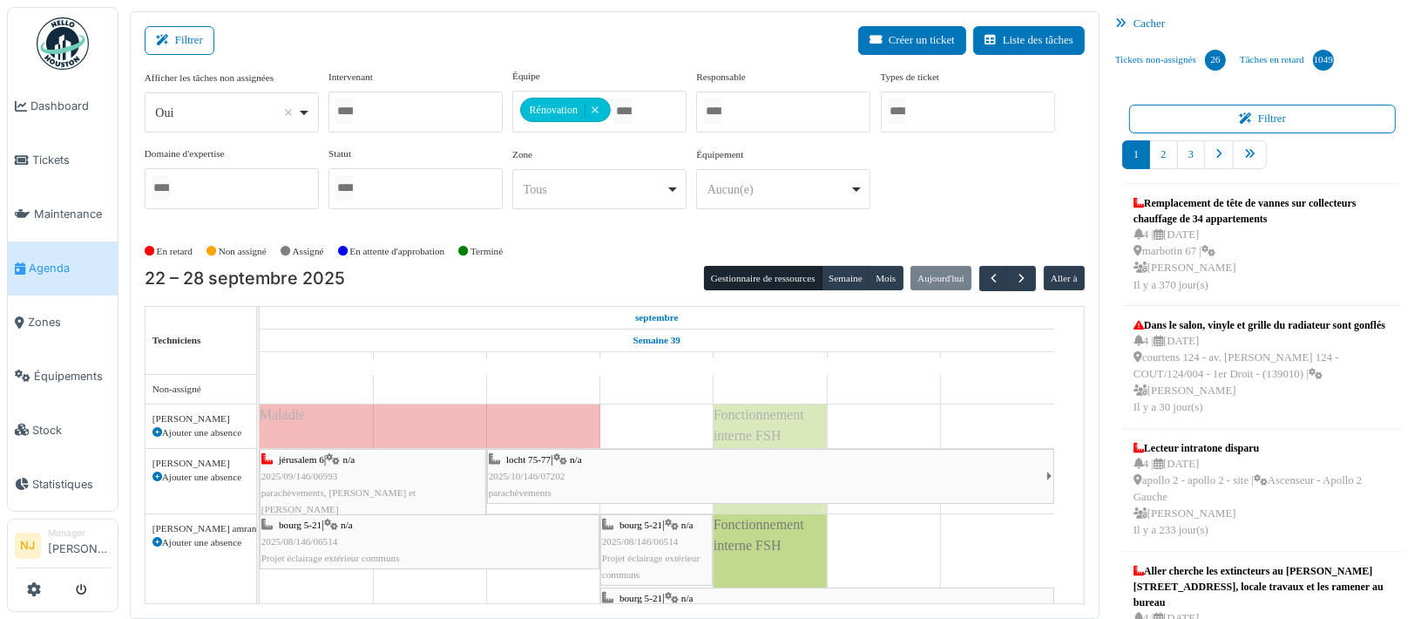
click at [153, 430] on icon at bounding box center [158, 433] width 10 height 10
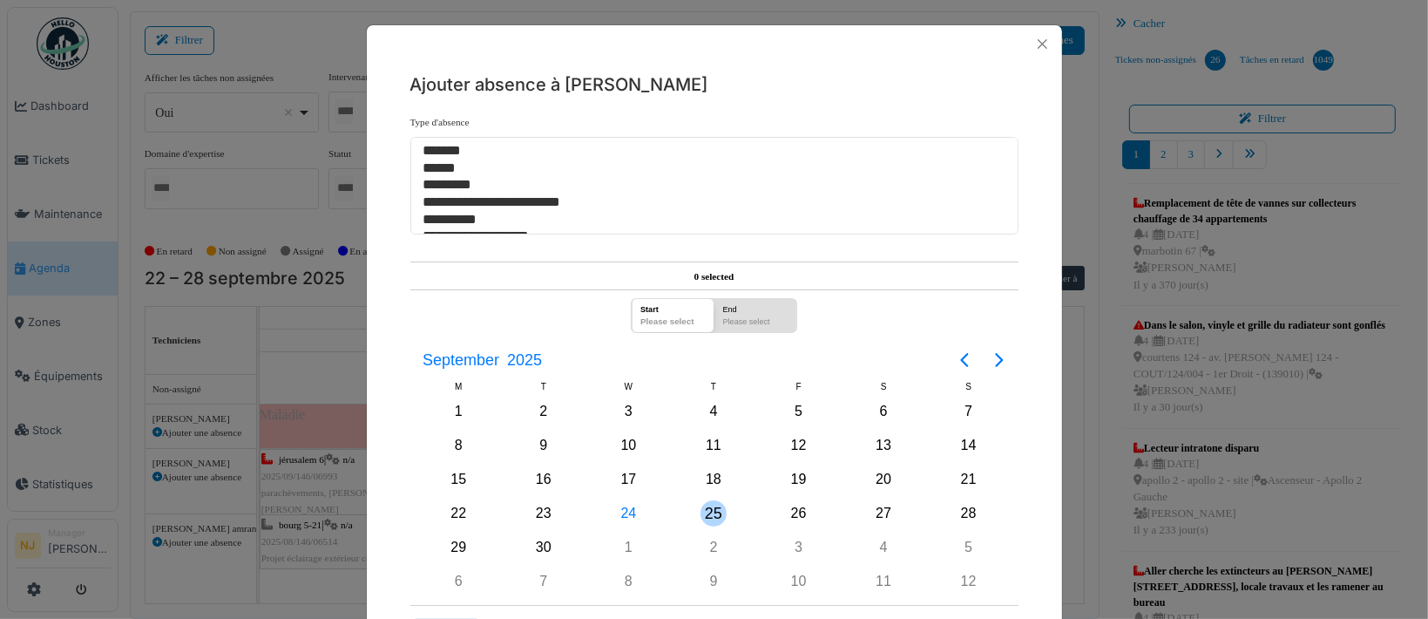
click at [701, 509] on div "25" at bounding box center [714, 513] width 26 height 26
click at [789, 512] on div "26" at bounding box center [799, 513] width 26 height 26
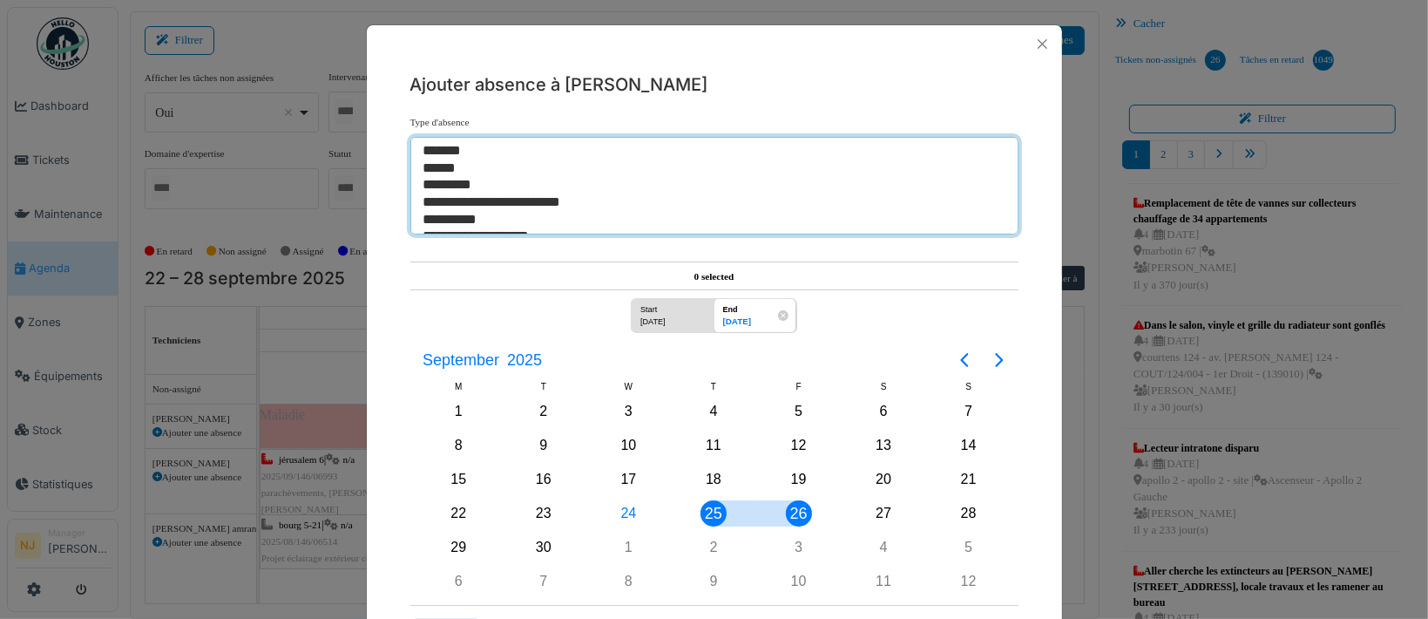
select select "**"
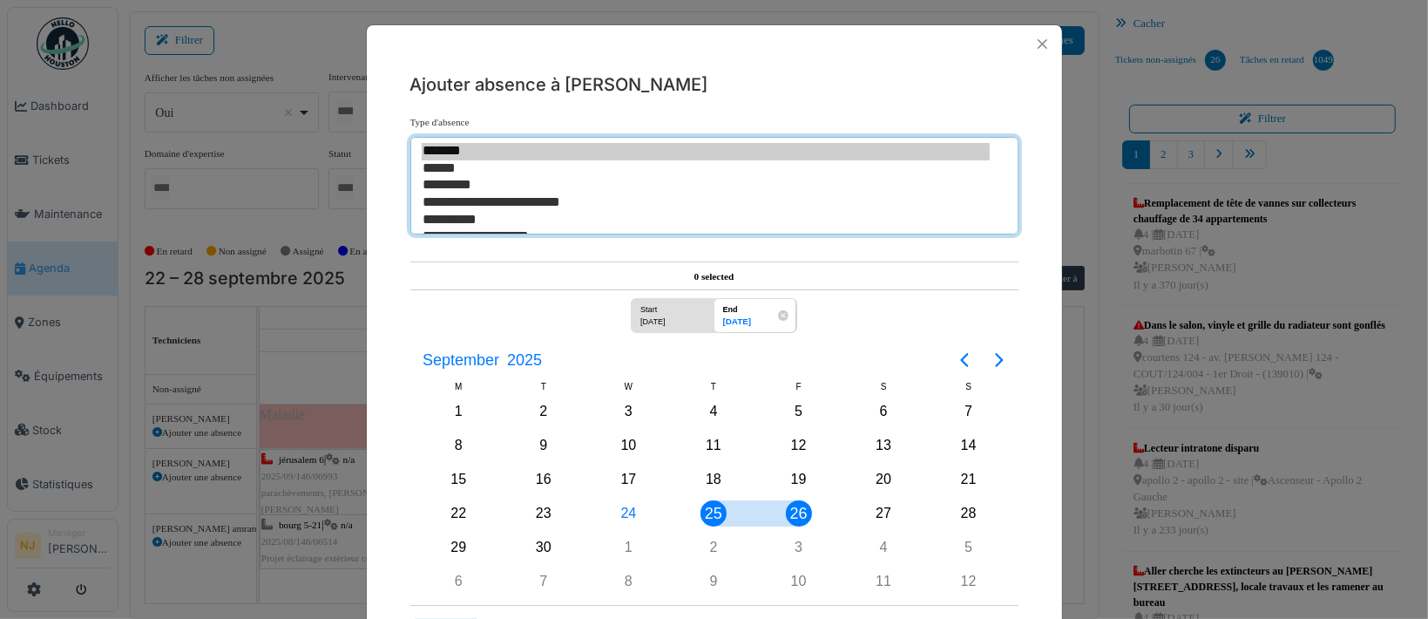
click at [456, 151] on option "*******" at bounding box center [706, 151] width 569 height 17
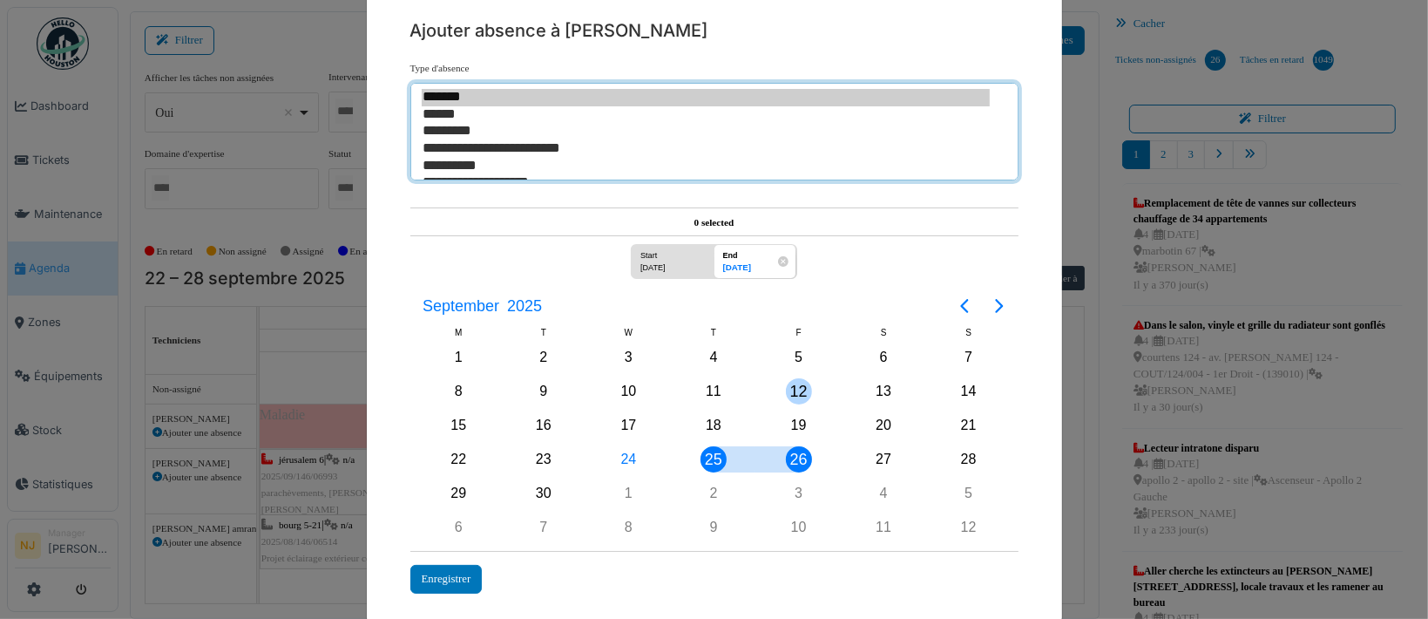
scroll to position [77, 0]
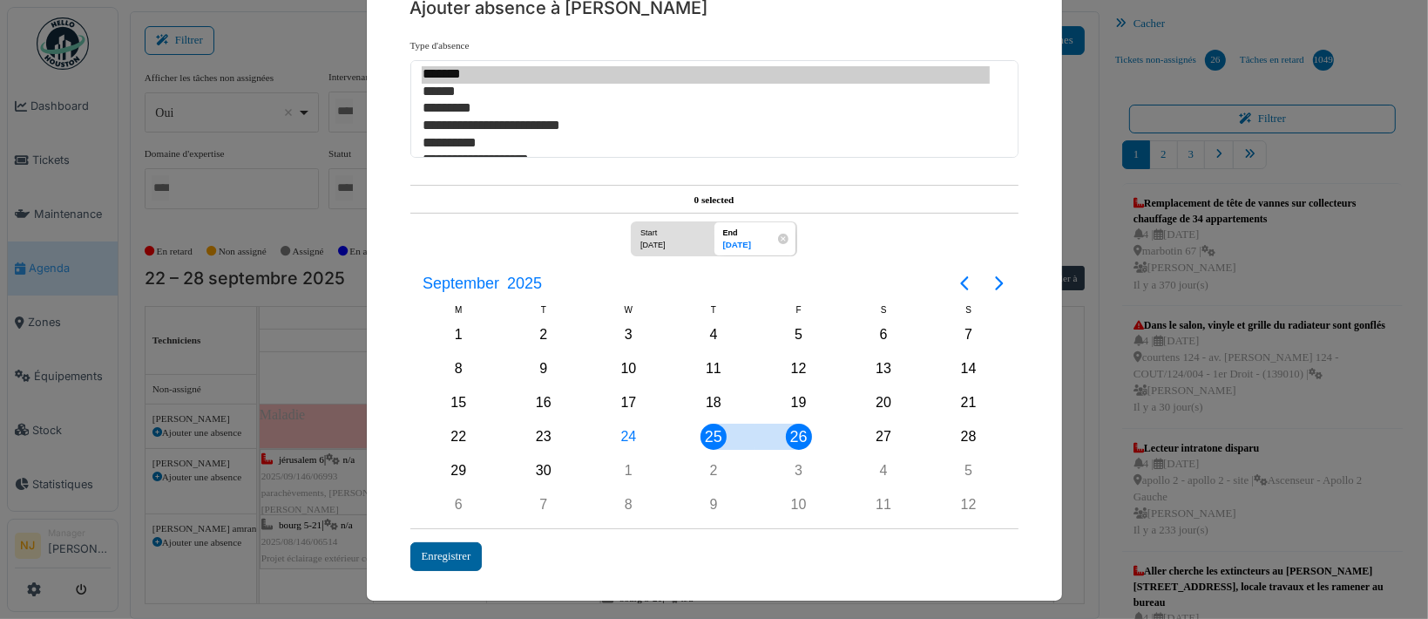
click at [427, 548] on div "Enregistrer" at bounding box center [446, 556] width 72 height 29
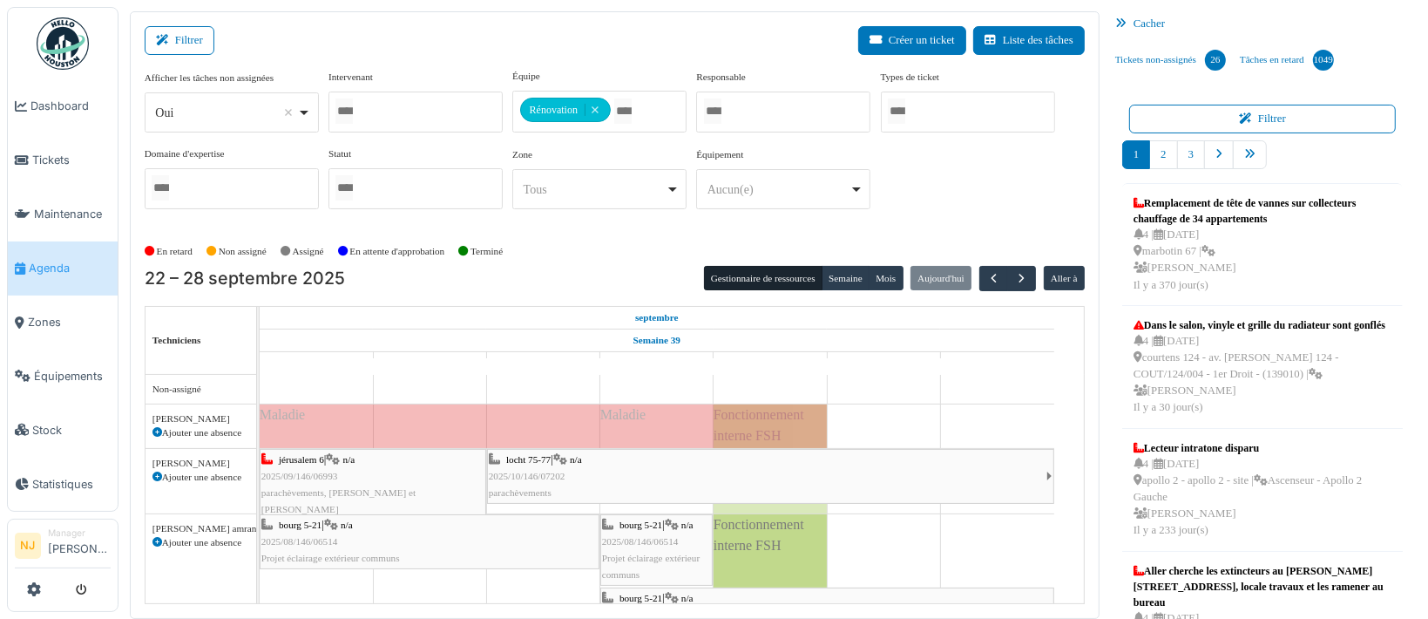
click at [689, 474] on div "locht 75-77 | n/a 2025/10/146/07202 parachèvements" at bounding box center [768, 476] width 558 height 51
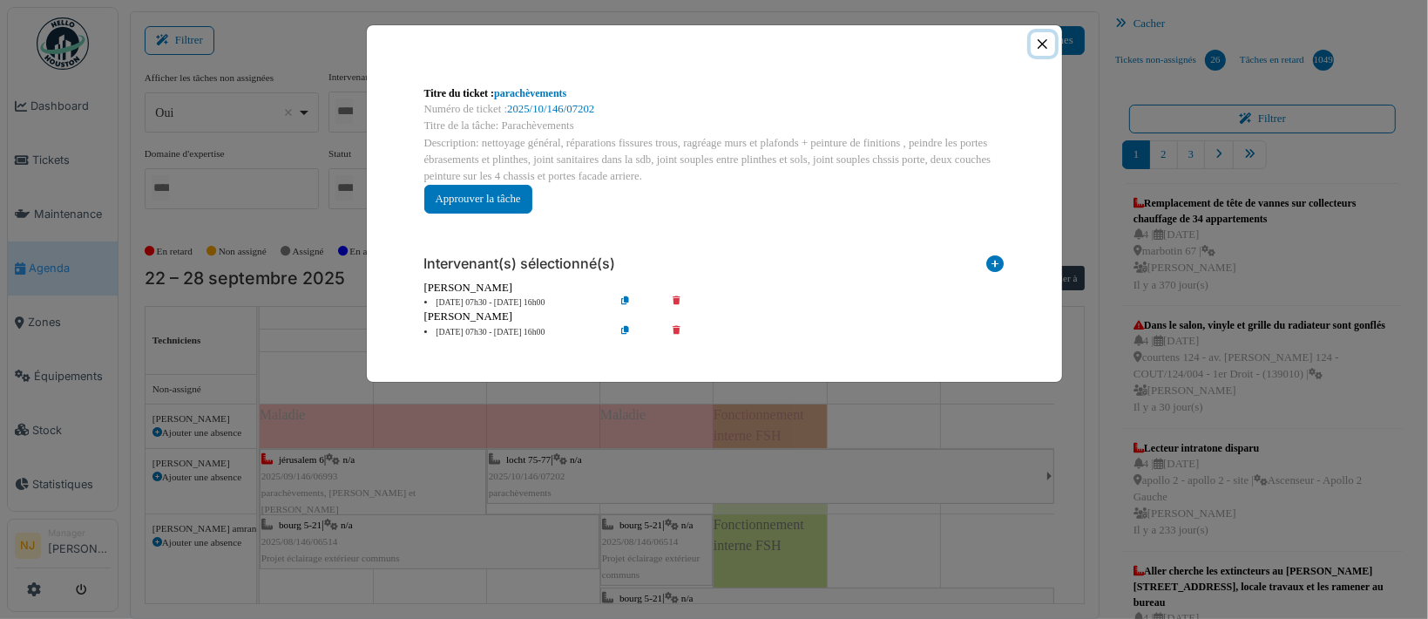
click at [1040, 42] on button "Close" at bounding box center [1043, 44] width 24 height 24
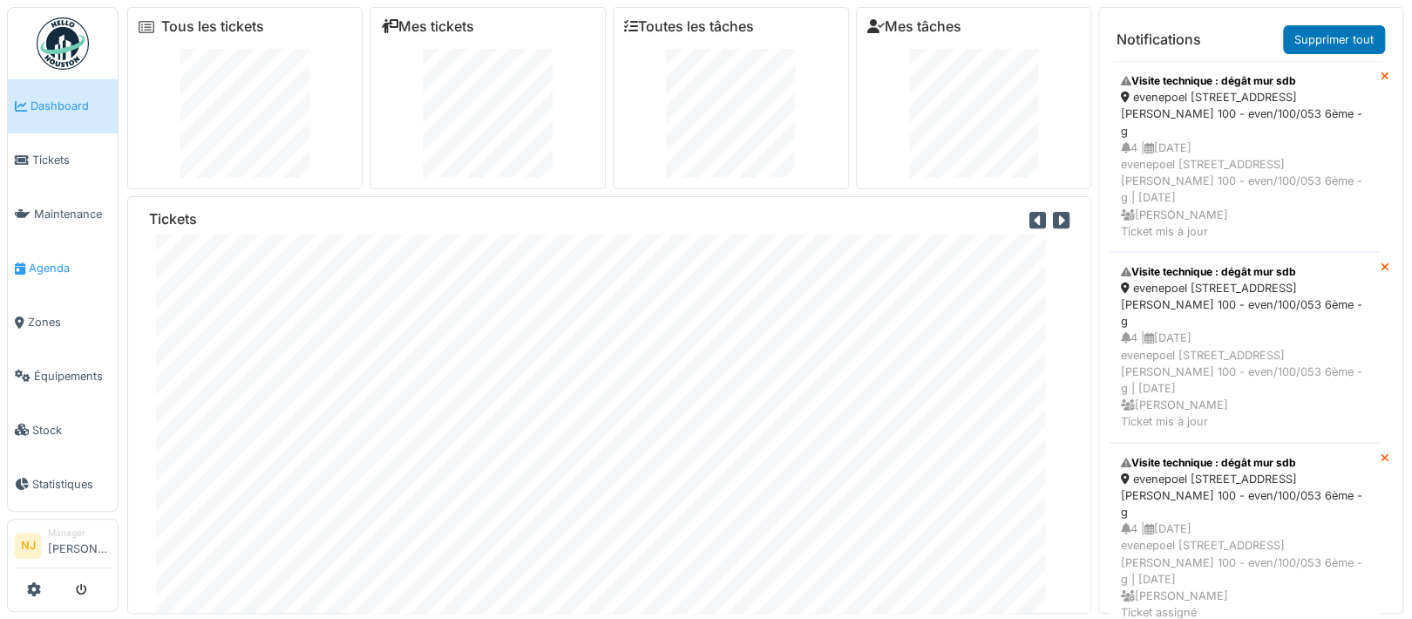
click at [48, 260] on span "Agenda" at bounding box center [70, 268] width 82 height 17
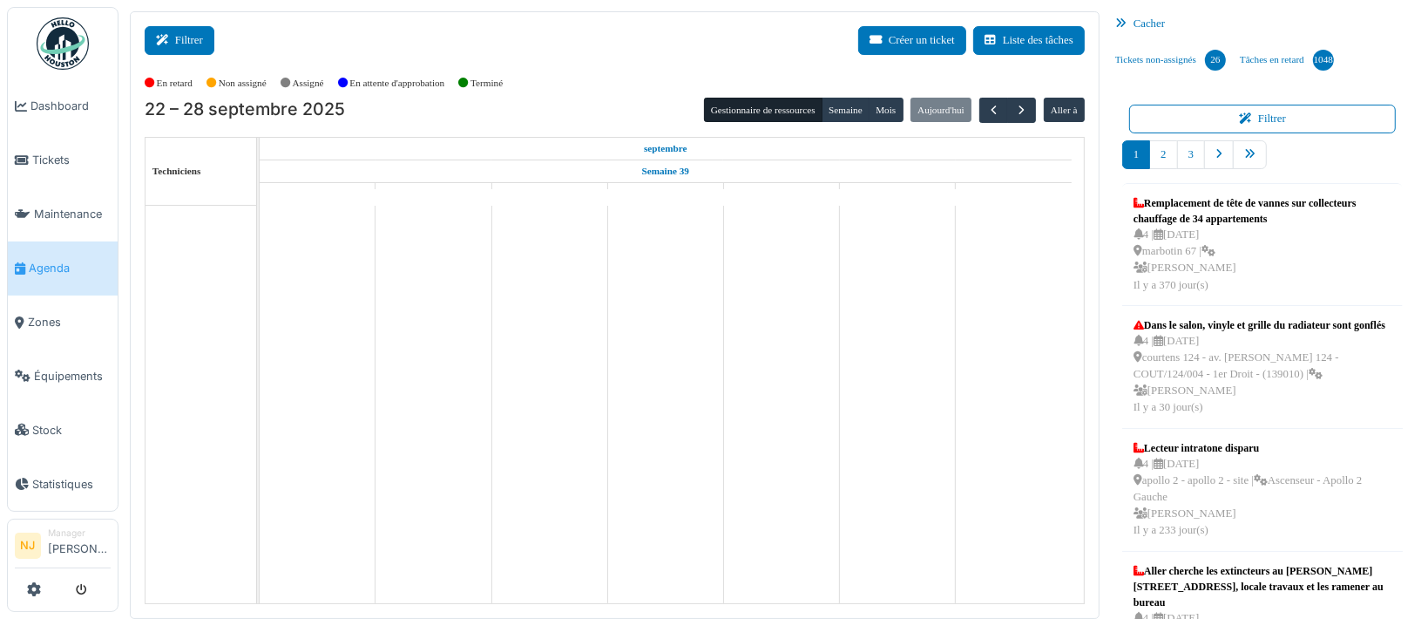
click at [183, 42] on button "Filtrer" at bounding box center [180, 40] width 70 height 29
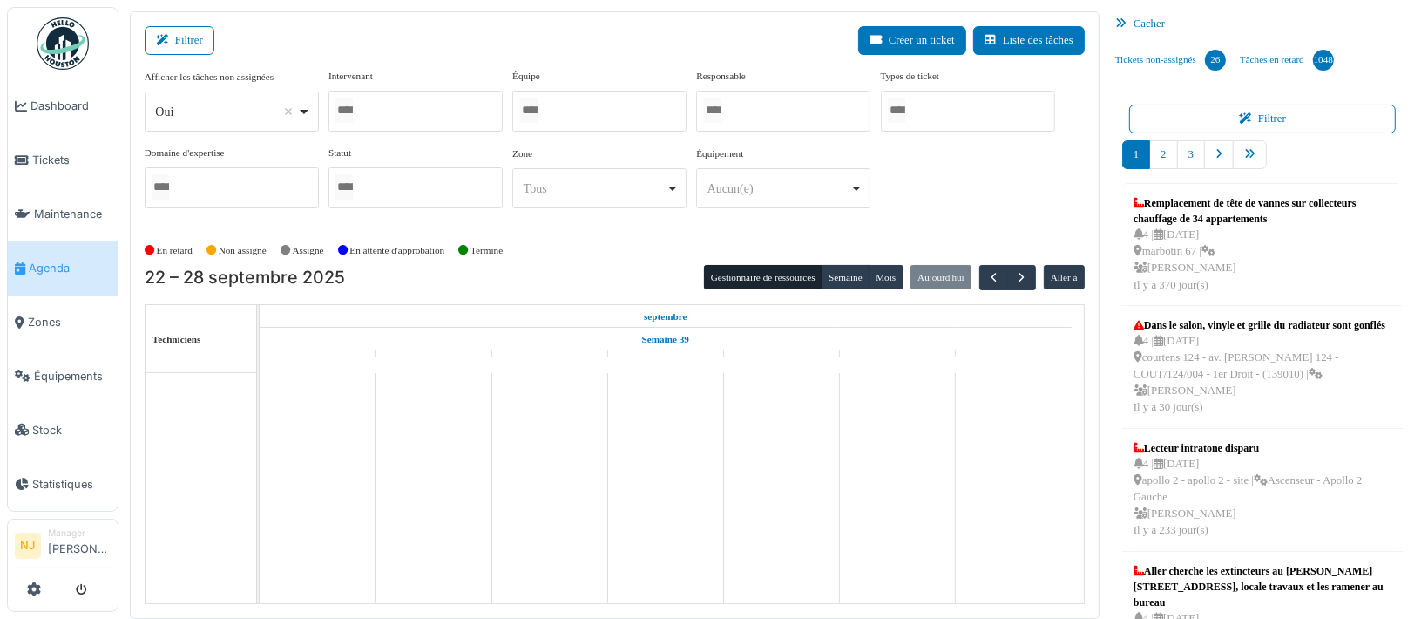
click at [558, 100] on div at bounding box center [599, 111] width 174 height 41
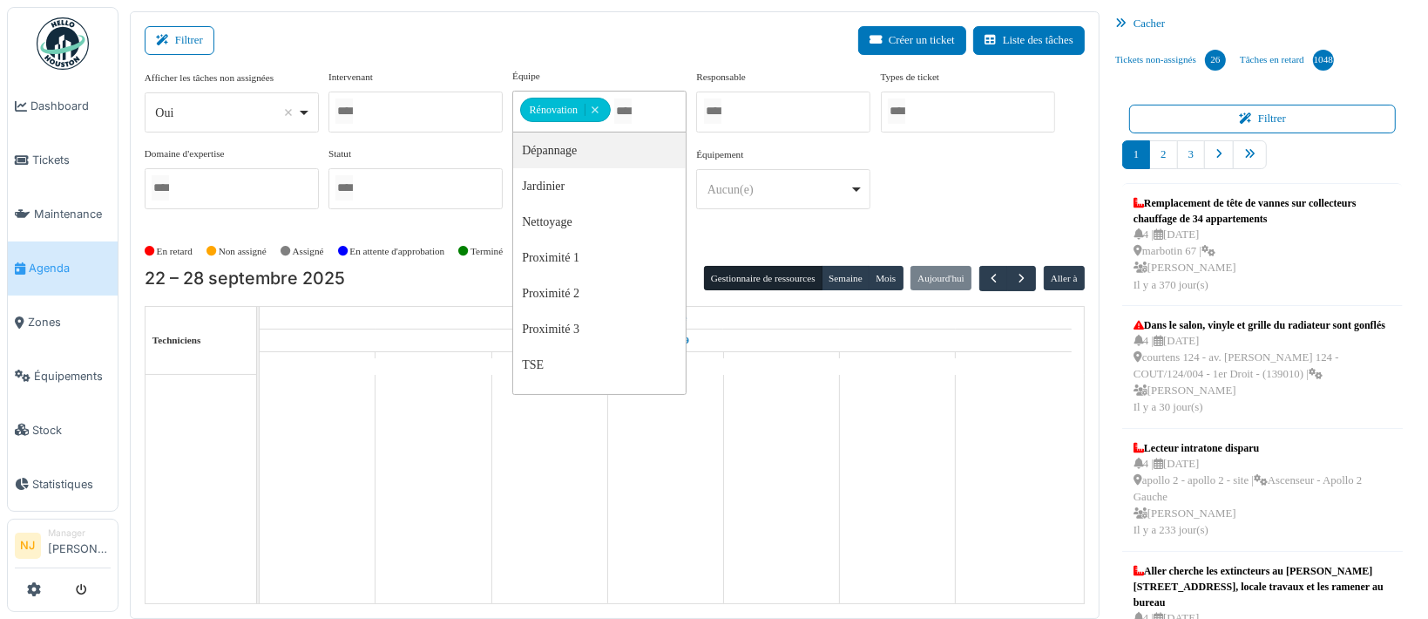
click at [424, 40] on div "Filtrer Créer un ticket Liste des tâches" at bounding box center [615, 47] width 940 height 43
click at [422, 51] on div "Filtrer Créer un ticket Liste des tâches" at bounding box center [615, 47] width 940 height 43
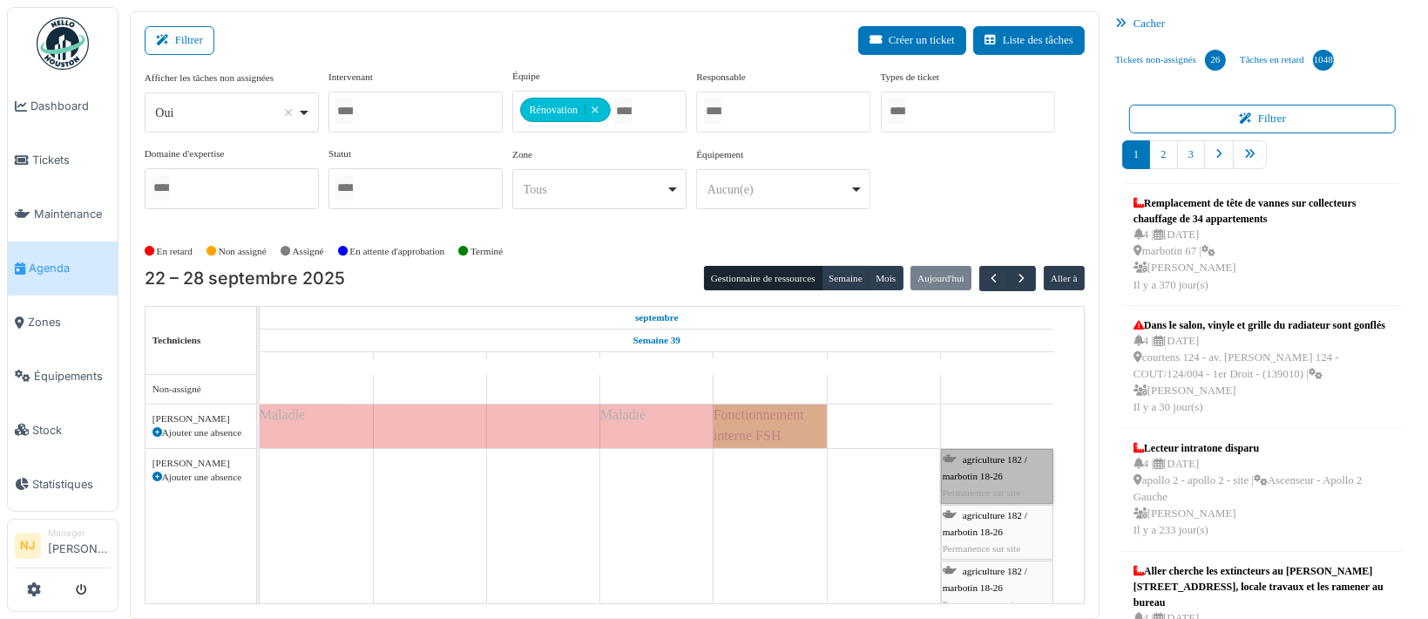
drag, startPoint x: 978, startPoint y: 479, endPoint x: 963, endPoint y: 477, distance: 15.0
click at [963, 478] on link "agriculture 182 / marbotin 18-26 Permanence sur site" at bounding box center [997, 477] width 112 height 56
click at [983, 471] on link "agriculture 182 / marbotin 18-26 Permanence sur site" at bounding box center [997, 477] width 112 height 56
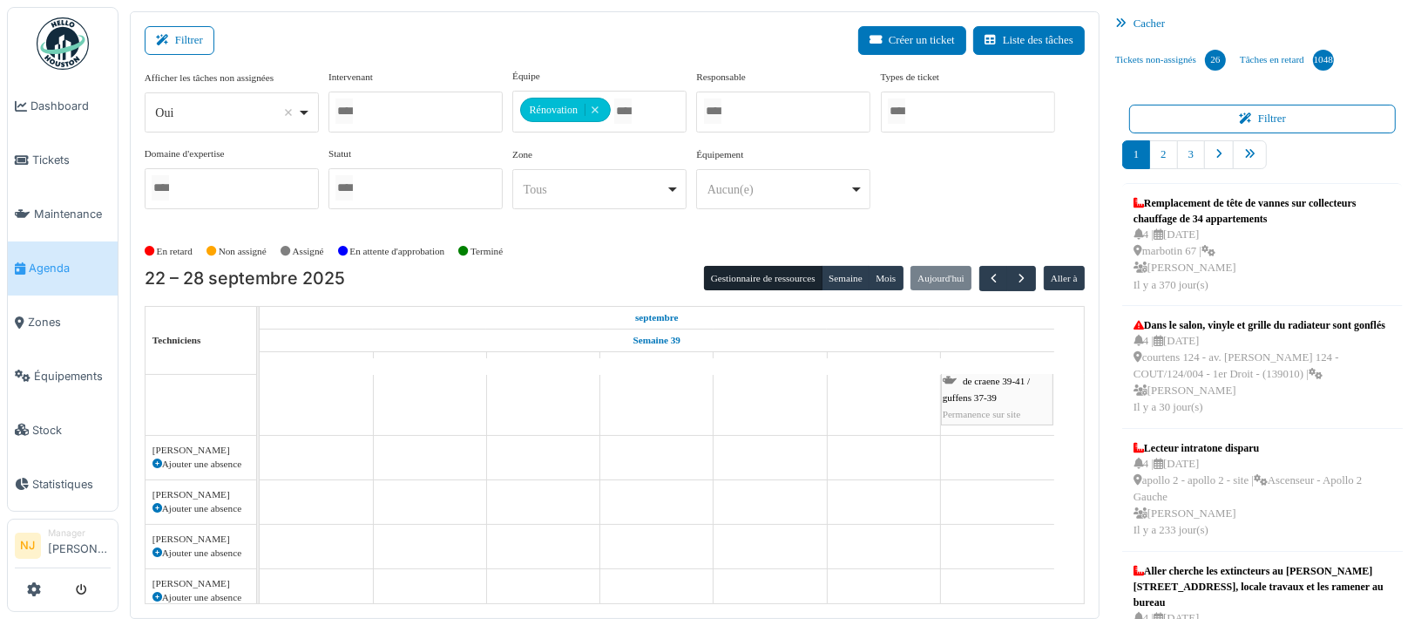
click at [995, 396] on span "de craene 39-41 / guffens 37-39" at bounding box center [987, 389] width 88 height 27
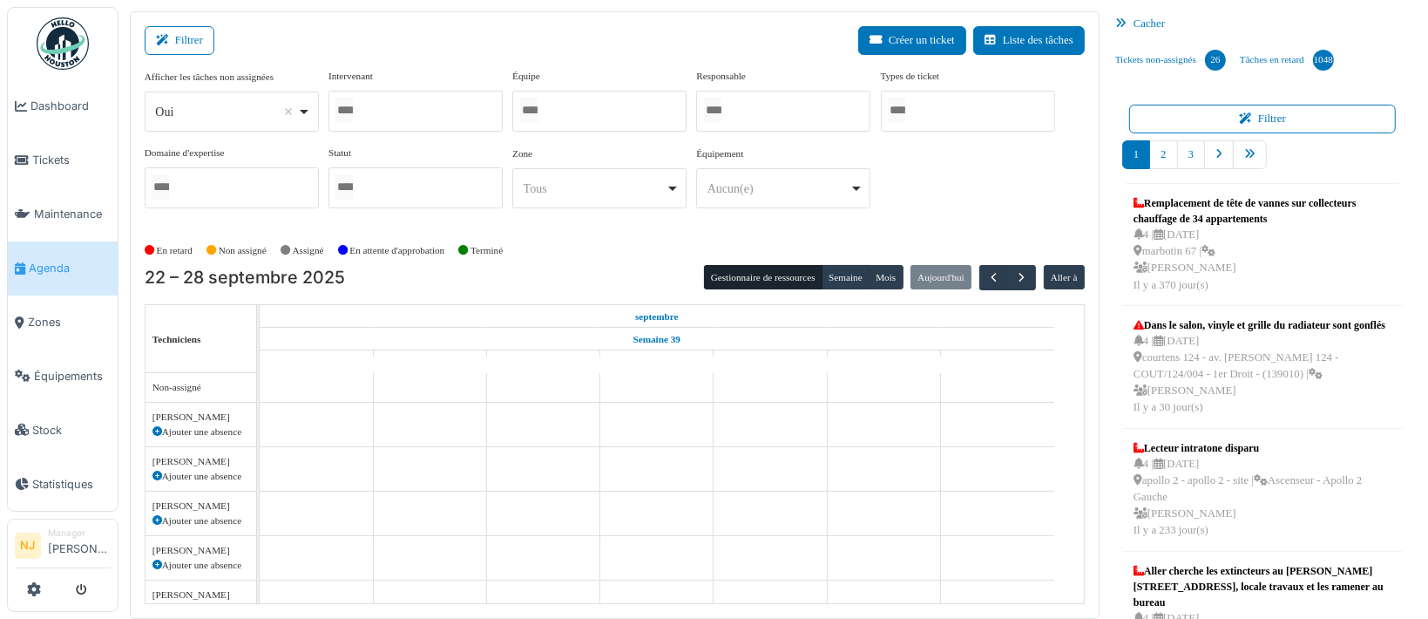
click at [574, 104] on div at bounding box center [599, 111] width 174 height 41
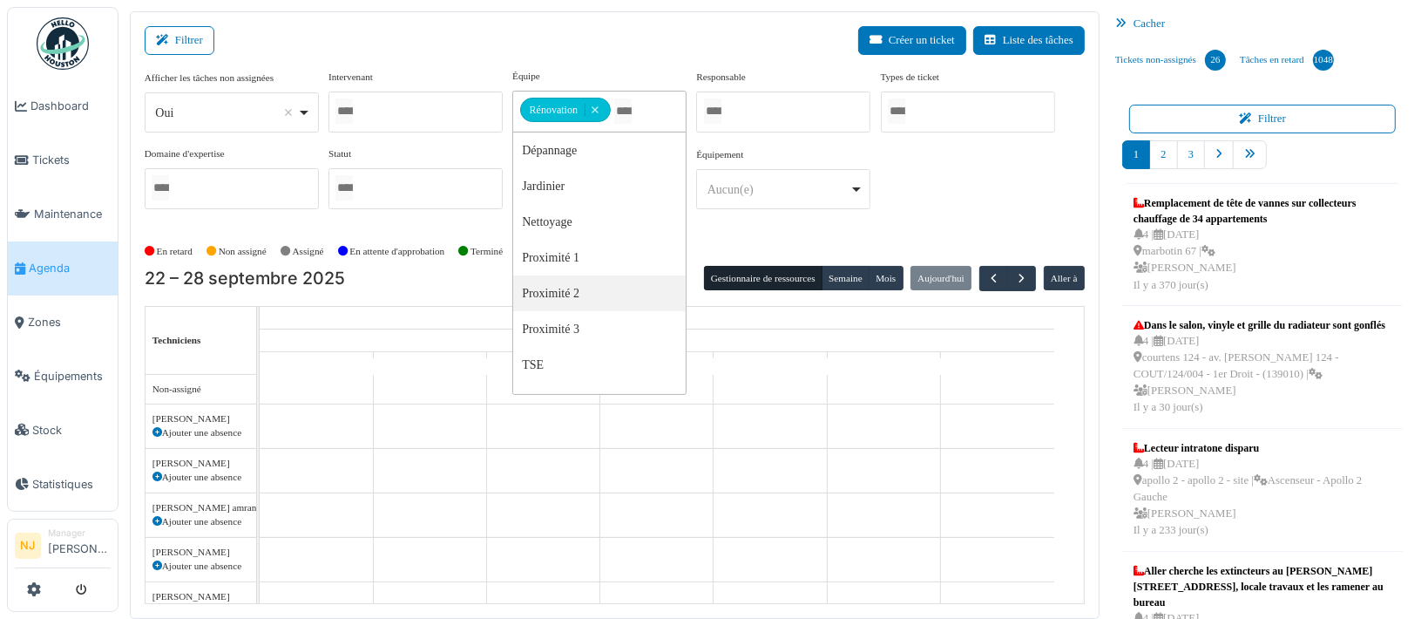
click at [405, 40] on div "Filtrer Créer un ticket Liste des tâches" at bounding box center [615, 47] width 940 height 43
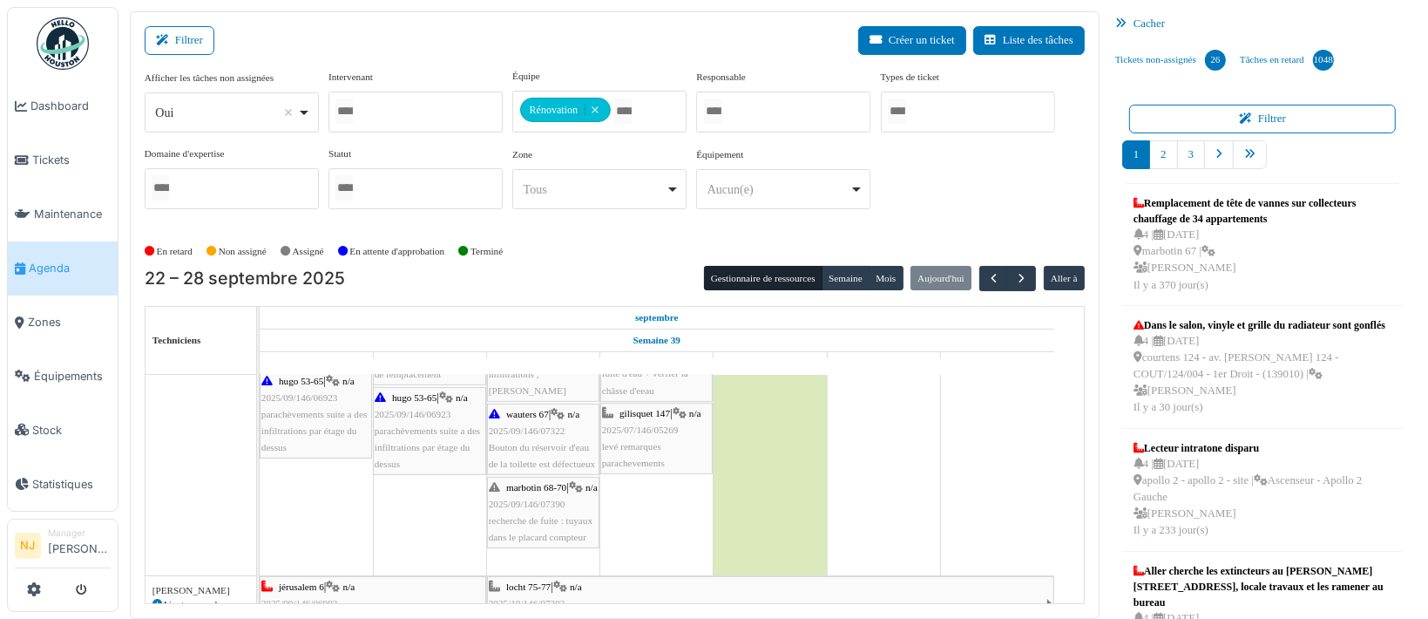
scroll to position [681, 0]
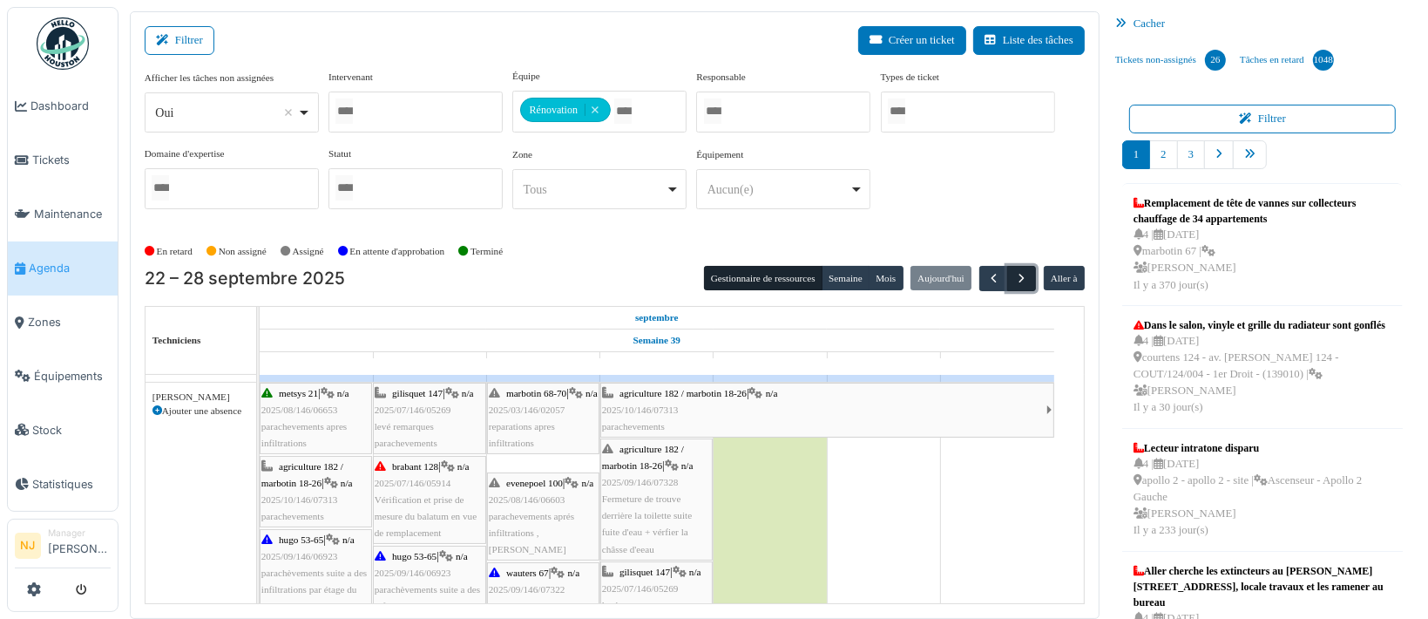
click at [1014, 274] on span "button" at bounding box center [1021, 278] width 15 height 15
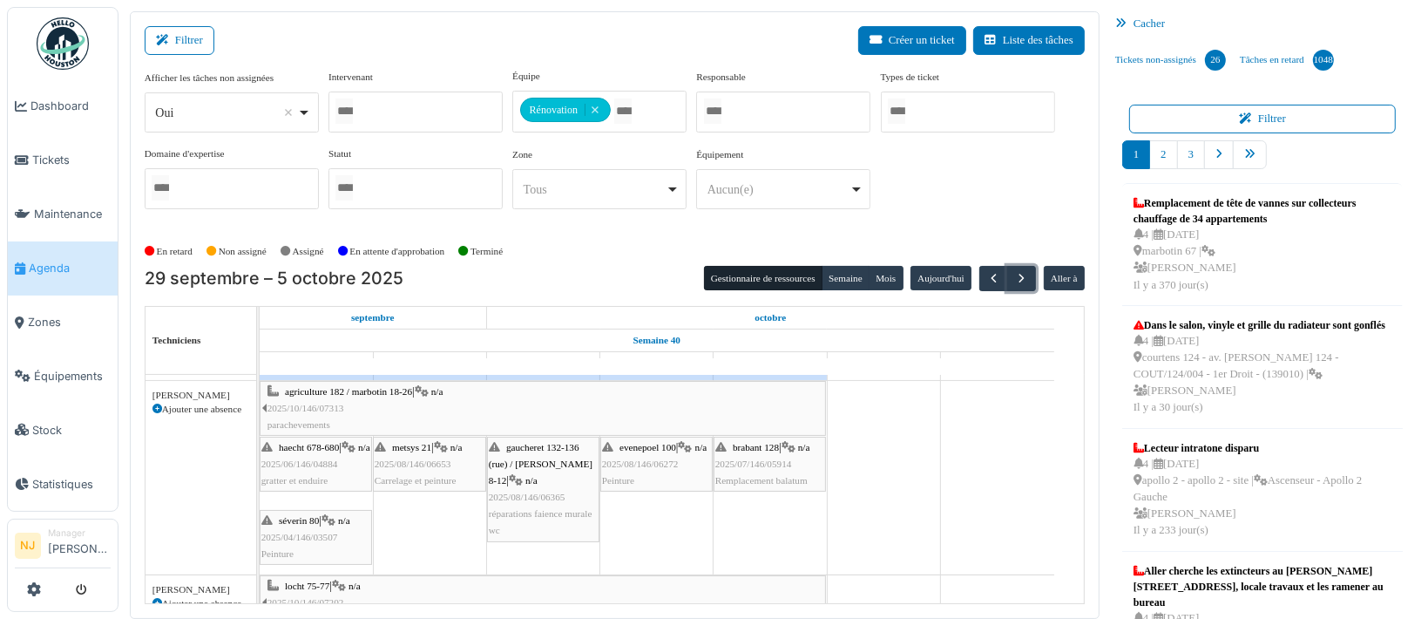
click at [308, 467] on div "haecht 678-680 | n/a 2025/06/146/04884 gratter et enduire" at bounding box center [315, 464] width 109 height 51
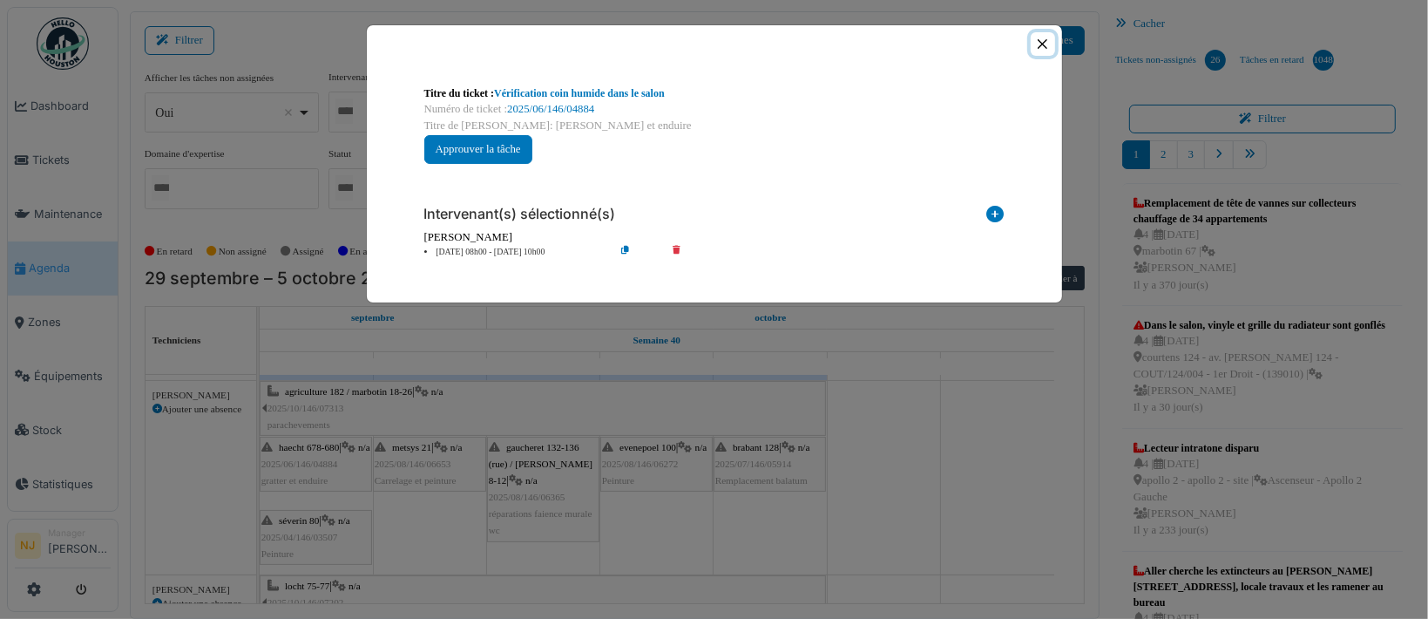
click at [1042, 41] on button "Close" at bounding box center [1043, 44] width 24 height 24
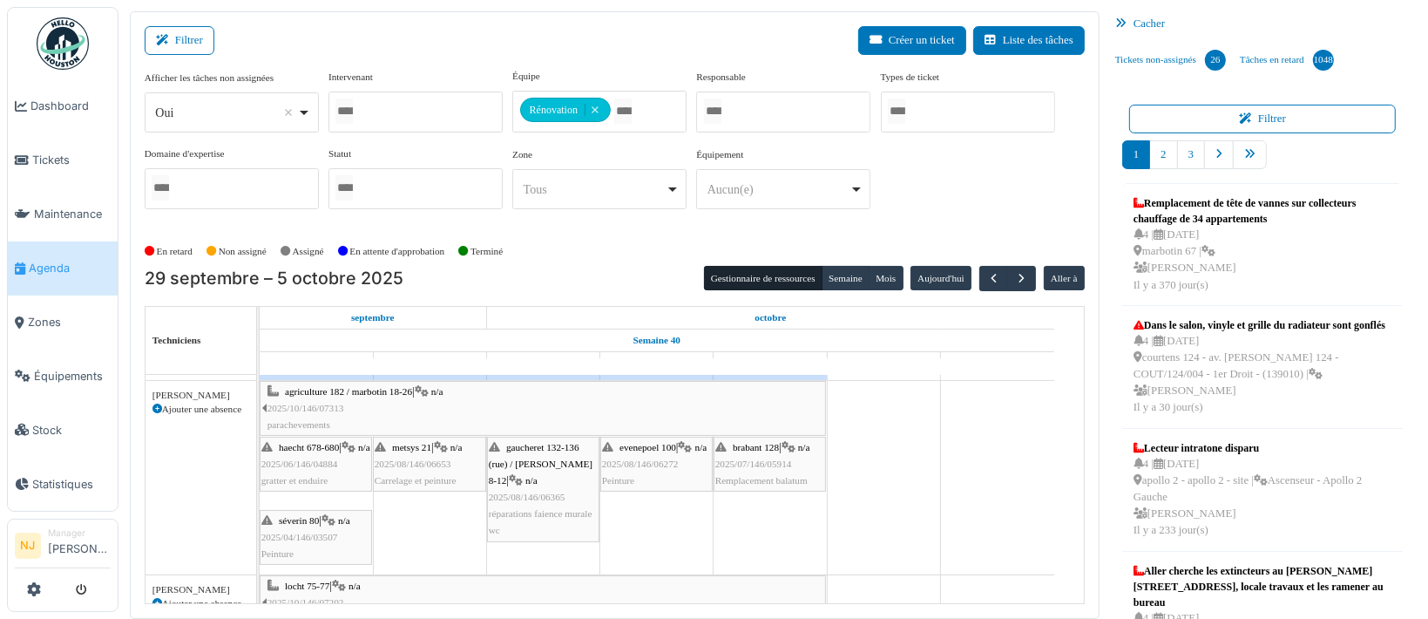
click at [304, 519] on span "séverin 80" at bounding box center [299, 520] width 40 height 10
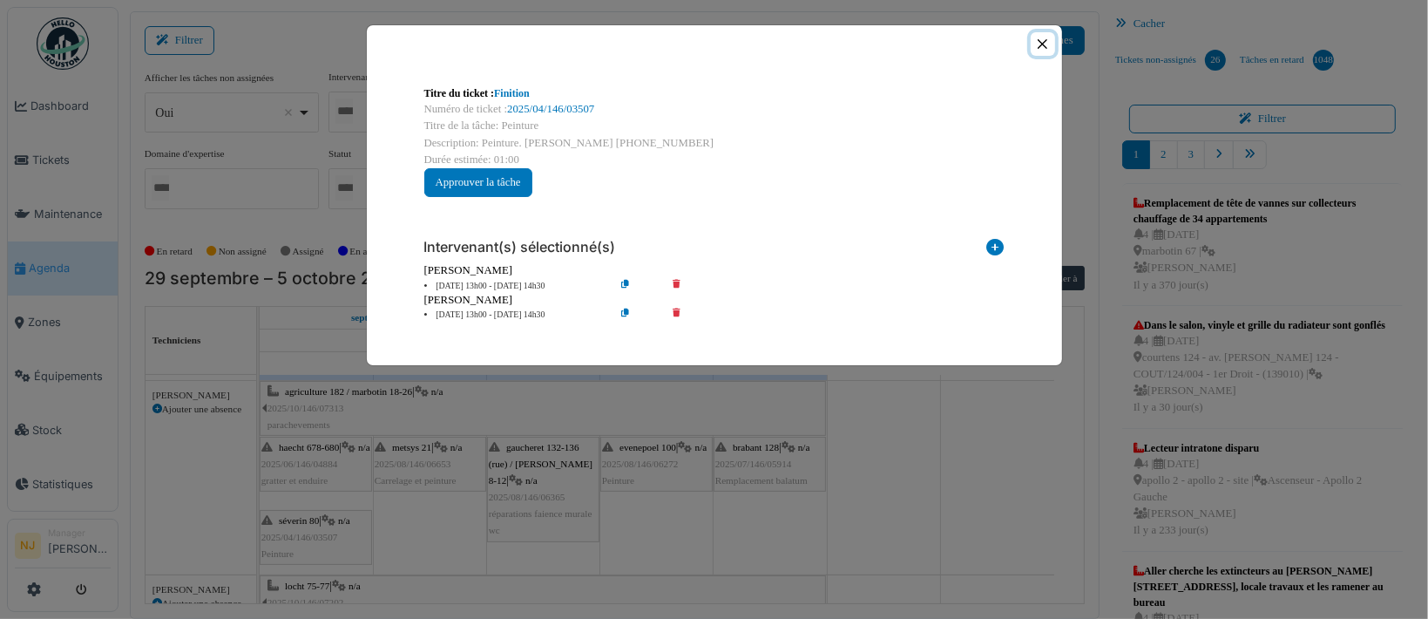
click at [1041, 46] on button "Close" at bounding box center [1043, 44] width 24 height 24
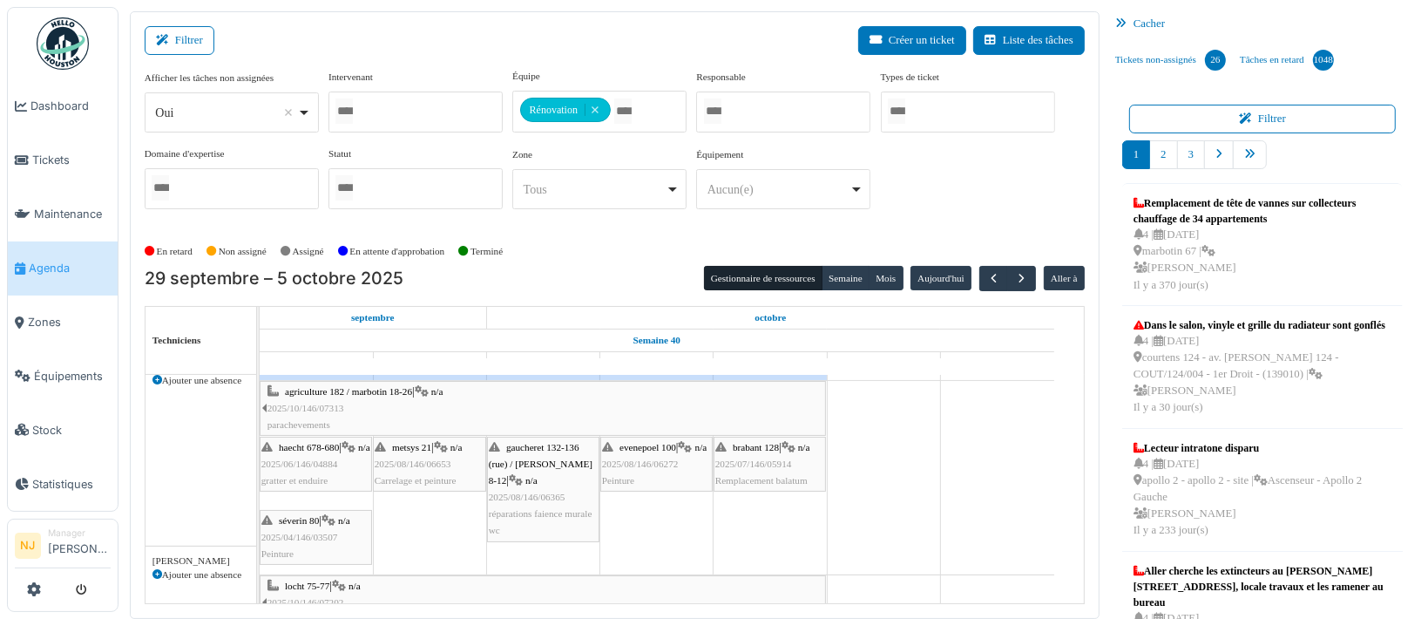
scroll to position [356, 0]
click at [315, 470] on div "haecht 678-680 | n/a 2025/06/146/04884 gratter et enduire" at bounding box center [315, 464] width 109 height 51
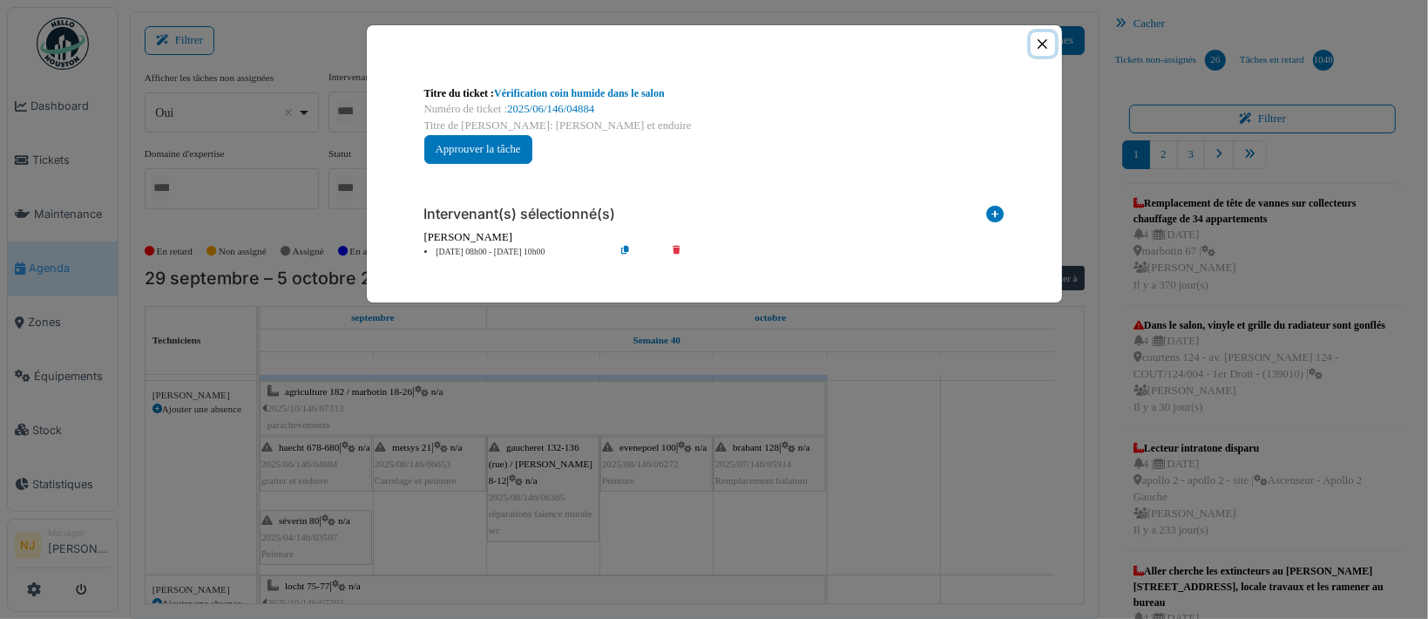
click at [1046, 46] on button "Close" at bounding box center [1043, 44] width 24 height 24
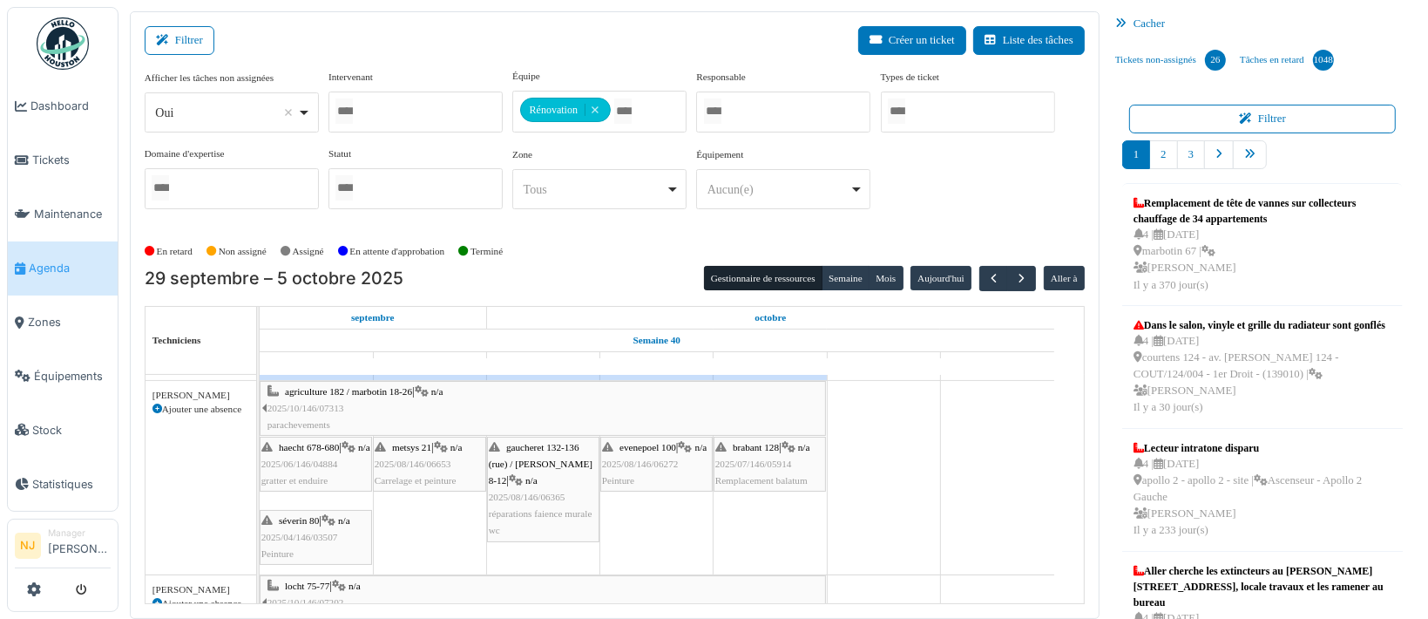
click at [305, 525] on div "séverin 80 | n/a 2025/04/146/03507 Peinture" at bounding box center [315, 537] width 109 height 51
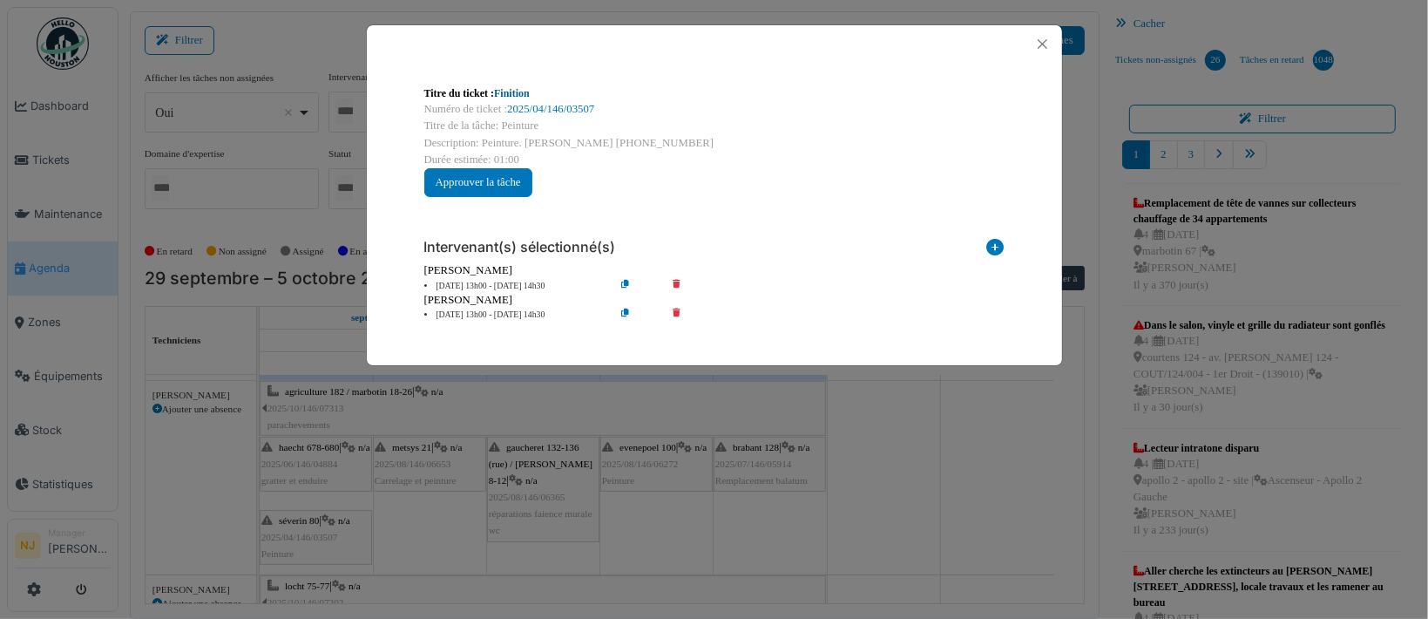
click at [506, 93] on link "Finition" at bounding box center [512, 93] width 36 height 12
click at [1045, 44] on button "Close" at bounding box center [1043, 44] width 24 height 24
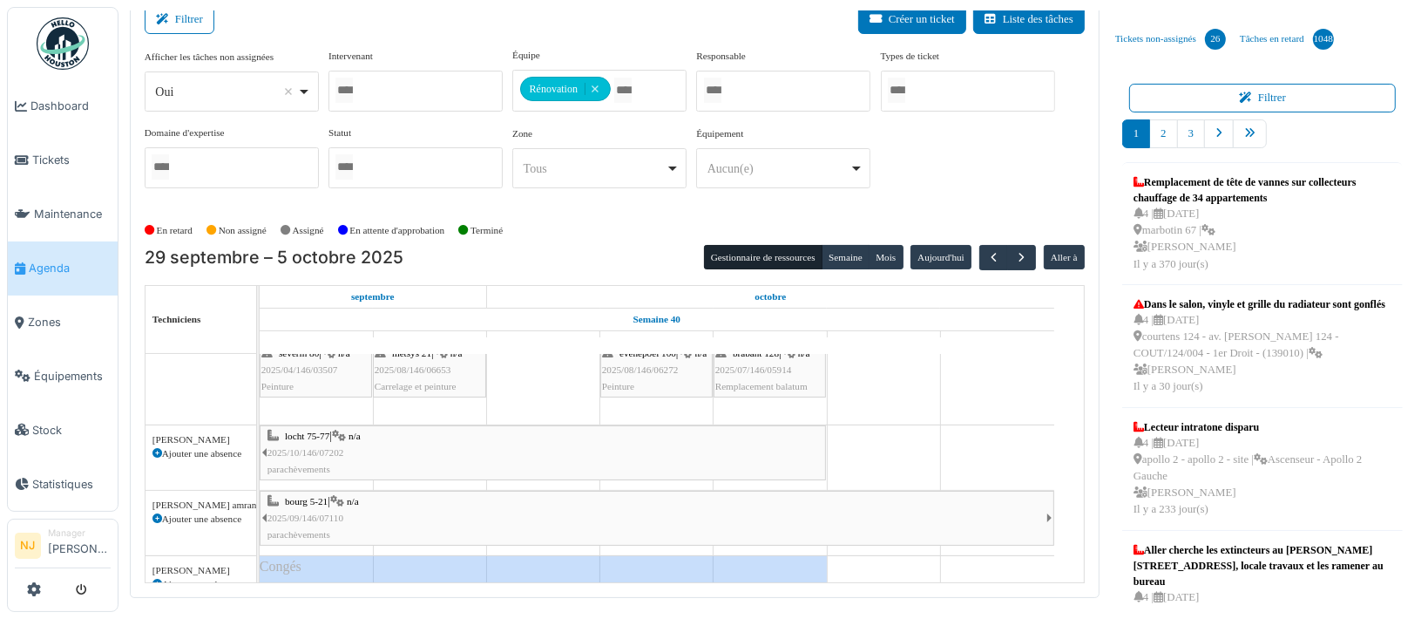
scroll to position [296, 0]
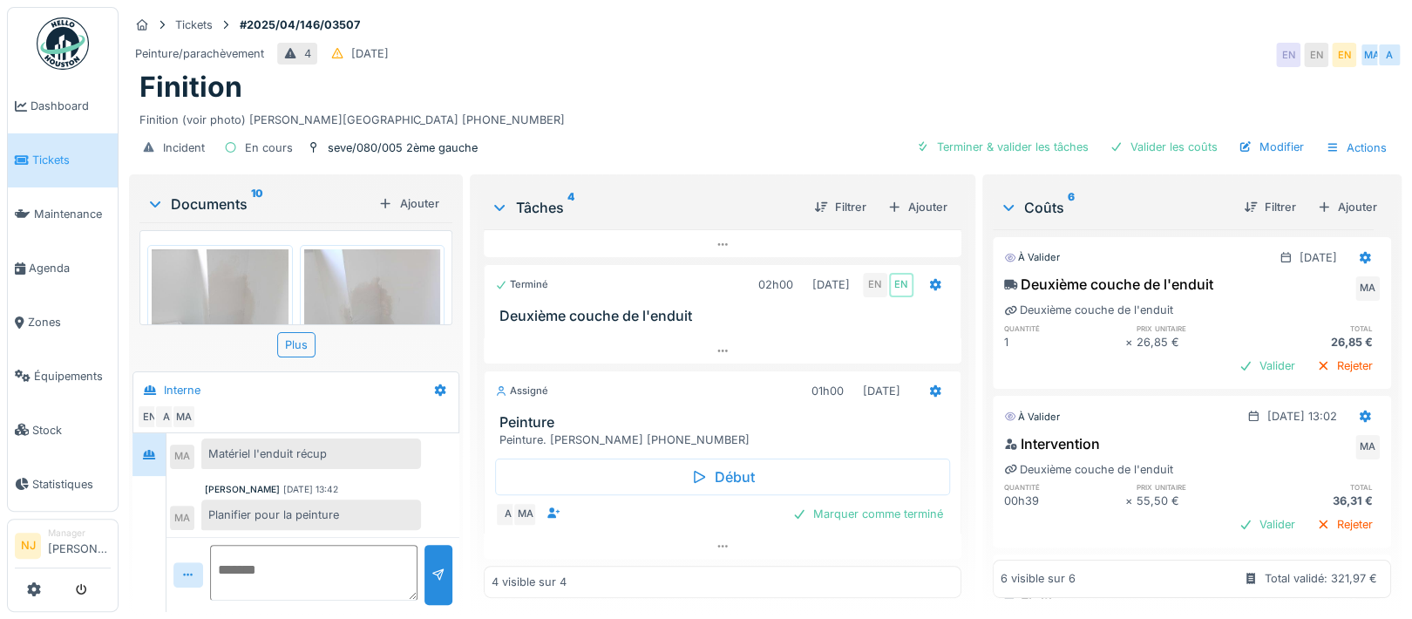
scroll to position [17, 0]
click at [715, 540] on icon at bounding box center [722, 545] width 14 height 11
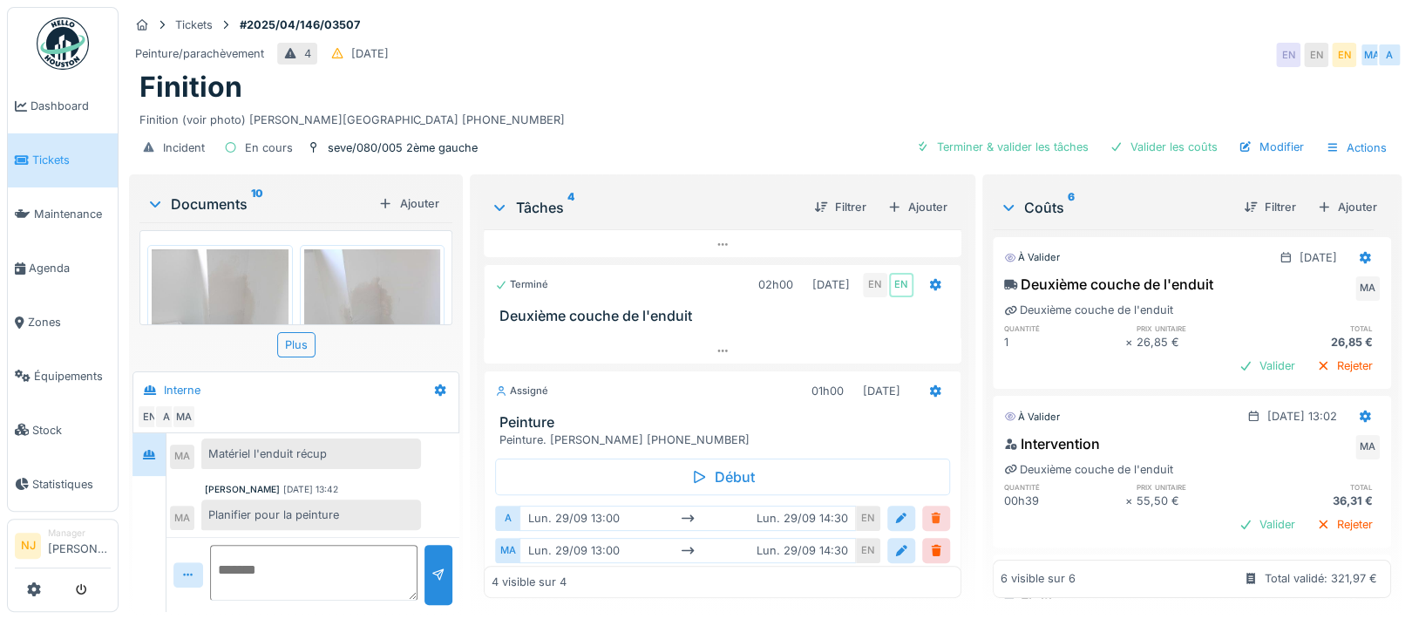
click at [929, 510] on div at bounding box center [936, 518] width 14 height 17
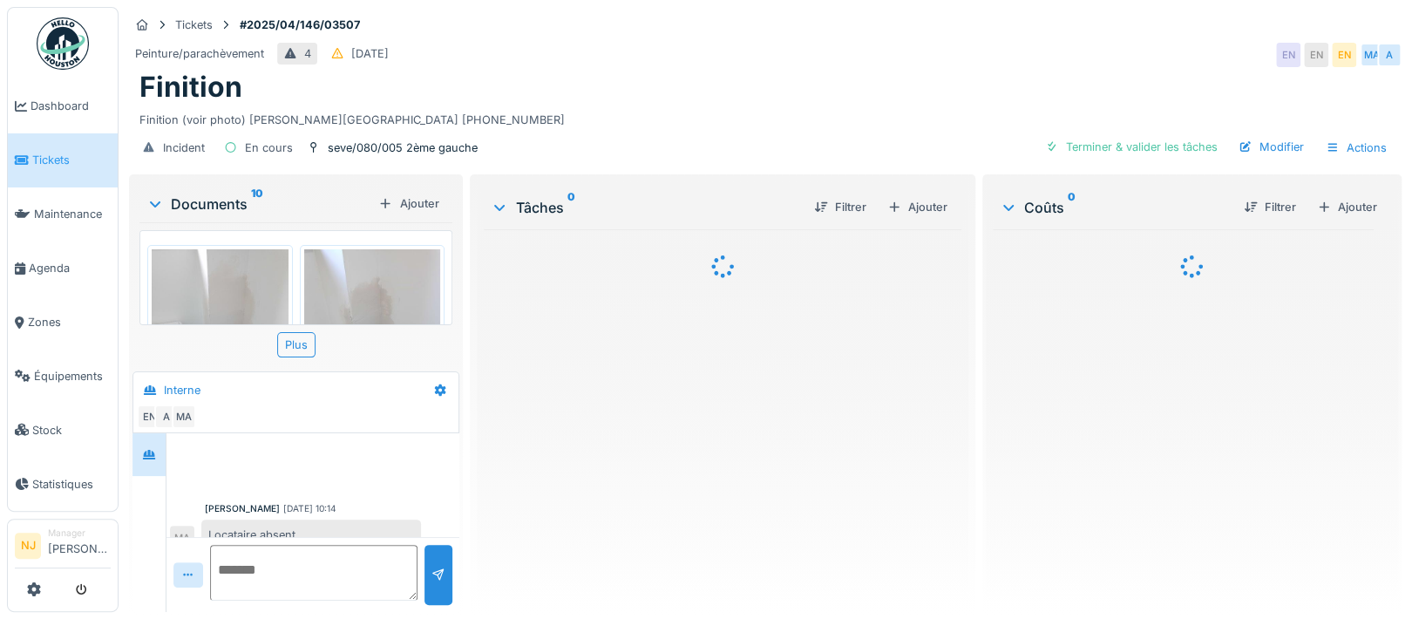
scroll to position [807, 0]
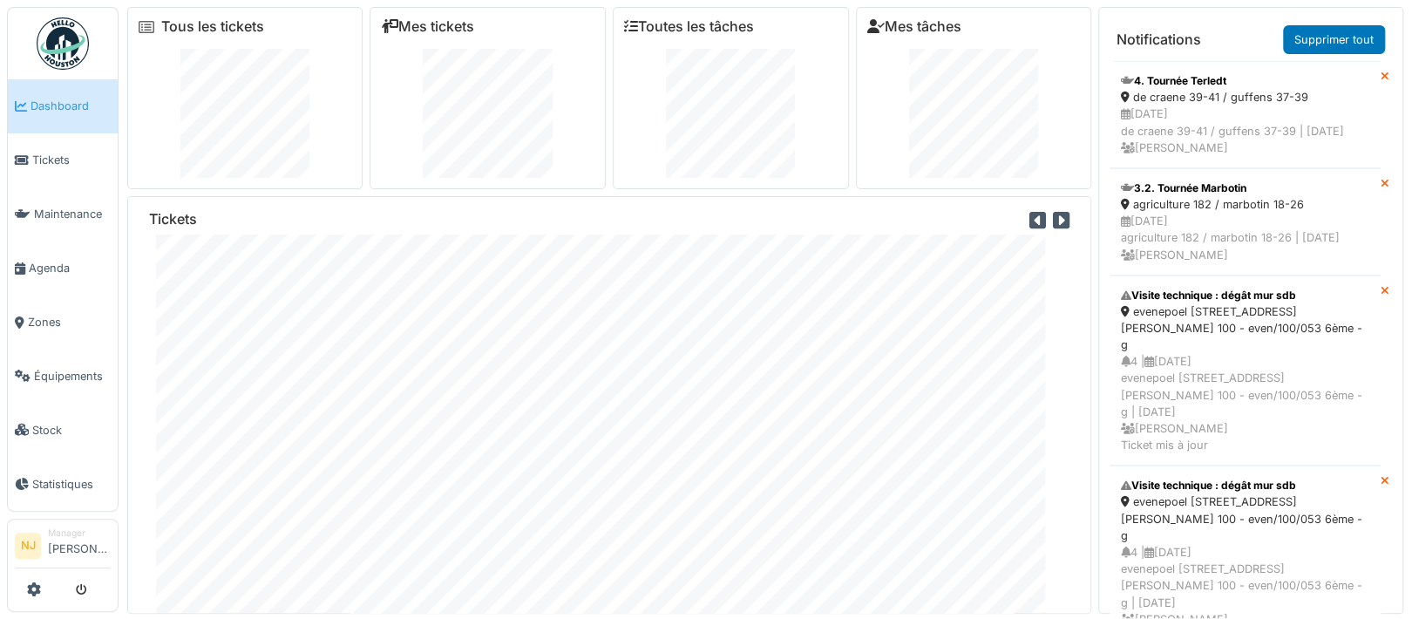
scroll to position [96, 0]
